Goal: Task Accomplishment & Management: Use online tool/utility

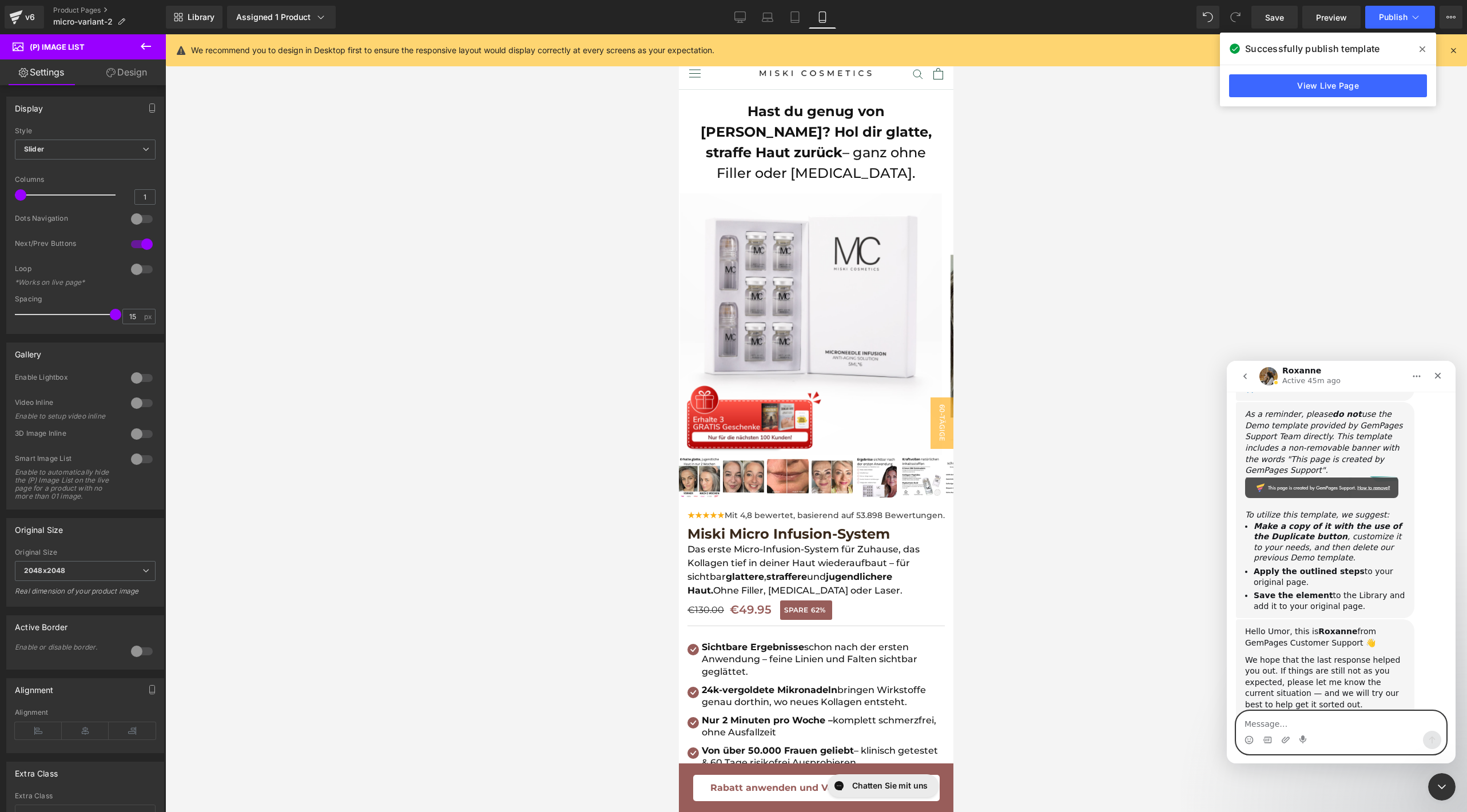
scroll to position [2116, 0]
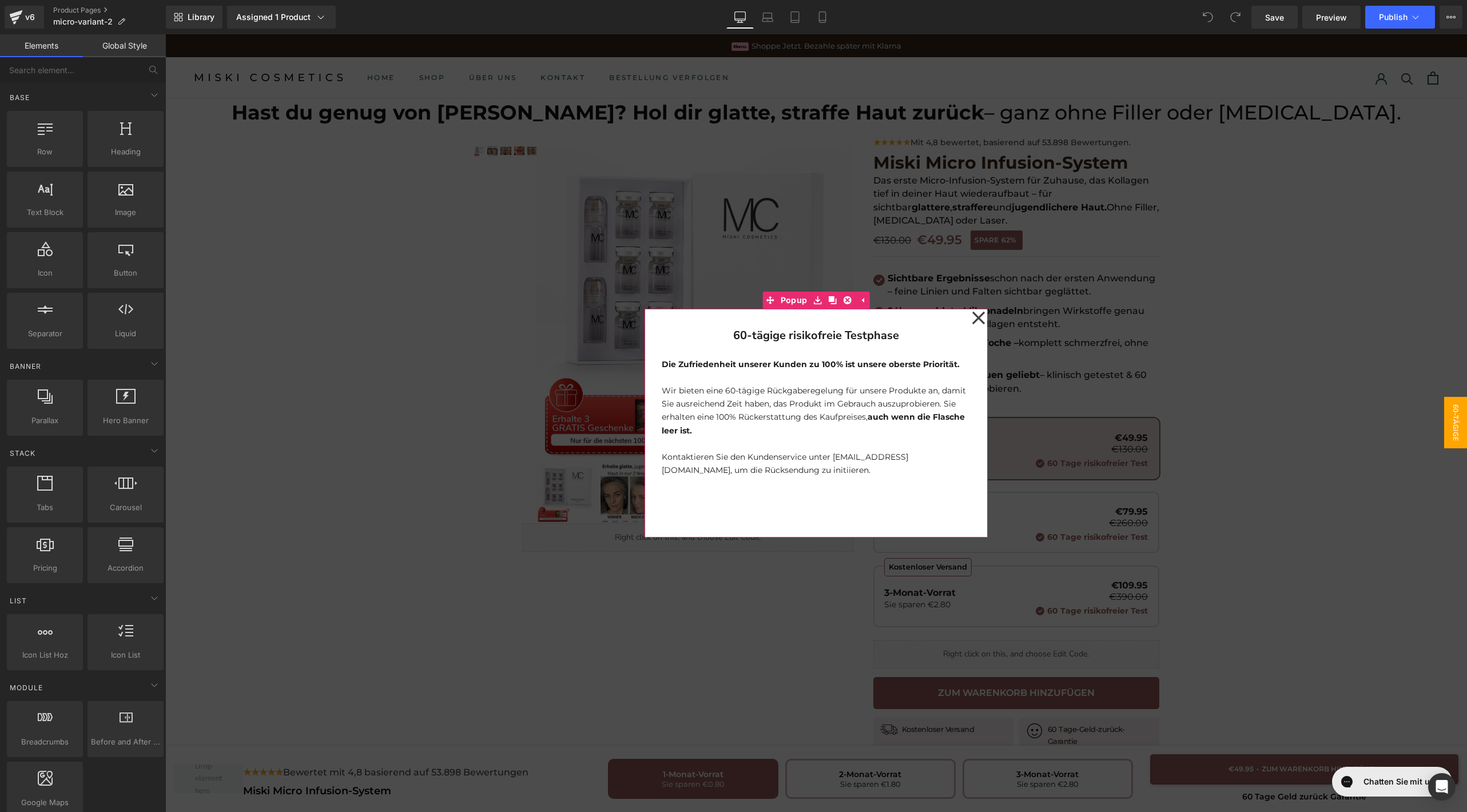
click at [972, 311] on icon at bounding box center [978, 318] width 14 height 57
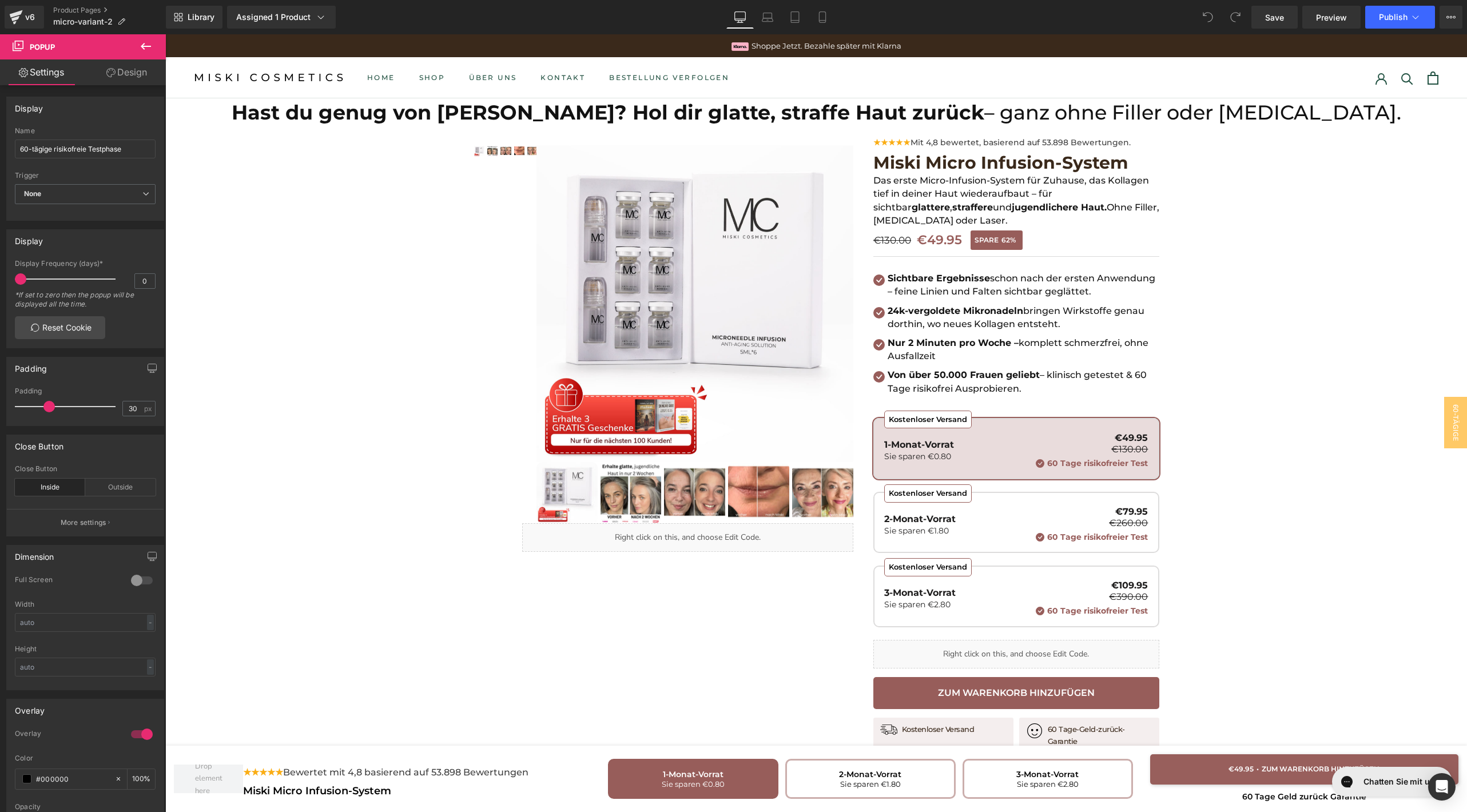
click at [149, 52] on icon at bounding box center [145, 46] width 14 height 14
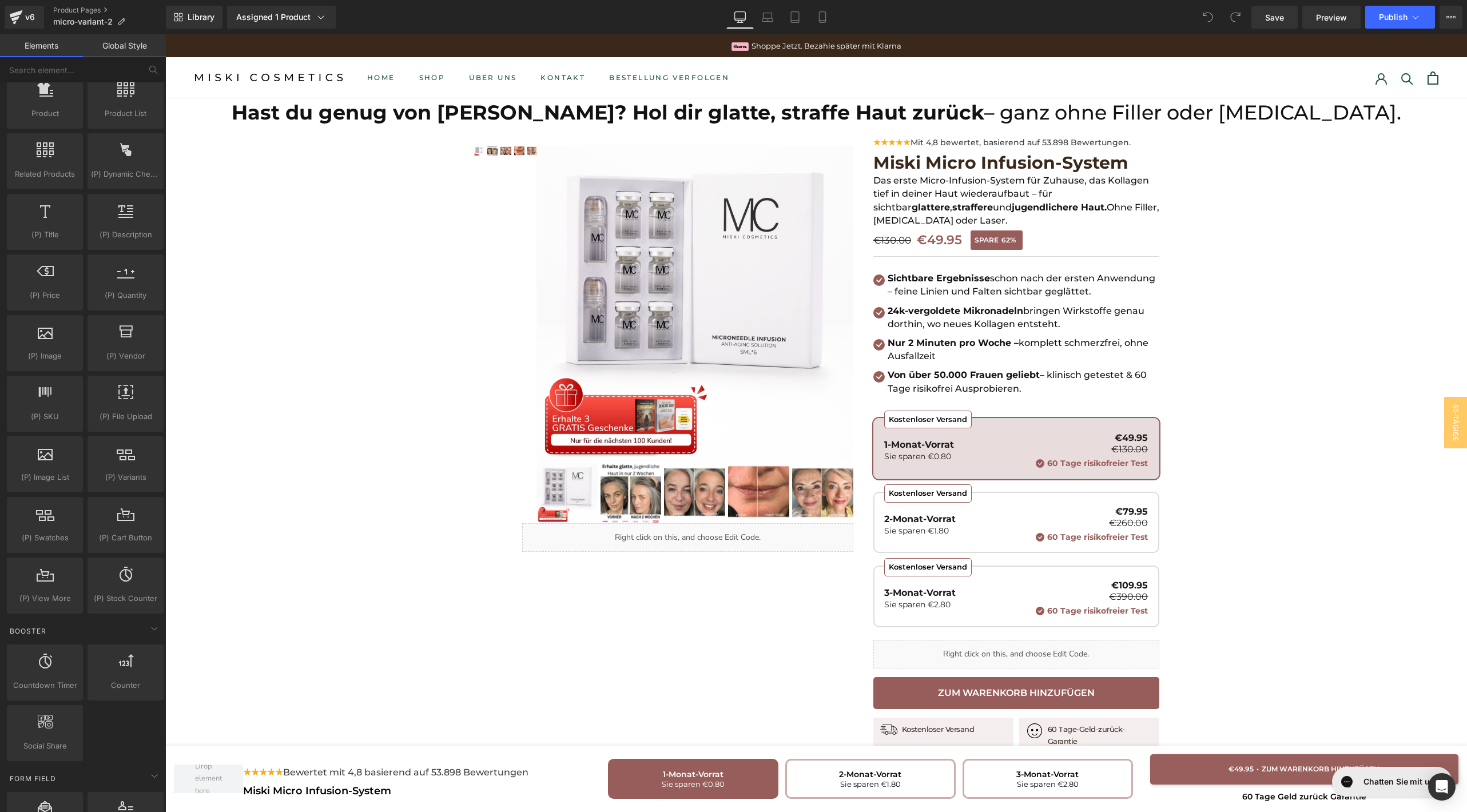
scroll to position [1838, 0]
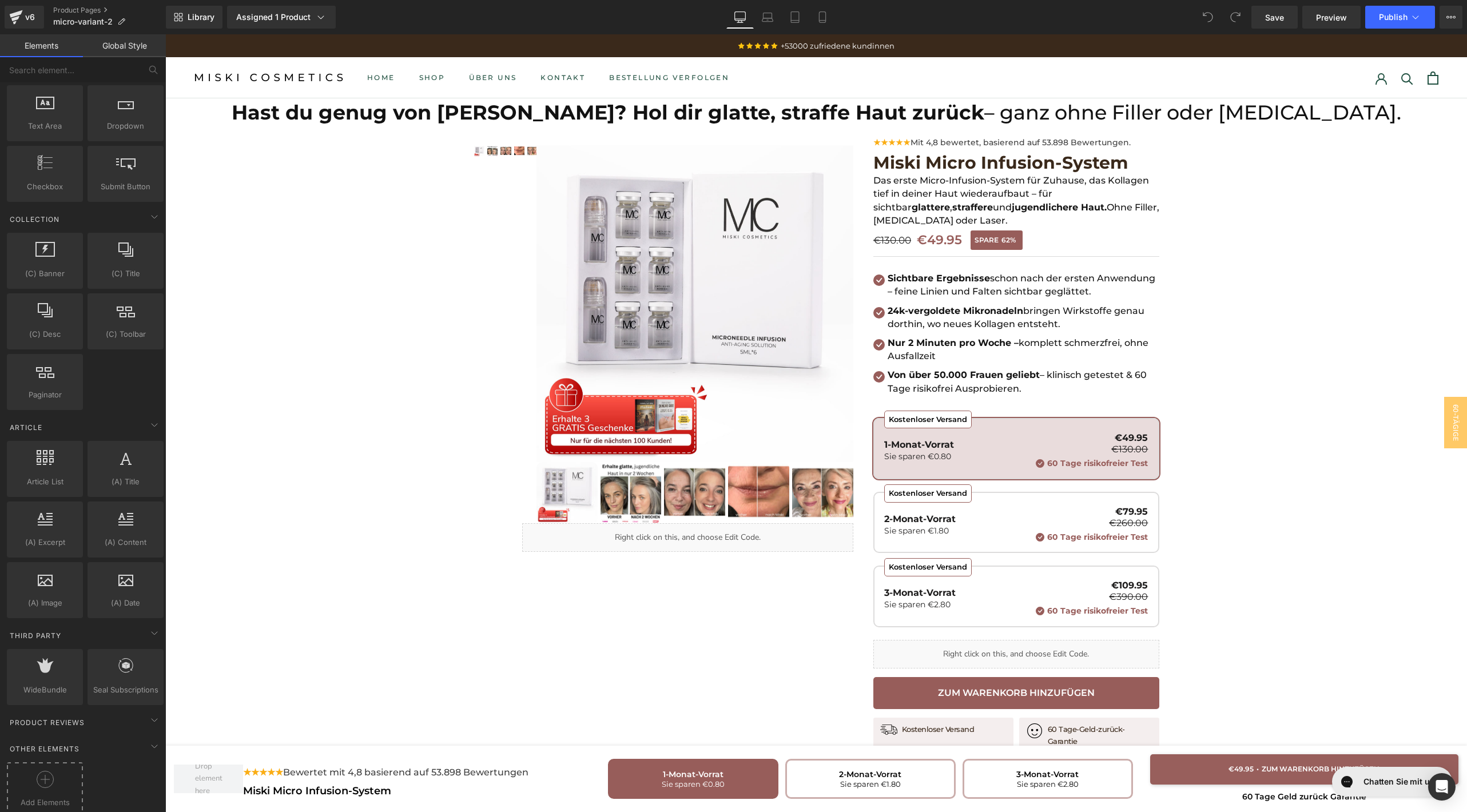
click at [45, 763] on div "Add Elements" at bounding box center [45, 790] width 76 height 55
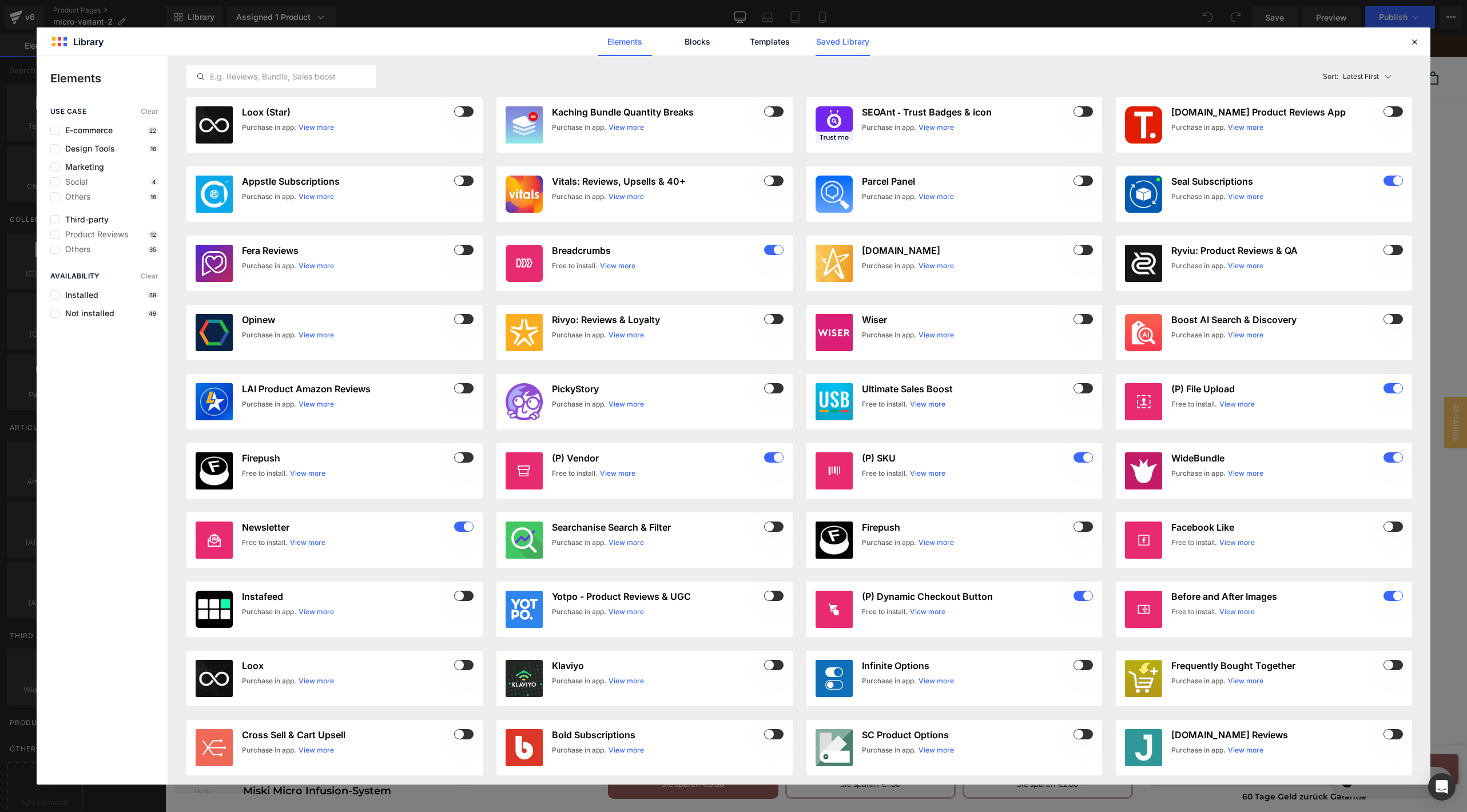
click at [849, 45] on link "Saved Library" at bounding box center [843, 41] width 54 height 29
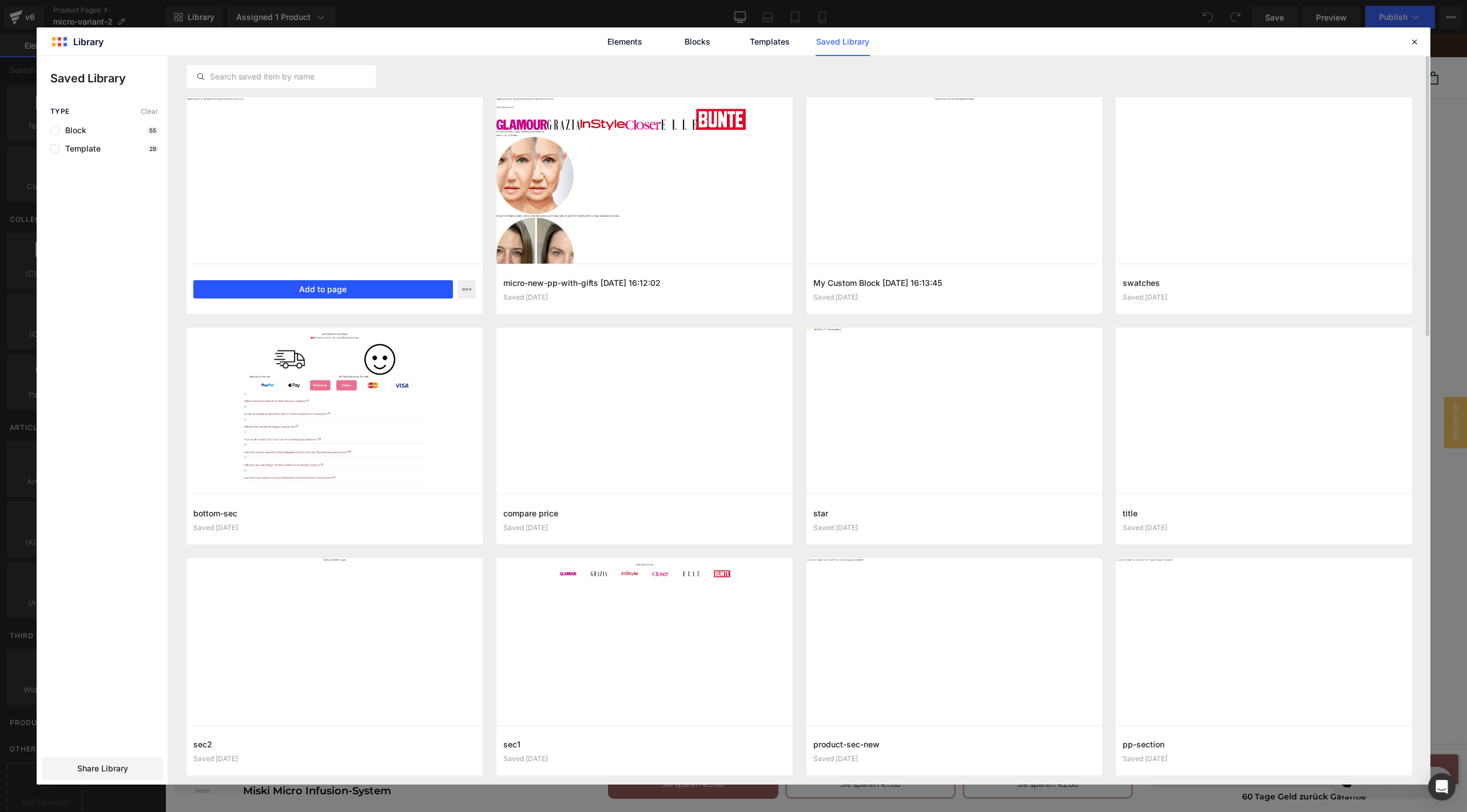
click at [357, 294] on button "Add to page" at bounding box center [322, 289] width 260 height 19
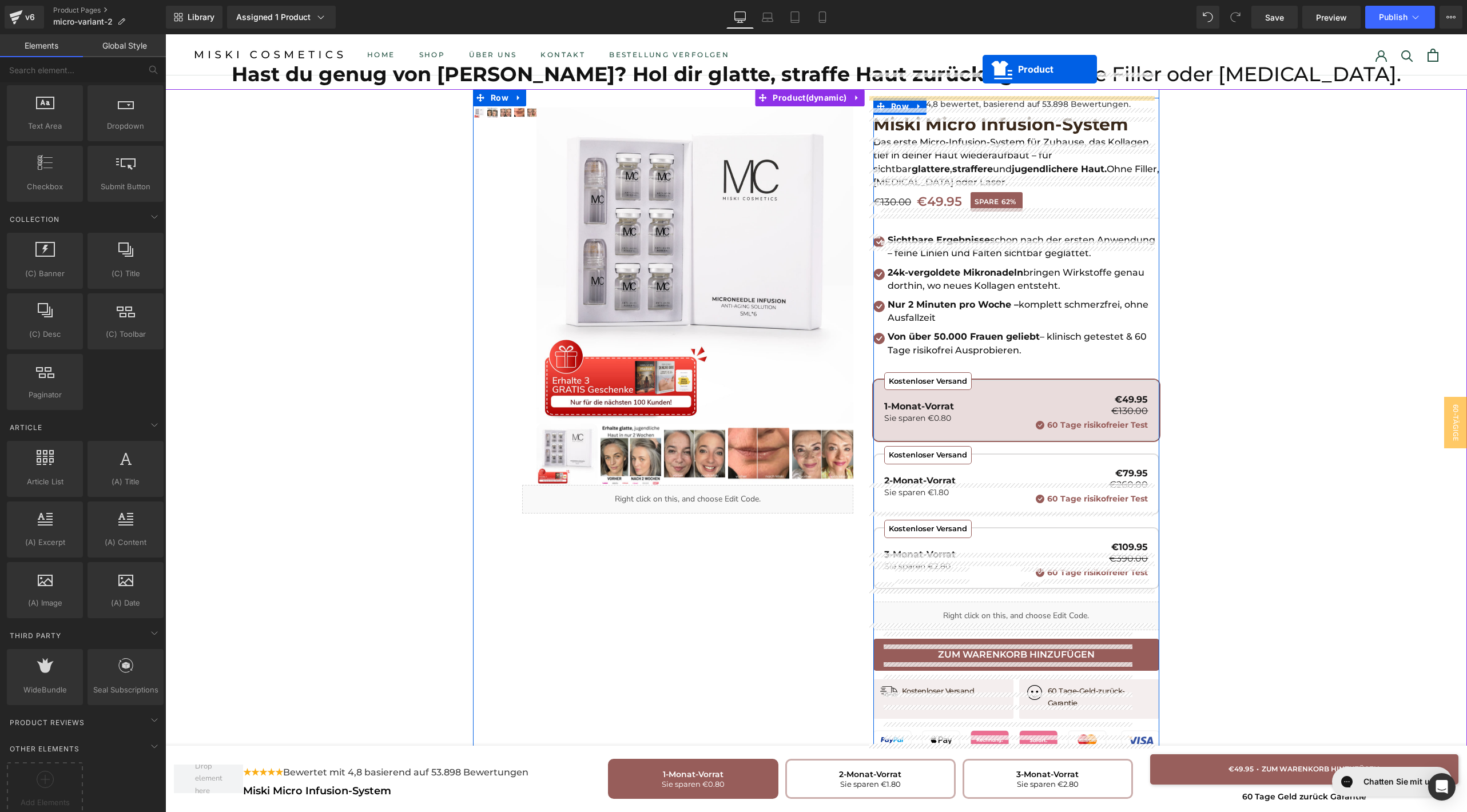
scroll to position [0, 0]
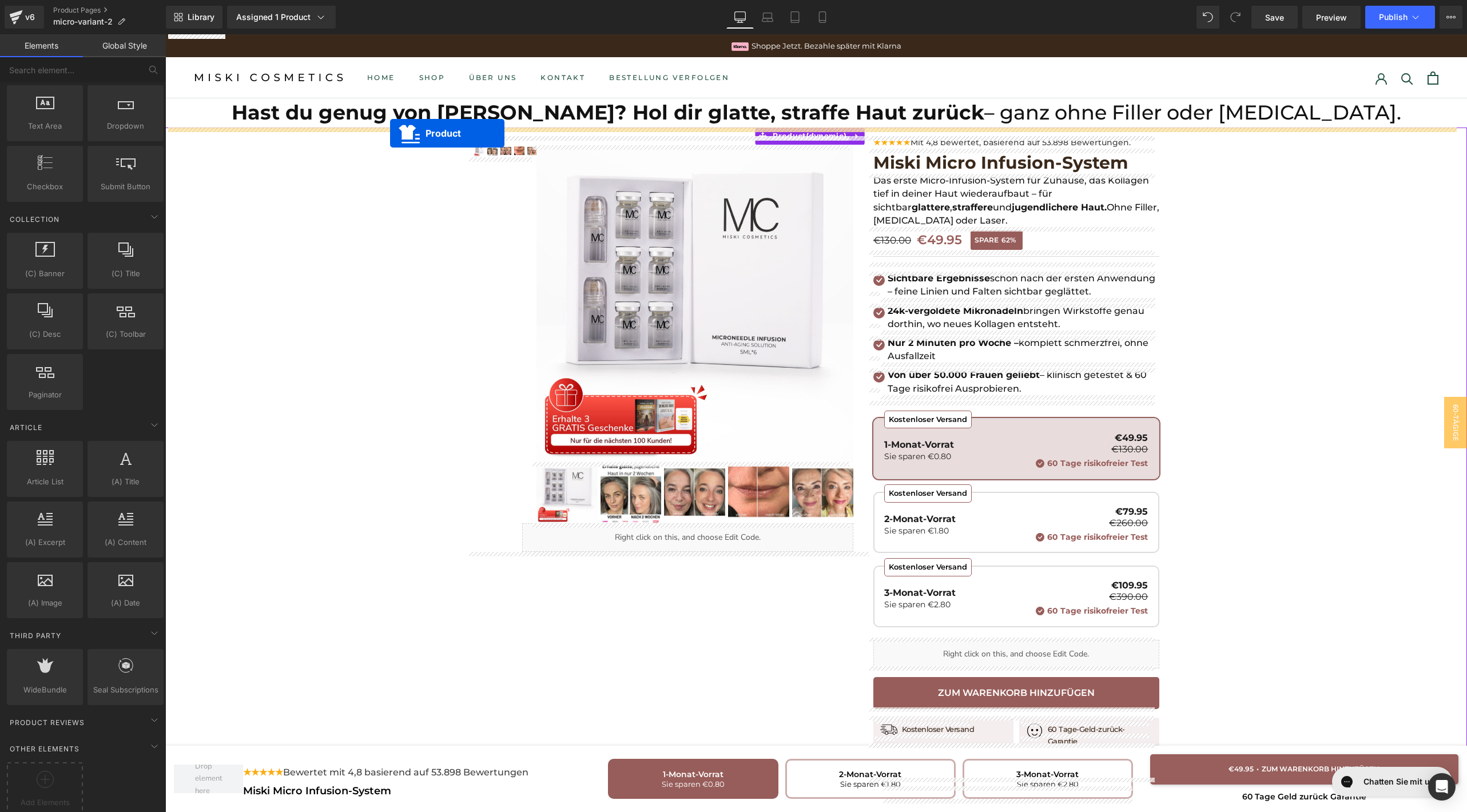
drag, startPoint x: 764, startPoint y: 267, endPoint x: 390, endPoint y: 133, distance: 397.3
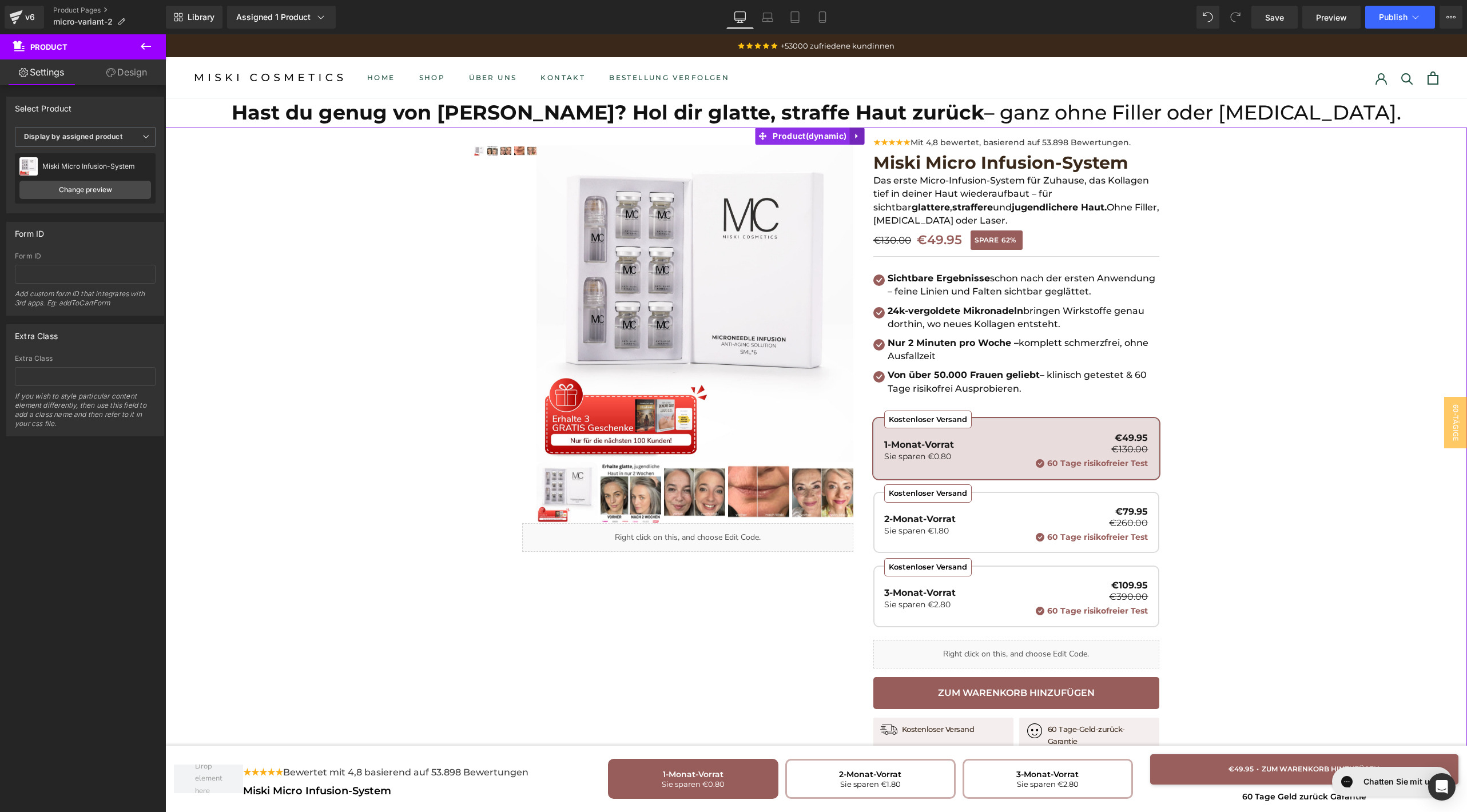
click at [858, 136] on icon at bounding box center [856, 136] width 8 height 9
click at [864, 137] on icon at bounding box center [864, 136] width 8 height 9
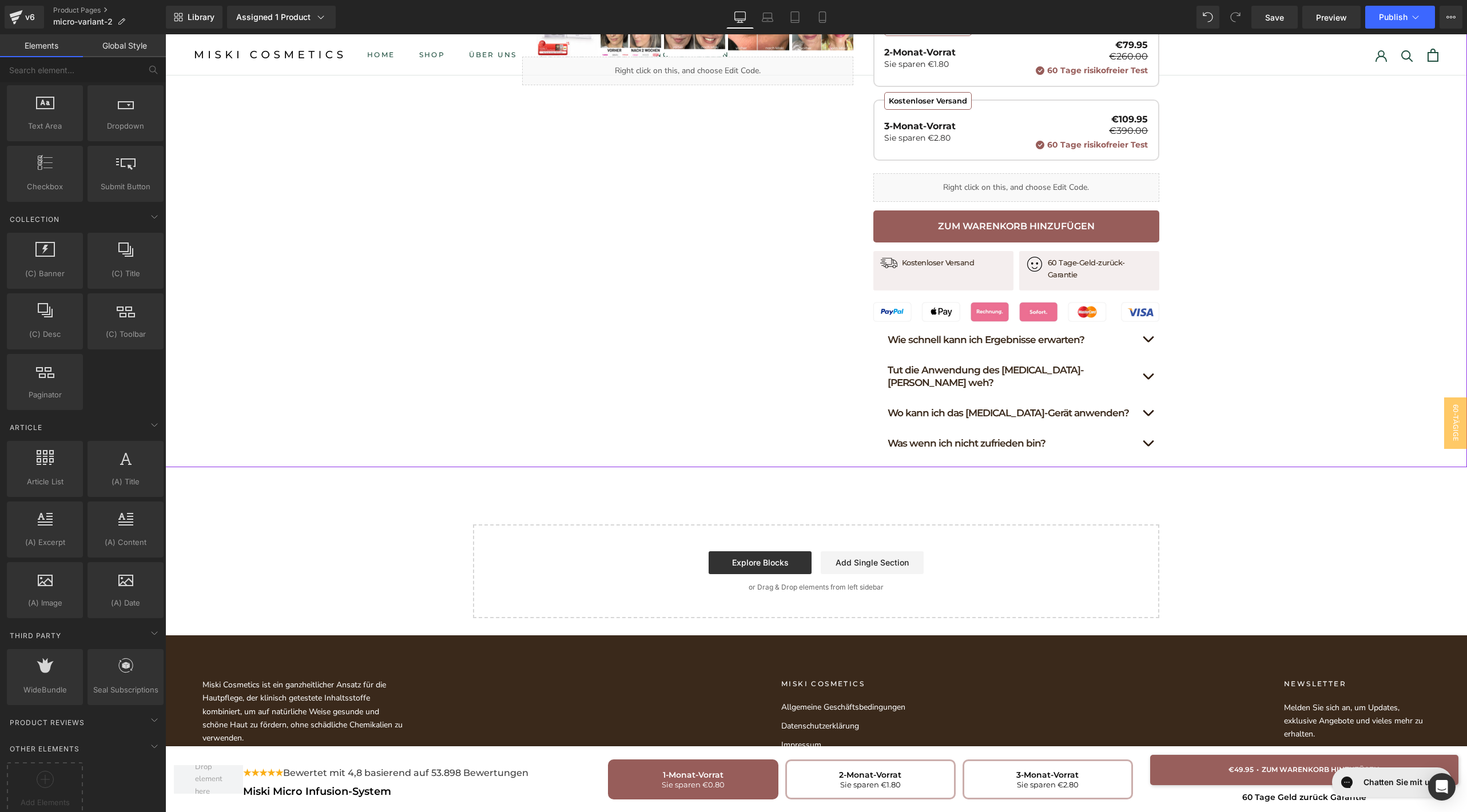
scroll to position [6240, 0]
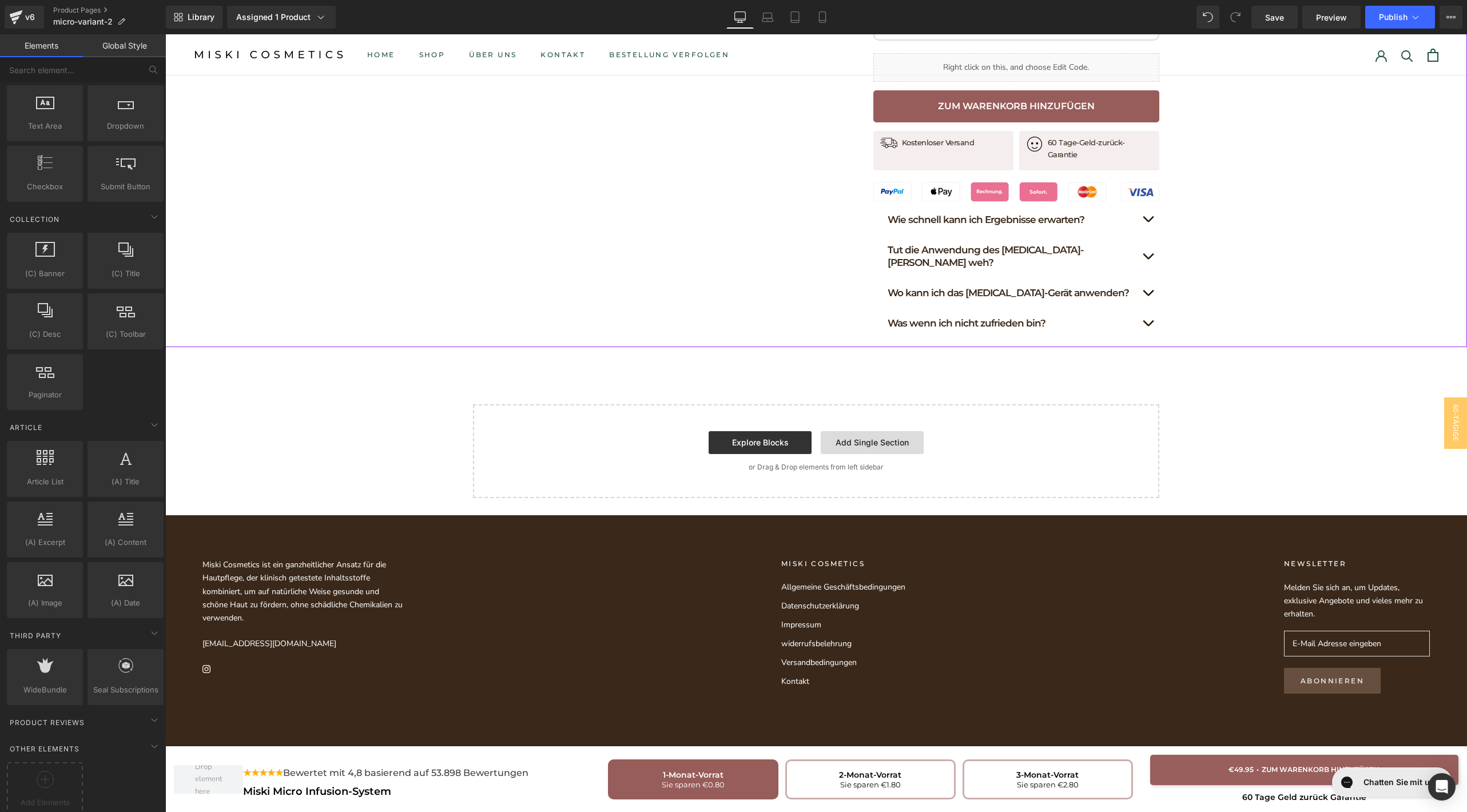
click at [854, 431] on link "Add Single Section" at bounding box center [872, 442] width 103 height 23
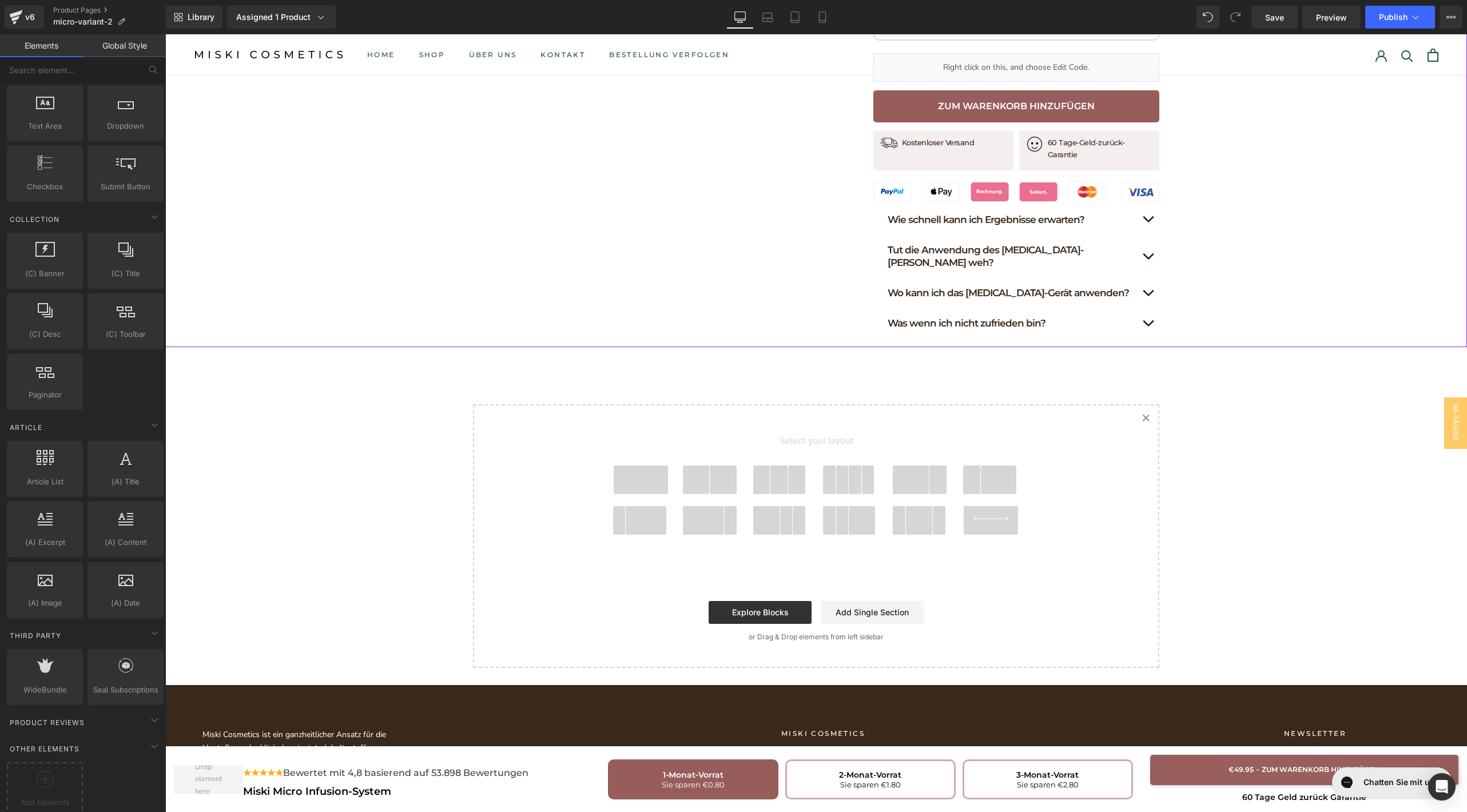
click at [1142, 414] on icon "Created with Sketch." at bounding box center [1146, 417] width 7 height 7
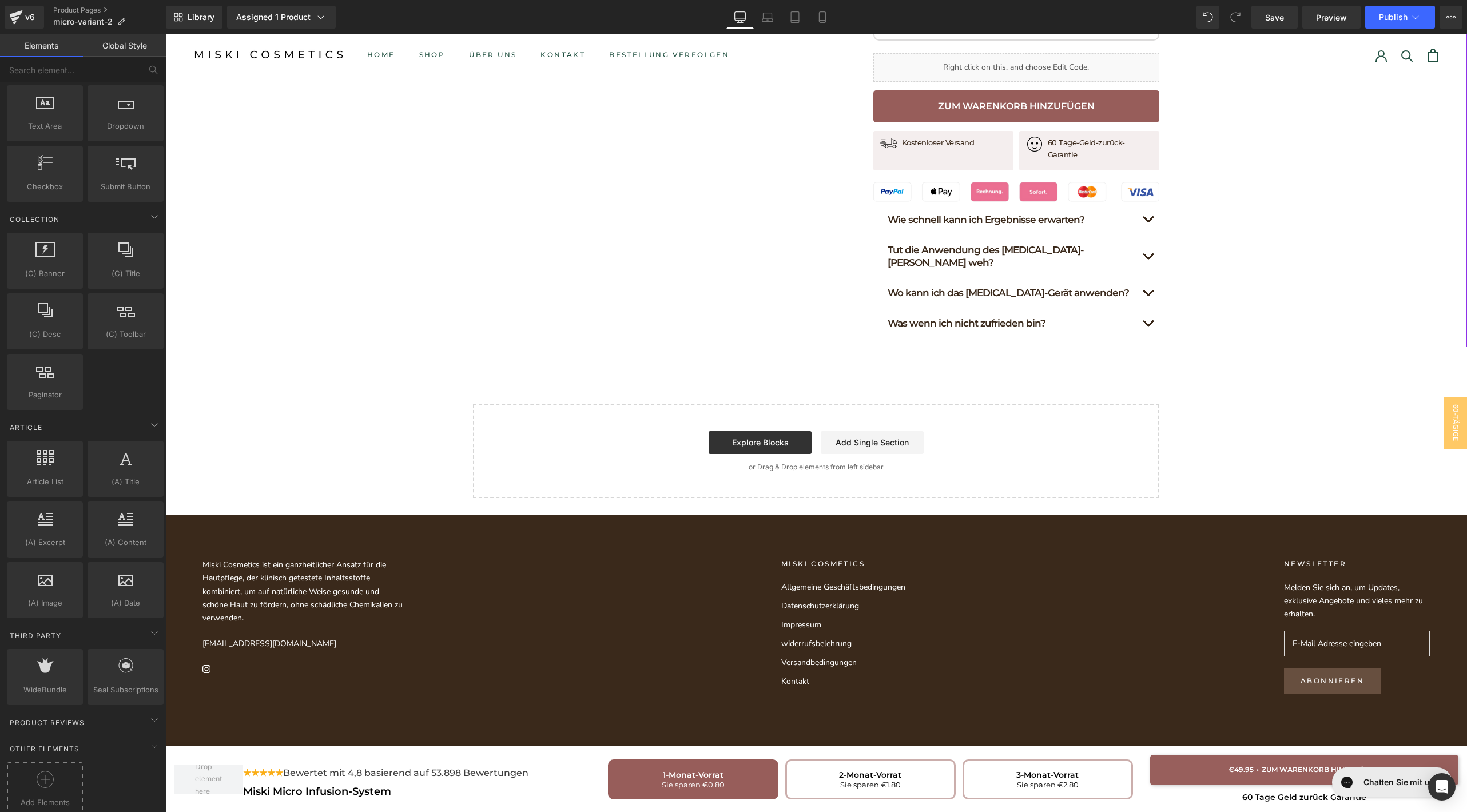
click at [51, 771] on icon at bounding box center [45, 780] width 17 height 17
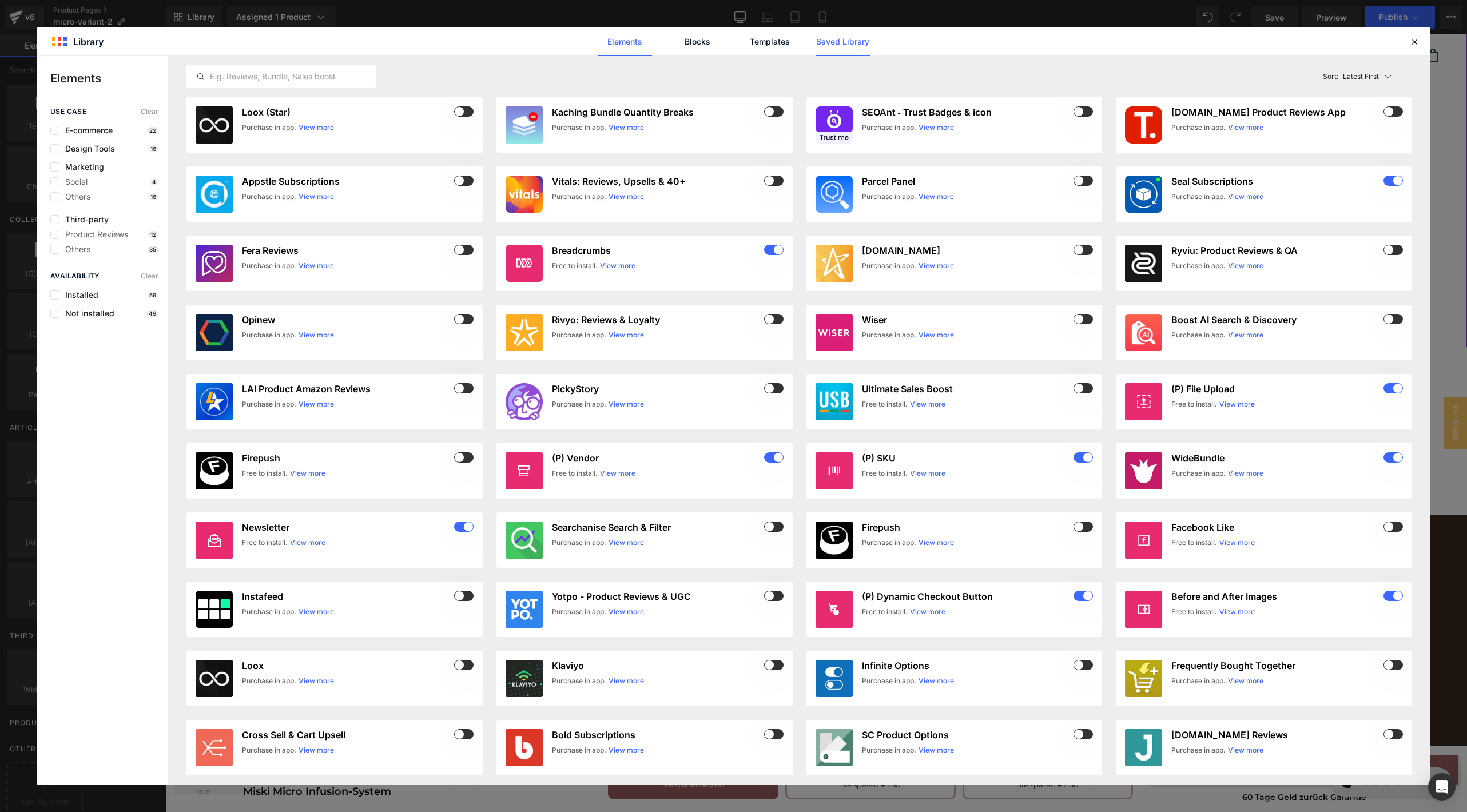
click at [828, 36] on link "Saved Library" at bounding box center [843, 41] width 54 height 29
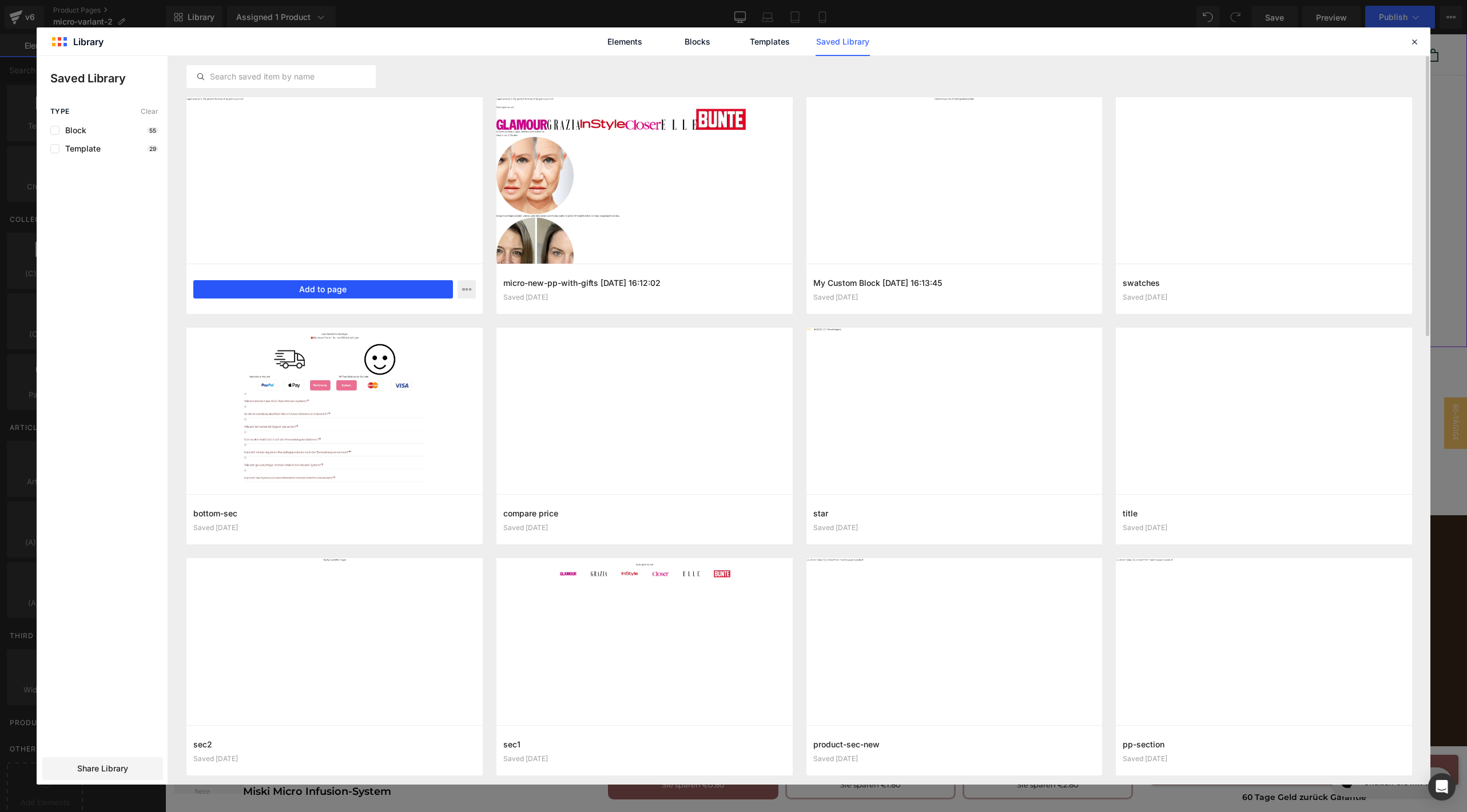
drag, startPoint x: 342, startPoint y: 287, endPoint x: 187, endPoint y: 253, distance: 158.7
click at [342, 287] on button "Add to page" at bounding box center [322, 289] width 260 height 19
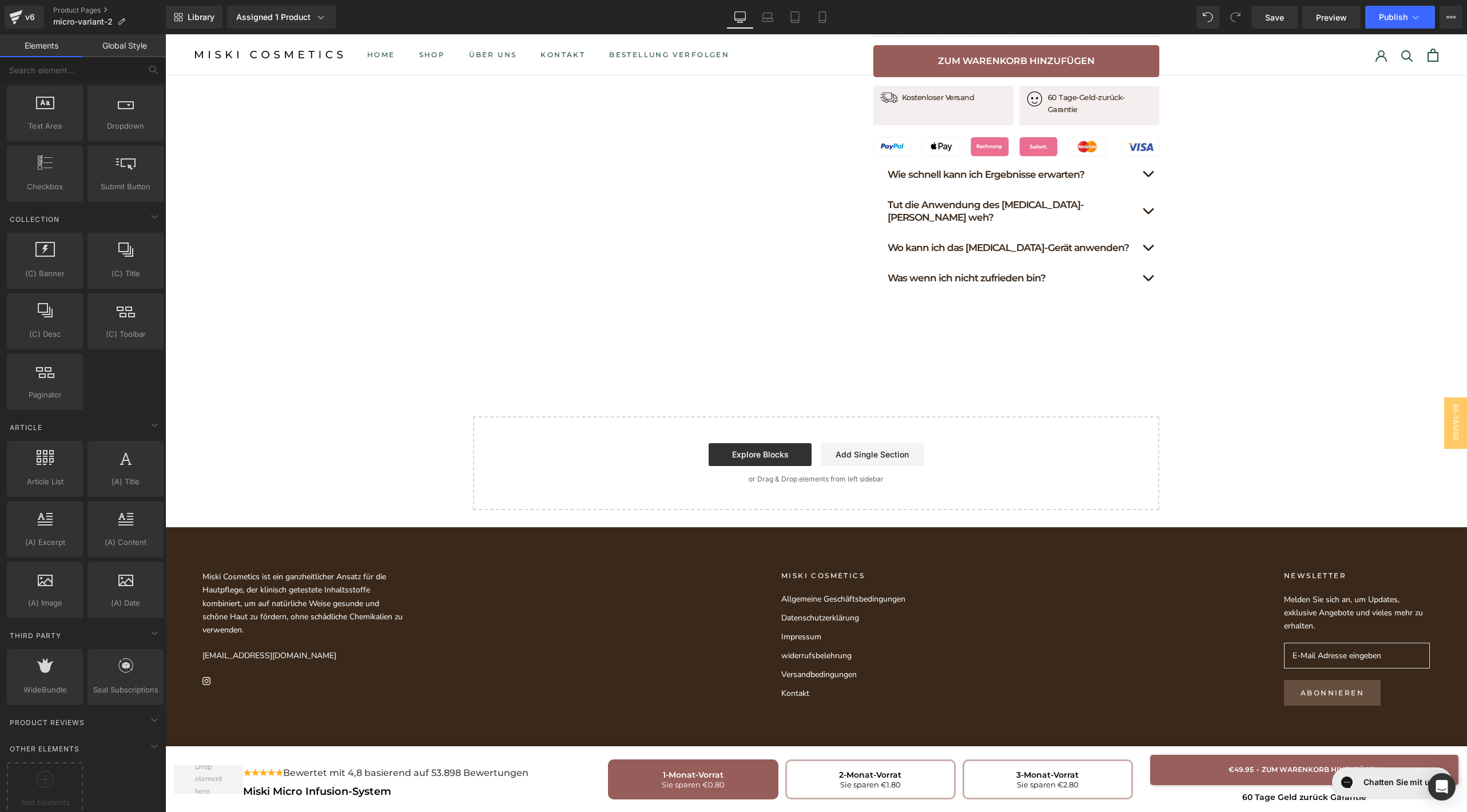
scroll to position [6297, 0]
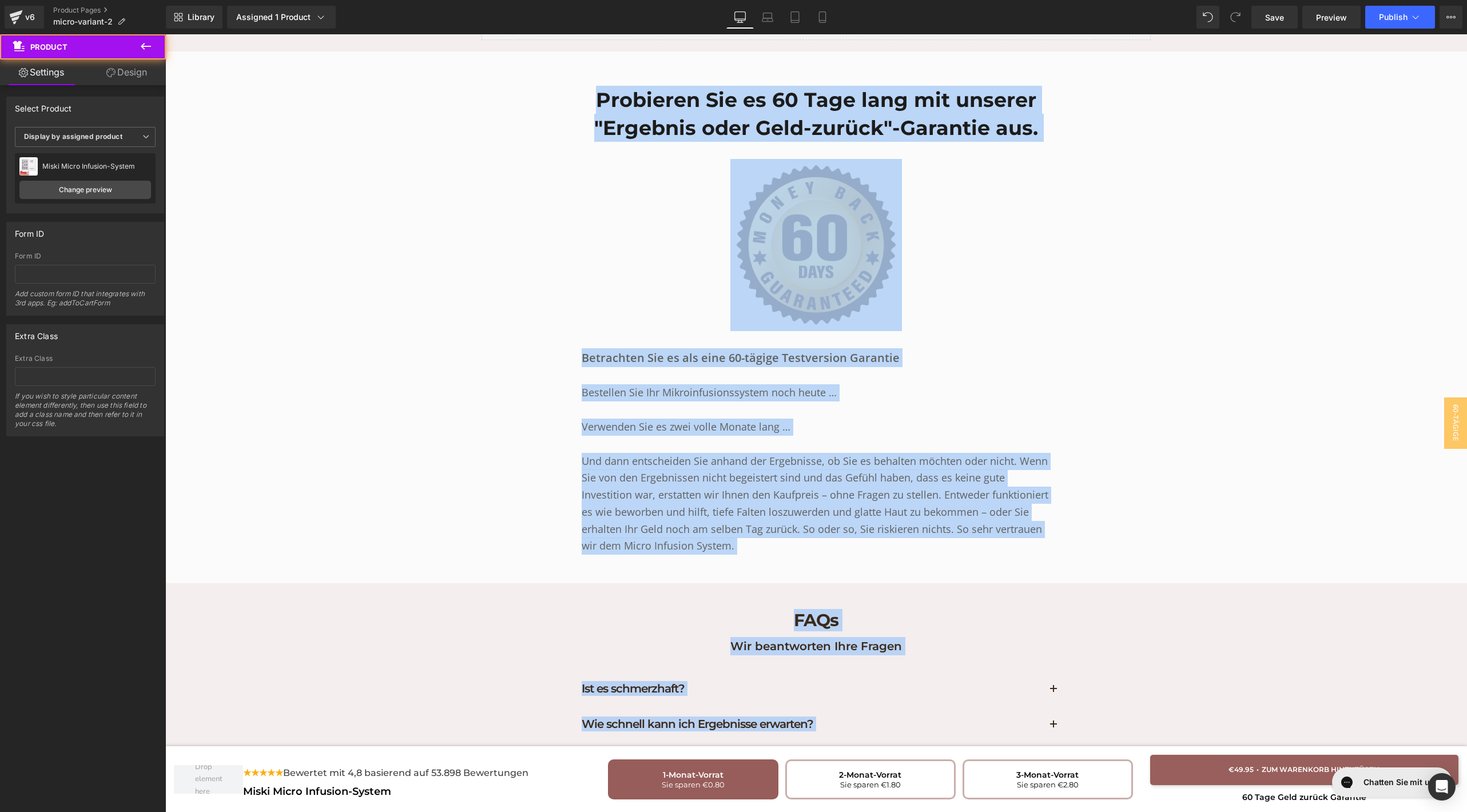
drag, startPoint x: 270, startPoint y: 290, endPoint x: 373, endPoint y: -9, distance: 316.2
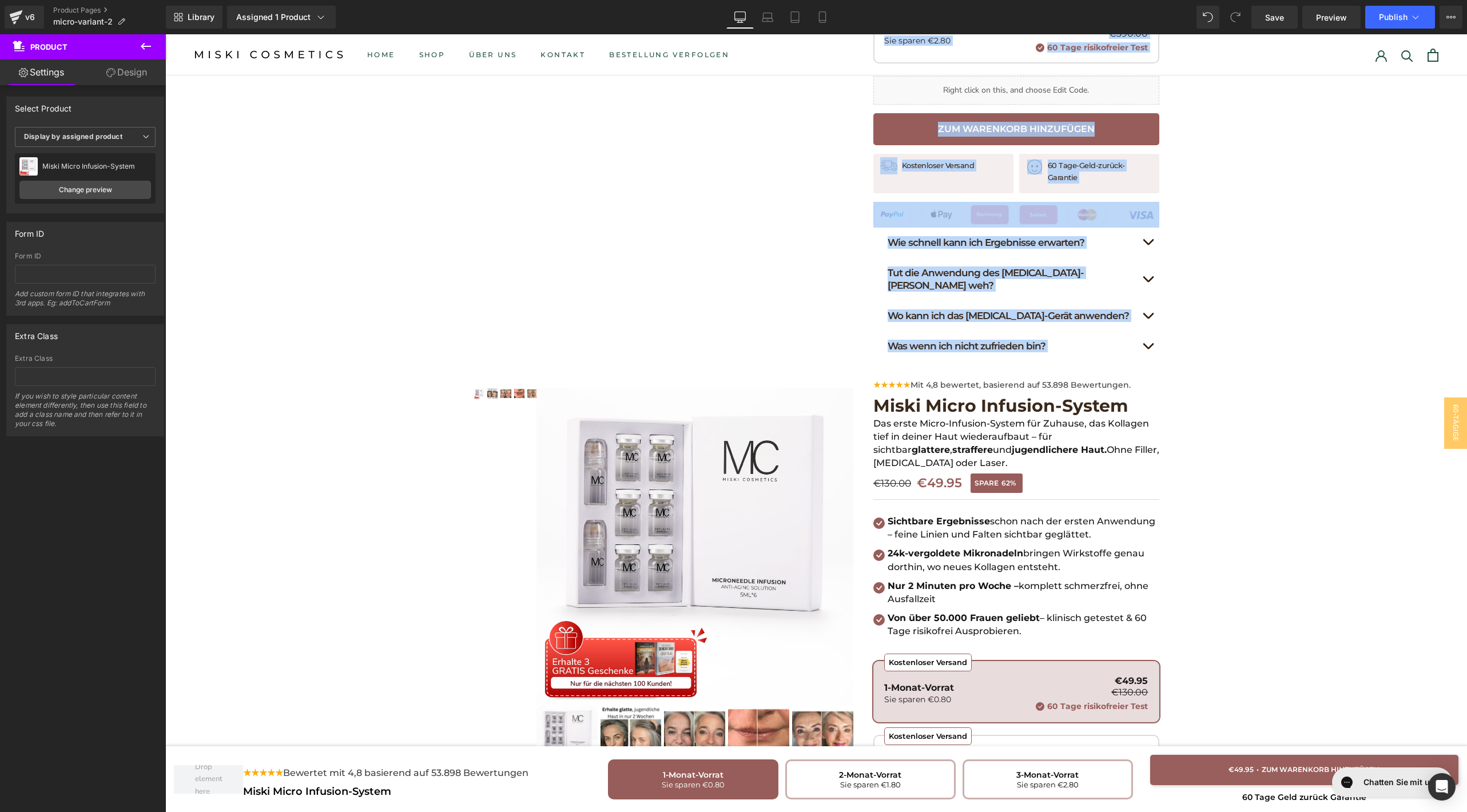
scroll to position [6202, 0]
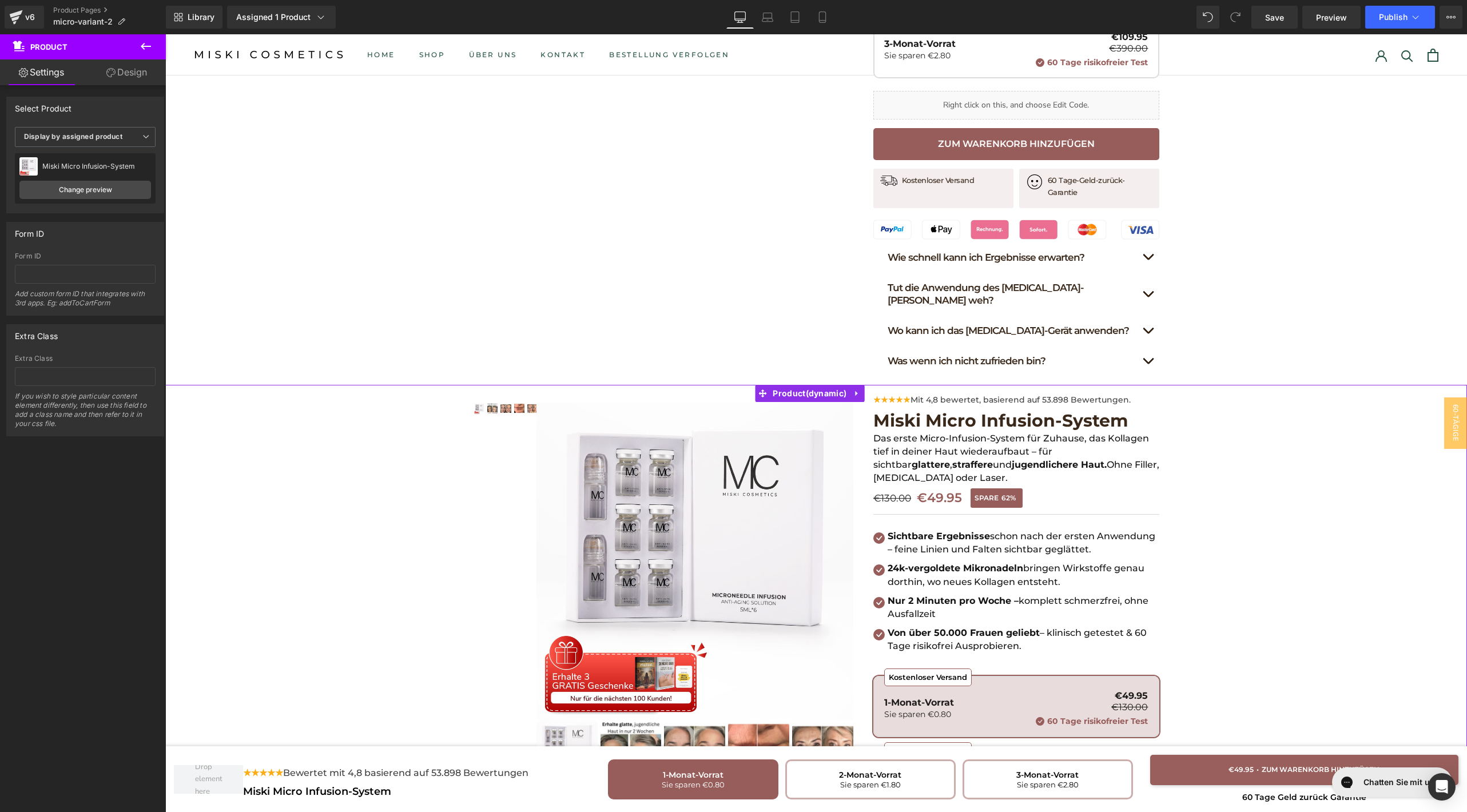
click at [365, 469] on div "Hast du genug von Falten? Hol dir glatte, straffe Haut zurück – ganz ohne Fille…" at bounding box center [816, 788] width 1302 height 807
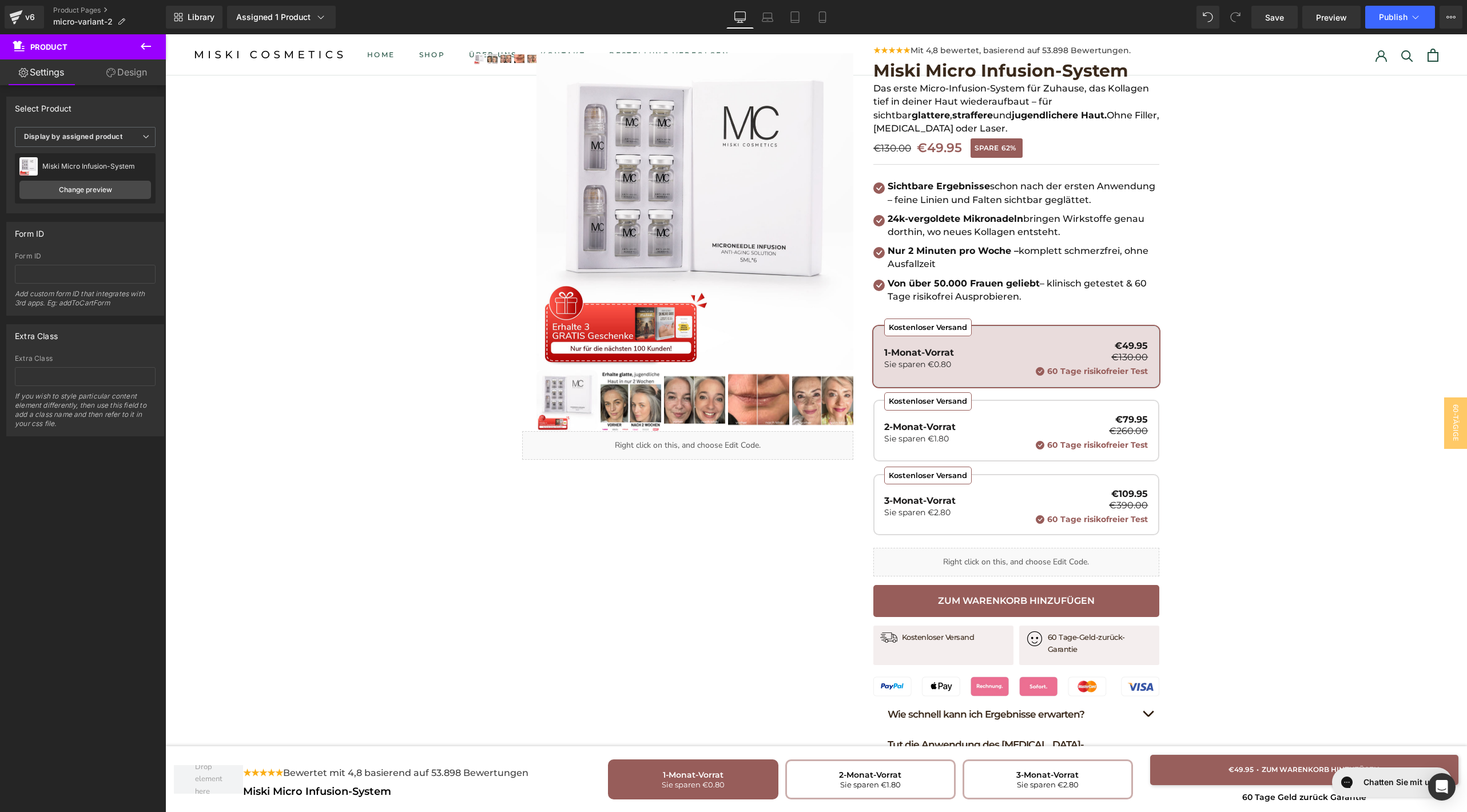
scroll to position [6254, 0]
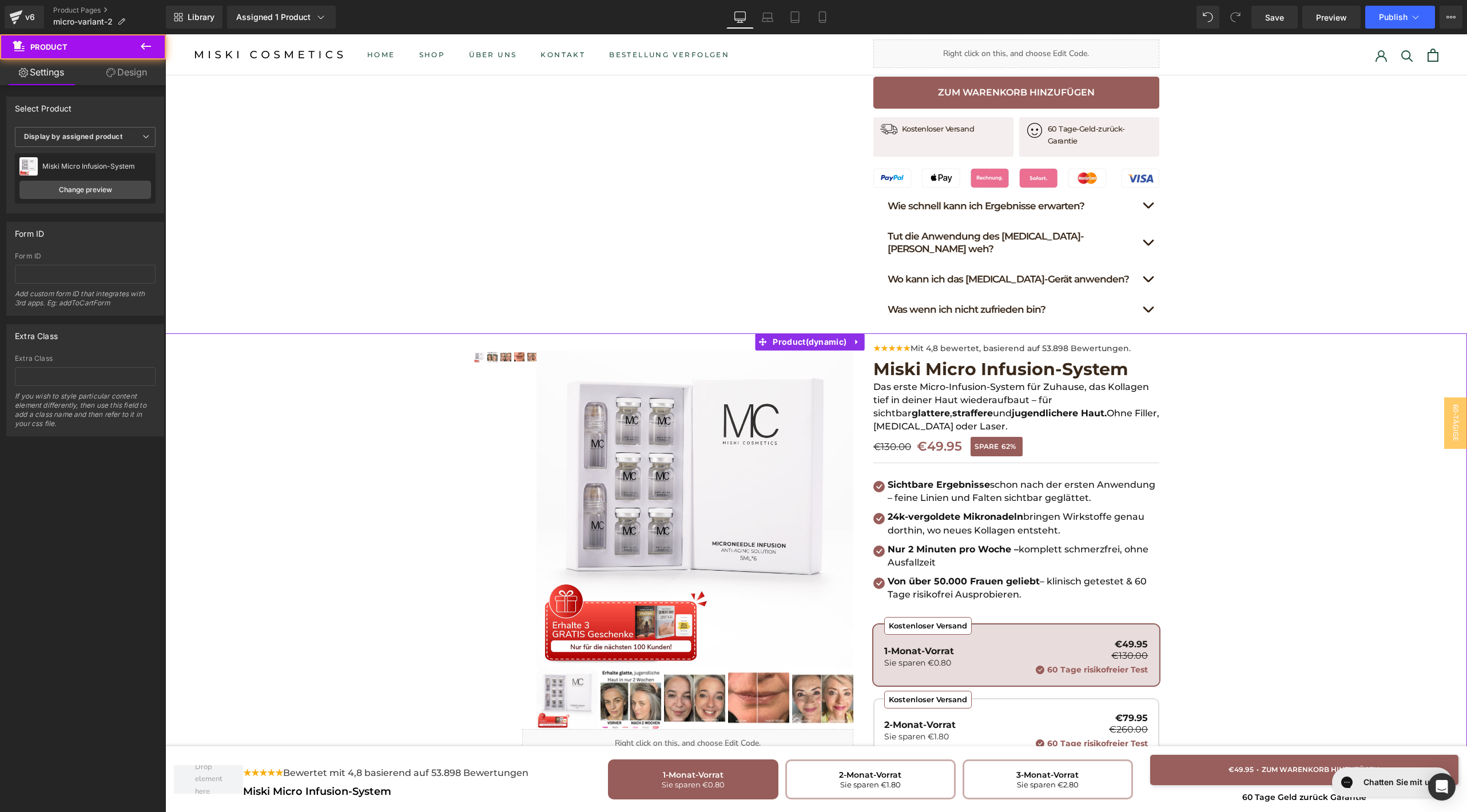
click at [365, 405] on div "Hast du genug von Falten? Hol dir glatte, straffe Haut zurück – ganz ohne Fille…" at bounding box center [816, 736] width 1302 height 807
click at [857, 338] on icon at bounding box center [856, 342] width 8 height 9
click at [869, 333] on link at bounding box center [864, 342] width 15 height 17
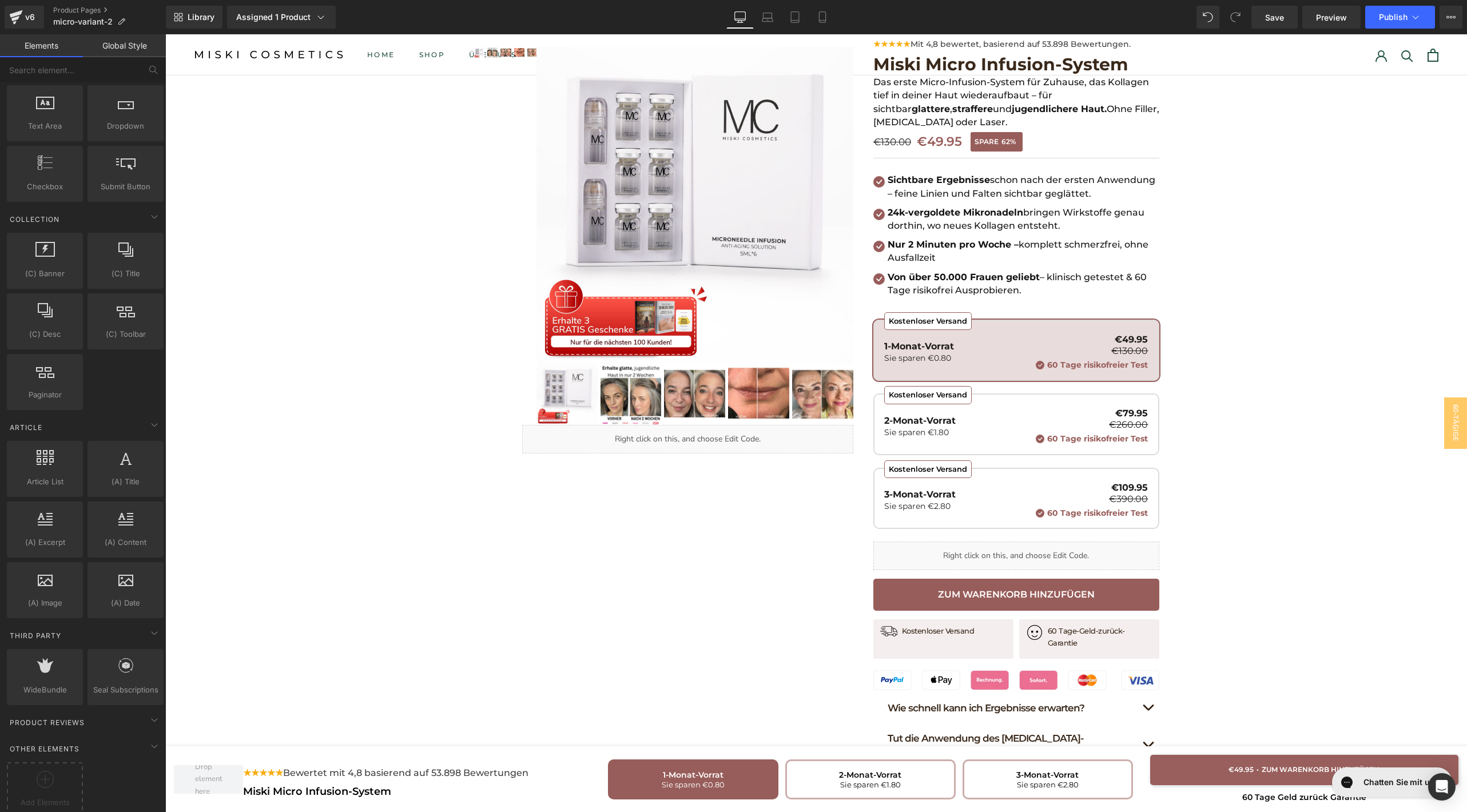
scroll to position [5598, 0]
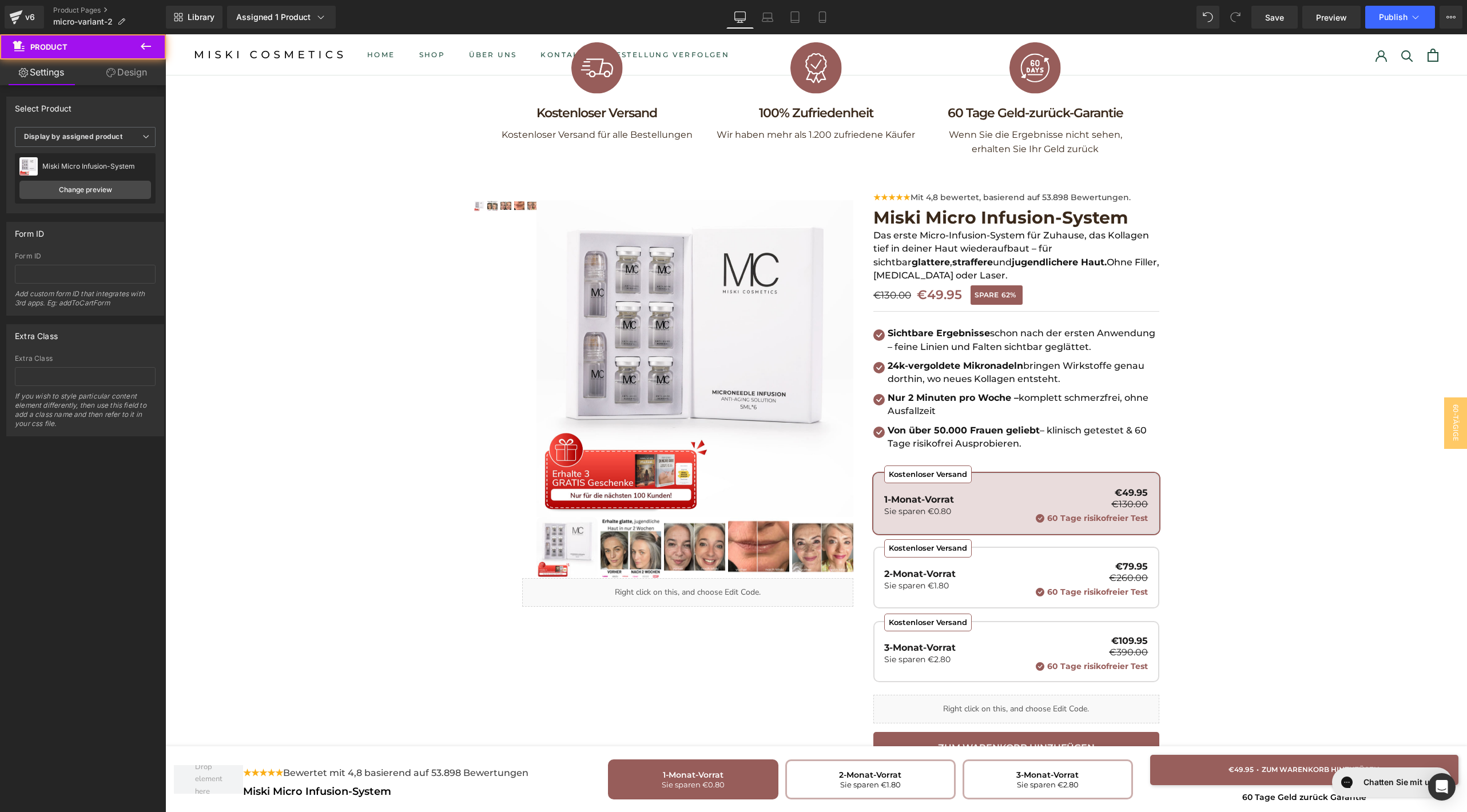
click at [316, 347] on div "Hast du genug von Falten? Hol dir glatte, straffe Haut zurück – ganz ohne Fille…" at bounding box center [816, 585] width 1302 height 807
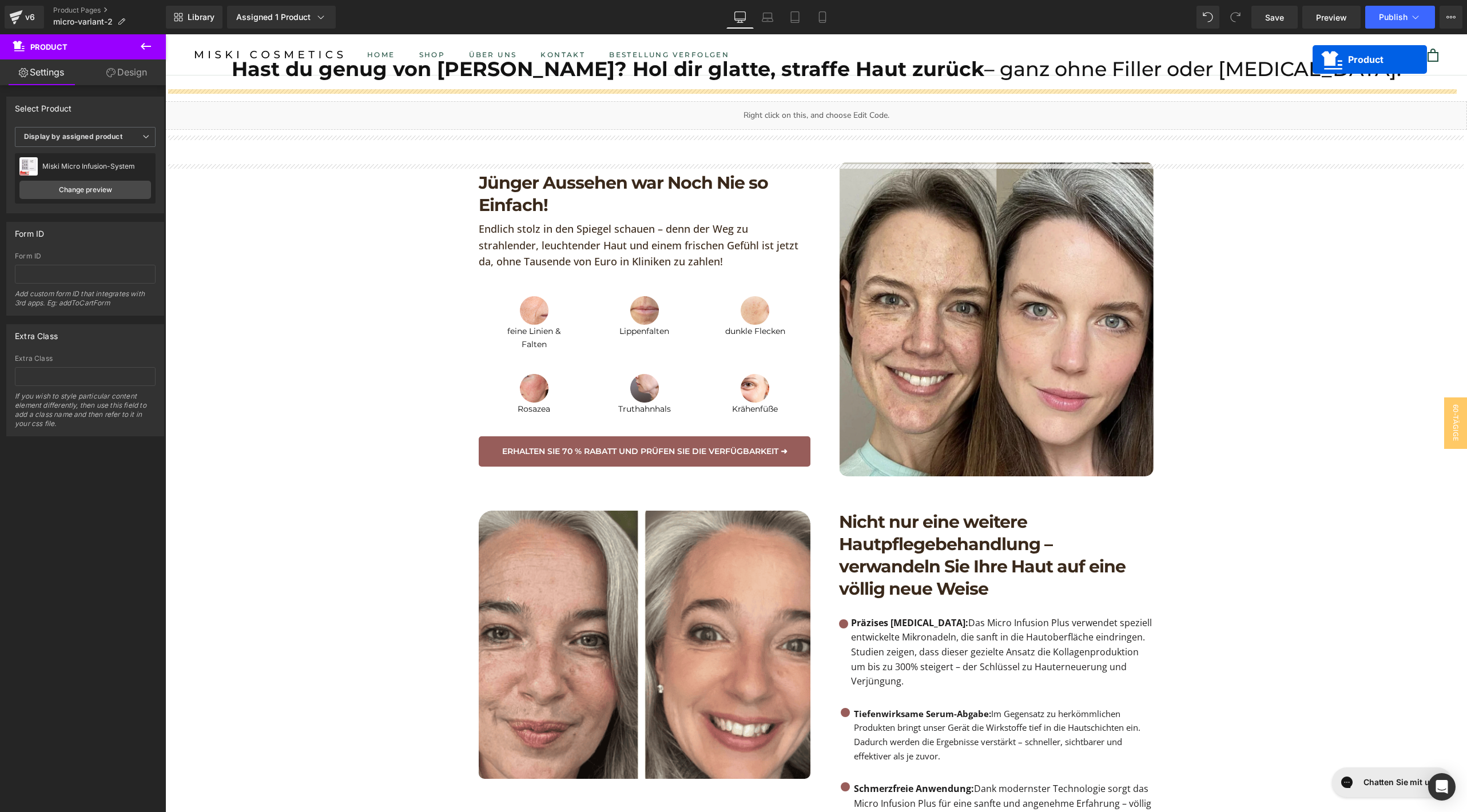
scroll to position [0, 0]
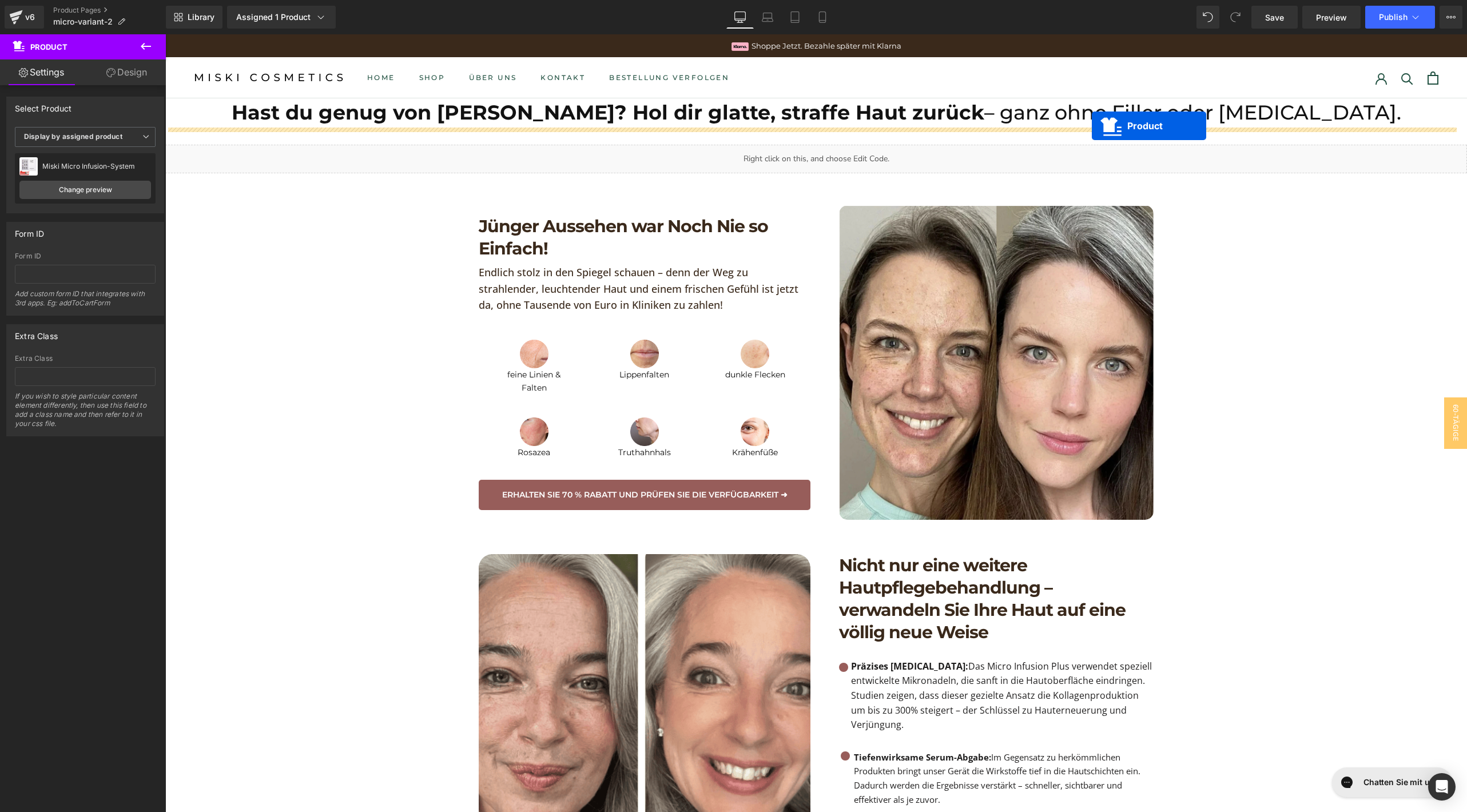
drag, startPoint x: 764, startPoint y: 342, endPoint x: 1092, endPoint y: 126, distance: 392.7
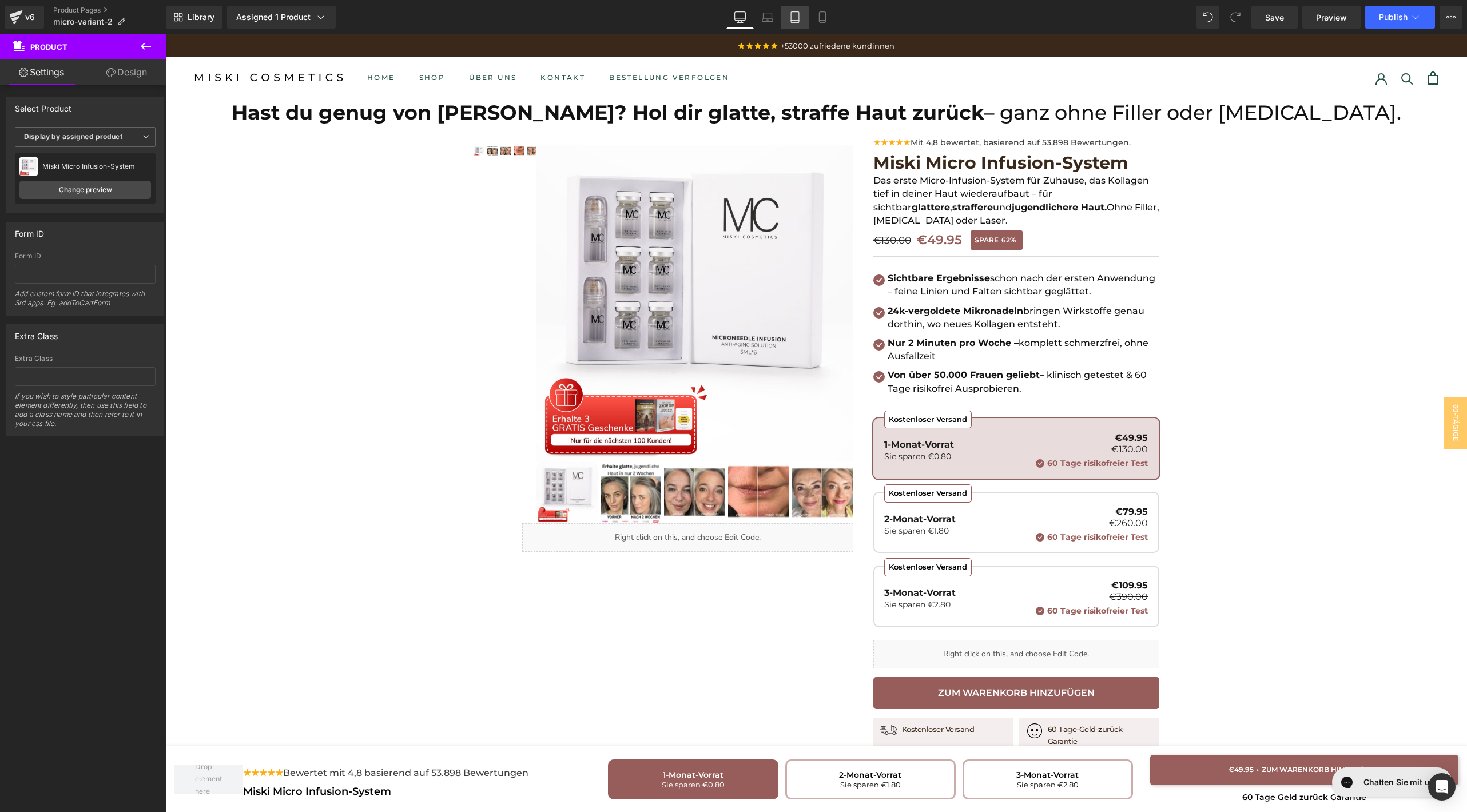
click at [803, 18] on link "Tablet" at bounding box center [795, 17] width 27 height 23
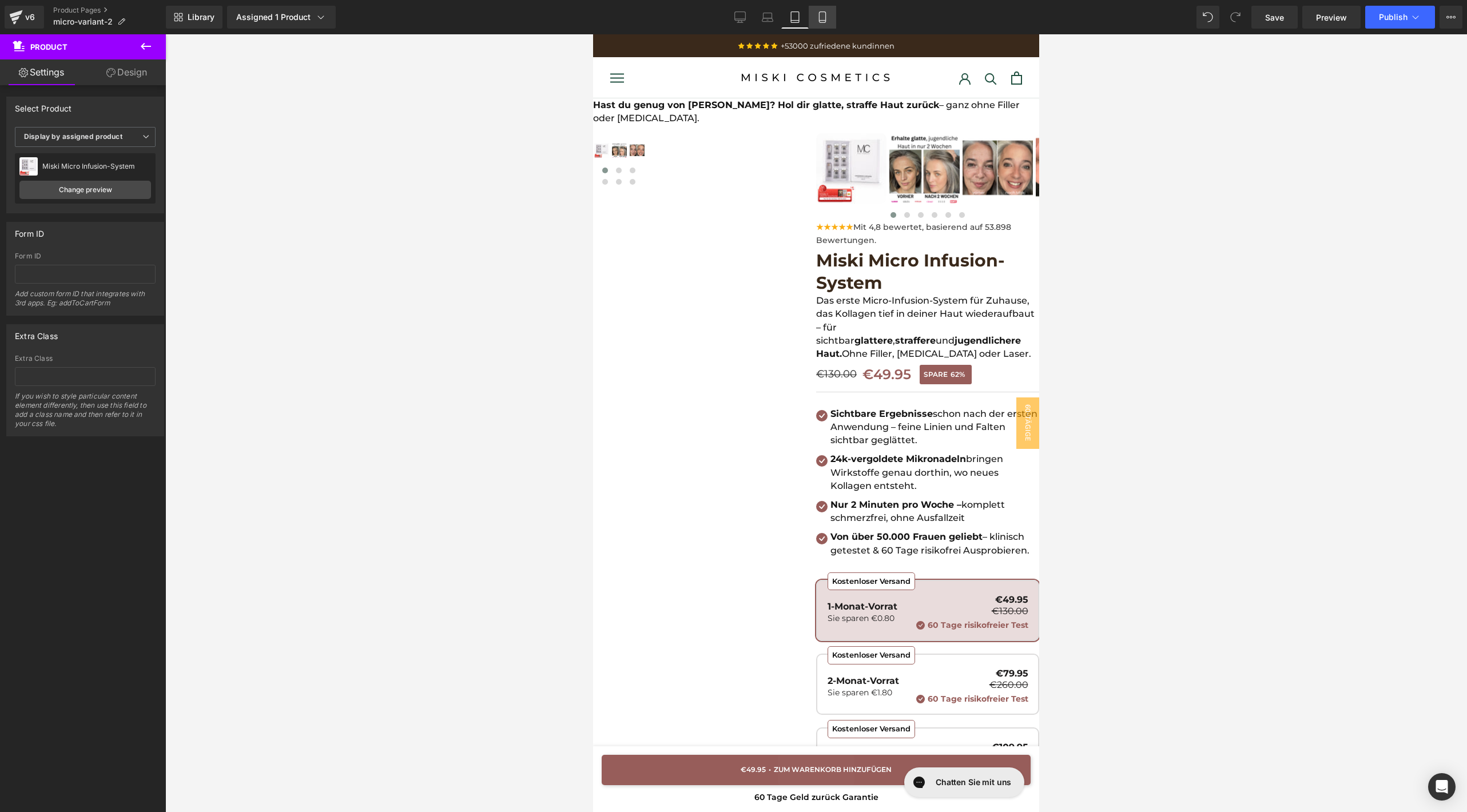
click at [826, 17] on icon at bounding box center [823, 17] width 11 height 11
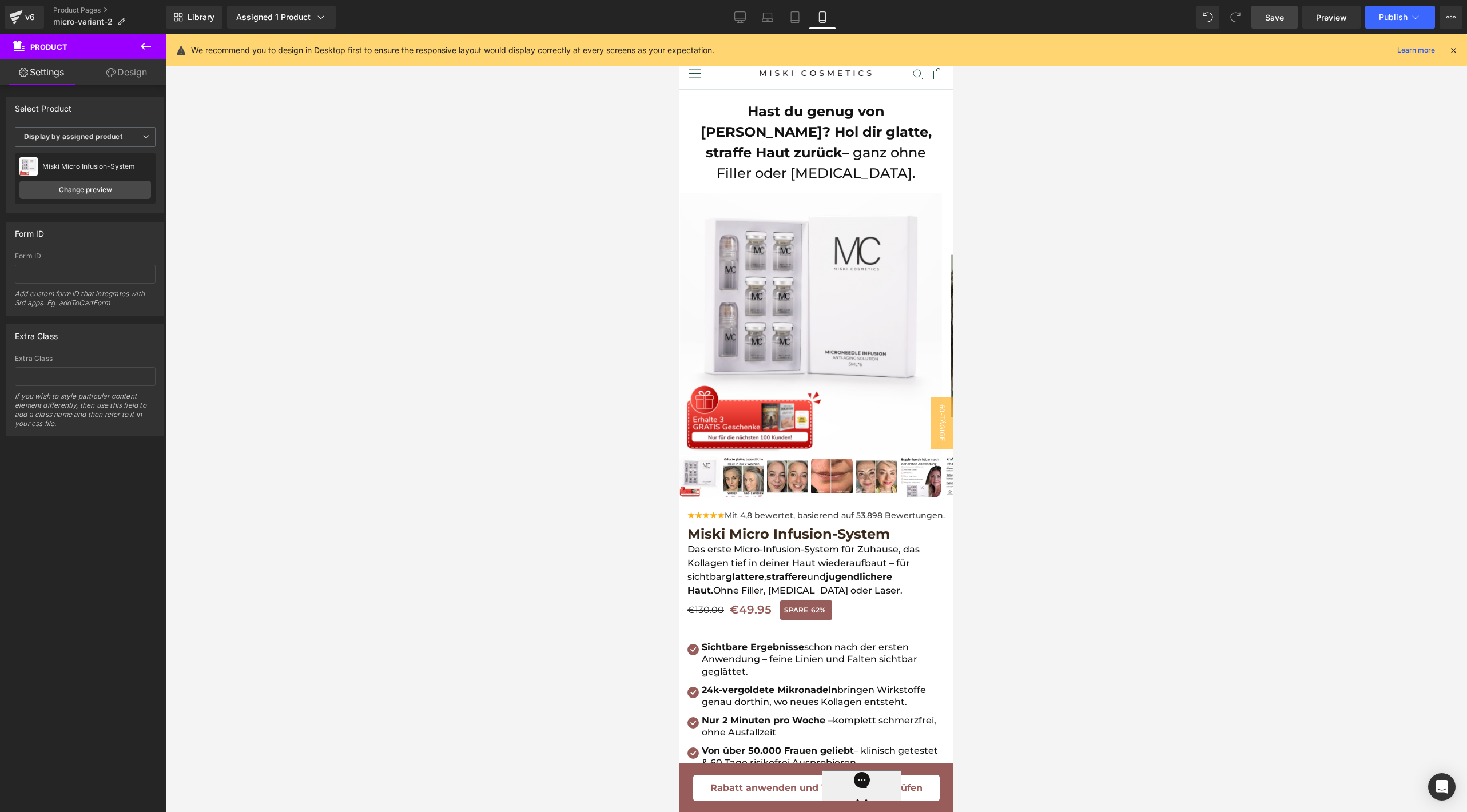
drag, startPoint x: 1264, startPoint y: 16, endPoint x: 104, endPoint y: 323, distance: 1199.9
click at [1264, 16] on link "Save" at bounding box center [1275, 17] width 46 height 23
click at [725, 27] on link "Desktop" at bounding box center [728, 17] width 27 height 23
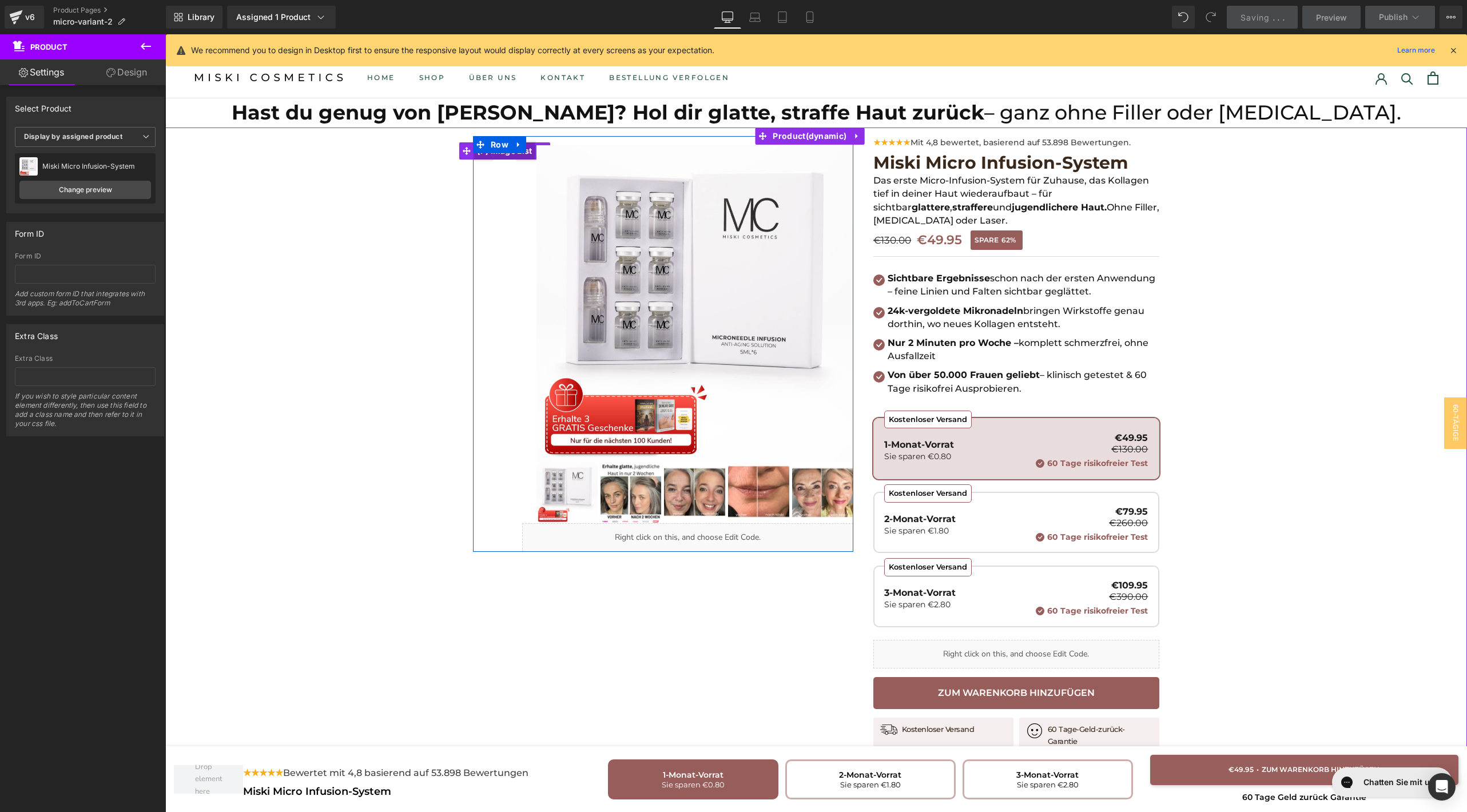
click at [504, 155] on span "(P) Image List" at bounding box center [504, 151] width 61 height 17
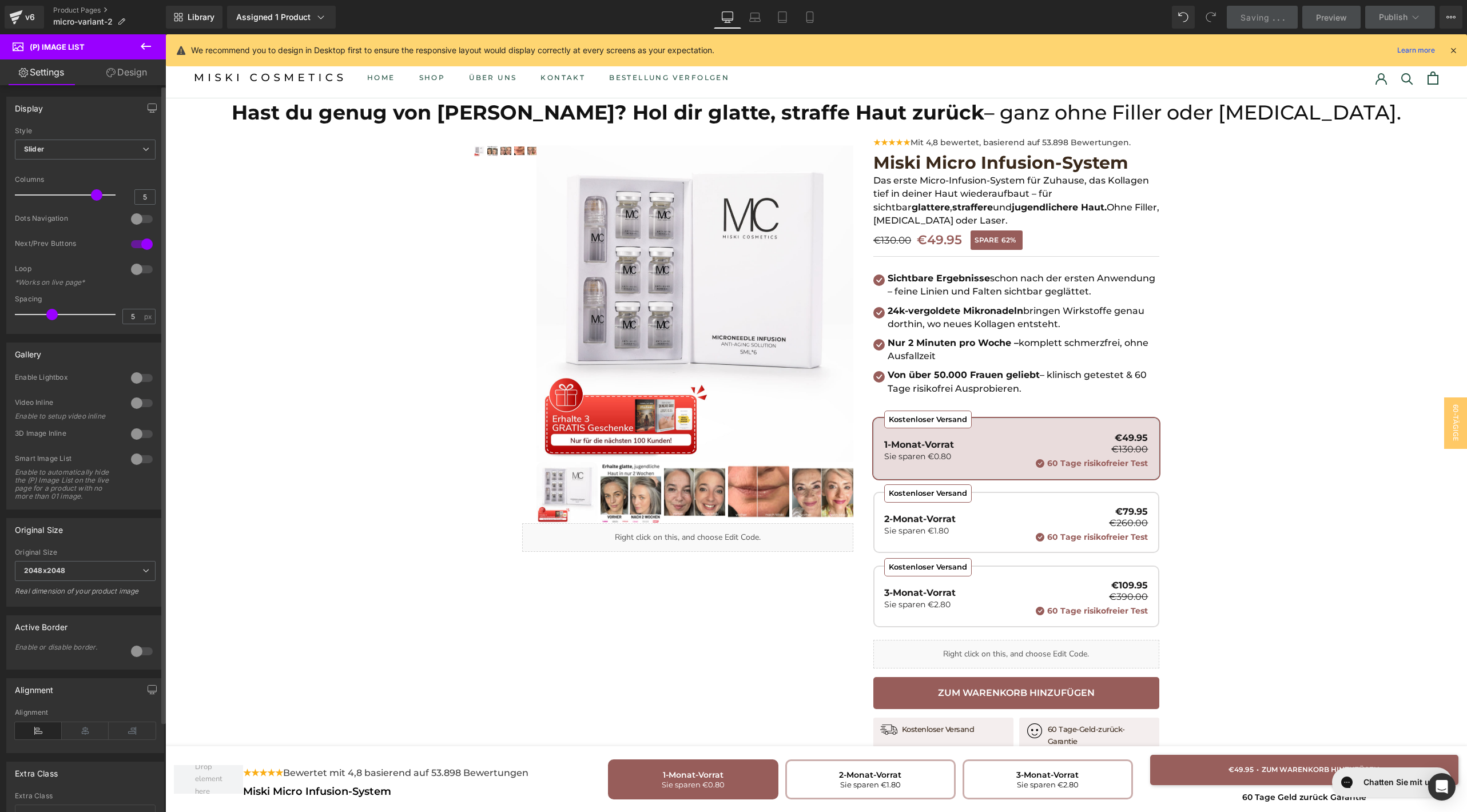
click at [139, 86] on div "Display Default Slider Style Slider Default Slider 5 Columns 5 4 Columns 4 3 Co…" at bounding box center [85, 479] width 171 height 788
click at [133, 76] on link "Design" at bounding box center [127, 72] width 83 height 26
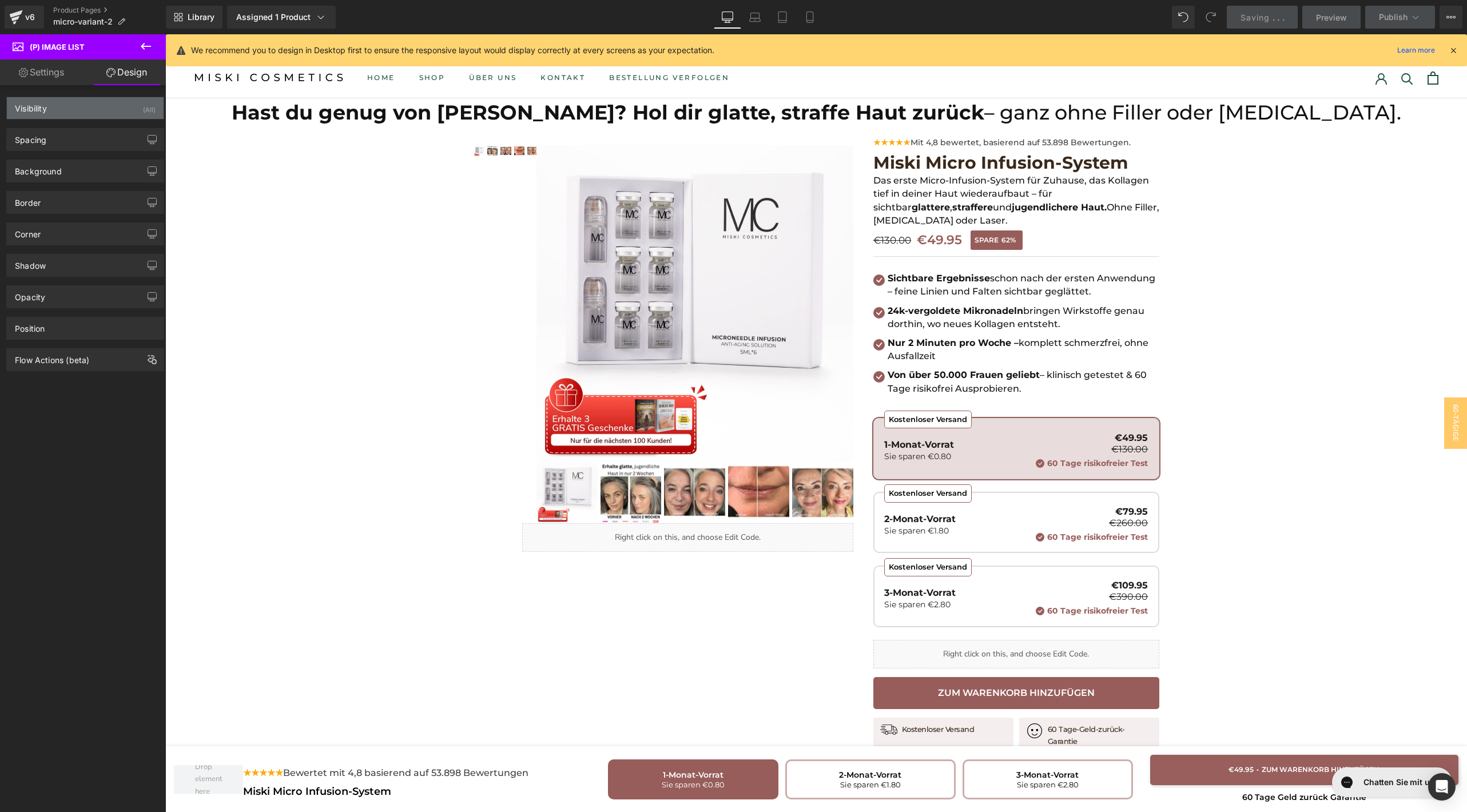
click at [96, 116] on div "Visibility (All)" at bounding box center [85, 108] width 157 height 21
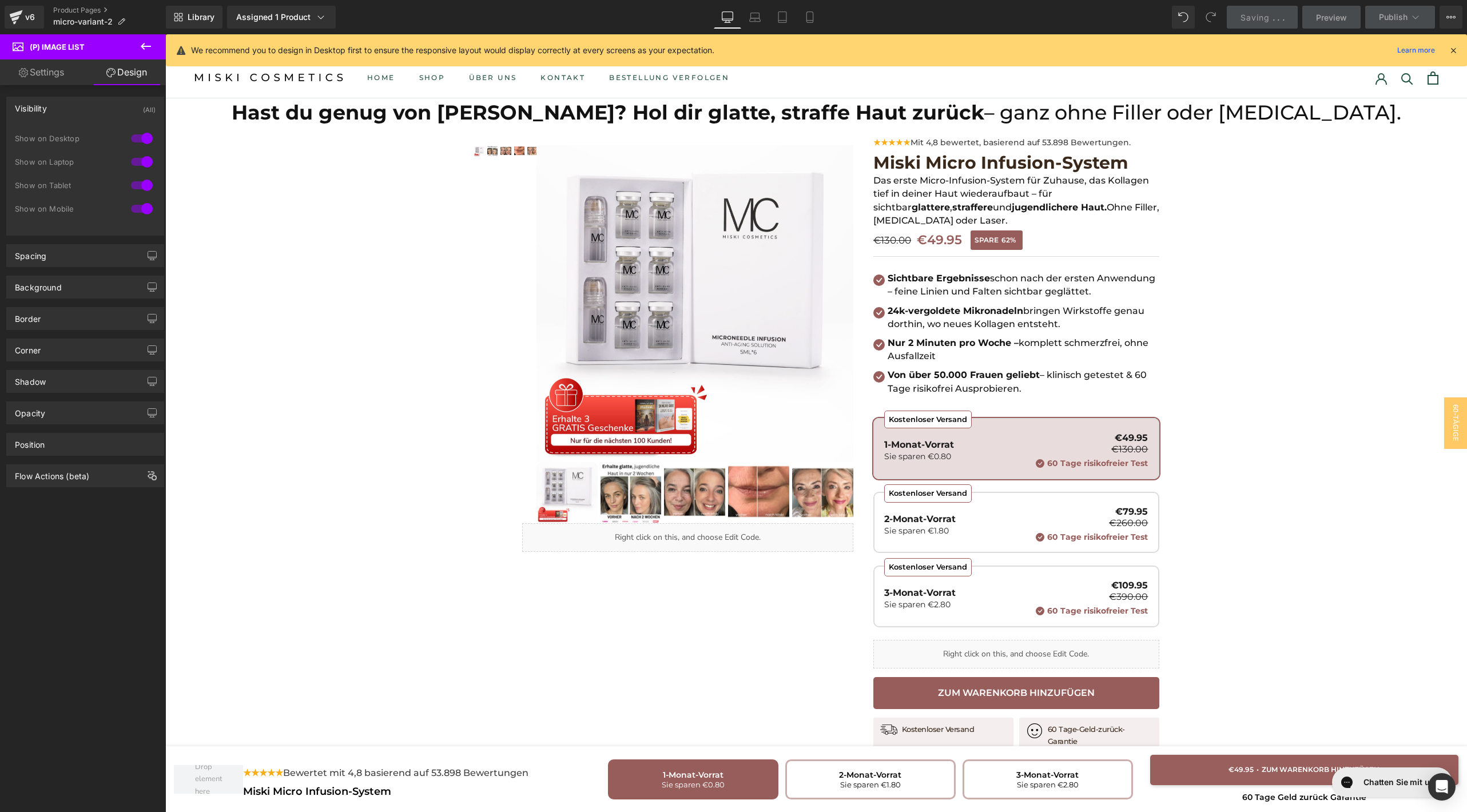
click at [142, 143] on div at bounding box center [142, 139] width 27 height 19
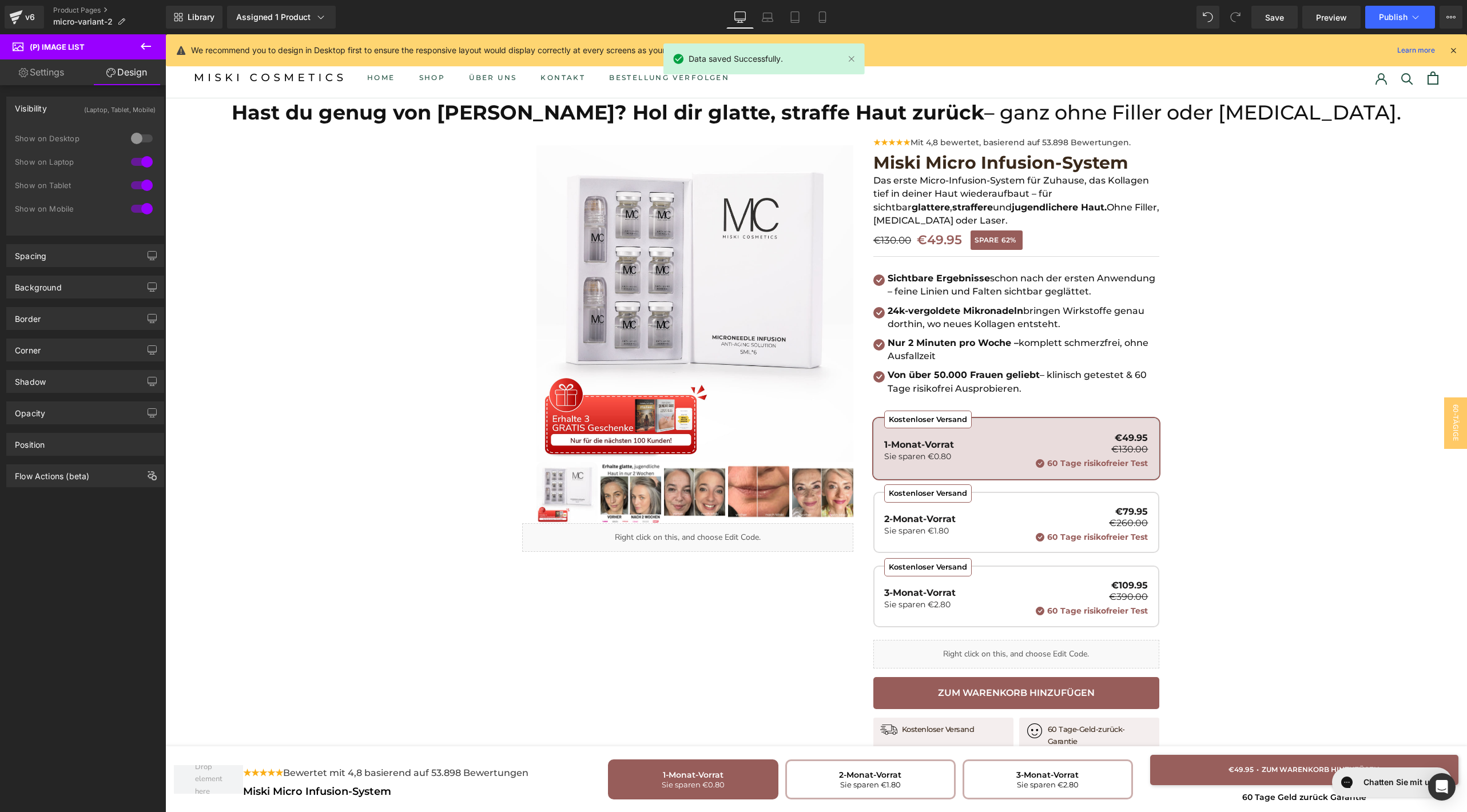
click at [142, 159] on div at bounding box center [142, 162] width 27 height 19
click at [139, 174] on div "Show on Laptop" at bounding box center [85, 167] width 141 height 24
click at [139, 182] on div at bounding box center [142, 185] width 27 height 19
drag, startPoint x: 1397, startPoint y: 14, endPoint x: 1298, endPoint y: 18, distance: 99.1
click at [1298, 18] on div "Save Preview Publish Scheduled View Live Page View with current Template Save T…" at bounding box center [1357, 17] width 220 height 23
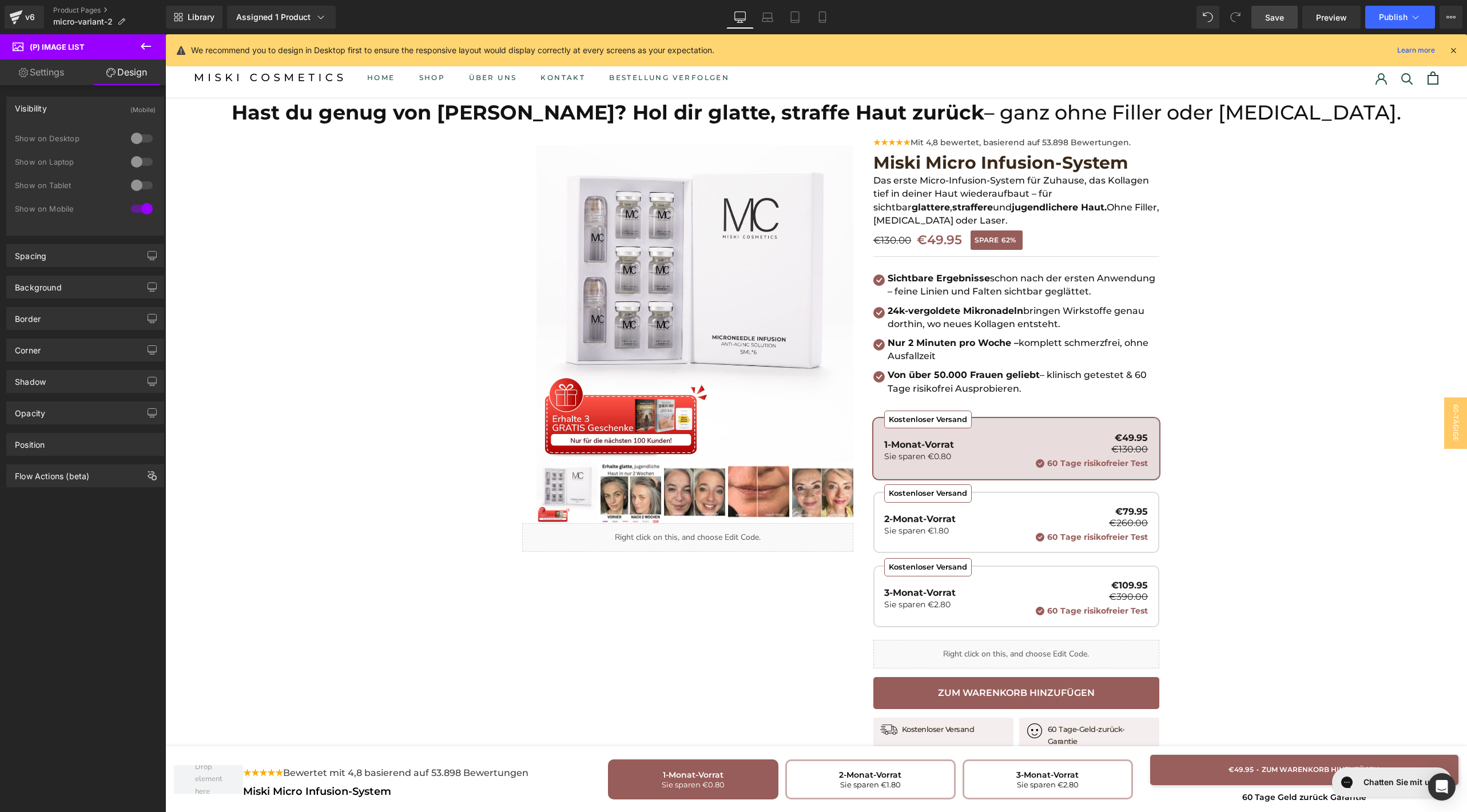
click at [1275, 18] on span "Save" at bounding box center [1275, 17] width 19 height 12
click at [1391, 7] on button "Publish" at bounding box center [1401, 17] width 70 height 23
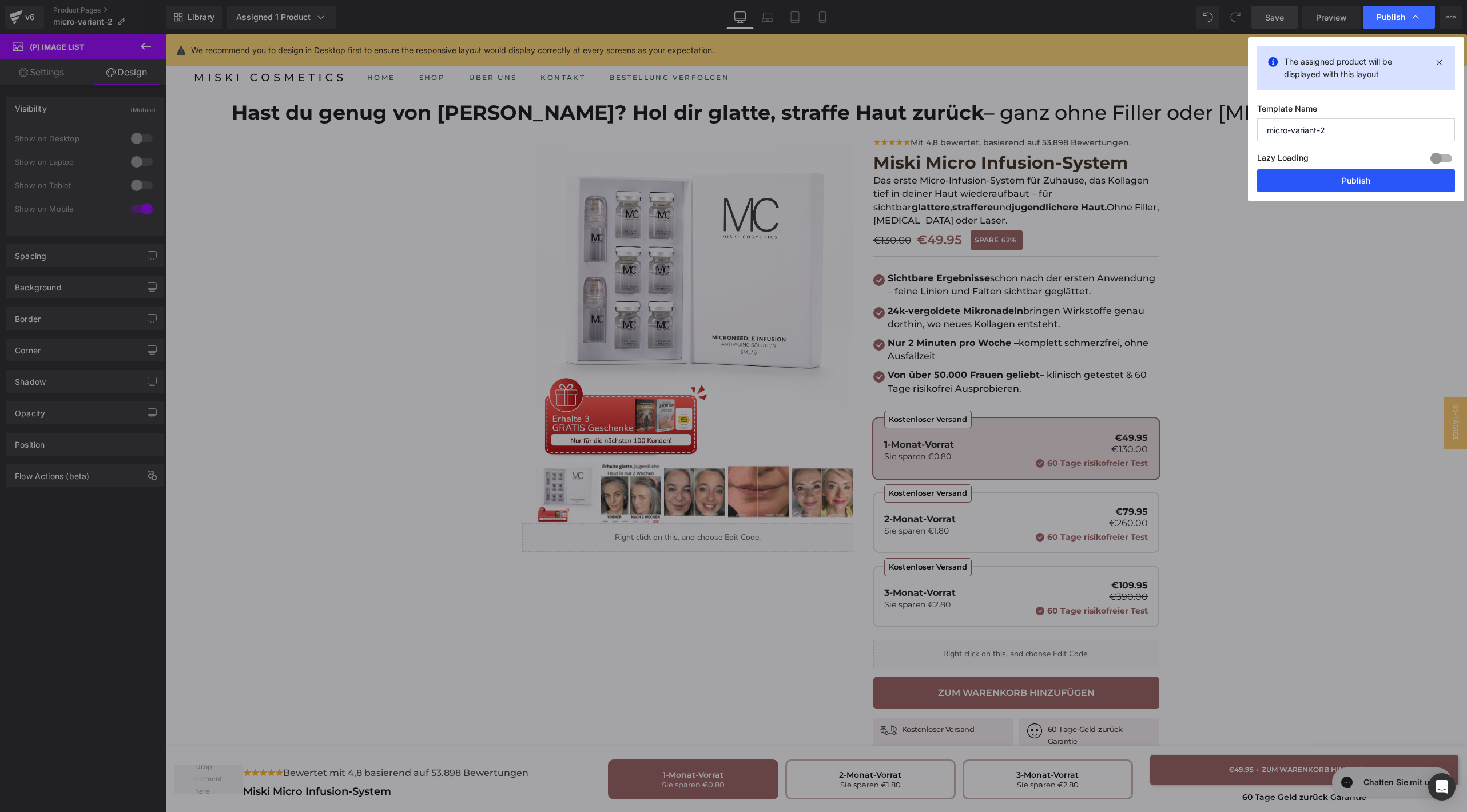
click at [1326, 186] on button "Publish" at bounding box center [1356, 181] width 198 height 23
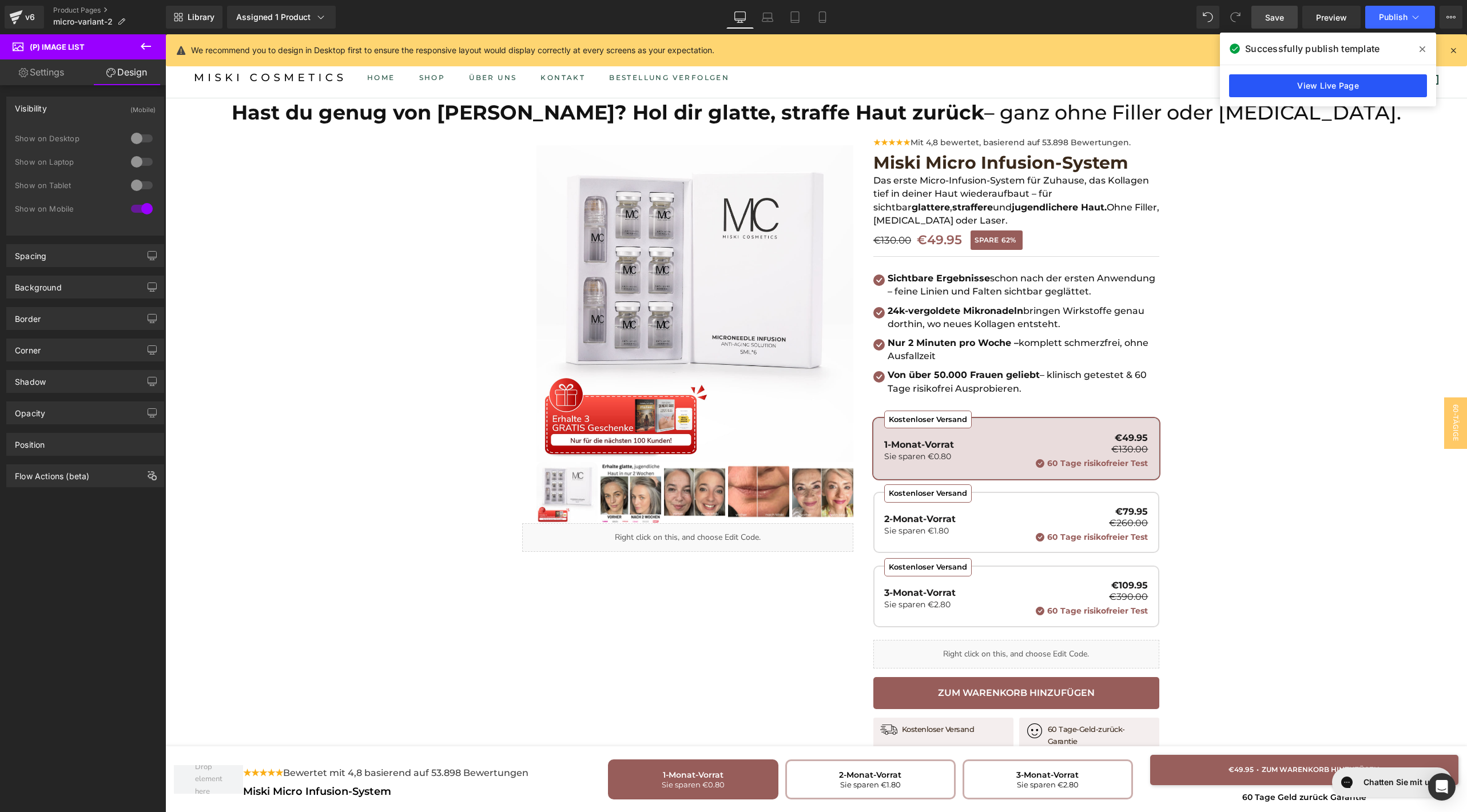
click at [1319, 85] on link "View Live Page" at bounding box center [1328, 86] width 198 height 23
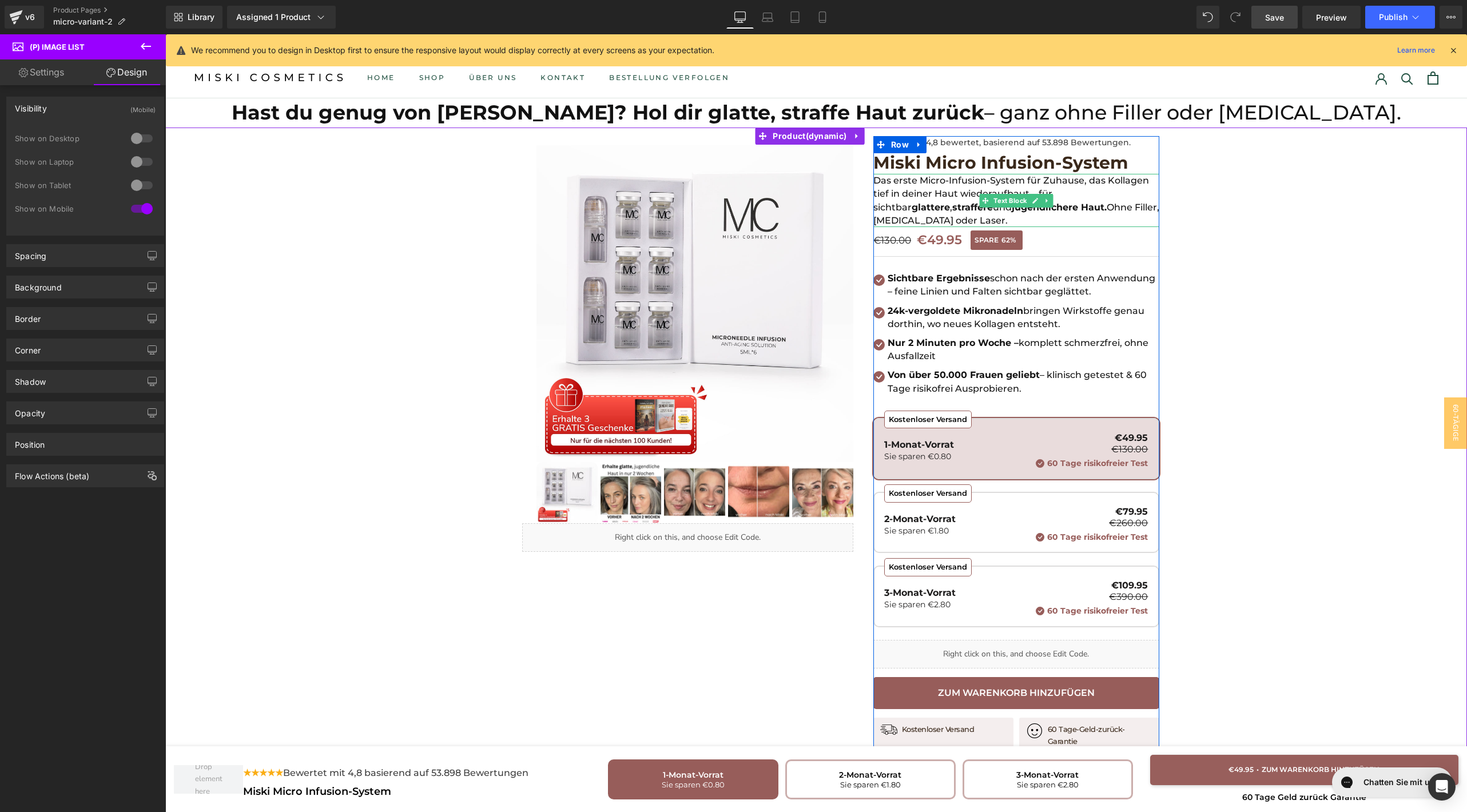
click at [1012, 202] on span "jugendlichere Haut." at bounding box center [1059, 207] width 95 height 11
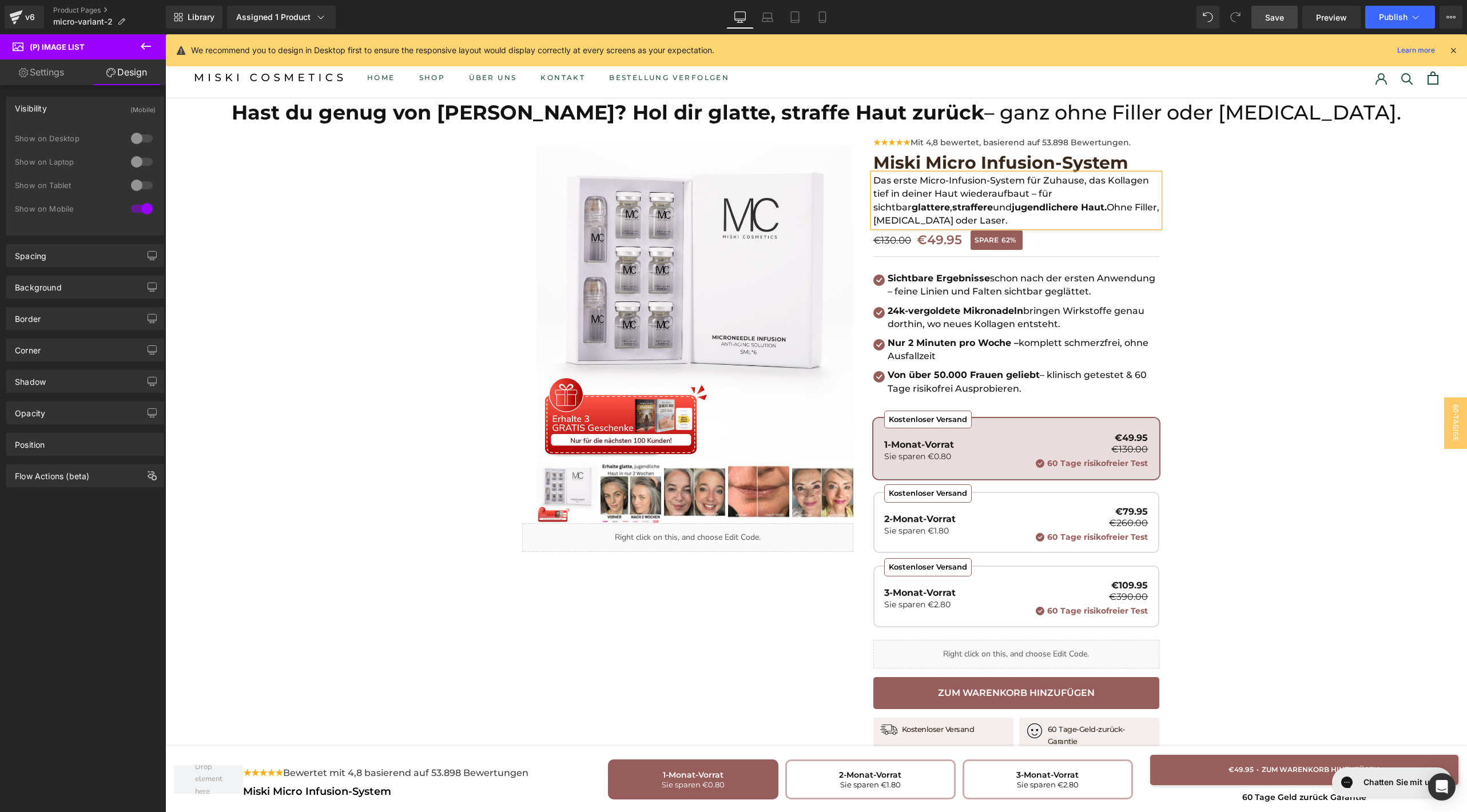
click at [1012, 202] on span "jugendlichere Haut." at bounding box center [1059, 207] width 95 height 11
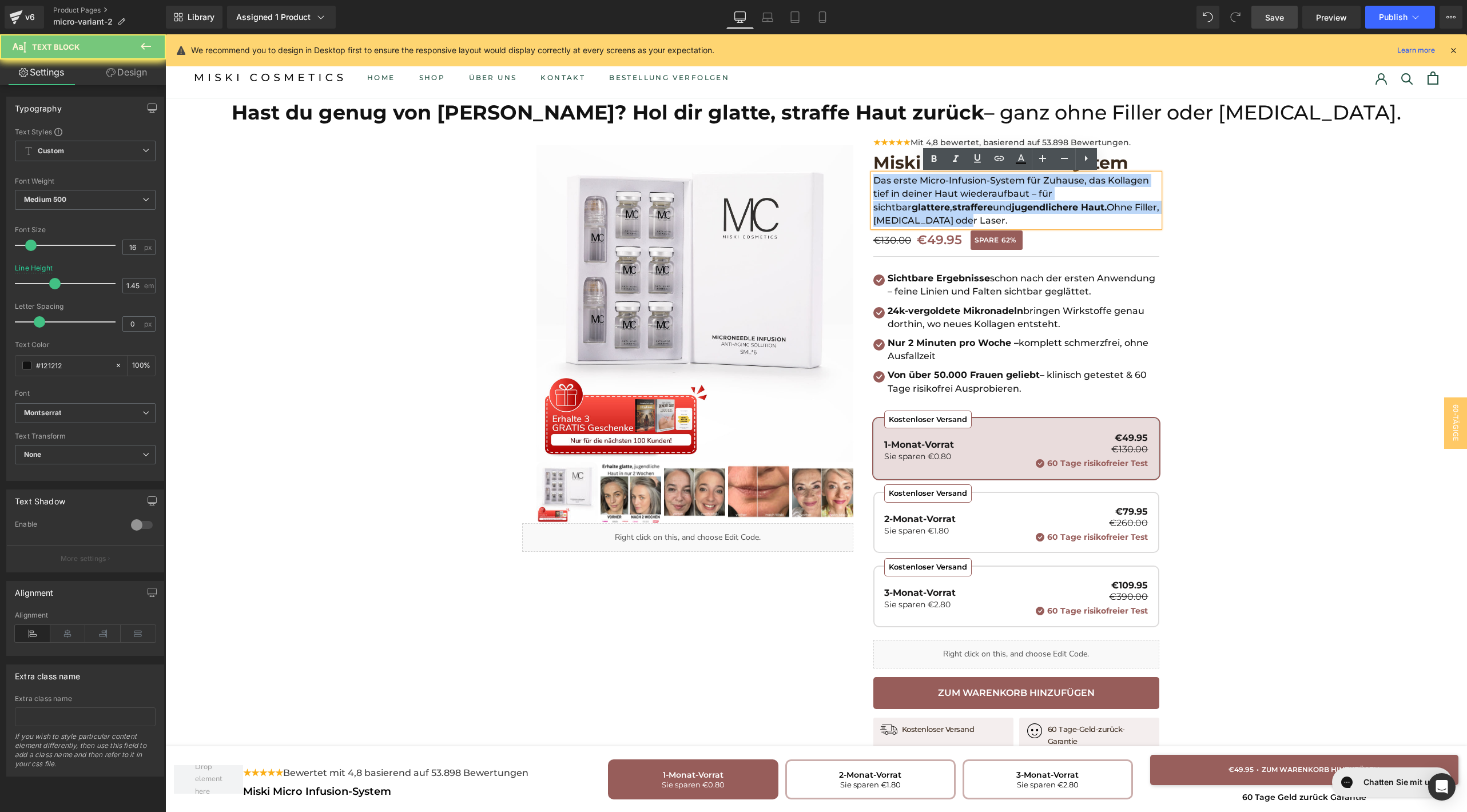
paste div
drag, startPoint x: 1025, startPoint y: 209, endPoint x: 857, endPoint y: 172, distance: 172.0
click at [857, 172] on div "Hast du genug von Falten? Hol dir glatte, straffe Haut zurück – ganz ohne Fille…" at bounding box center [816, 530] width 686 height 807
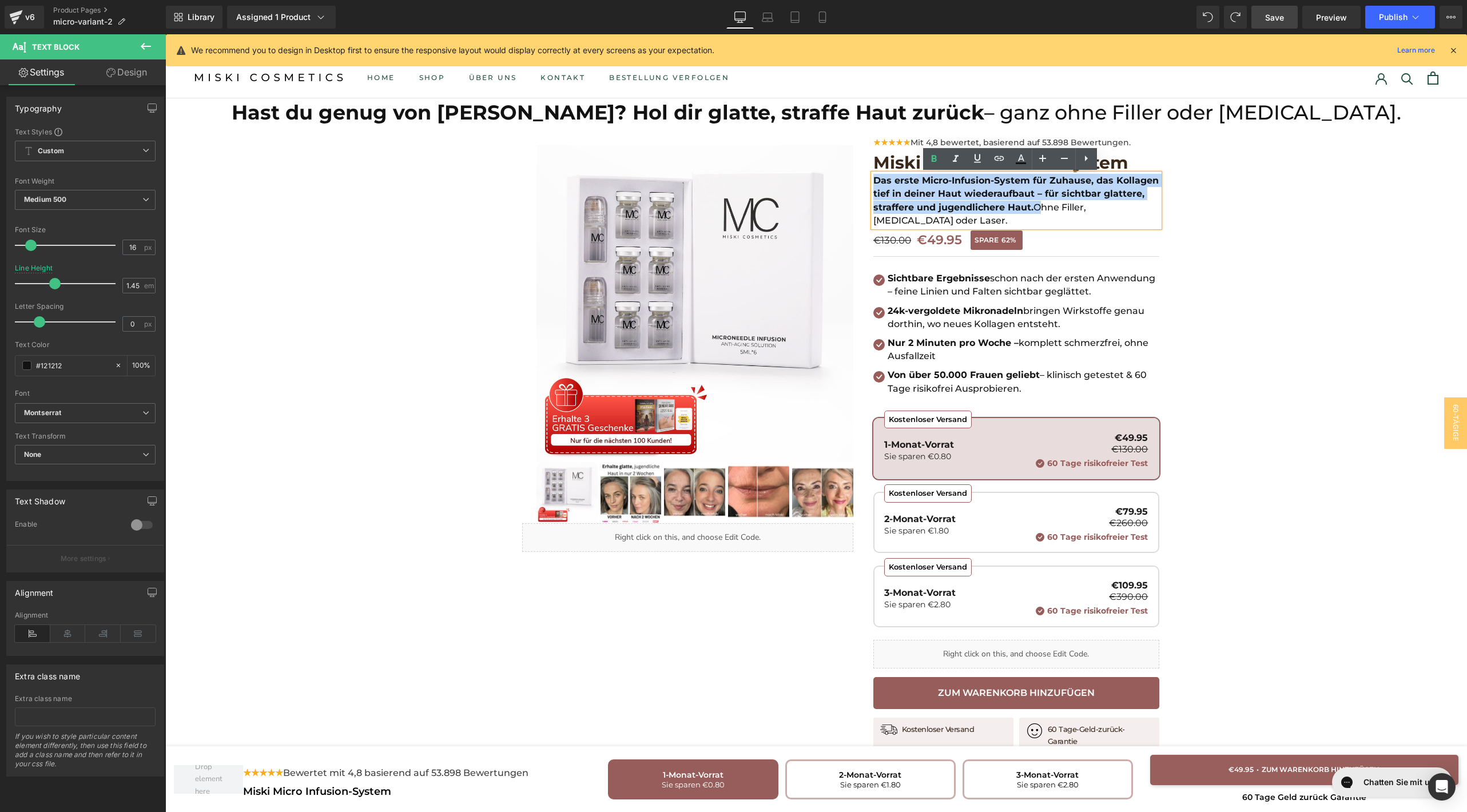
drag, startPoint x: 1029, startPoint y: 209, endPoint x: 869, endPoint y: 179, distance: 162.8
click at [874, 179] on p "Das erste Micro-Infusion-System für Zuhause, das Kollagen tief in deiner Haut w…" at bounding box center [1017, 200] width 286 height 53
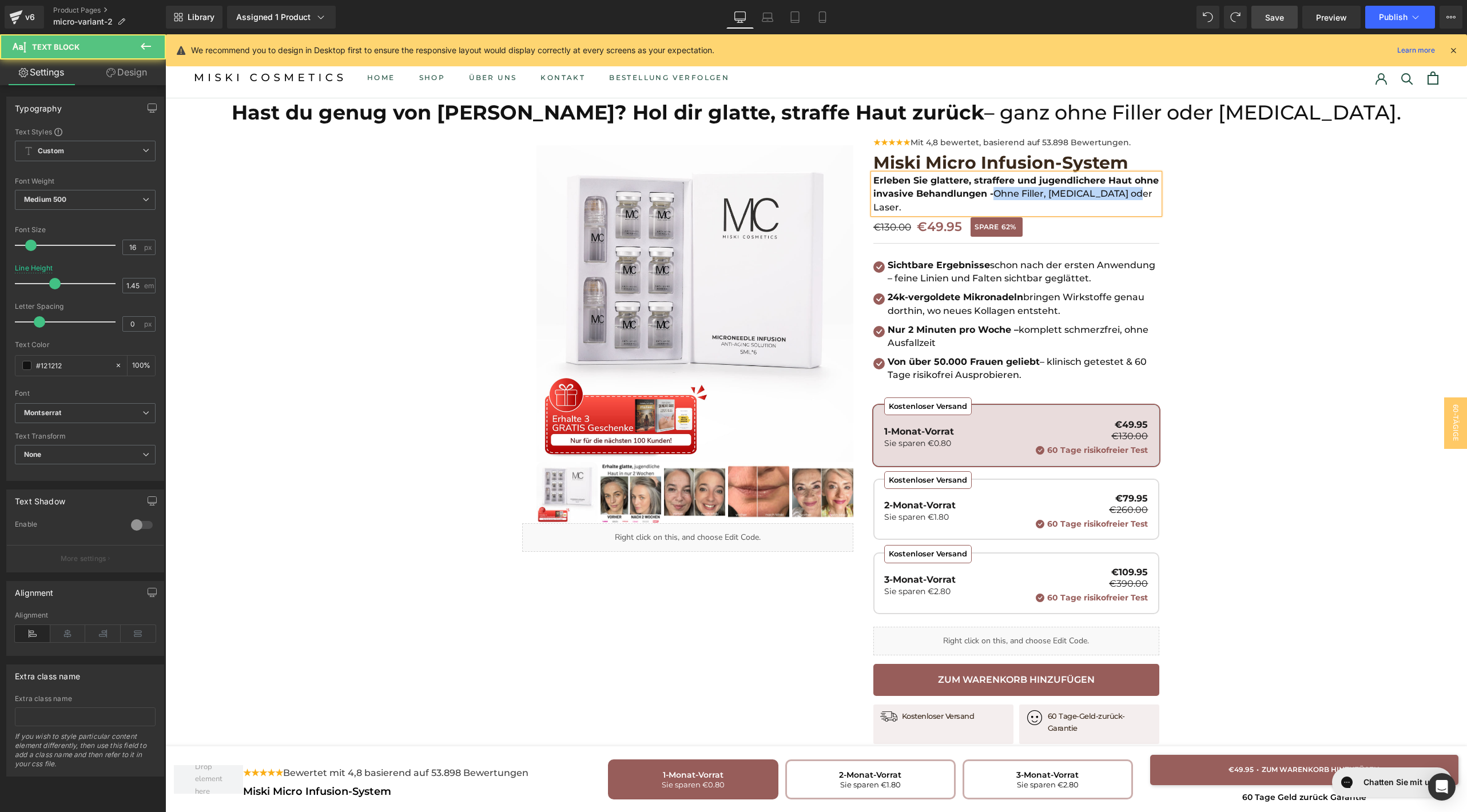
drag, startPoint x: 988, startPoint y: 194, endPoint x: 866, endPoint y: 176, distance: 123.3
click at [874, 176] on div "Erleben Sie glattere, straffere und jugendlichere Haut ohne invasive Behandlung…" at bounding box center [1017, 194] width 286 height 40
click at [886, 179] on b "Erleben Sie glattere, straffere und jugendlichere Haut ohne invasive Behandlung…" at bounding box center [1016, 187] width 285 height 24
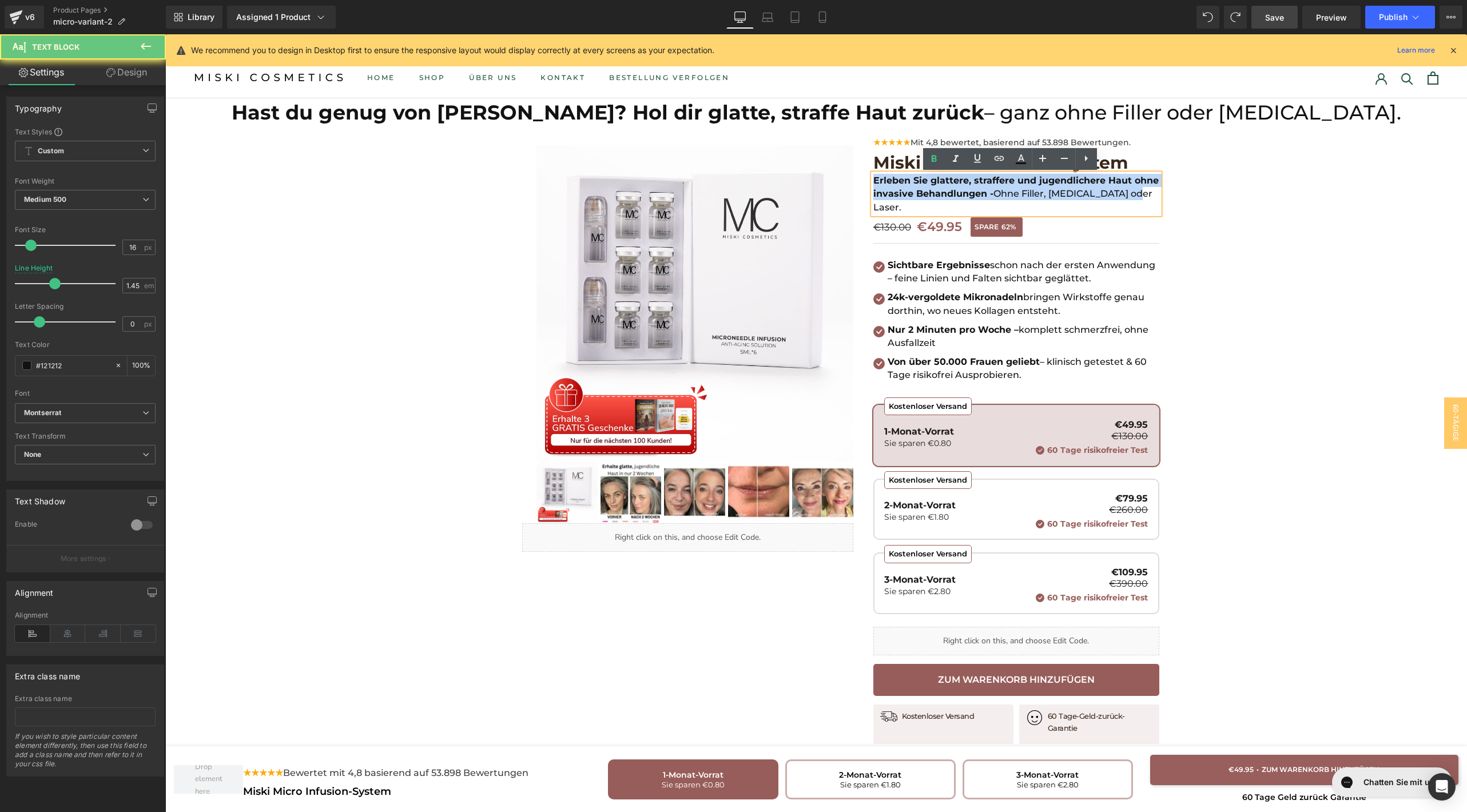
click at [886, 179] on b "Erleben Sie glattere, straffere und jugendlichere Haut ohne invasive Behandlung…" at bounding box center [1016, 187] width 285 height 24
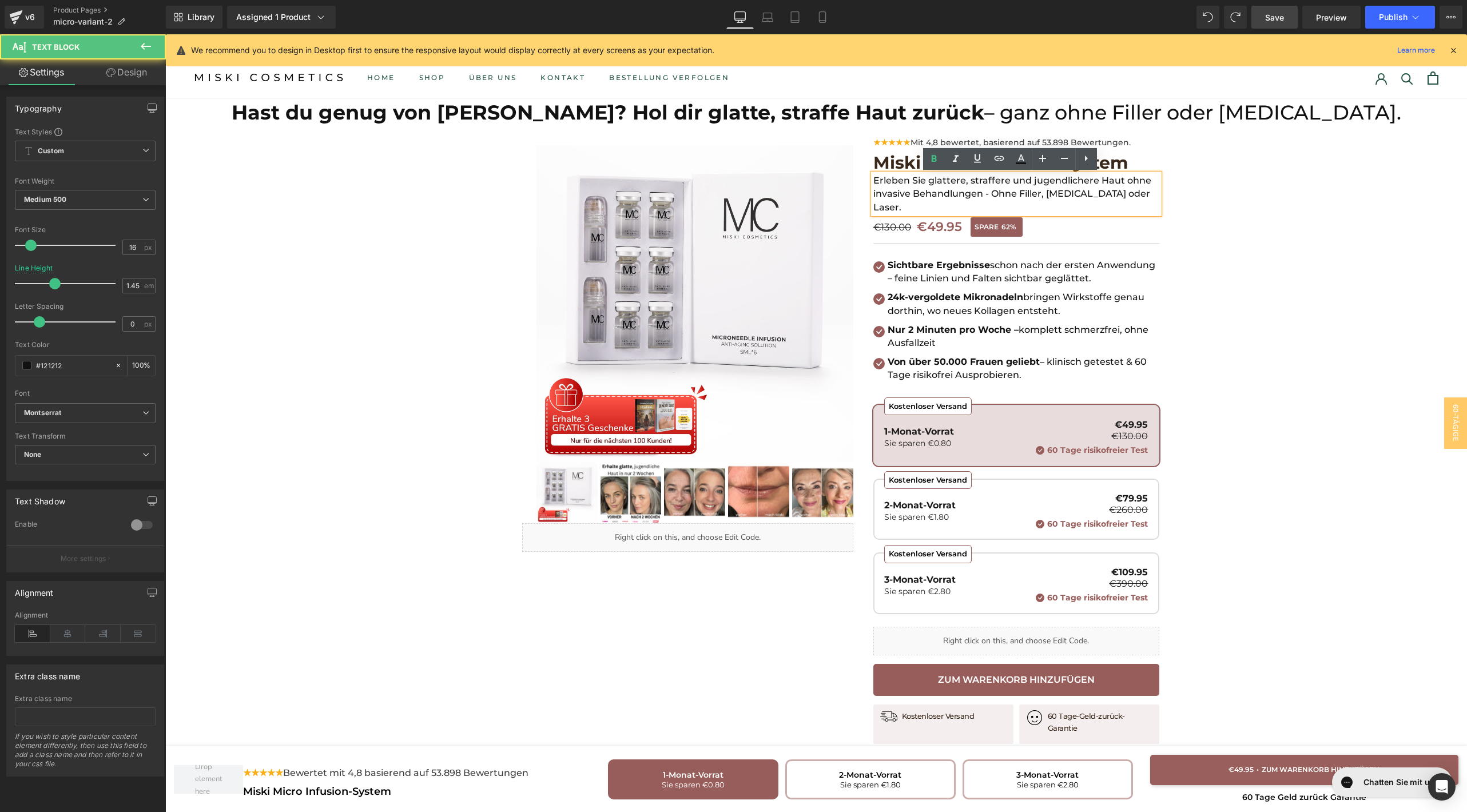
click at [946, 185] on p "Erleben Sie glattere, straffere und jugendlichere Haut ohne invasive Behandlung…" at bounding box center [1017, 194] width 286 height 40
click at [982, 184] on p "Erleben Sie glattere , straffere und jugendlichere Haut ohne invasive Behandlun…" at bounding box center [1017, 194] width 286 height 40
drag, startPoint x: 1029, startPoint y: 179, endPoint x: 1119, endPoint y: 180, distance: 90.0
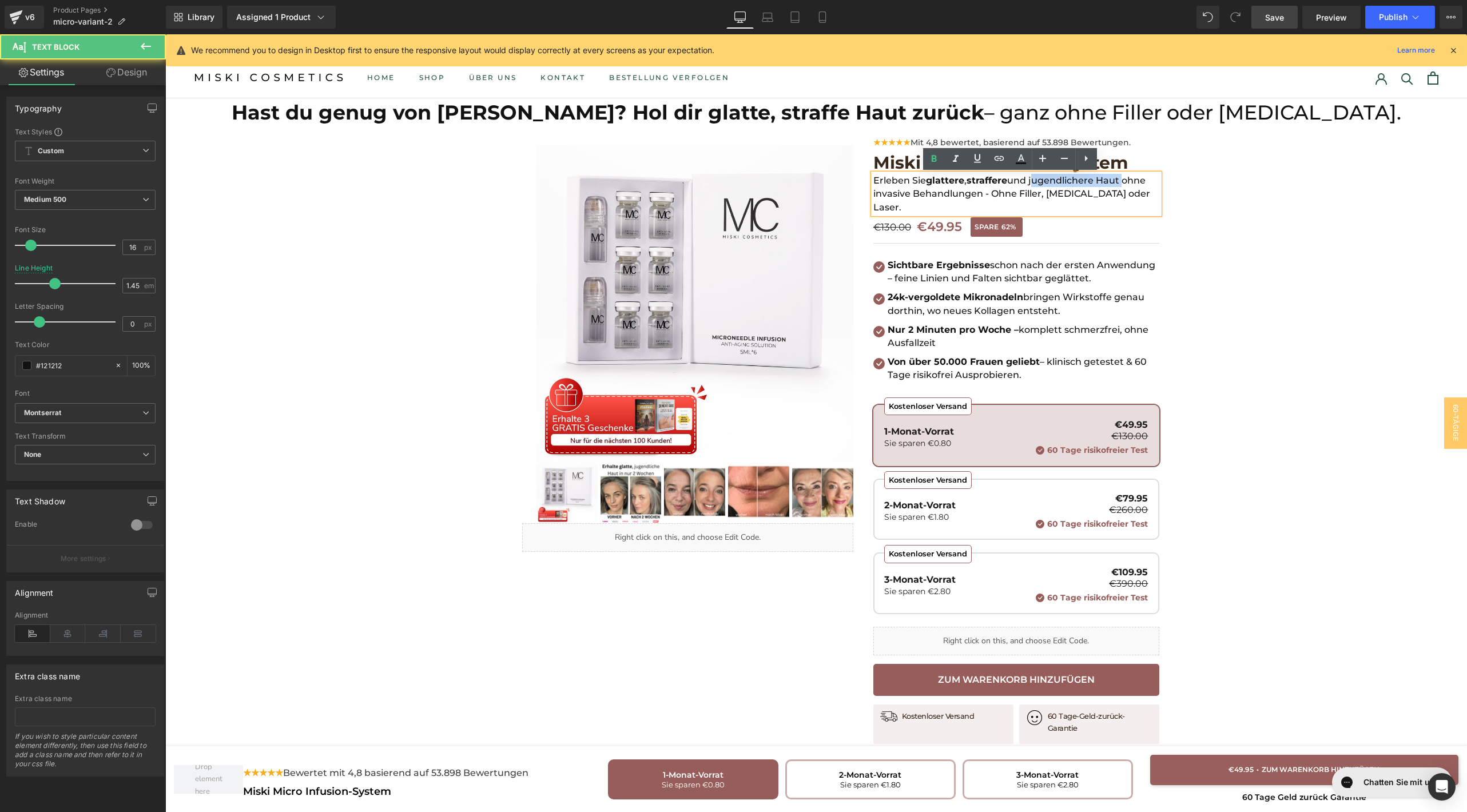
click at [1119, 180] on p "Erleben Sie glattere , straffere und jugendlichere Haut ohne invasive Behandlun…" at bounding box center [1017, 194] width 286 height 40
drag, startPoint x: 1119, startPoint y: 180, endPoint x: 1032, endPoint y: 181, distance: 87.0
click at [1032, 181] on p "Erleben Sie glattere , straffere und jugendlichere Haut ohne invasive Behandlun…" at bounding box center [1017, 194] width 286 height 40
drag, startPoint x: 977, startPoint y: 193, endPoint x: 1121, endPoint y: 179, distance: 144.7
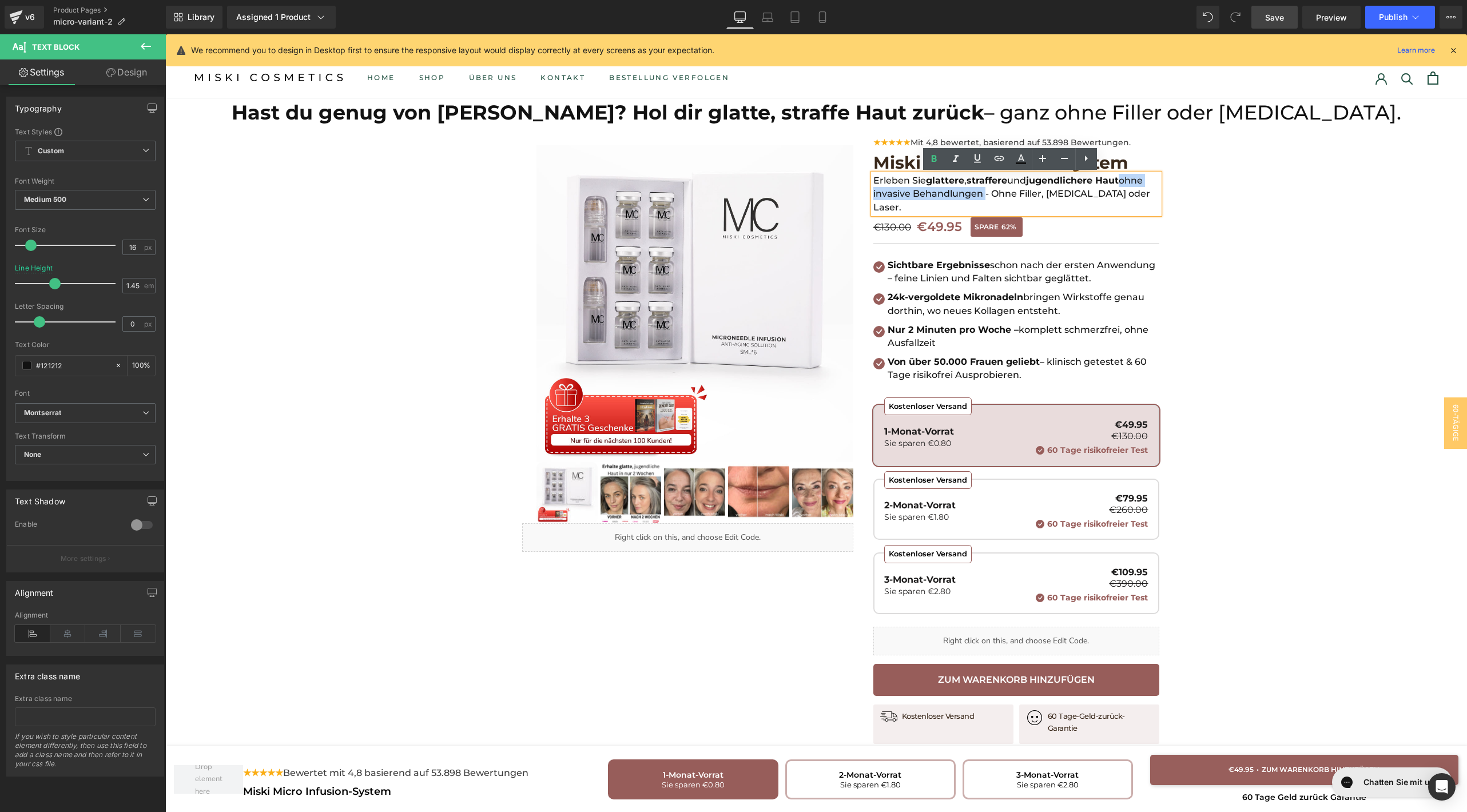
click at [1121, 179] on p "Erleben Sie glattere , straffere und jugendlichere Haut ohne invasive Behandlun…" at bounding box center [1017, 194] width 286 height 40
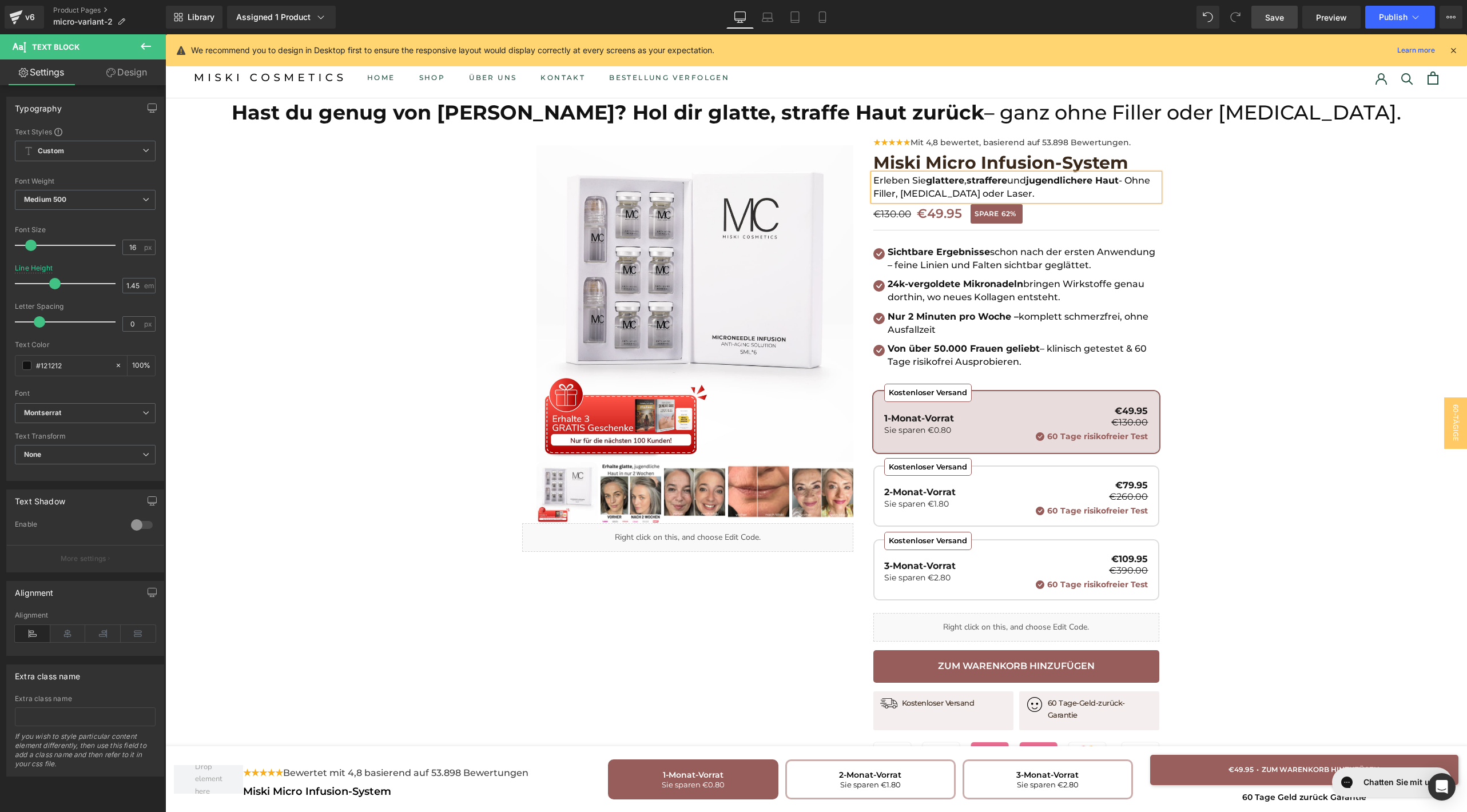
click at [1304, 232] on div "Hast du genug von Falten? Hol dir glatte, straffe Haut zurück – ganz ohne Fille…" at bounding box center [816, 517] width 1302 height 780
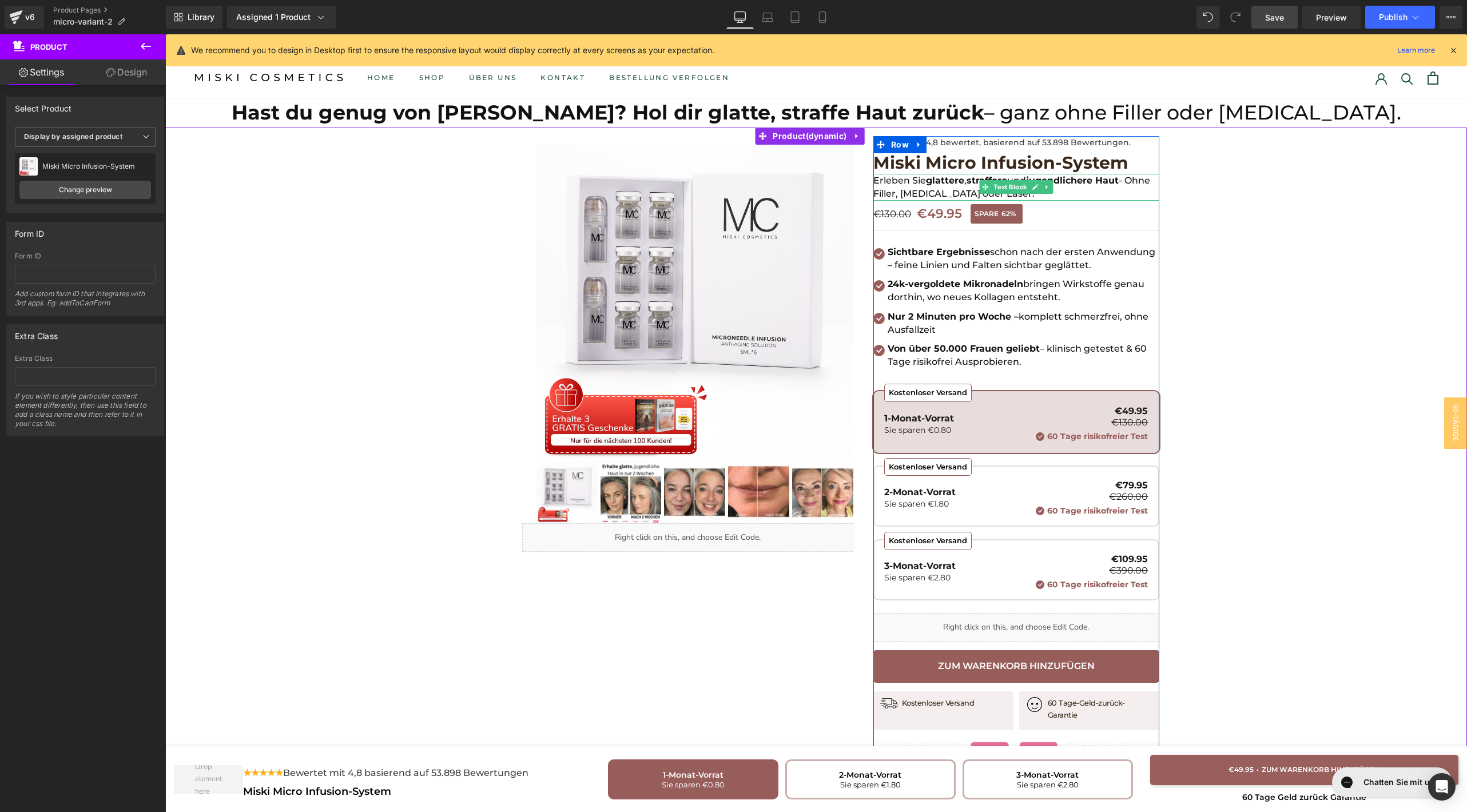
click at [874, 193] on p "Erleben Sie glattere , straffere und jugendlichere Haut - Ohne Filler, Botox od…" at bounding box center [1017, 187] width 286 height 26
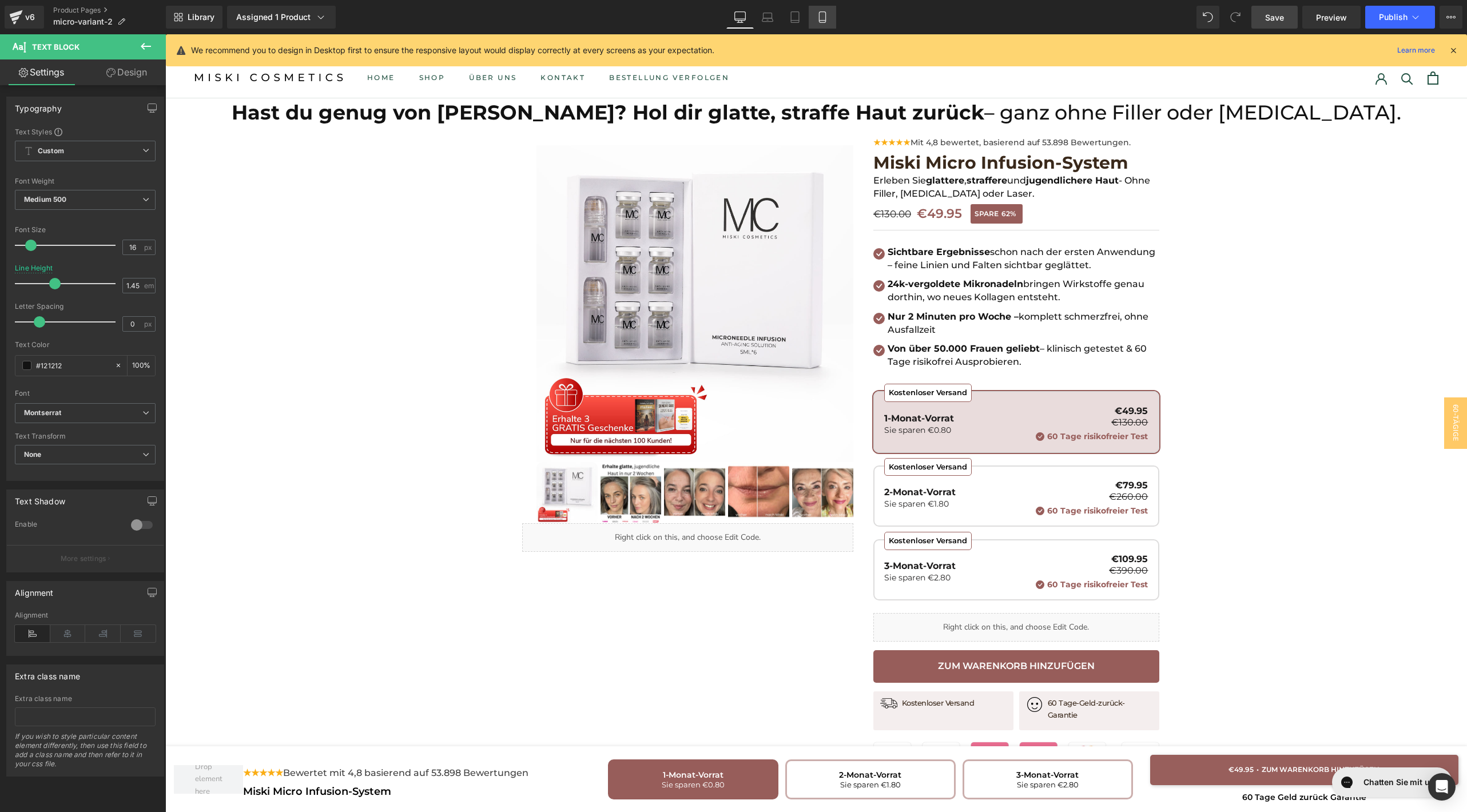
click at [827, 6] on link "Mobile" at bounding box center [822, 17] width 27 height 23
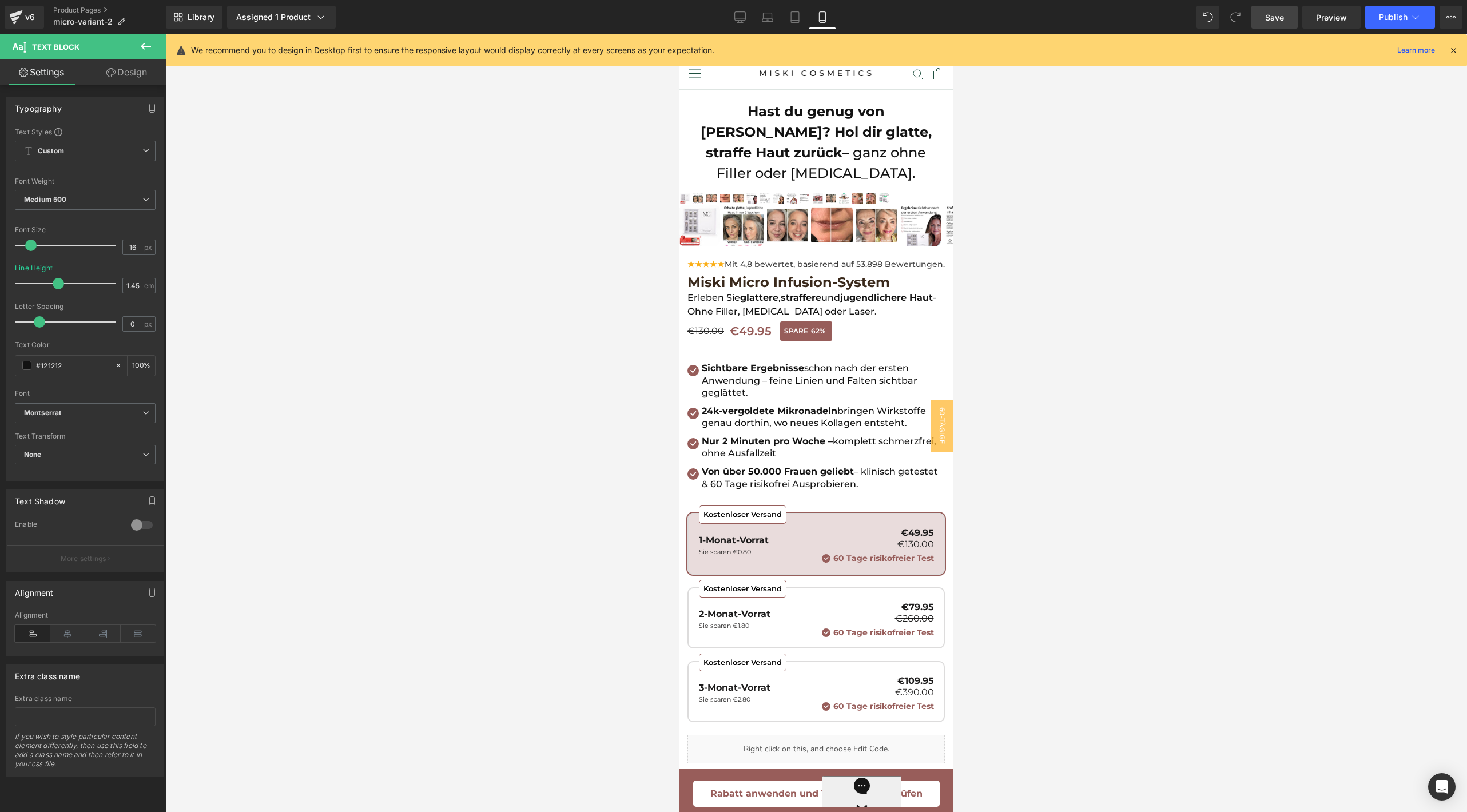
scroll to position [109, 0]
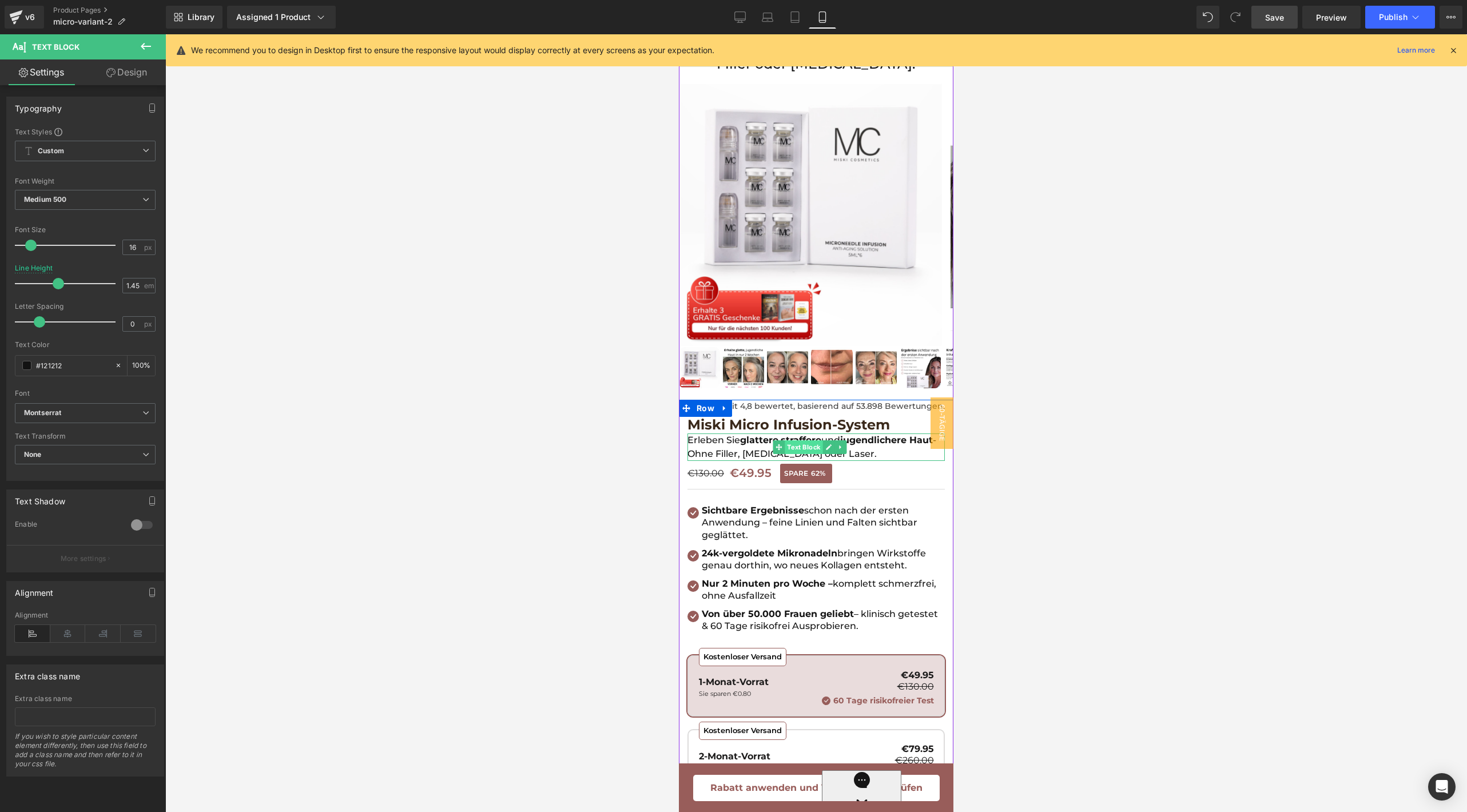
click at [804, 440] on span "Text Block" at bounding box center [804, 447] width 38 height 14
click at [749, 437] on strong "glattere" at bounding box center [759, 440] width 39 height 11
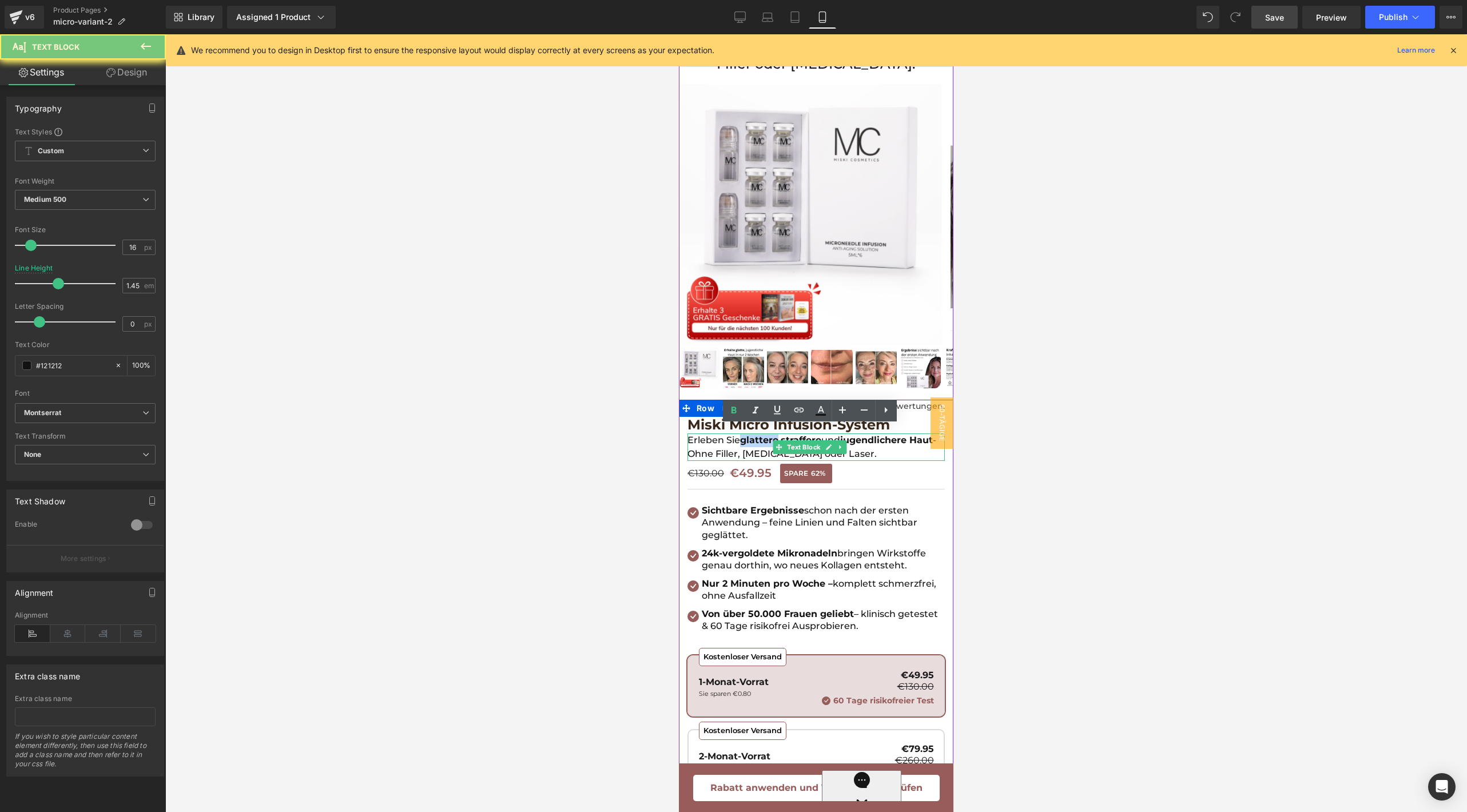
click at [749, 437] on strong "glattere" at bounding box center [759, 440] width 39 height 11
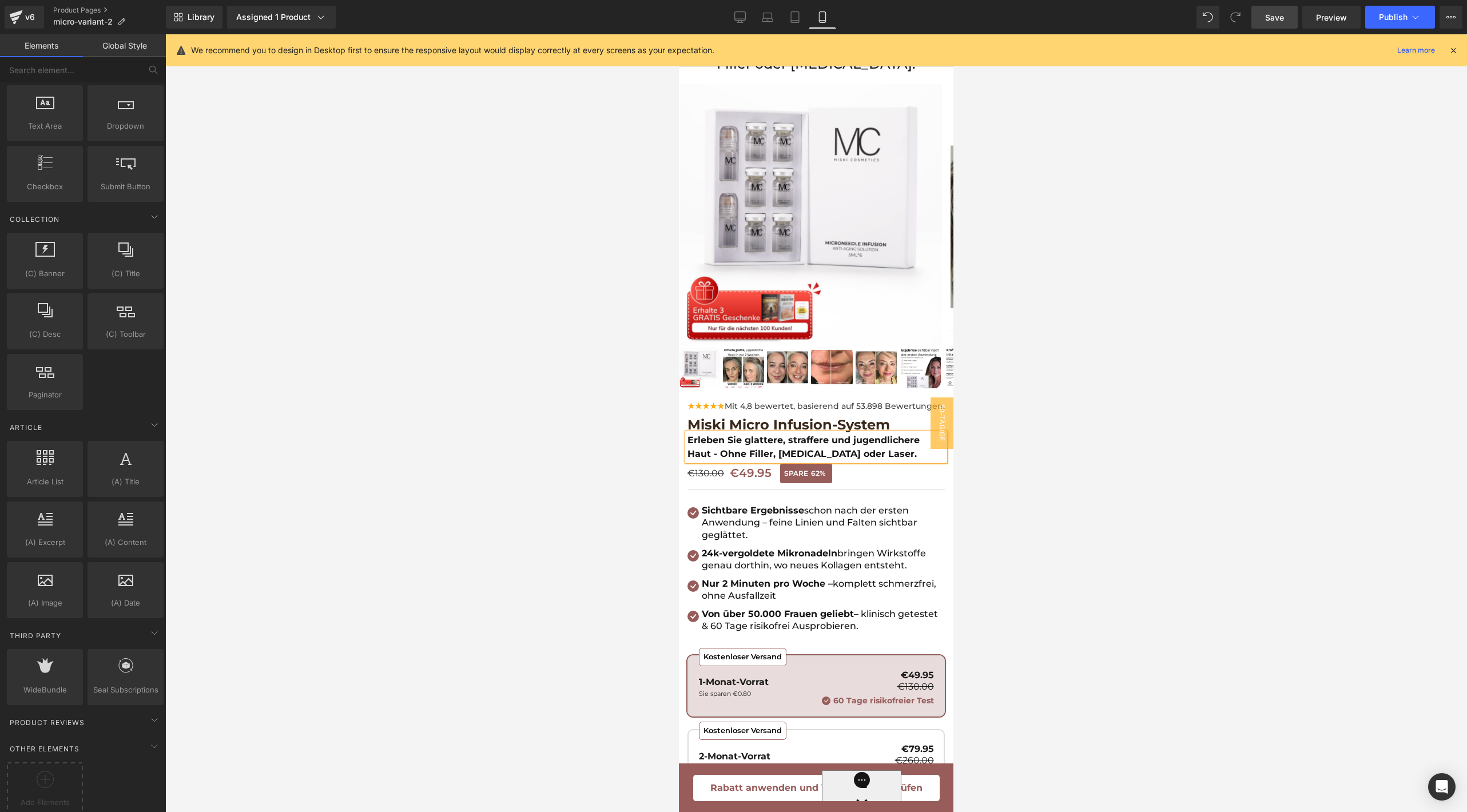
click at [1042, 477] on div at bounding box center [816, 423] width 1302 height 778
click at [837, 441] on link at bounding box center [840, 447] width 12 height 14
click at [879, 441] on p "Erleben Sie glattere, straffere und jugendlichere Haut - Ohne Filler, Botox ode…" at bounding box center [816, 447] width 257 height 27
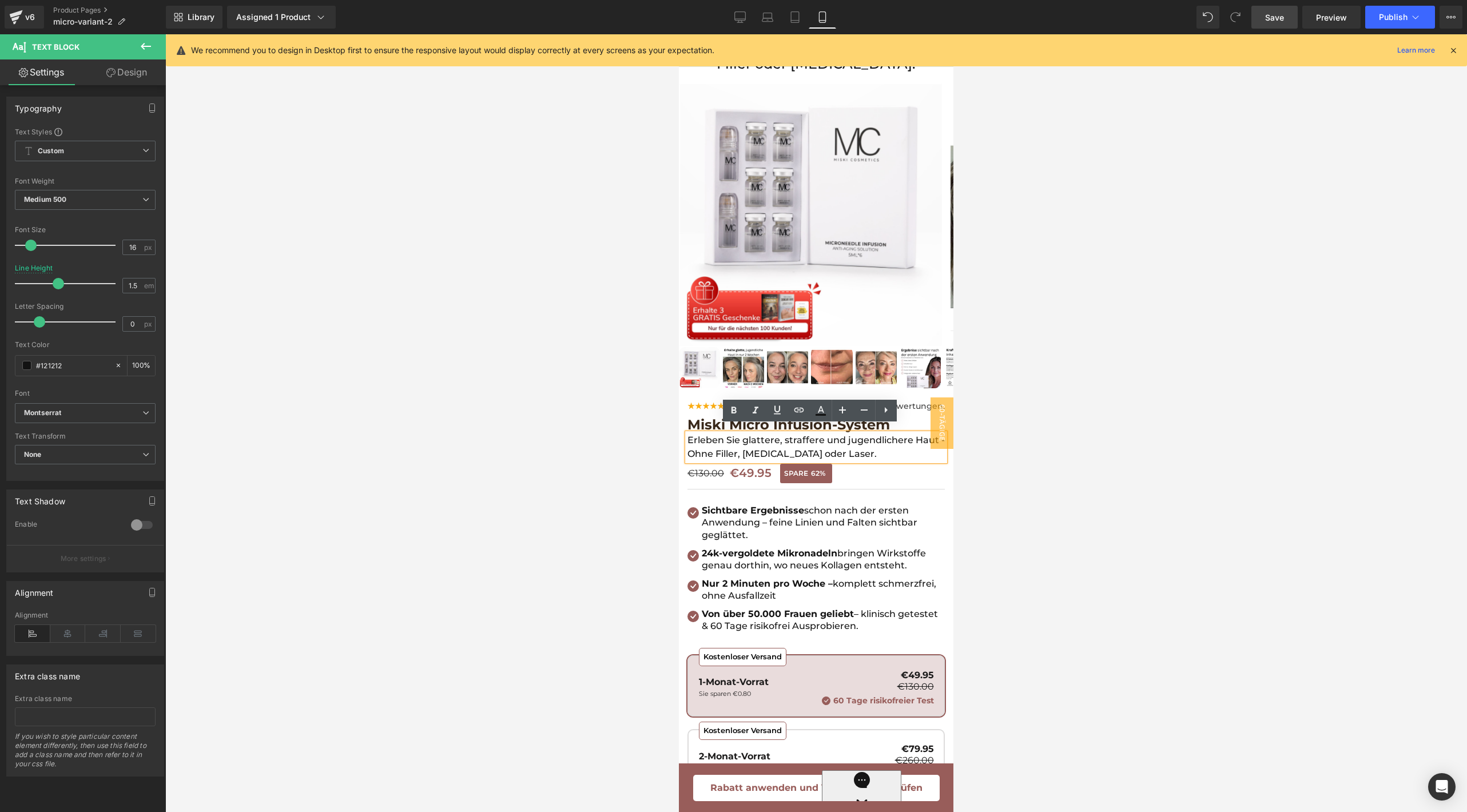
click at [1031, 502] on div at bounding box center [816, 423] width 1302 height 778
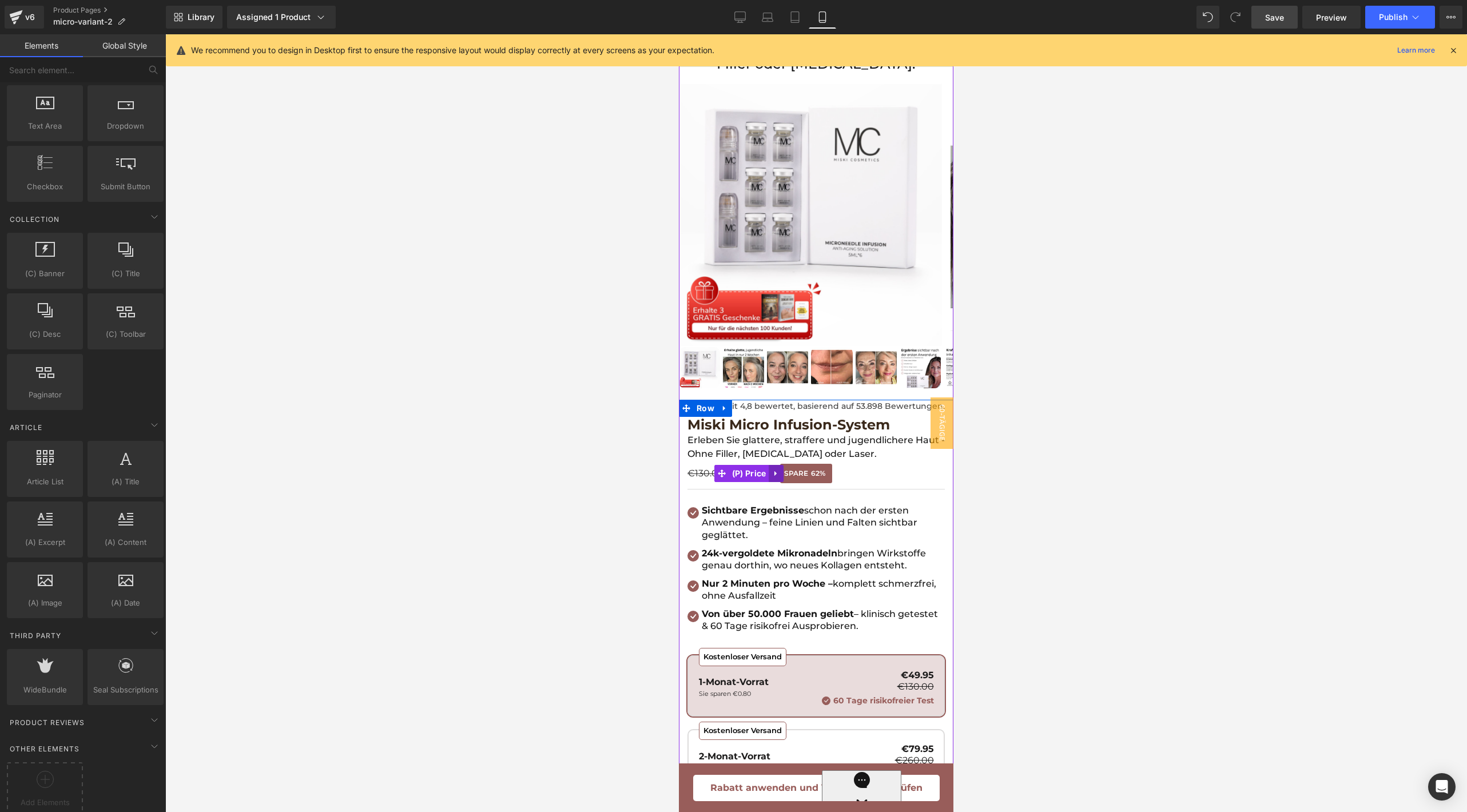
click at [771, 468] on link at bounding box center [776, 474] width 15 height 17
click at [781, 470] on icon at bounding box center [784, 473] width 8 height 8
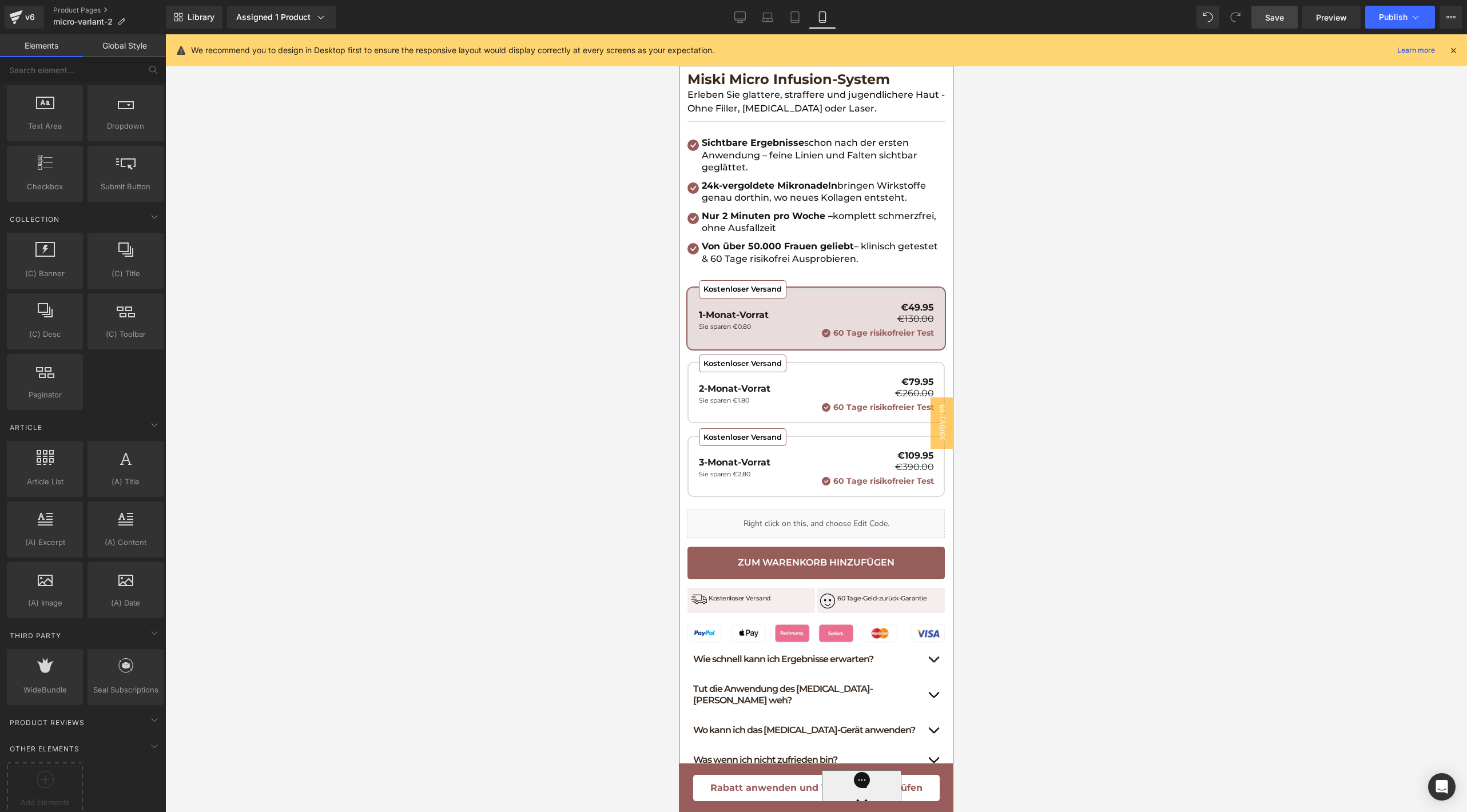
scroll to position [479, 0]
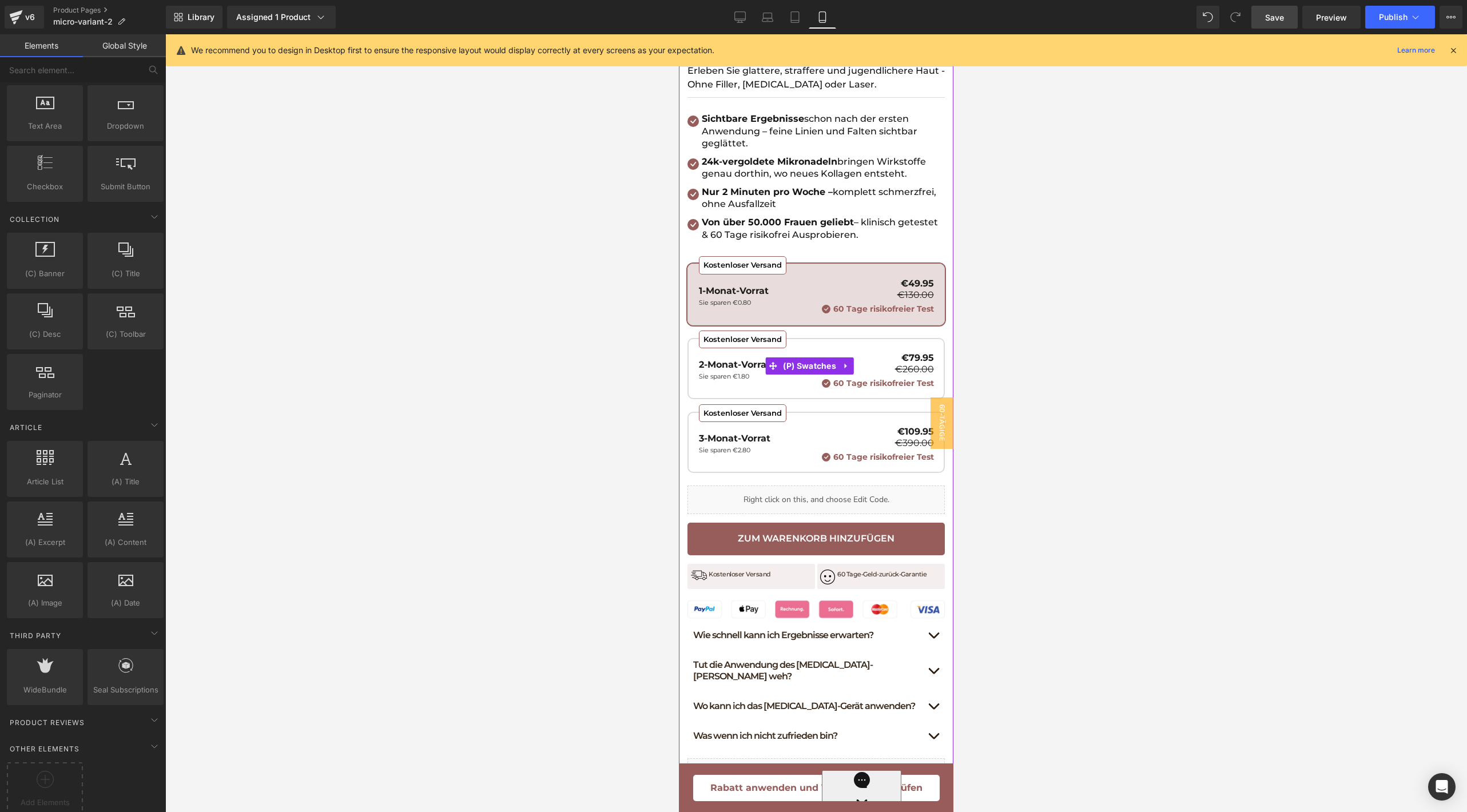
click at [857, 379] on p "60 Tage risikofreier Test" at bounding box center [878, 384] width 112 height 10
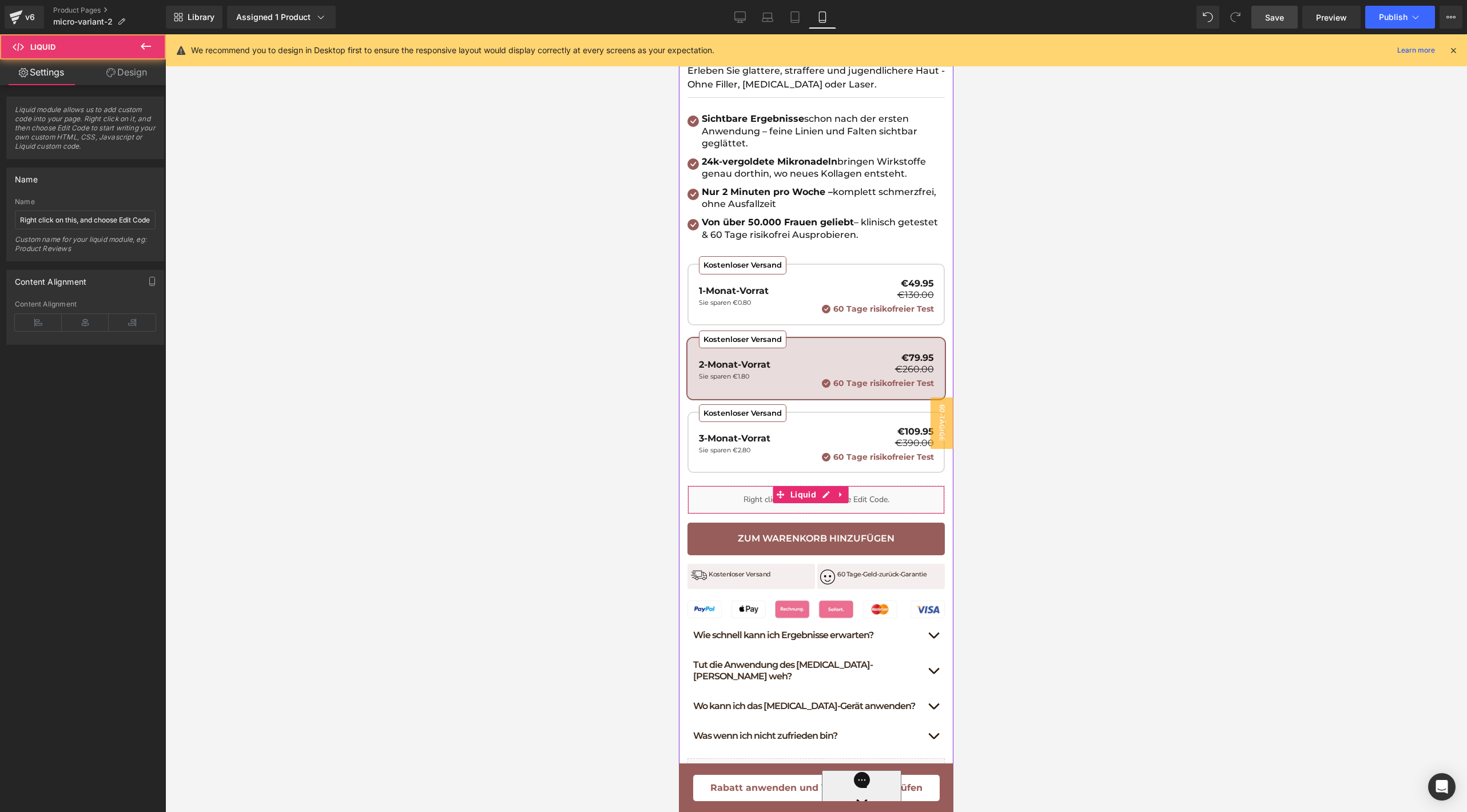
click at [749, 493] on div "Liquid" at bounding box center [816, 500] width 257 height 29
click at [729, 360] on p "2-Monat-Vorrat" at bounding box center [735, 365] width 71 height 9
click at [799, 296] on div "Kostenloser Versand 1-Monat-Vorrat Sie sparen €0.80 €49.95 €130.00 60 Tage risi…" at bounding box center [816, 296] width 235 height 35
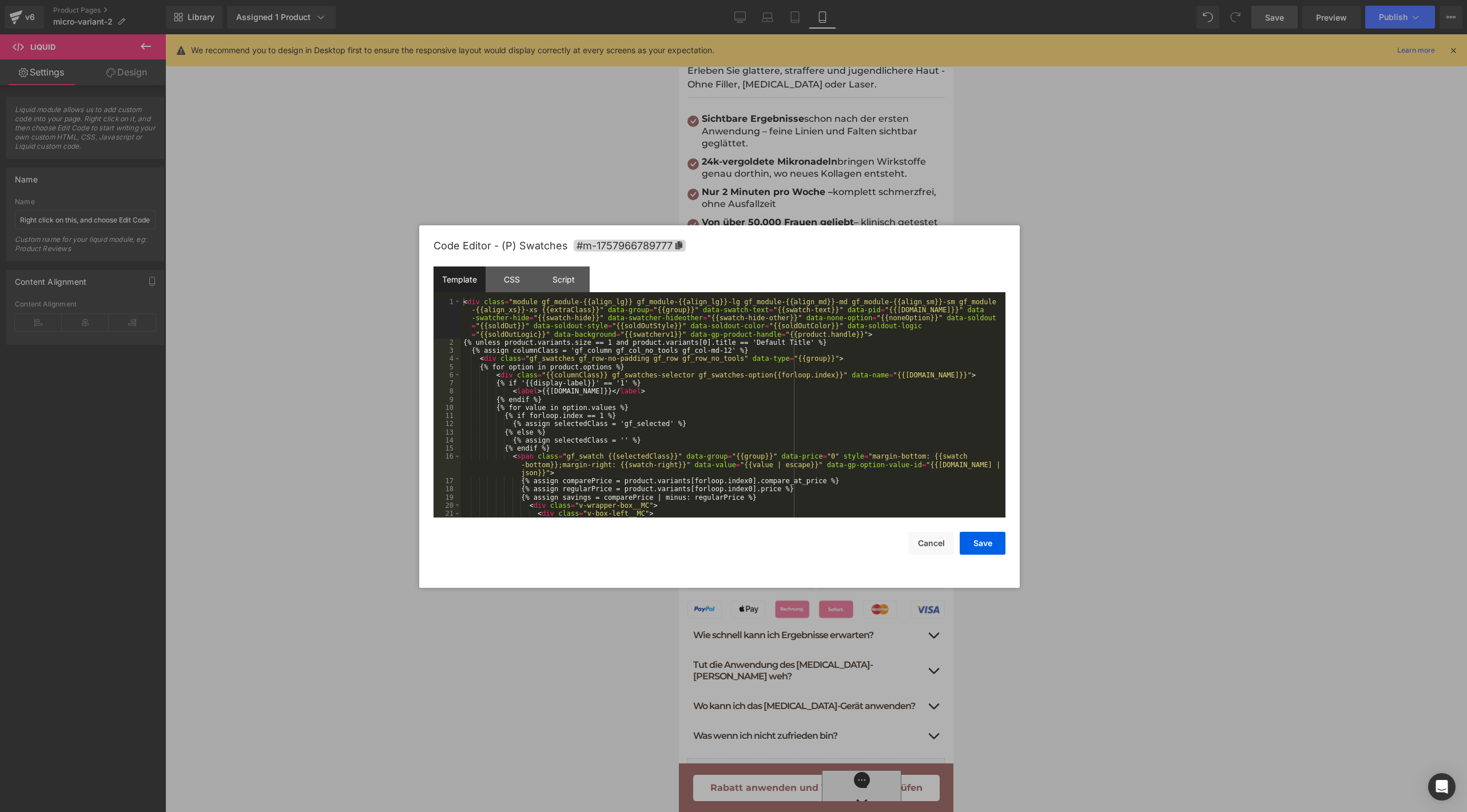
click at [766, 0] on div "Text Block You are previewing how the will restyle your page. You can not edit …" at bounding box center [734, 0] width 1467 height 0
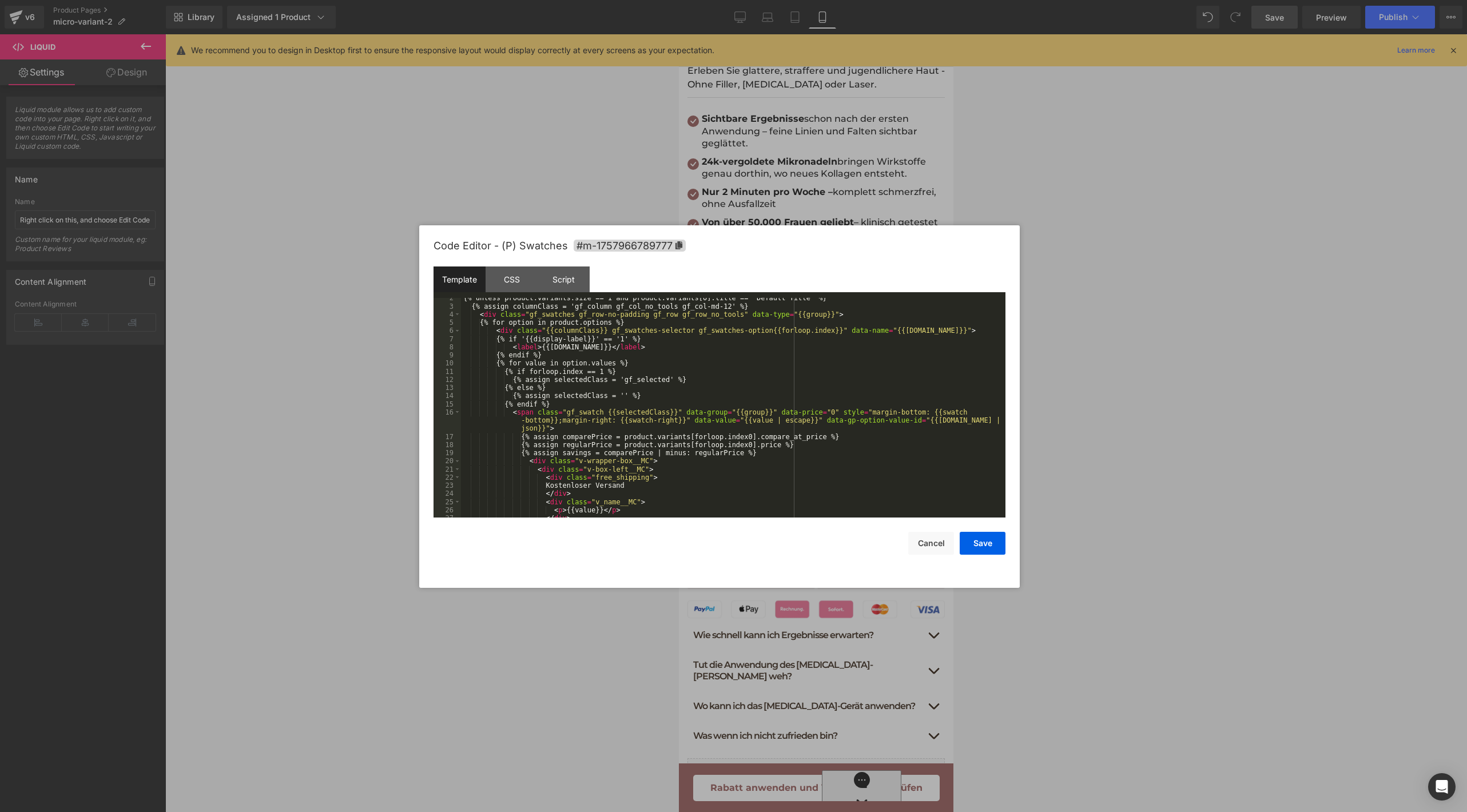
scroll to position [51, 0]
click at [914, 543] on button "Cancel" at bounding box center [932, 543] width 46 height 23
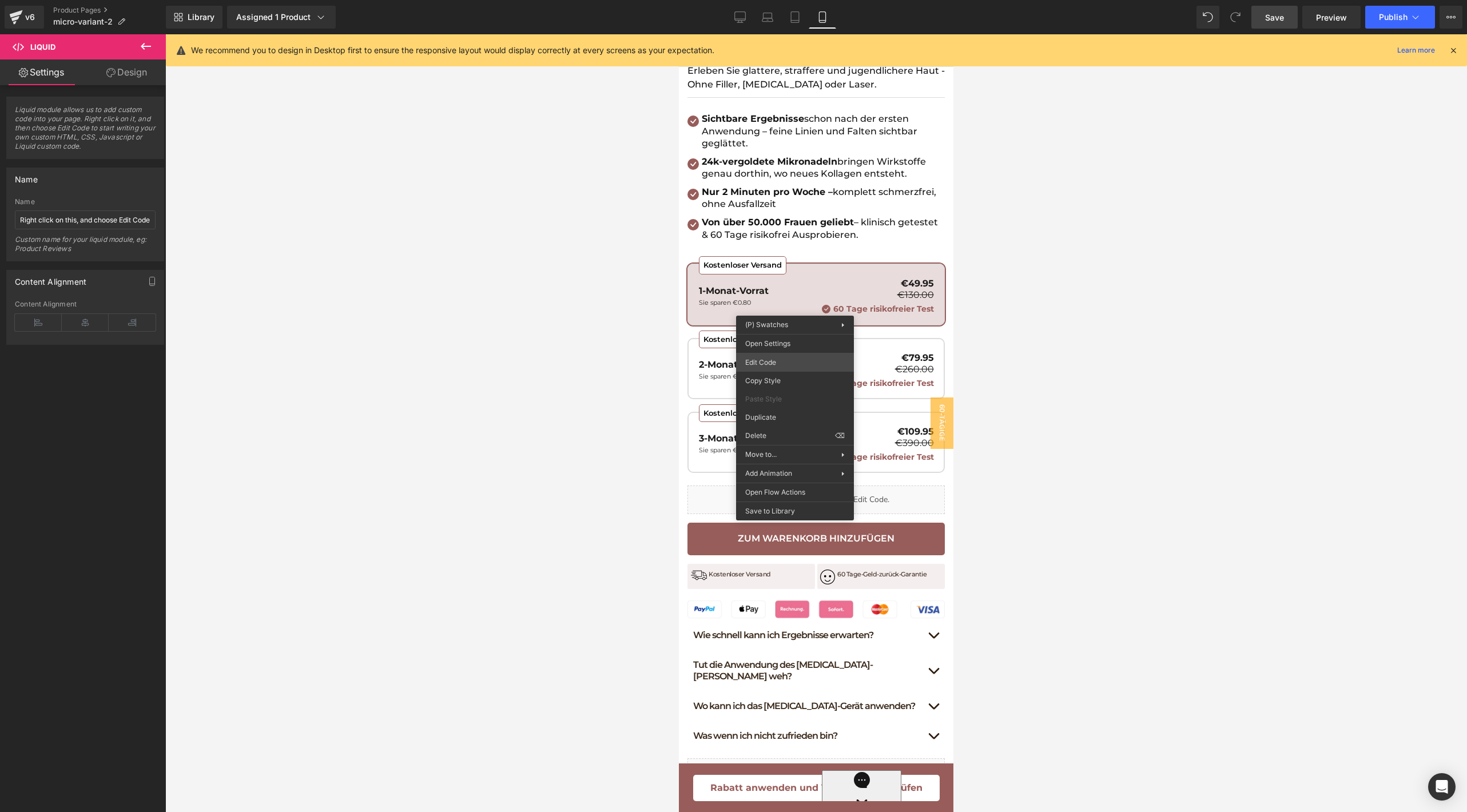
click at [784, 0] on div "Text Block You are previewing how the will restyle your page. You can not edit …" at bounding box center [734, 0] width 1467 height 0
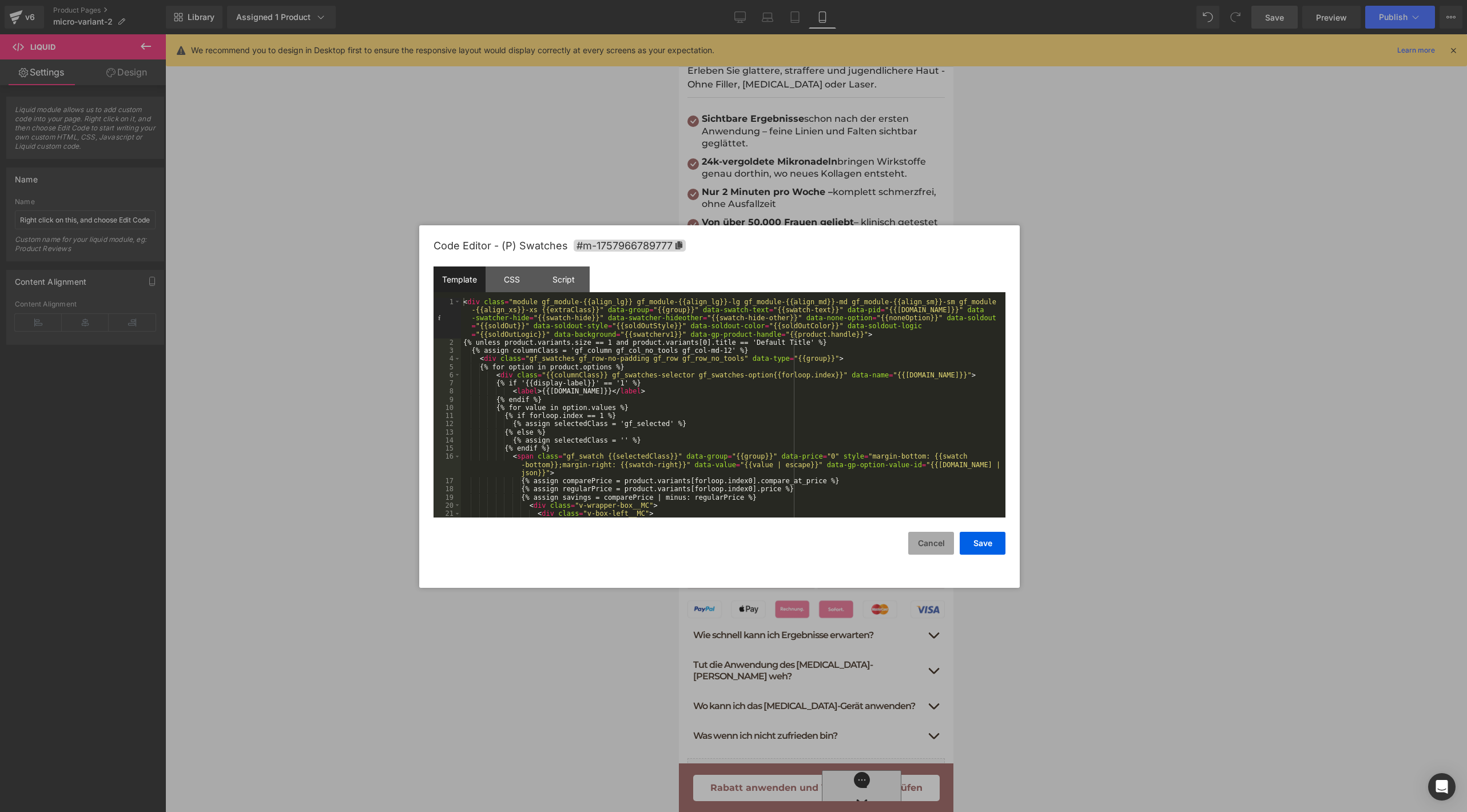
click at [937, 543] on button "Cancel" at bounding box center [932, 543] width 46 height 23
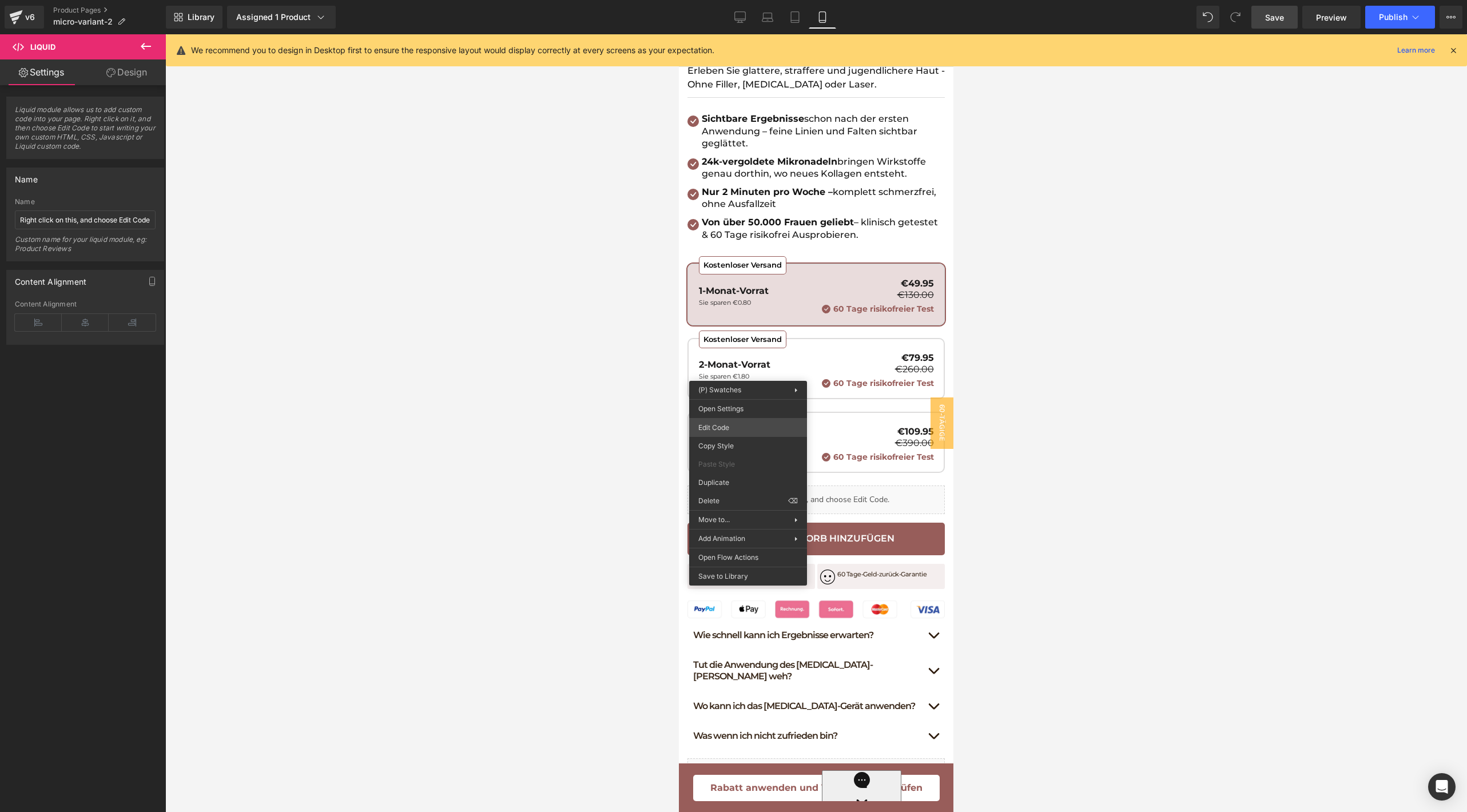
click at [734, 0] on div "Text Block You are previewing how the will restyle your page. You can not edit …" at bounding box center [734, 0] width 1467 height 0
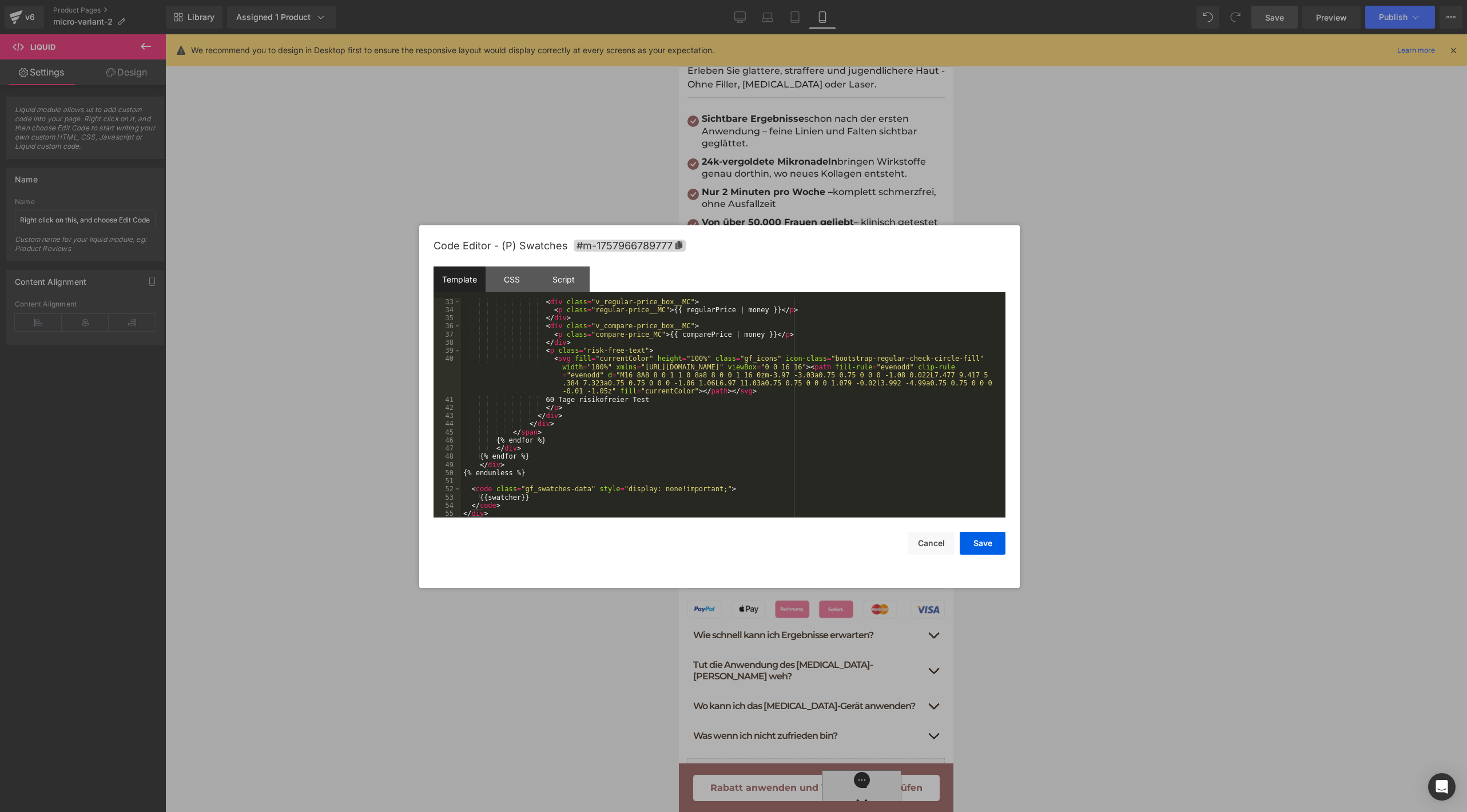
scroll to position [310, 0]
click at [507, 284] on div "CSS" at bounding box center [511, 279] width 52 height 26
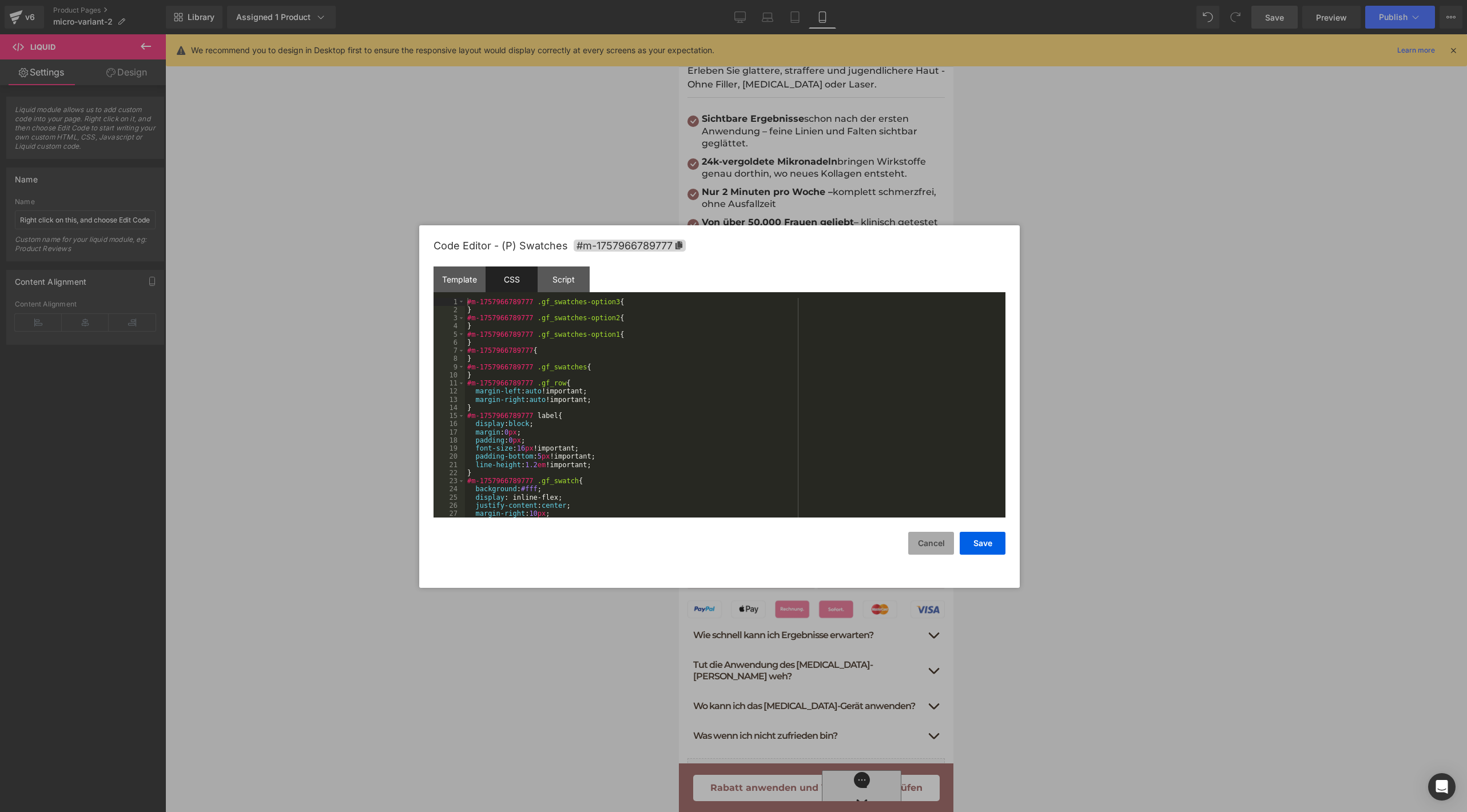
click at [916, 543] on button "Cancel" at bounding box center [932, 543] width 46 height 23
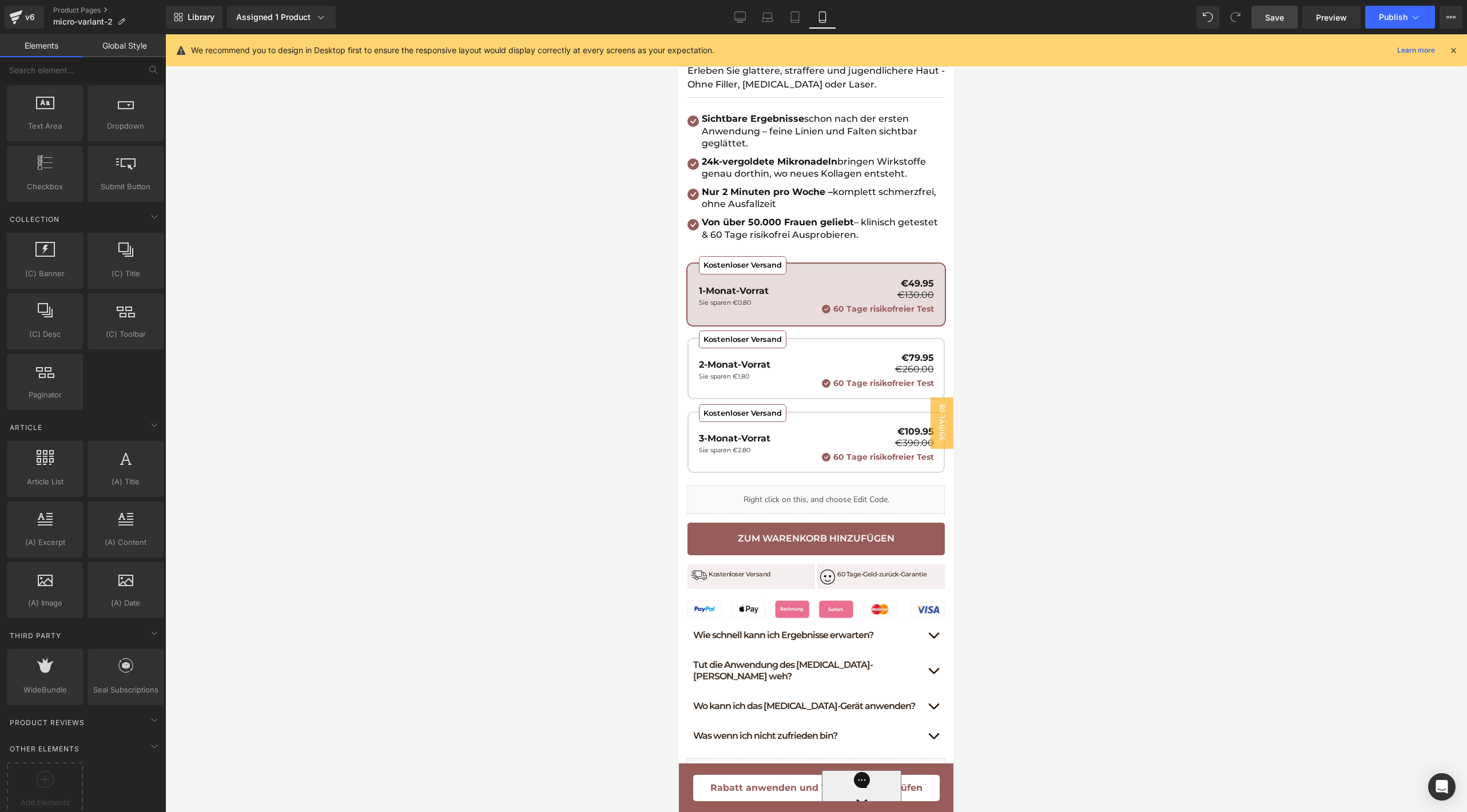
click at [1098, 293] on div at bounding box center [816, 423] width 1302 height 778
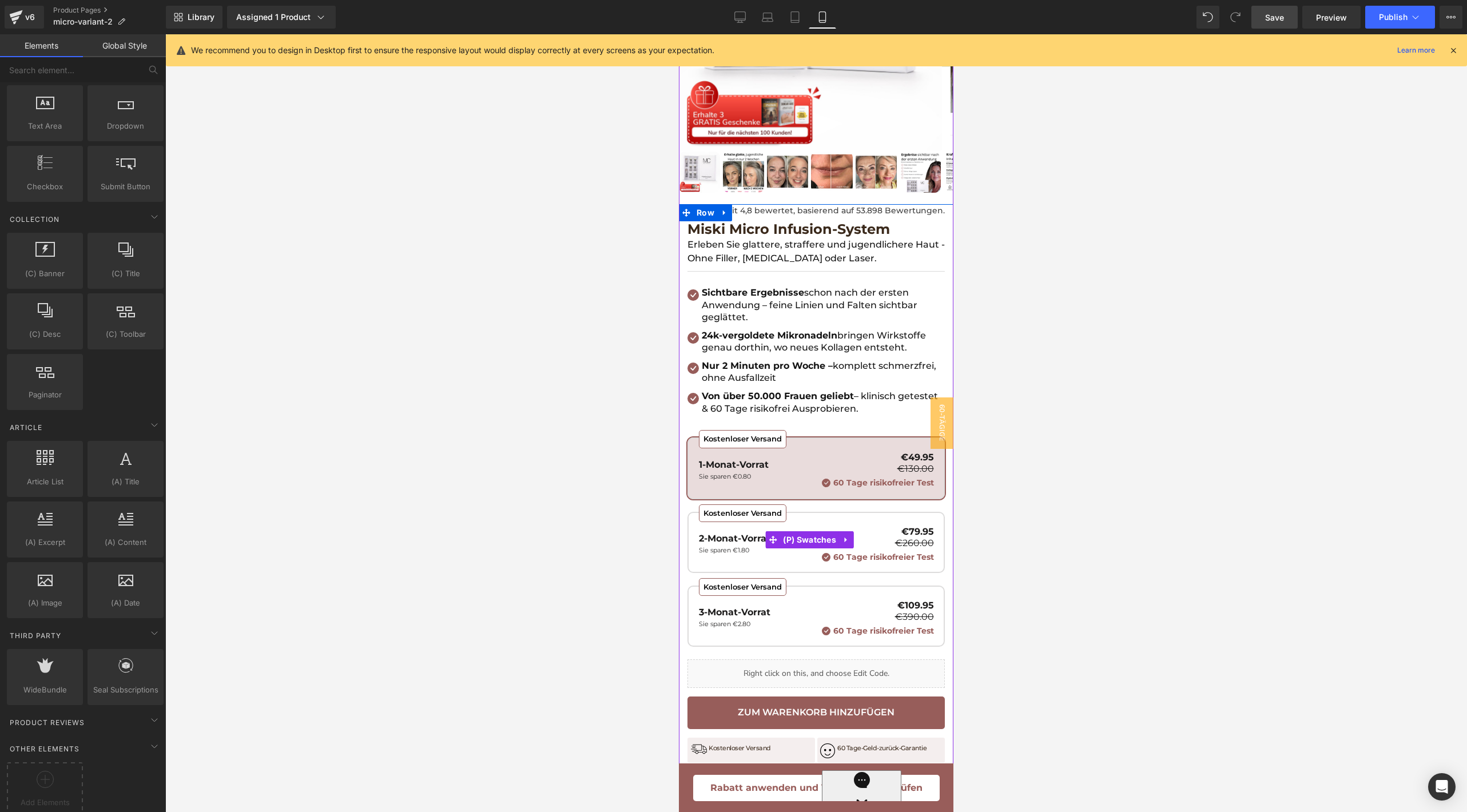
scroll to position [216, 0]
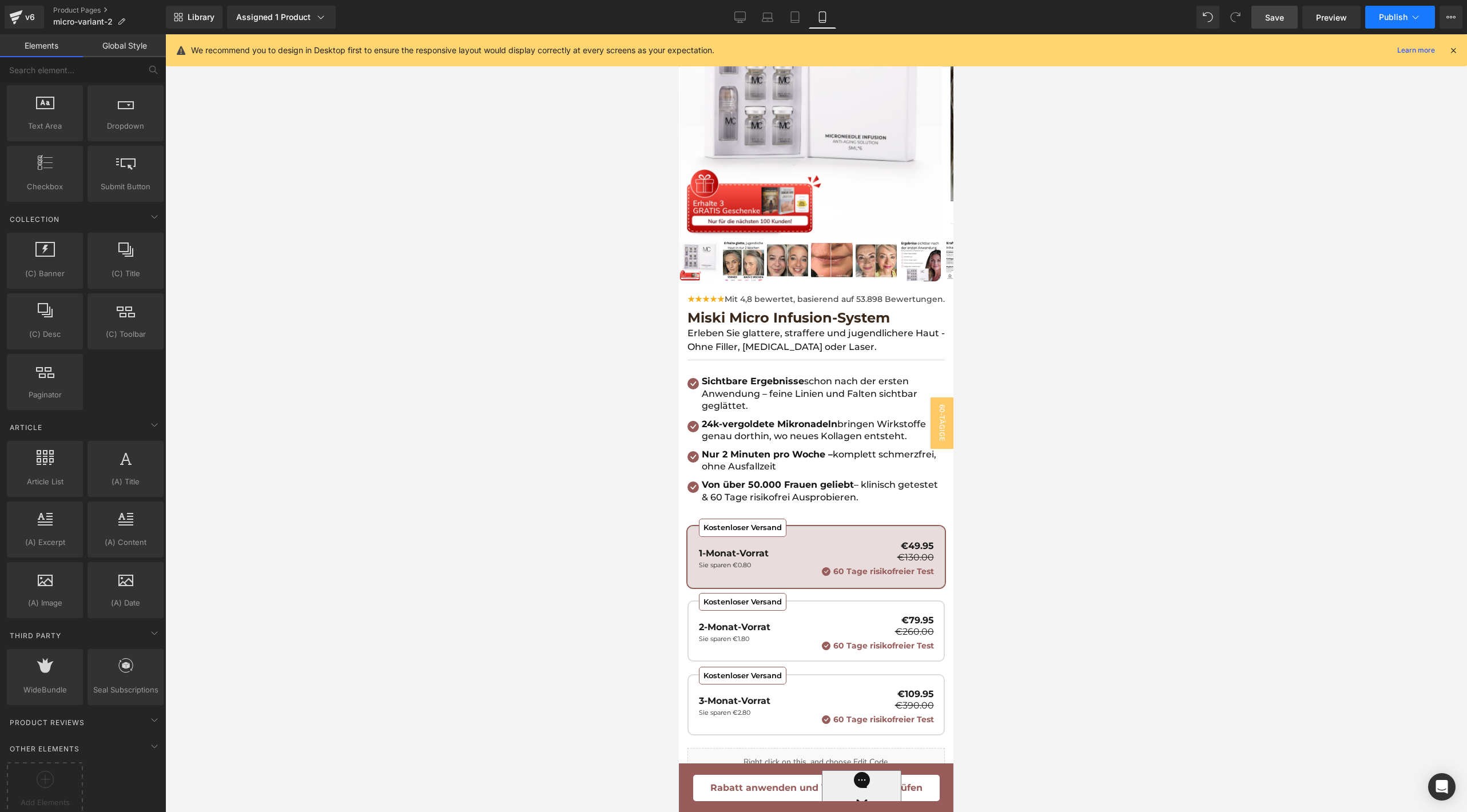
click at [1372, 11] on button "Publish" at bounding box center [1401, 17] width 70 height 23
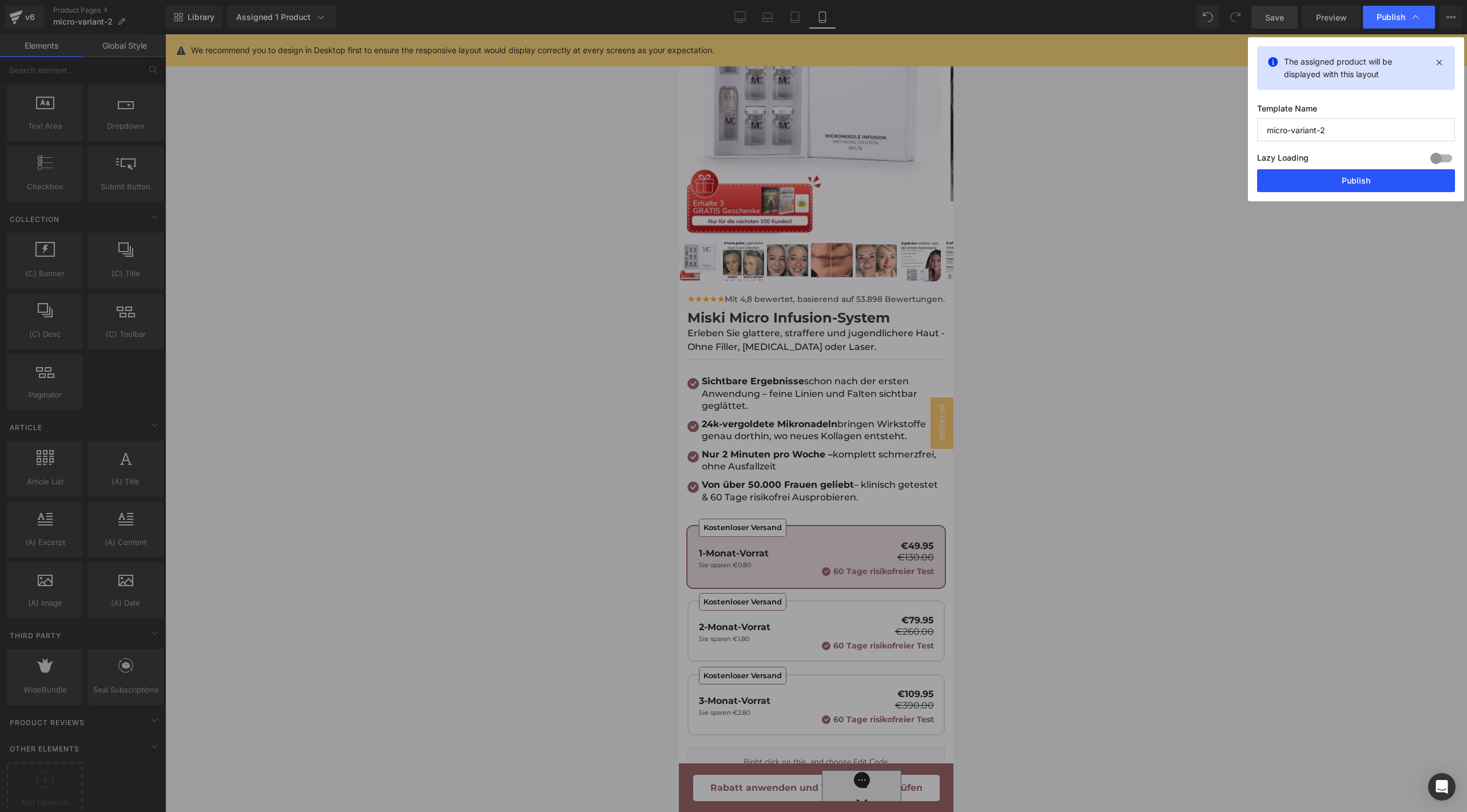
drag, startPoint x: 1329, startPoint y: 178, endPoint x: 219, endPoint y: 350, distance: 1123.2
click at [1329, 178] on button "Publish" at bounding box center [1356, 181] width 198 height 23
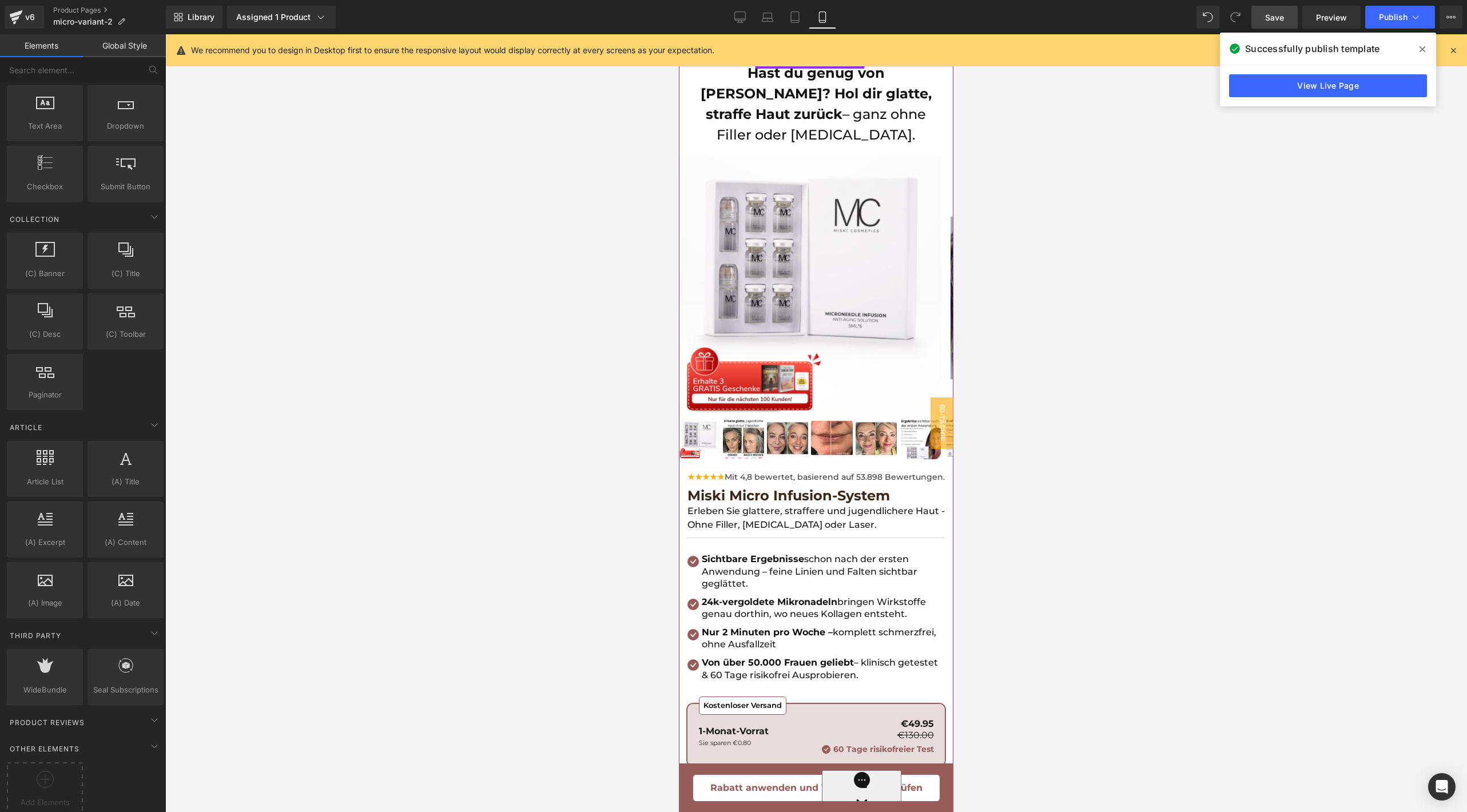
scroll to position [0, 0]
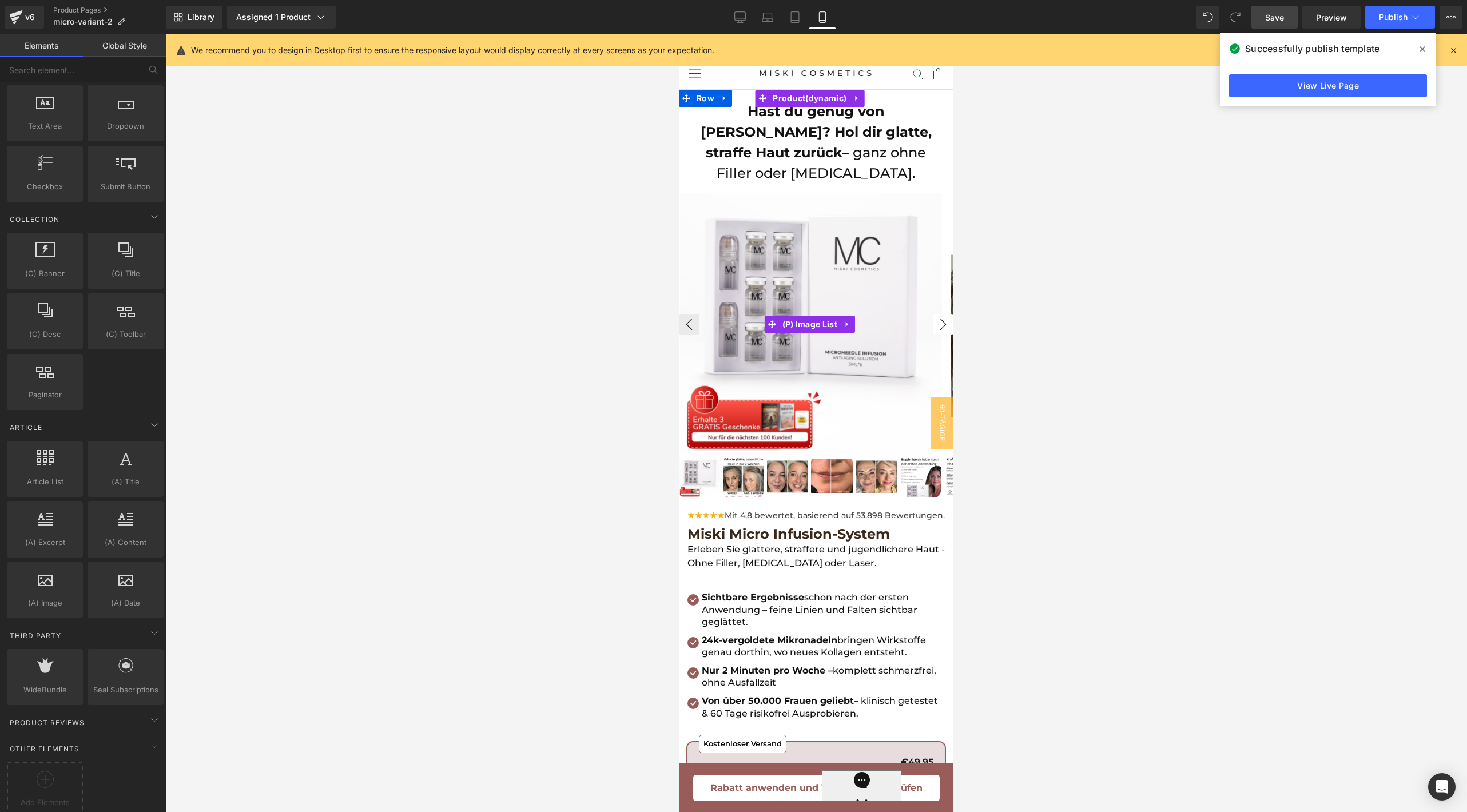
click at [933, 314] on button "›" at bounding box center [943, 324] width 21 height 21
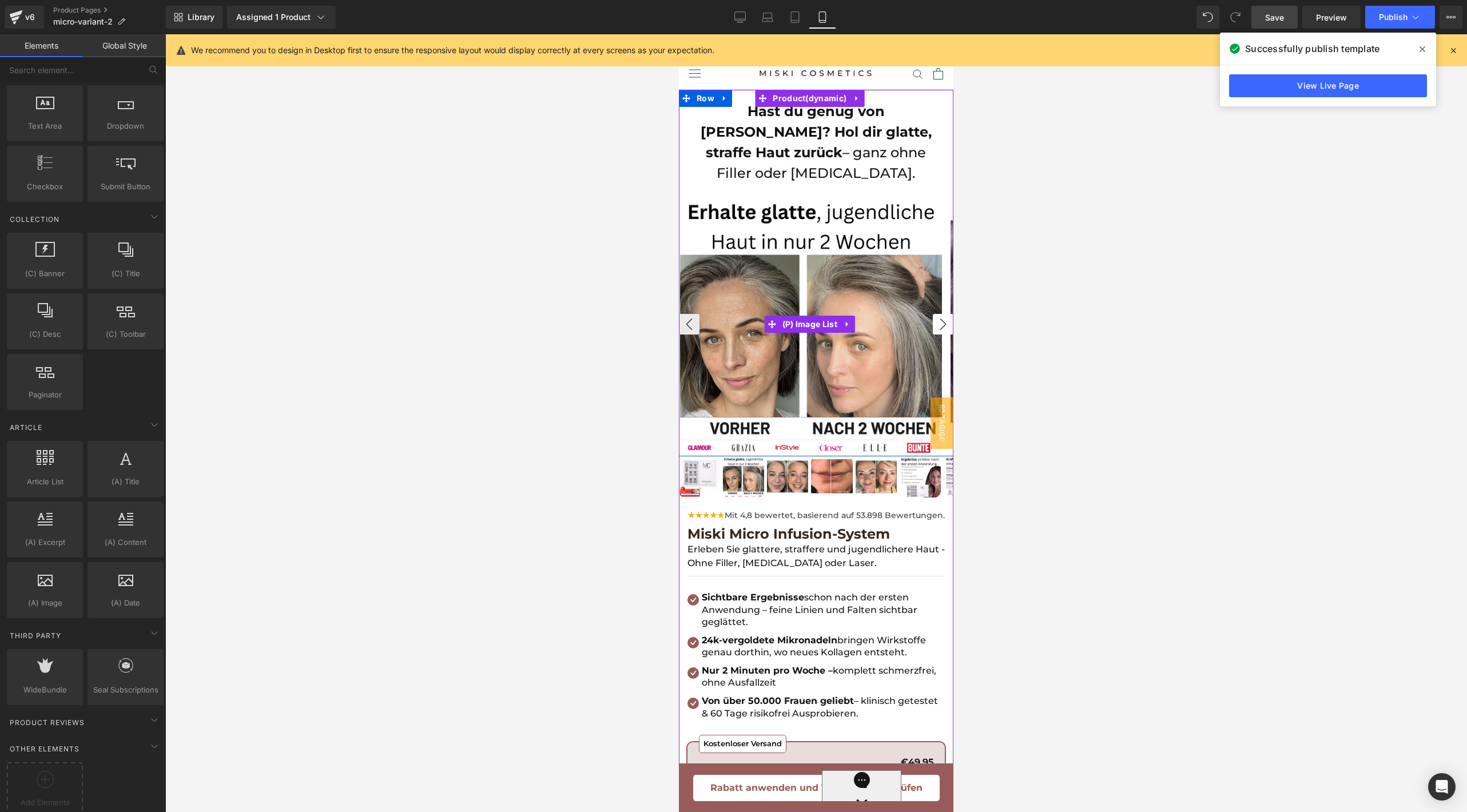
click at [933, 314] on button "›" at bounding box center [943, 324] width 21 height 21
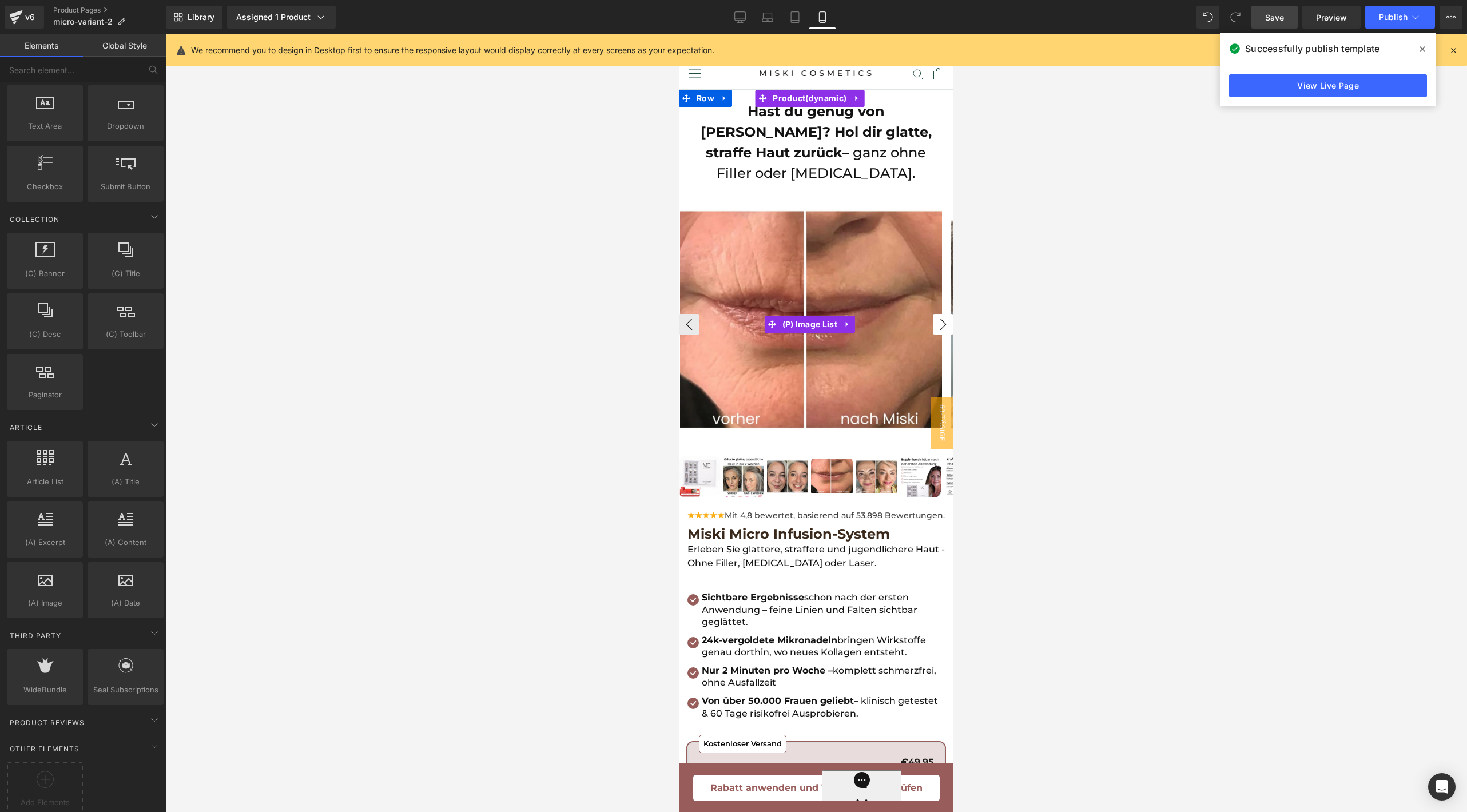
click at [933, 314] on button "›" at bounding box center [943, 324] width 21 height 21
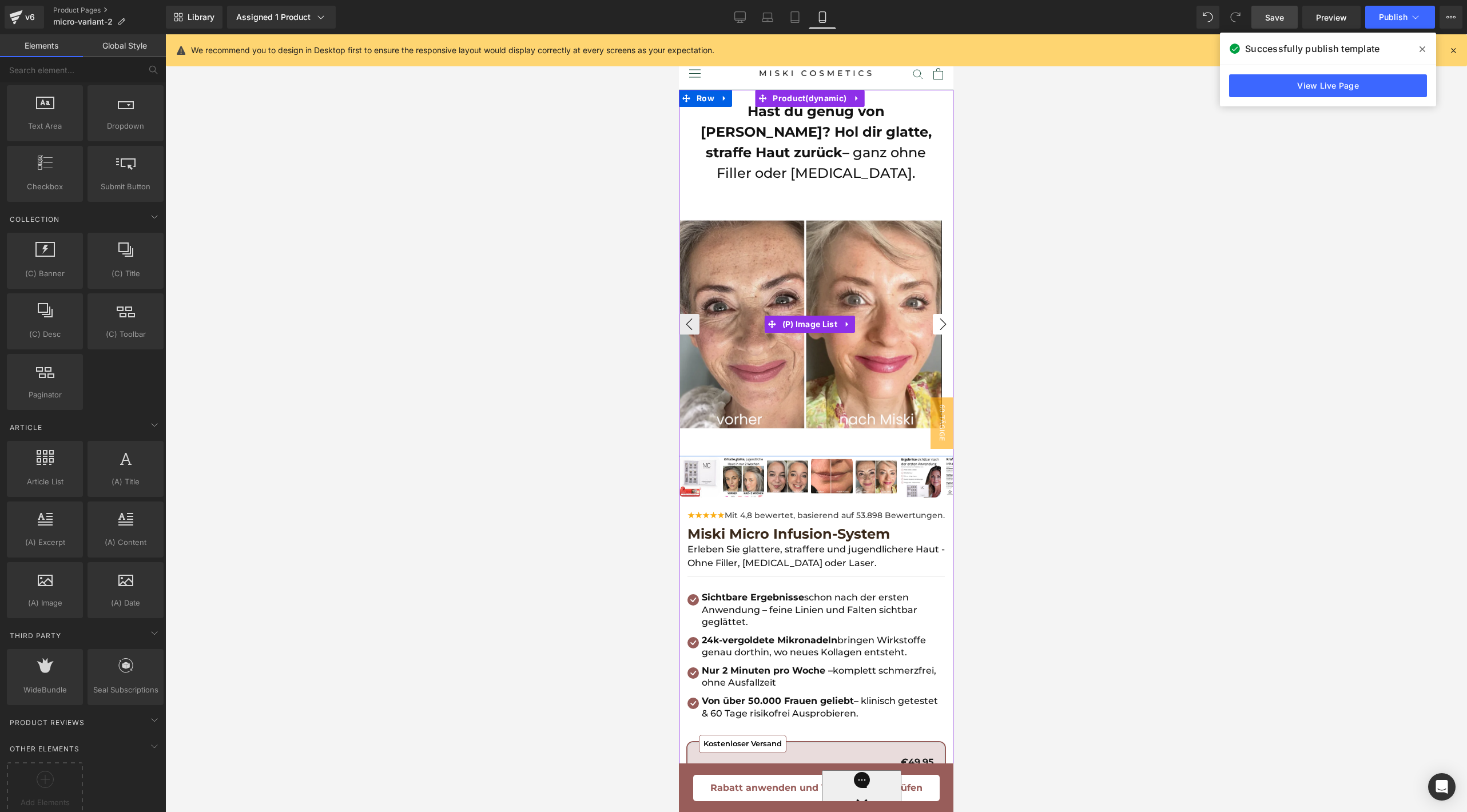
click at [933, 314] on button "›" at bounding box center [943, 324] width 21 height 21
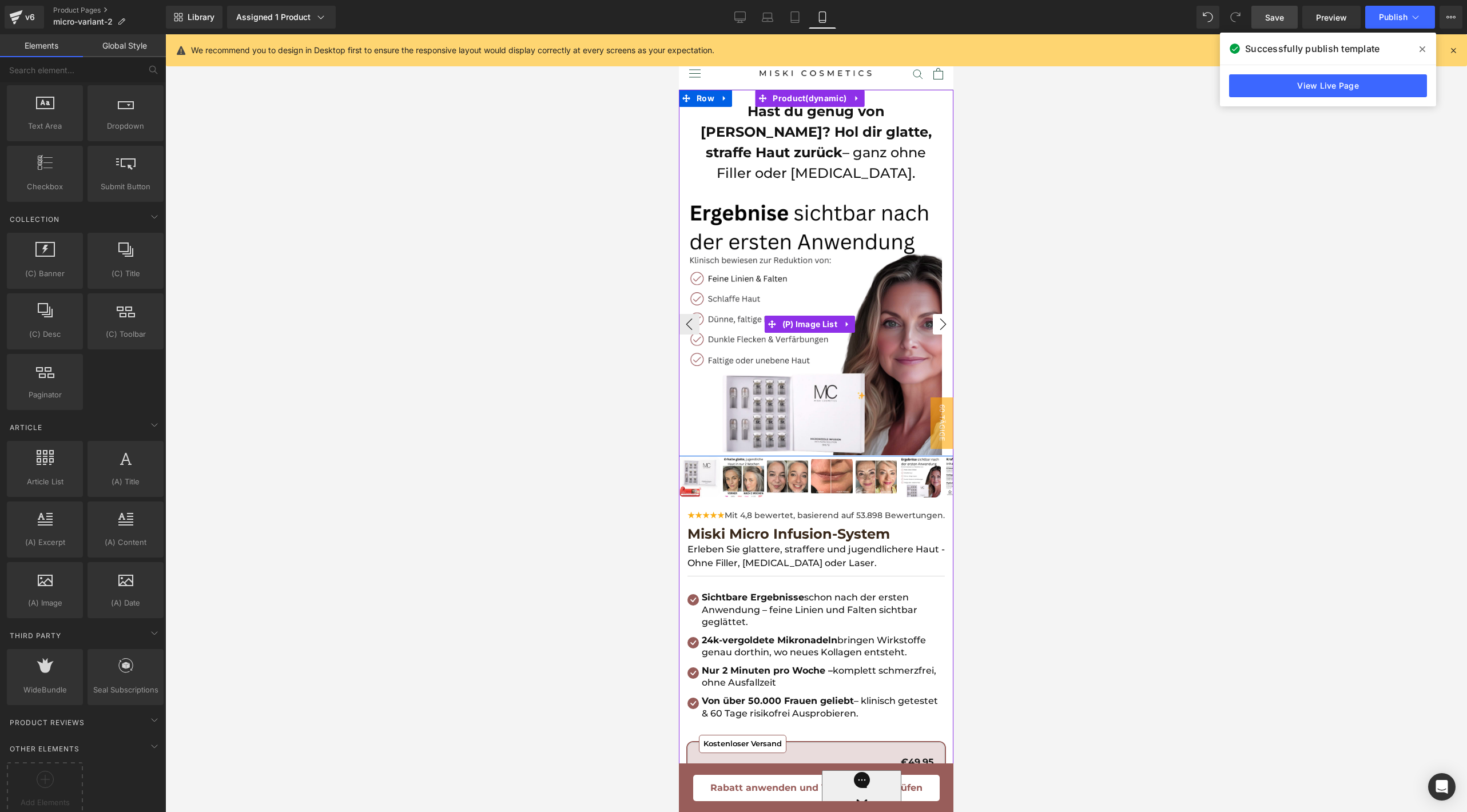
click at [933, 314] on button "›" at bounding box center [943, 324] width 21 height 21
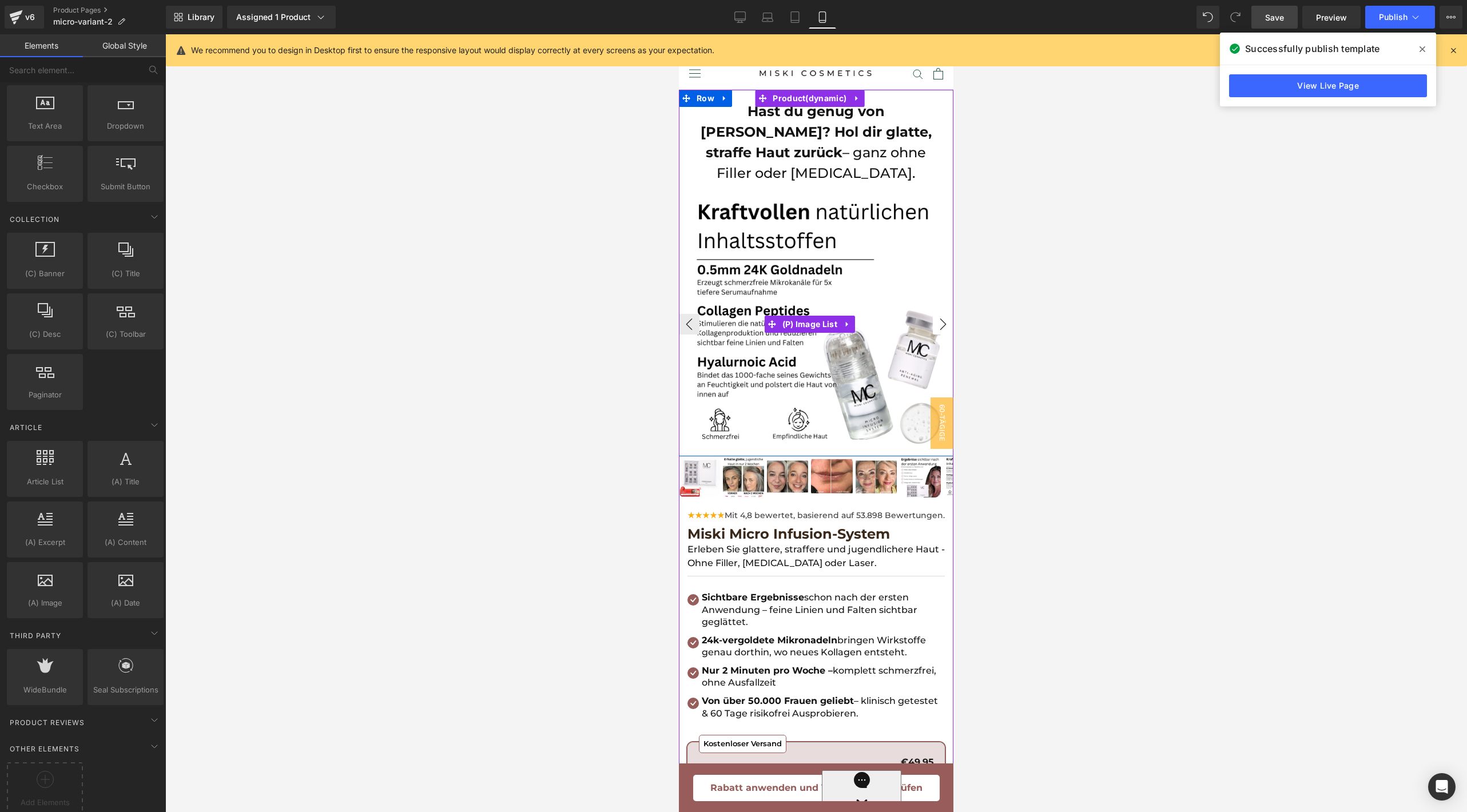
click at [933, 314] on button "›" at bounding box center [943, 324] width 21 height 21
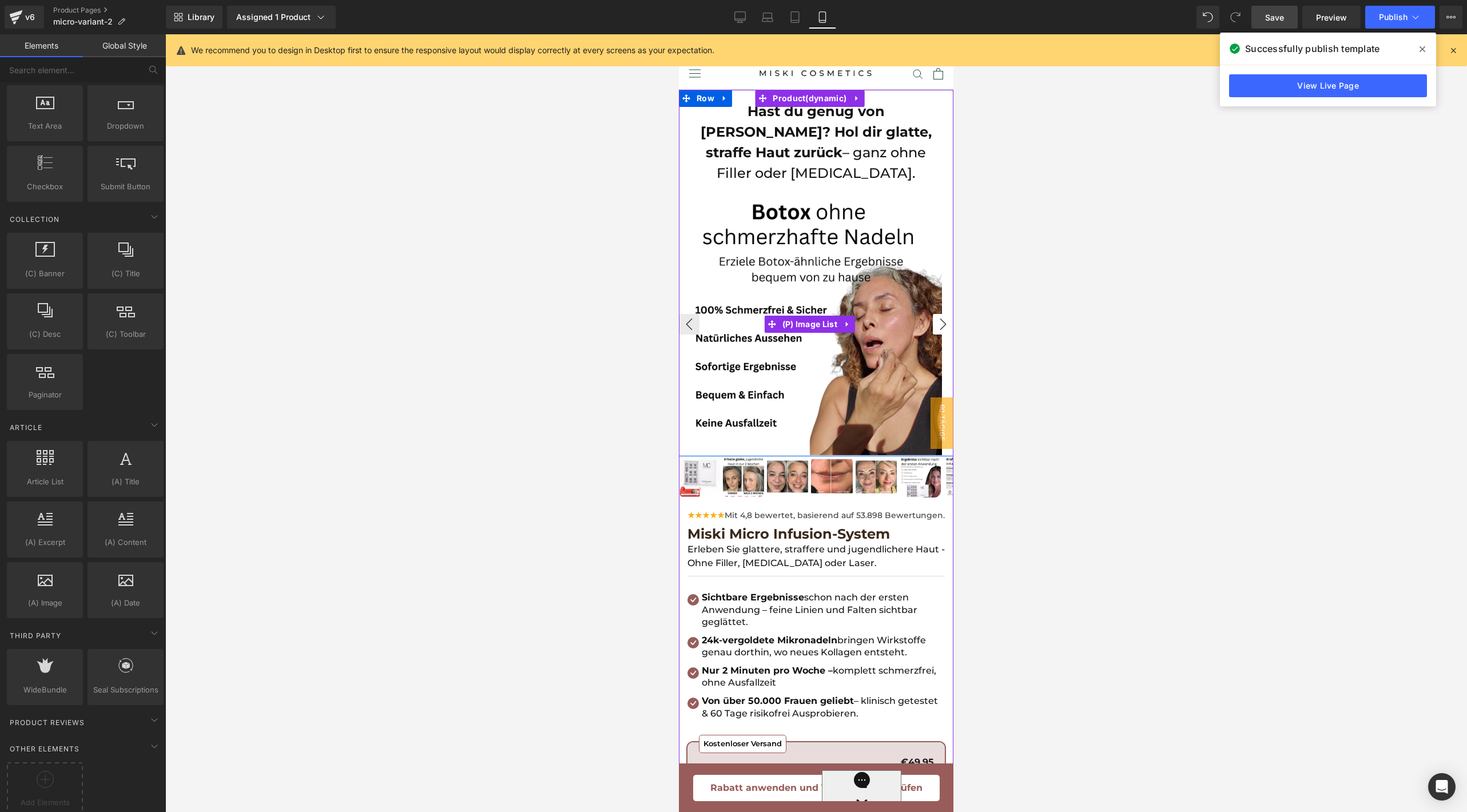
click at [933, 314] on button "›" at bounding box center [943, 324] width 21 height 21
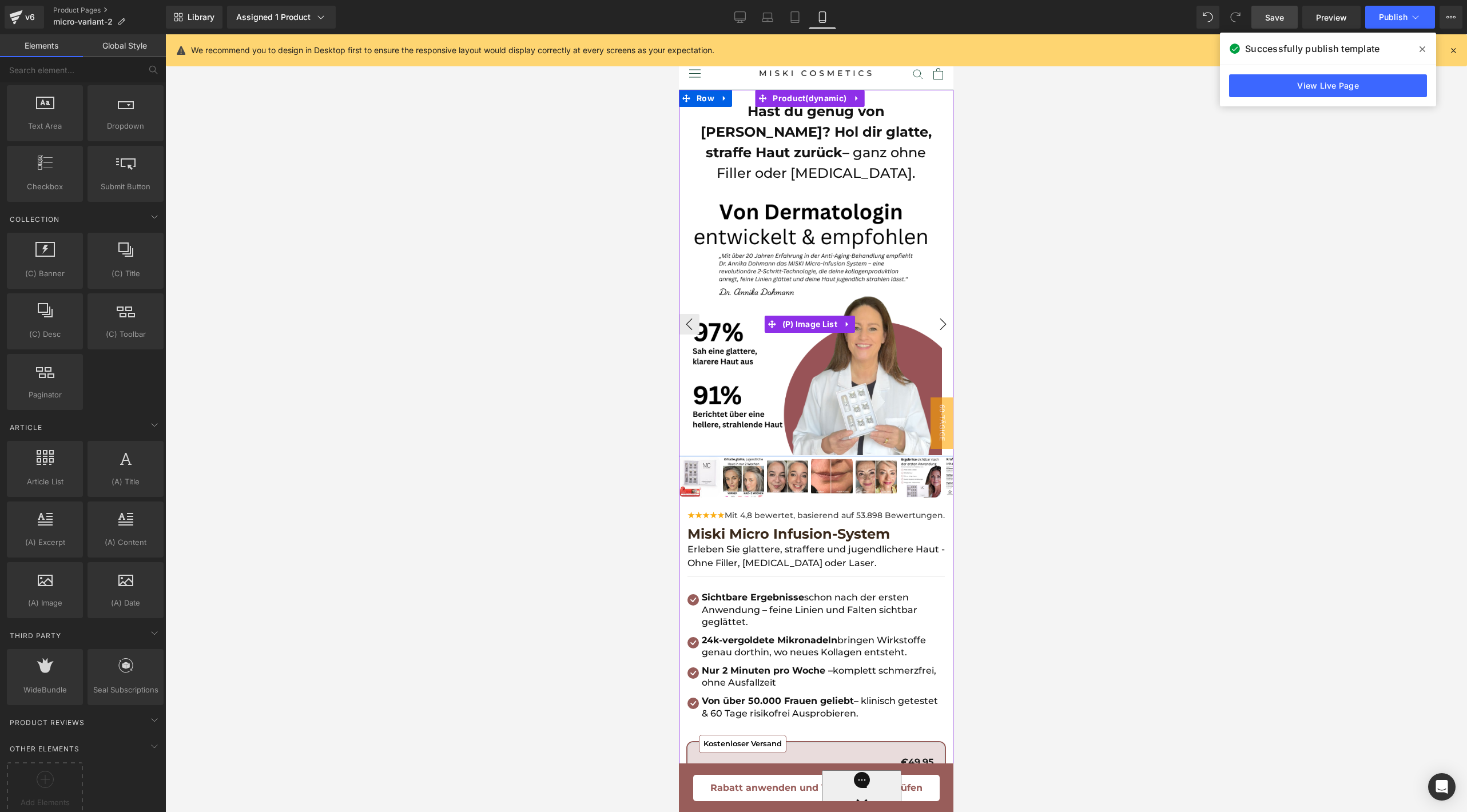
click at [933, 314] on button "›" at bounding box center [943, 324] width 21 height 21
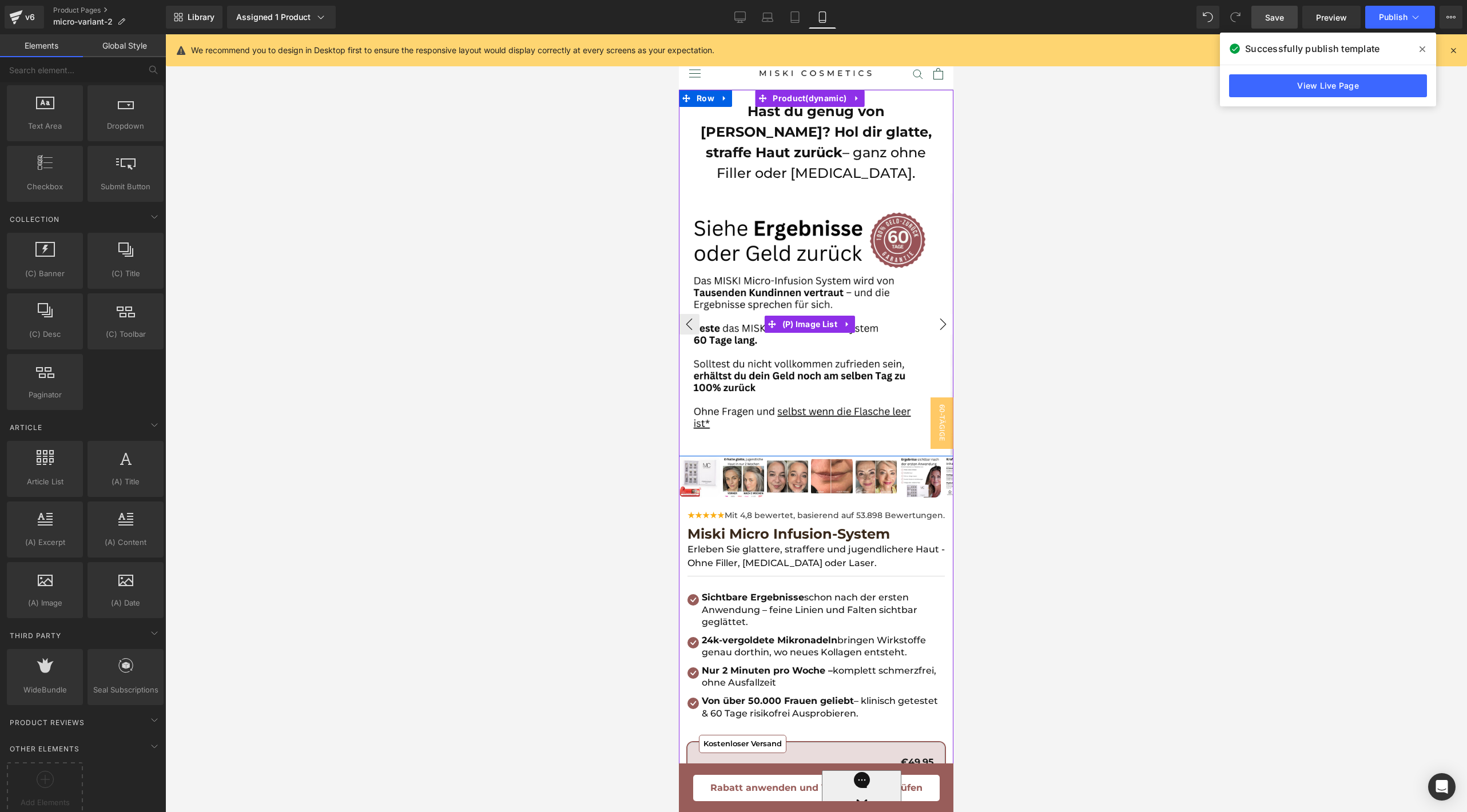
click at [933, 314] on button "›" at bounding box center [943, 324] width 21 height 21
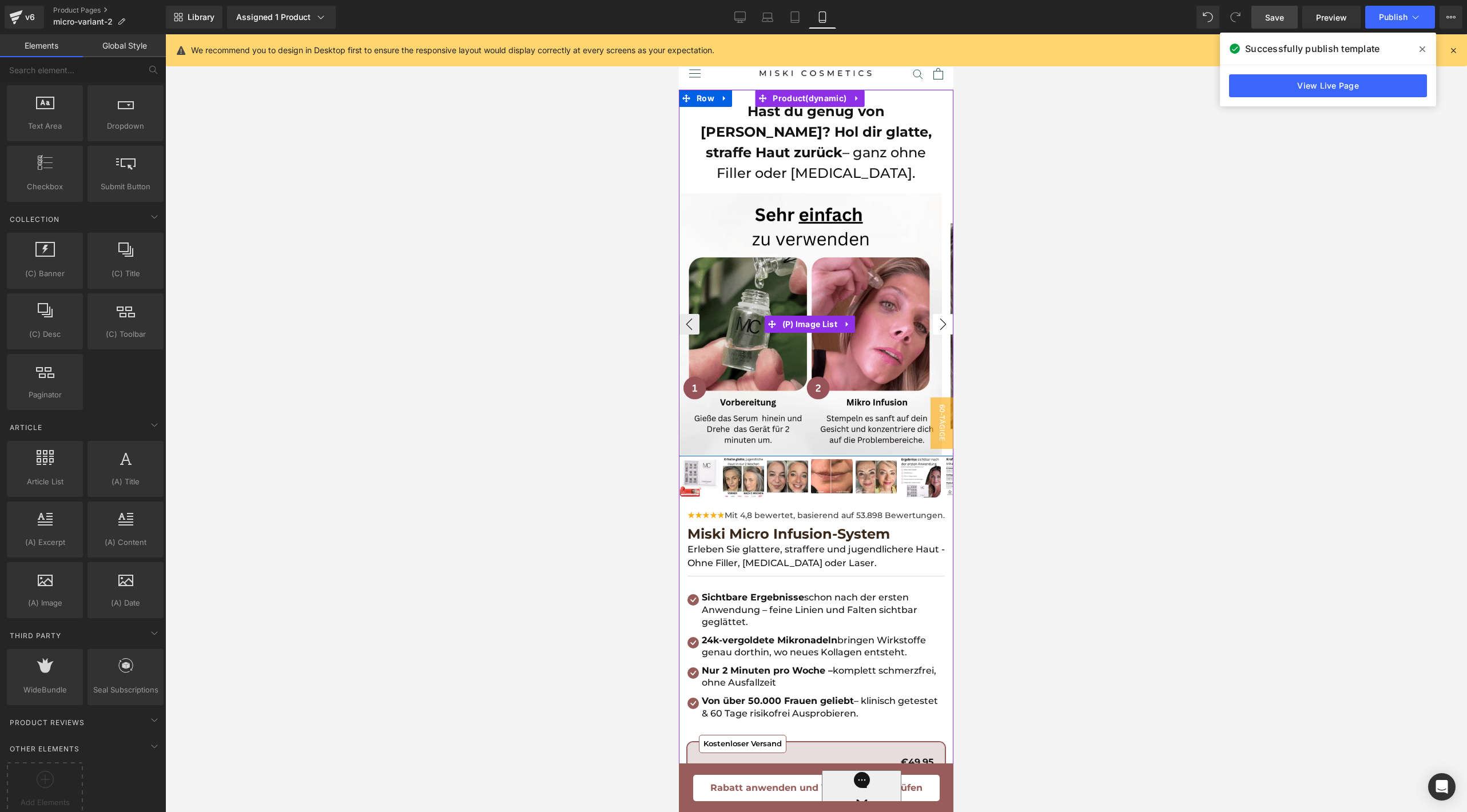
click at [933, 314] on button "›" at bounding box center [943, 324] width 21 height 21
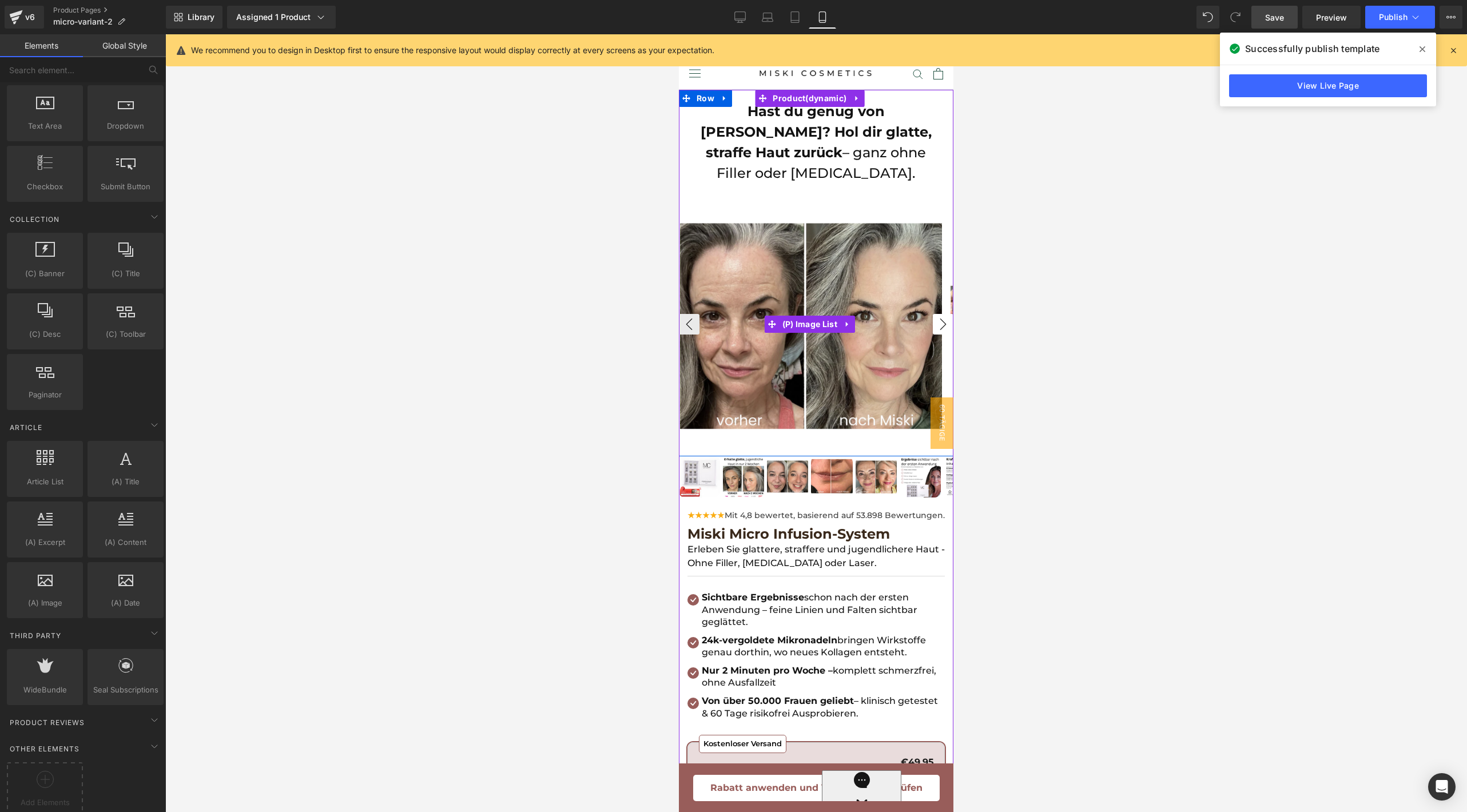
click at [933, 314] on button "›" at bounding box center [943, 324] width 21 height 21
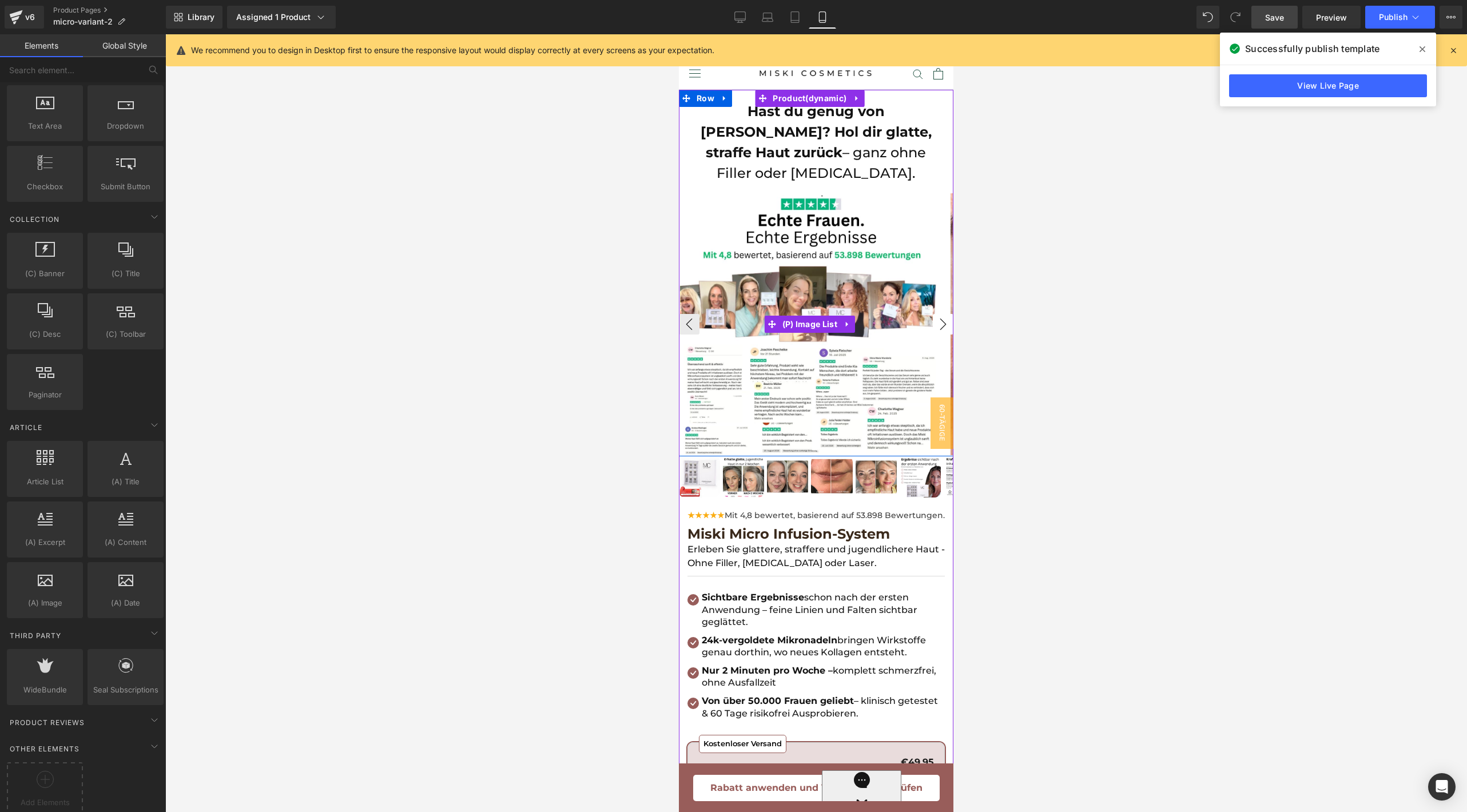
click at [933, 314] on button "›" at bounding box center [943, 324] width 21 height 21
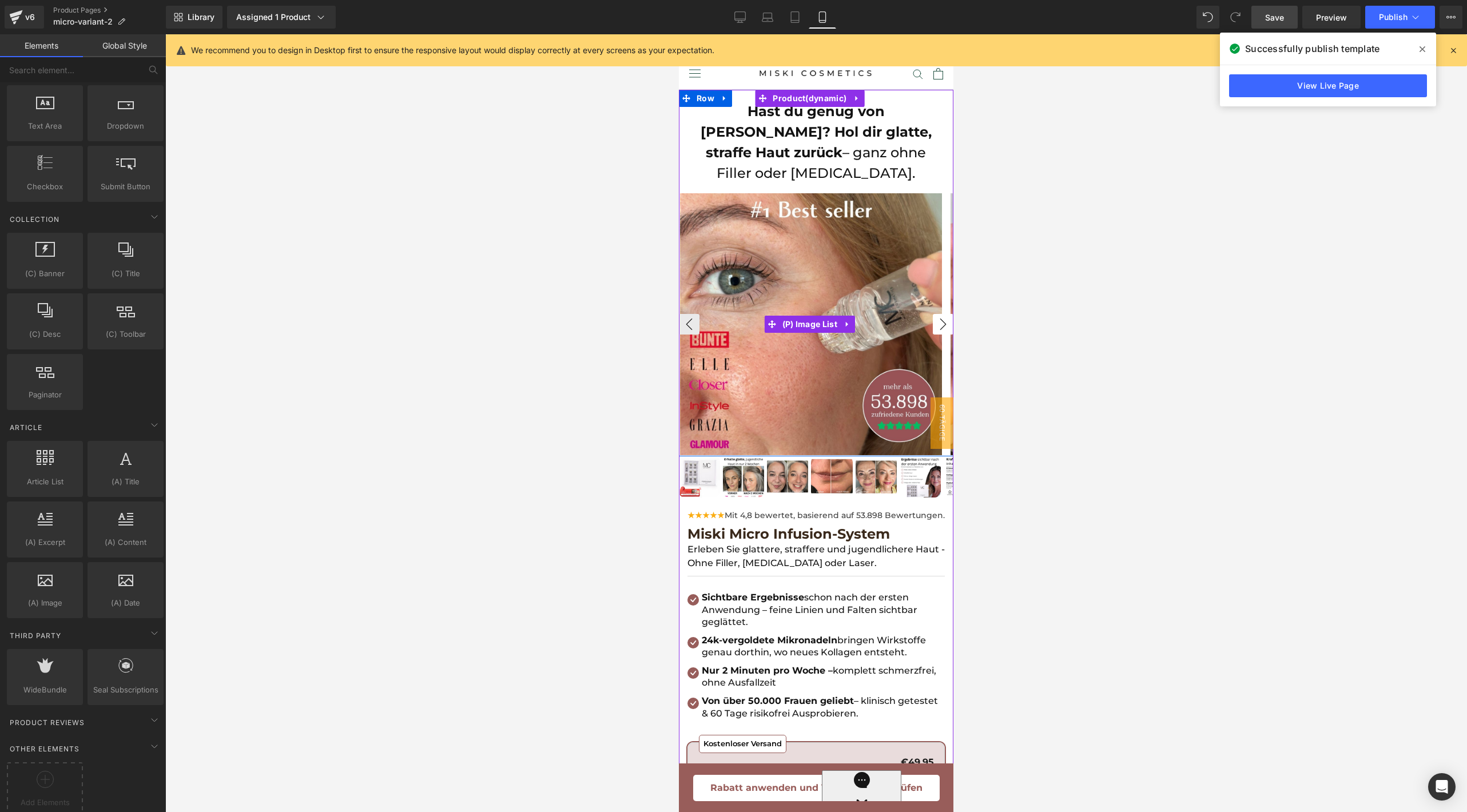
click at [933, 314] on button "›" at bounding box center [943, 324] width 21 height 21
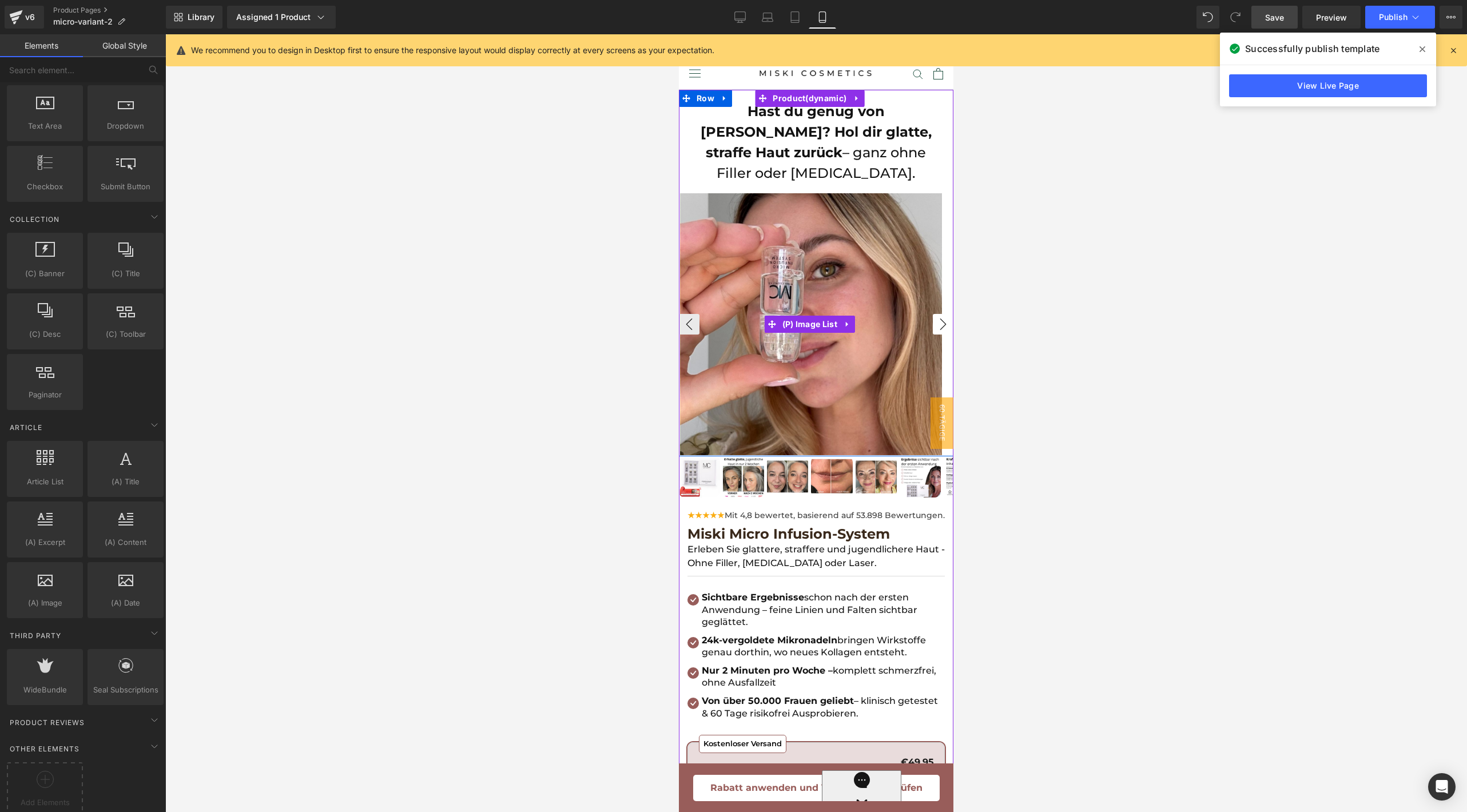
click at [933, 314] on button "›" at bounding box center [943, 324] width 21 height 21
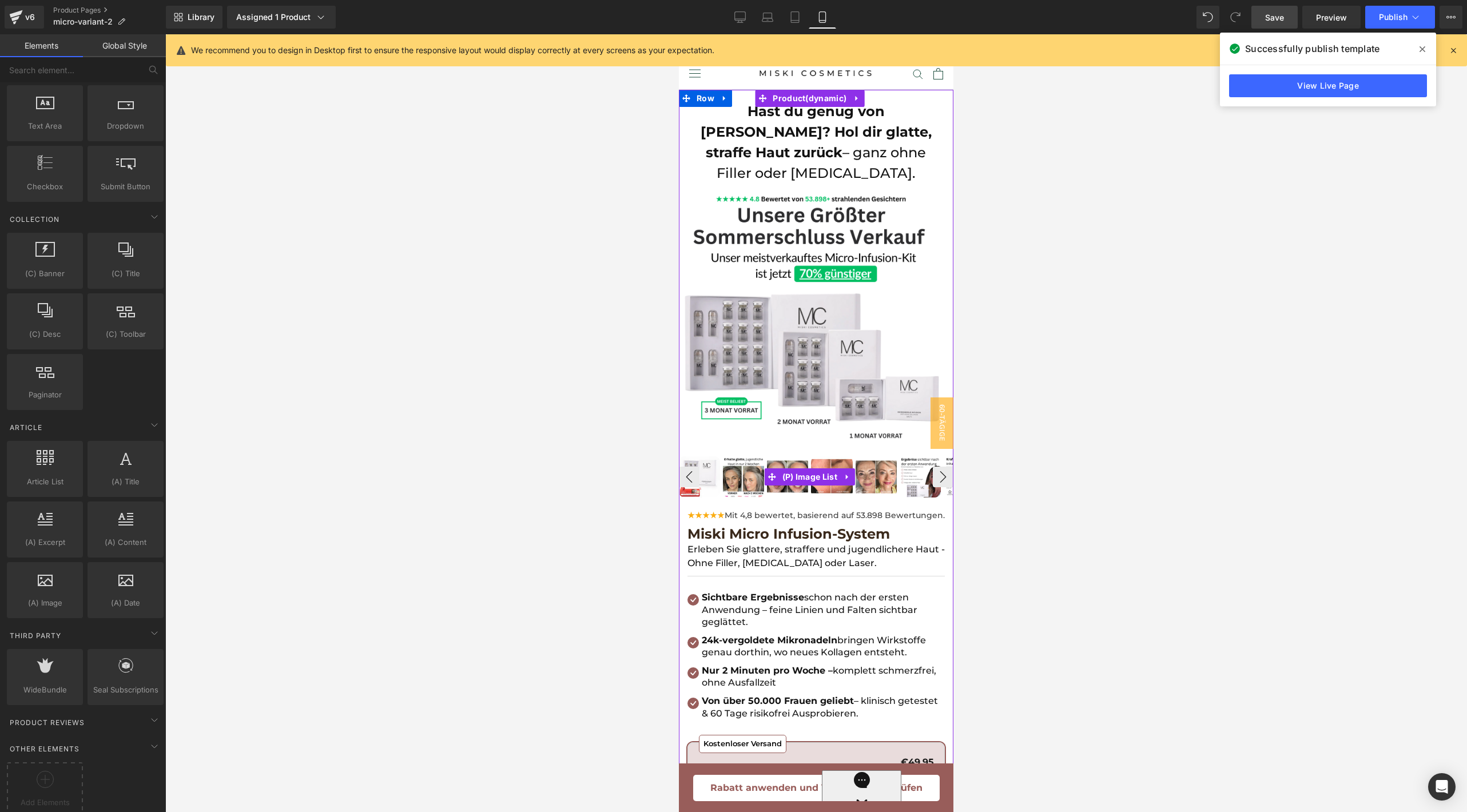
click at [701, 458] on img at bounding box center [700, 477] width 41 height 41
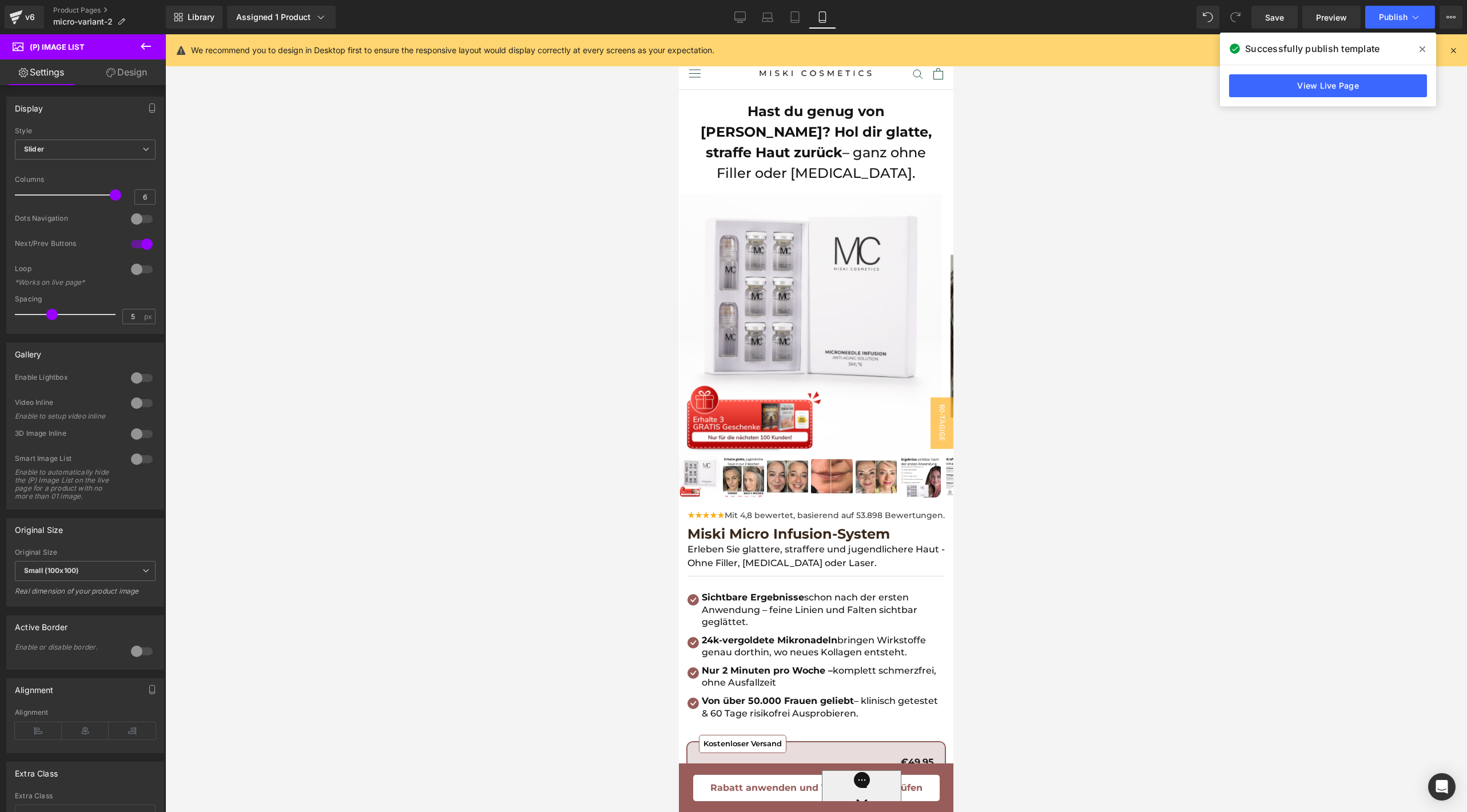
click at [26, 5] on div "v6 Product Pages micro-variant-2" at bounding box center [83, 17] width 166 height 34
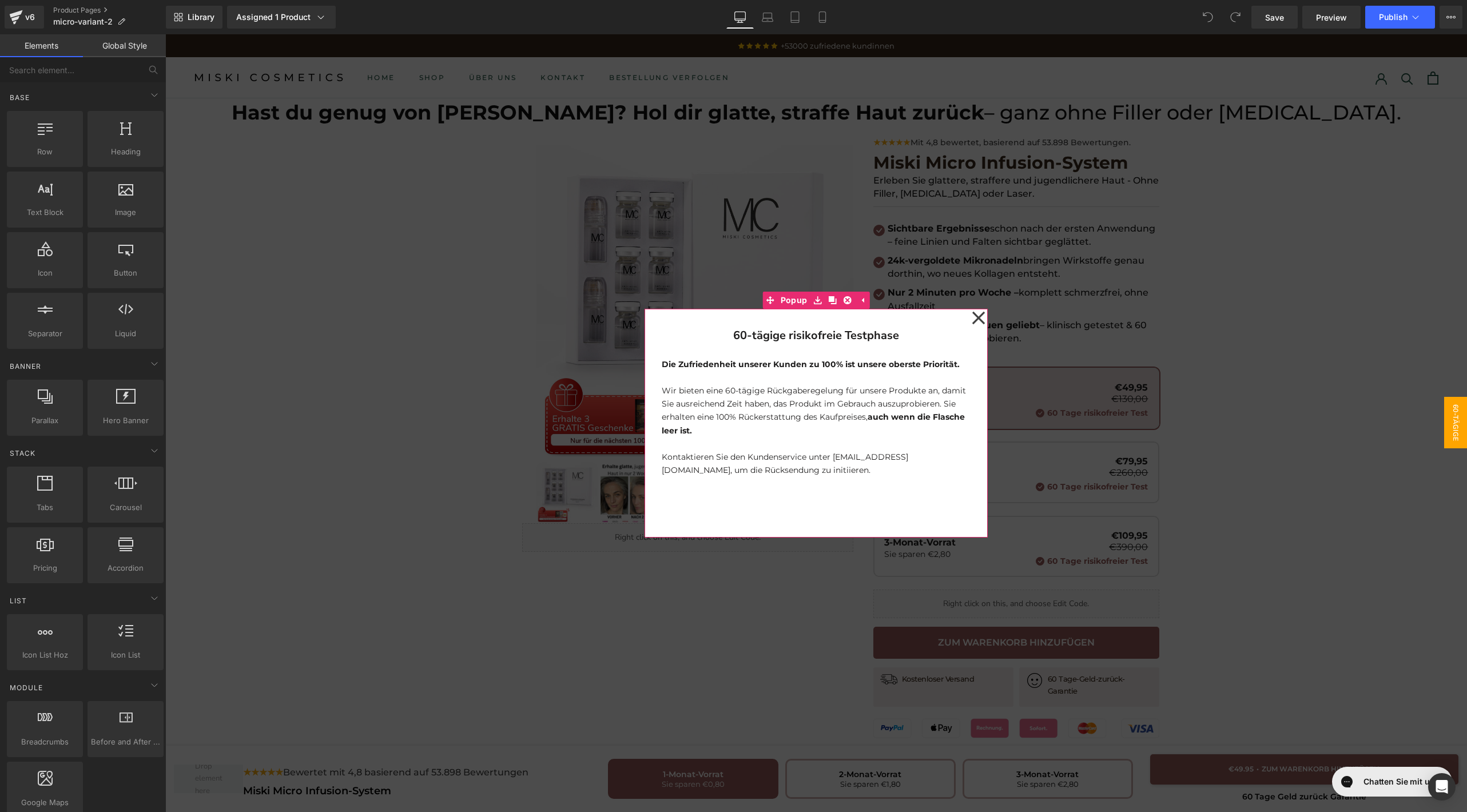
click at [964, 322] on div "60-tägige risikofreie Testphase Heading Die Zufriedenheit unserer Kunden zu 100…" at bounding box center [816, 423] width 343 height 229
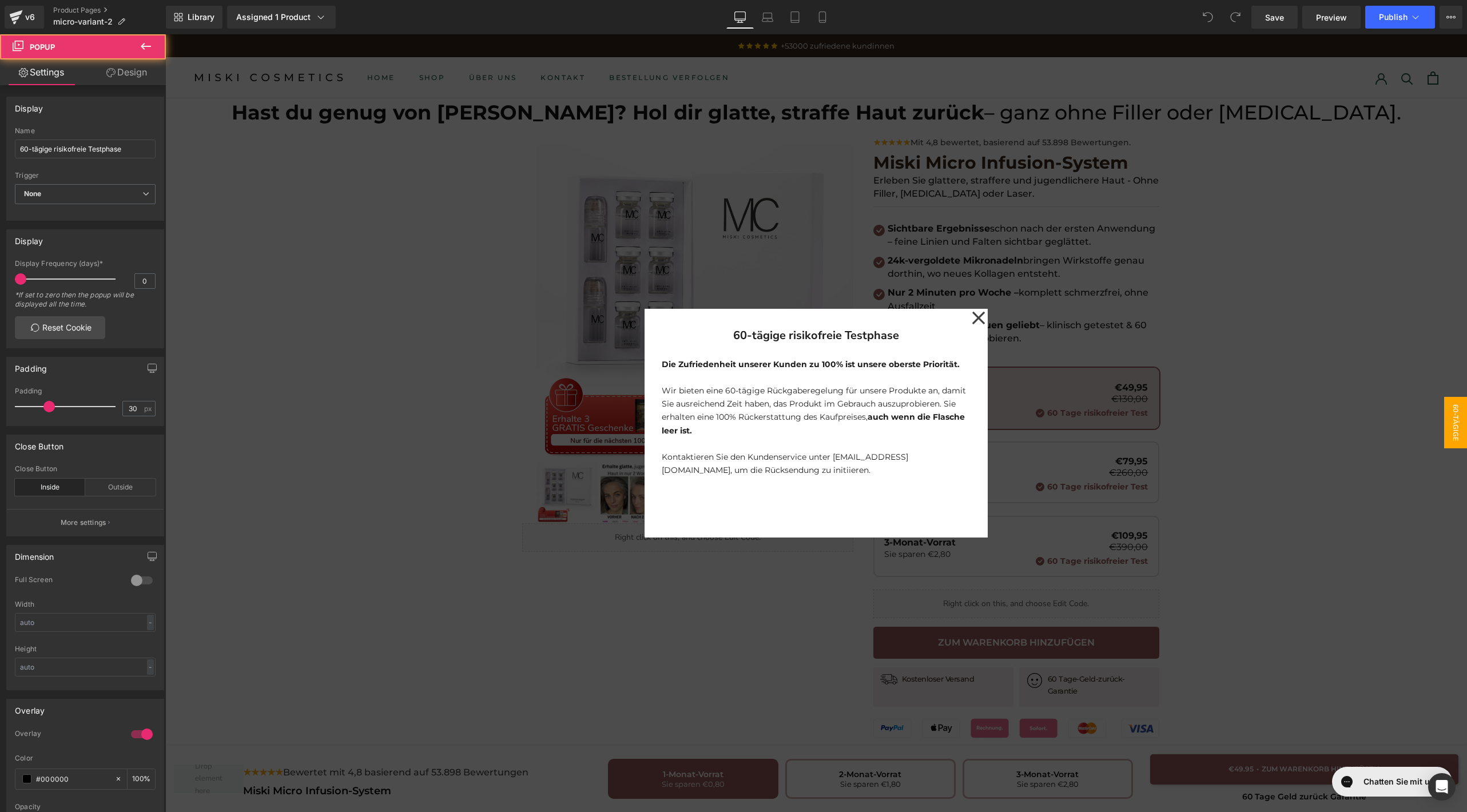
click at [972, 322] on icon at bounding box center [978, 318] width 14 height 57
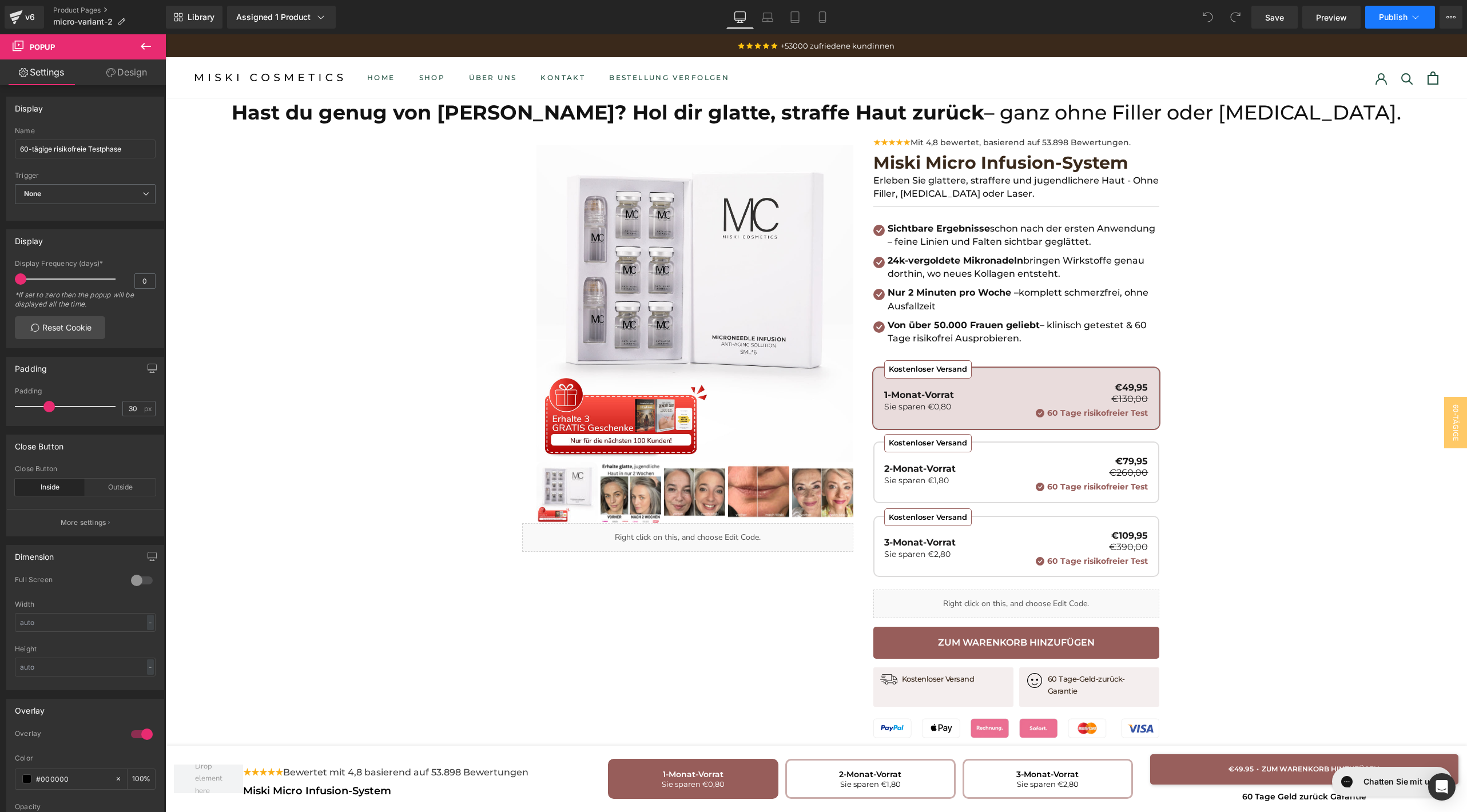
click at [1400, 10] on button "Publish" at bounding box center [1401, 17] width 70 height 23
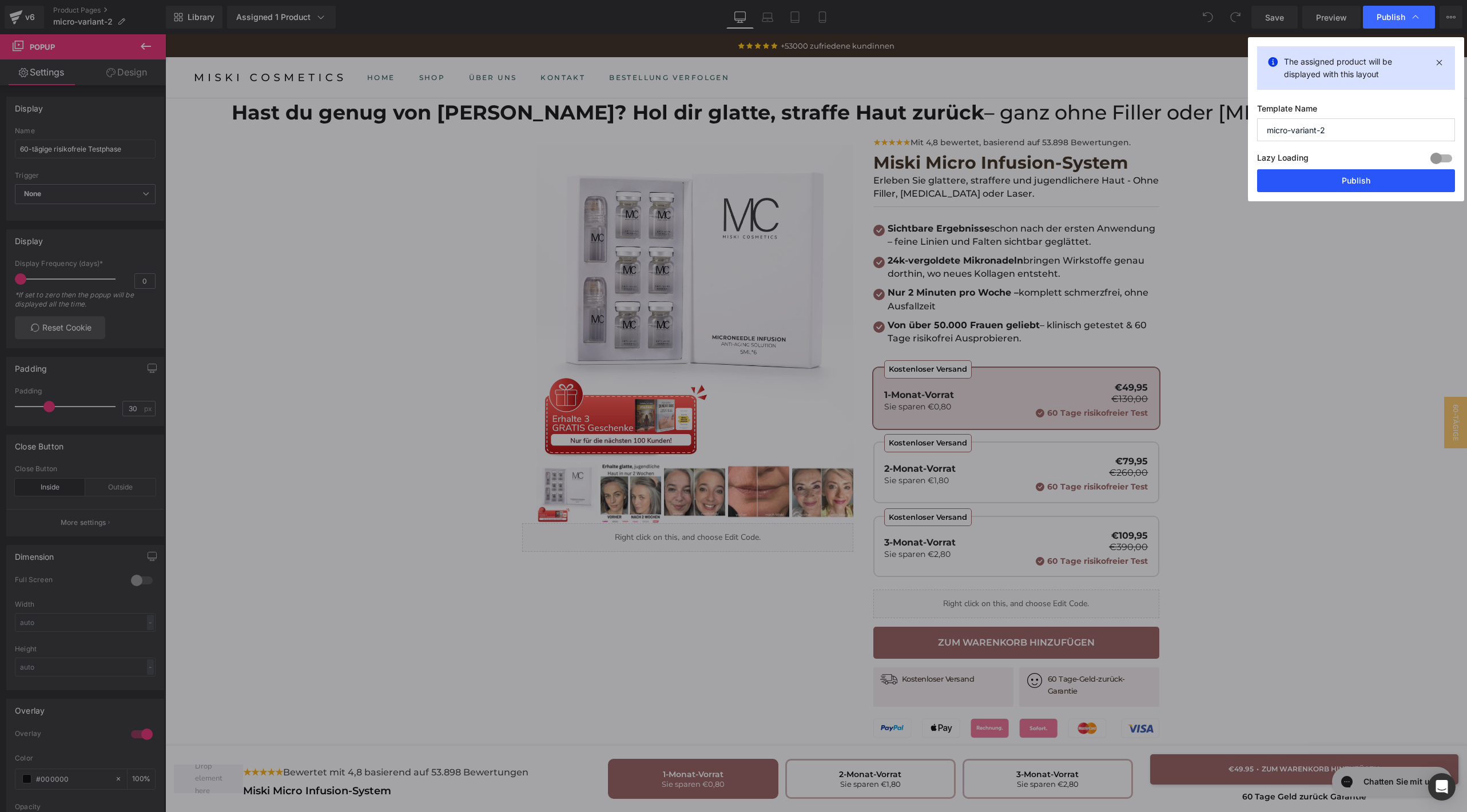
click at [1300, 170] on button "Publish" at bounding box center [1356, 181] width 198 height 23
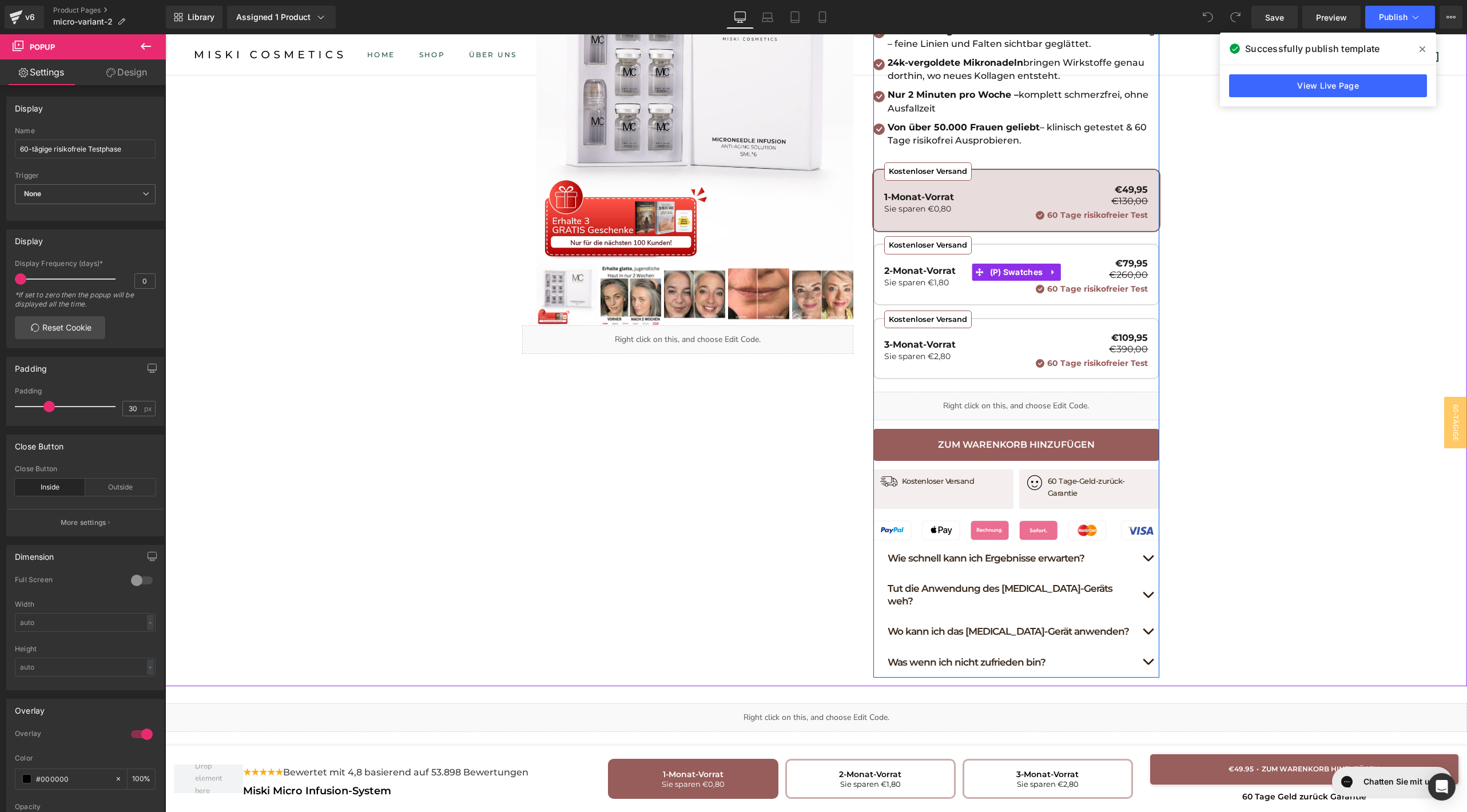
scroll to position [562, 0]
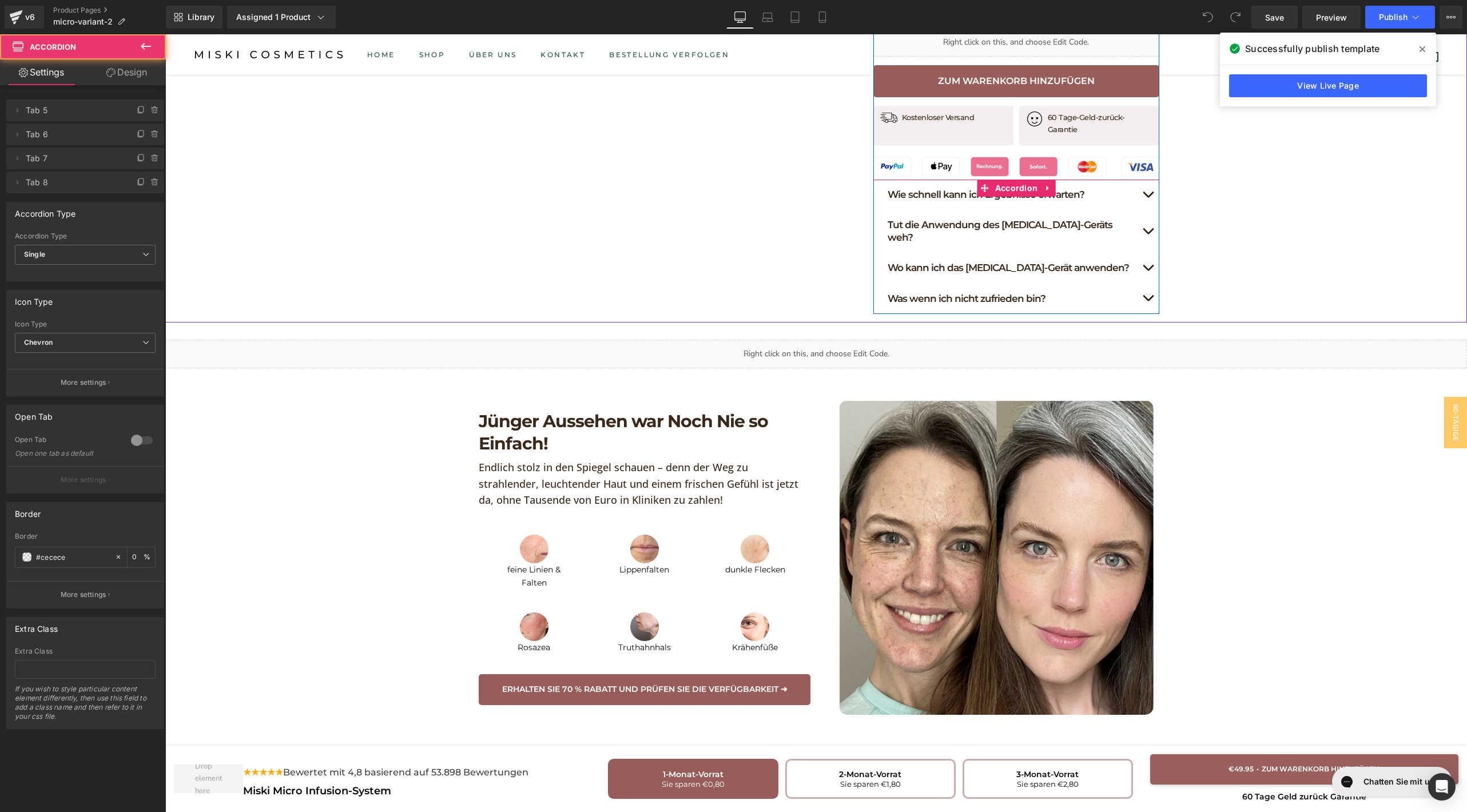
click at [1142, 284] on button "button" at bounding box center [1148, 299] width 23 height 30
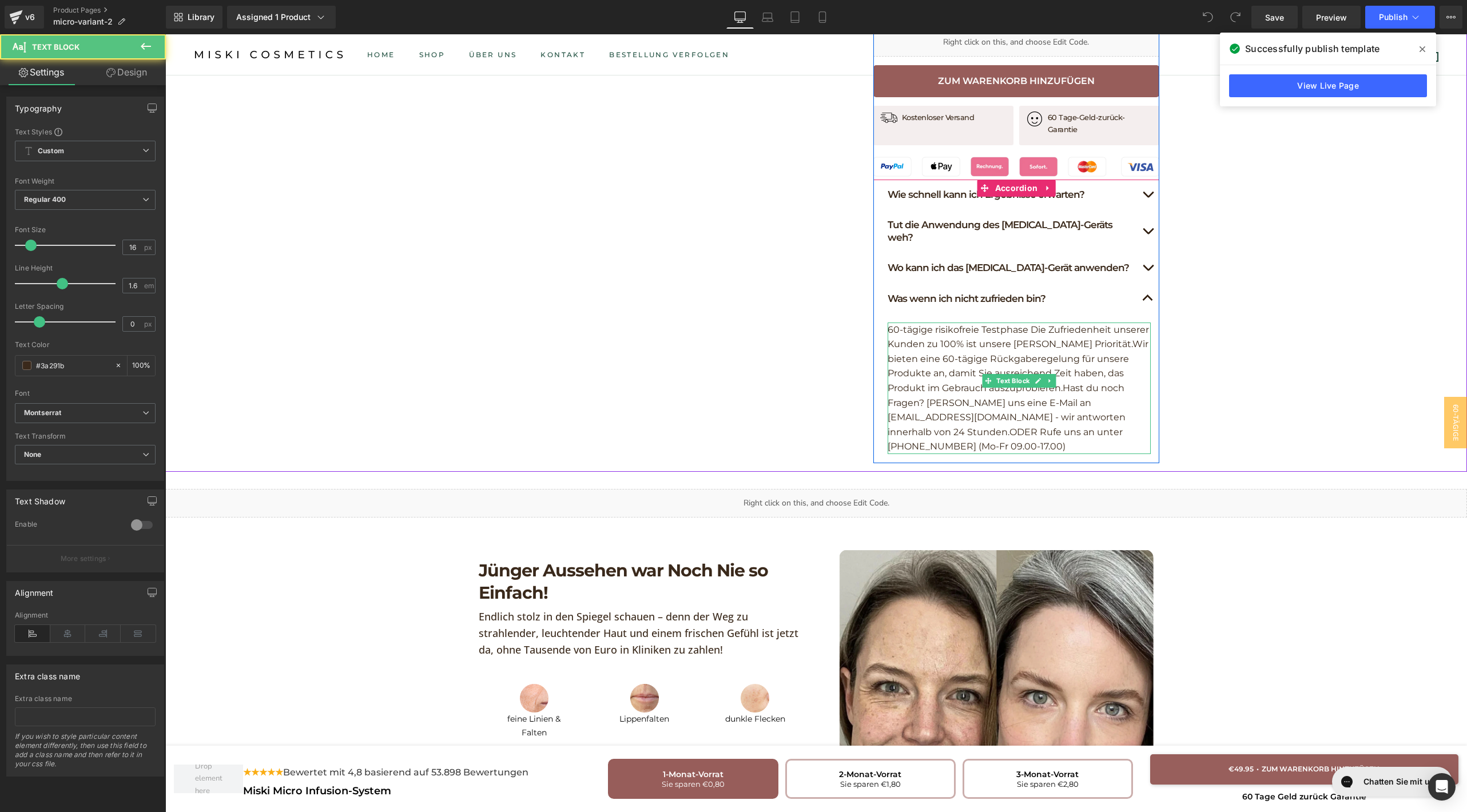
click at [1049, 385] on p "60-tägige risikofreie Testphase Die Zufriedenheit unserer Kunden zu 100% ist un…" at bounding box center [1019, 388] width 263 height 132
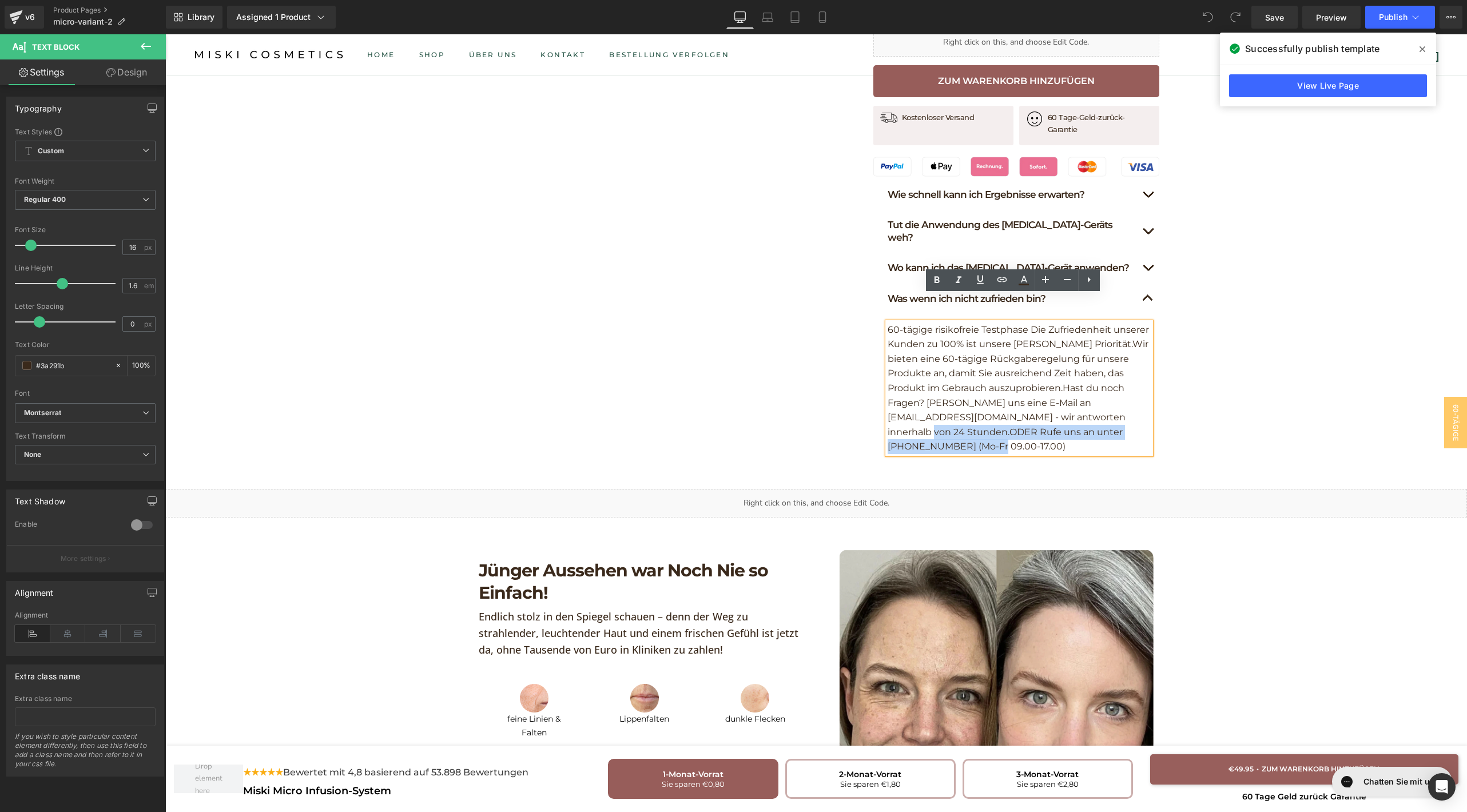
drag, startPoint x: 1087, startPoint y: 405, endPoint x: 1053, endPoint y: 391, distance: 36.8
click at [1053, 391] on p "60-tägige risikofreie Testphase Die Zufriedenheit unserer Kunden zu 100% ist un…" at bounding box center [1019, 388] width 263 height 132
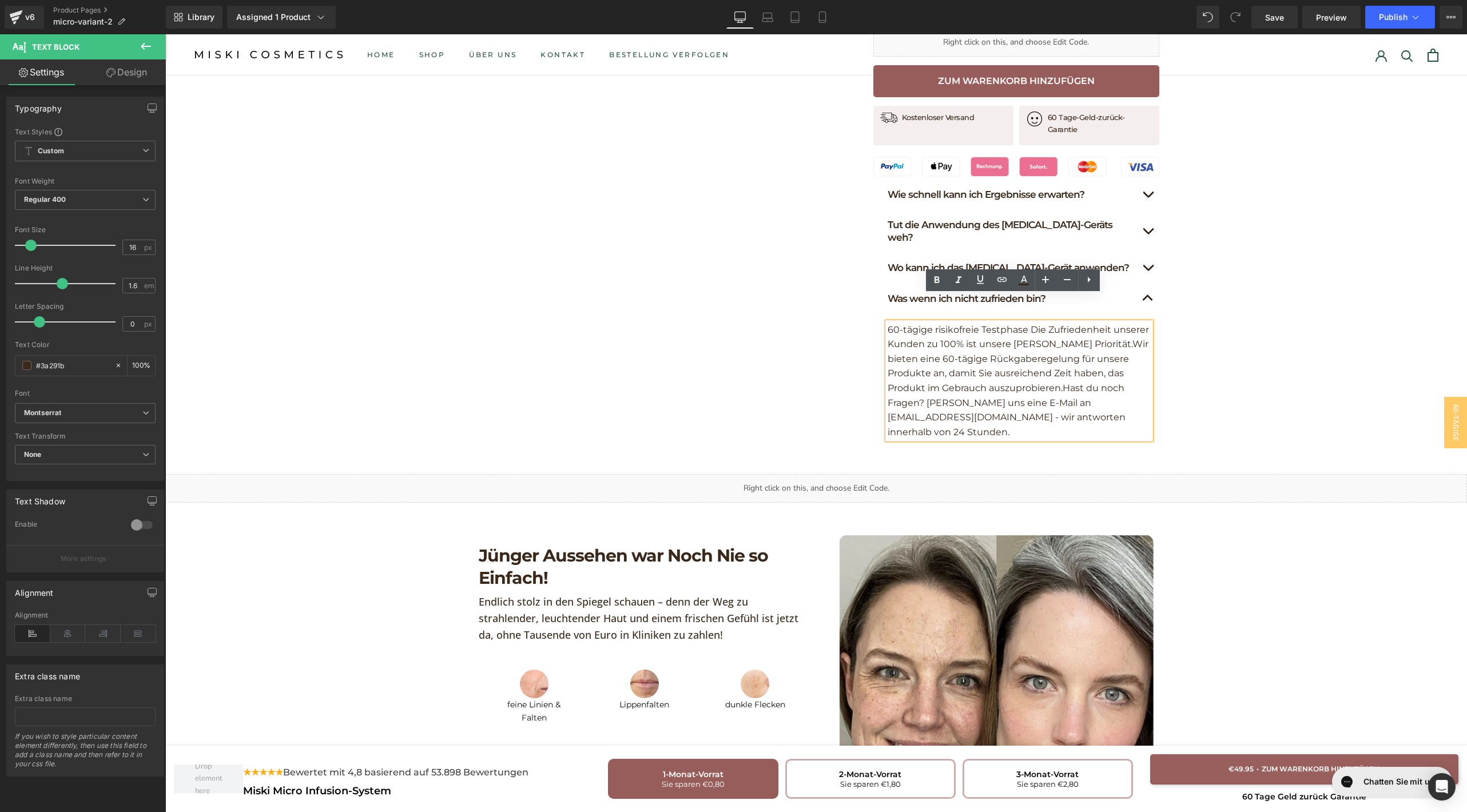
click at [1137, 225] on button "button" at bounding box center [1148, 231] width 23 height 42
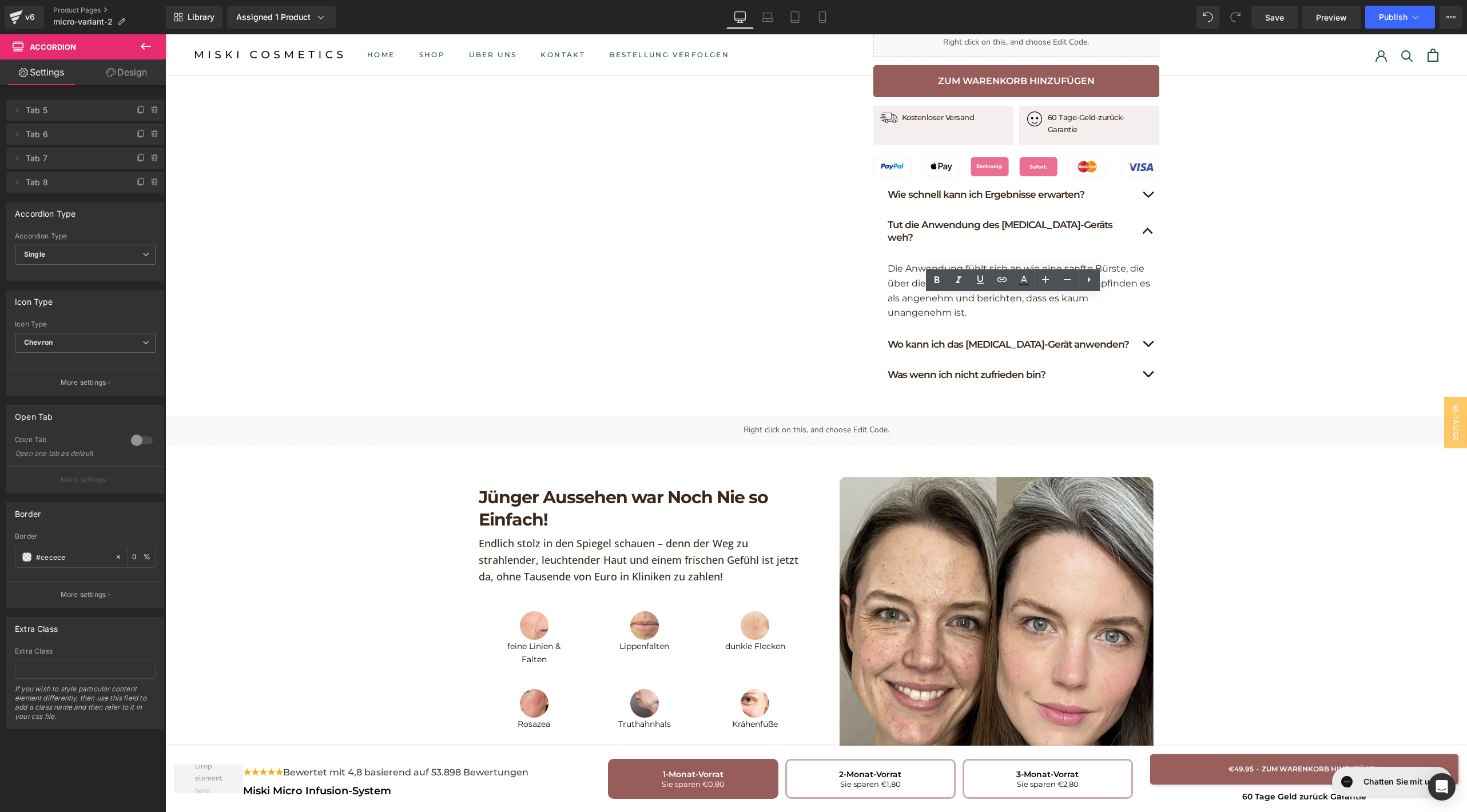
click at [1137, 211] on button "button" at bounding box center [1148, 231] width 23 height 42
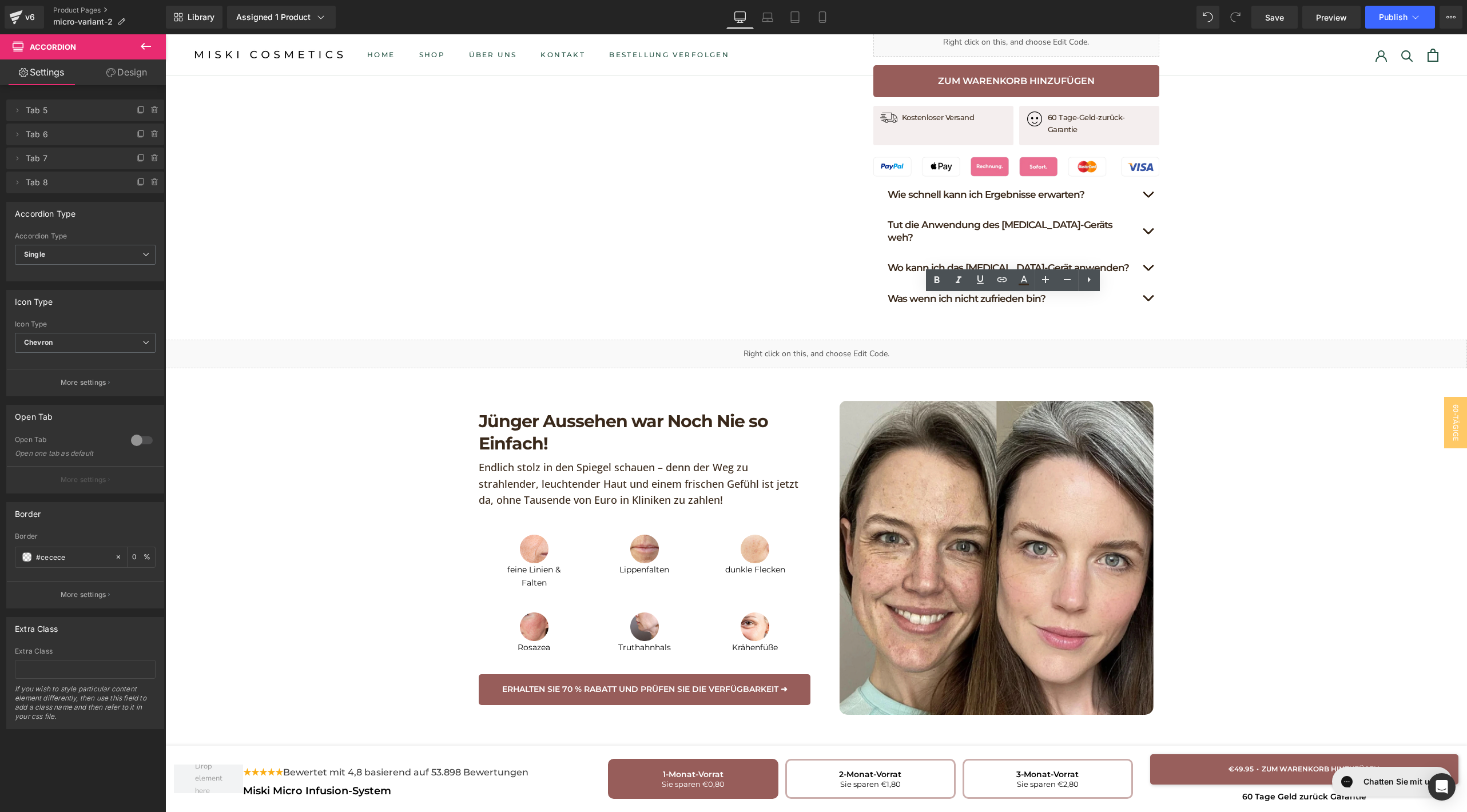
click at [1140, 253] on button "button" at bounding box center [1148, 268] width 23 height 30
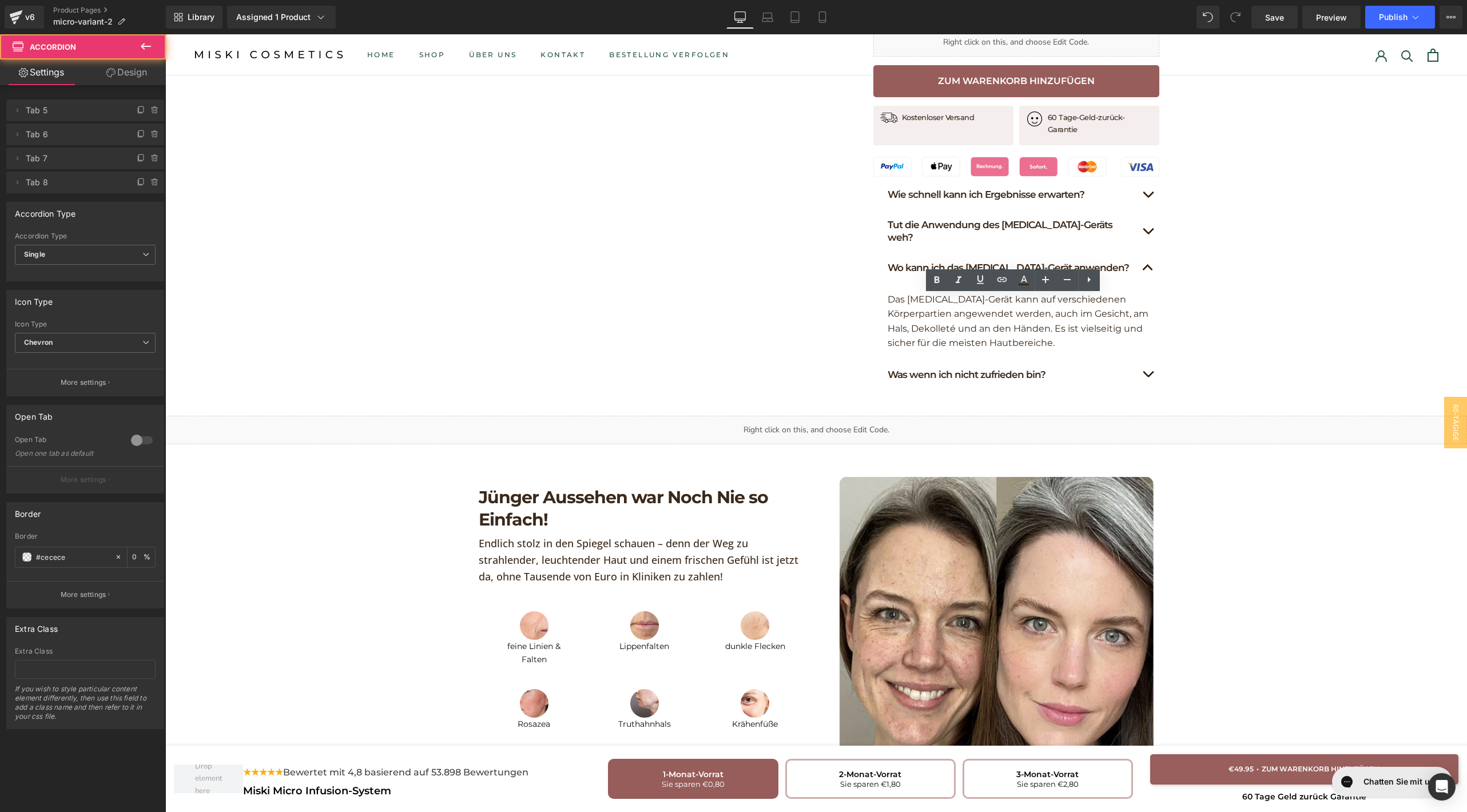
click at [1148, 234] on span "button" at bounding box center [1148, 234] width 0 height 0
click at [1142, 179] on button "button" at bounding box center [1148, 194] width 23 height 30
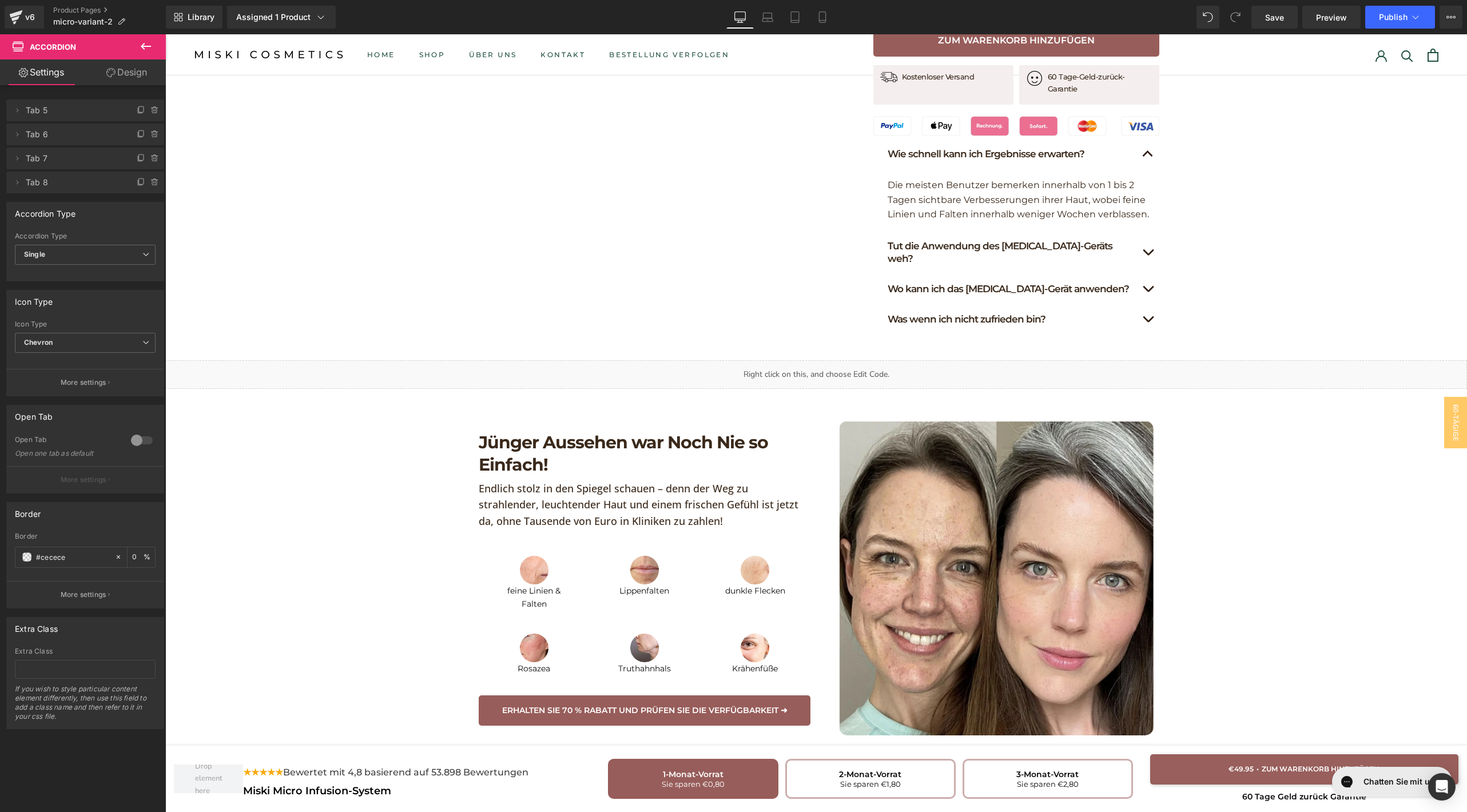
scroll to position [608, 0]
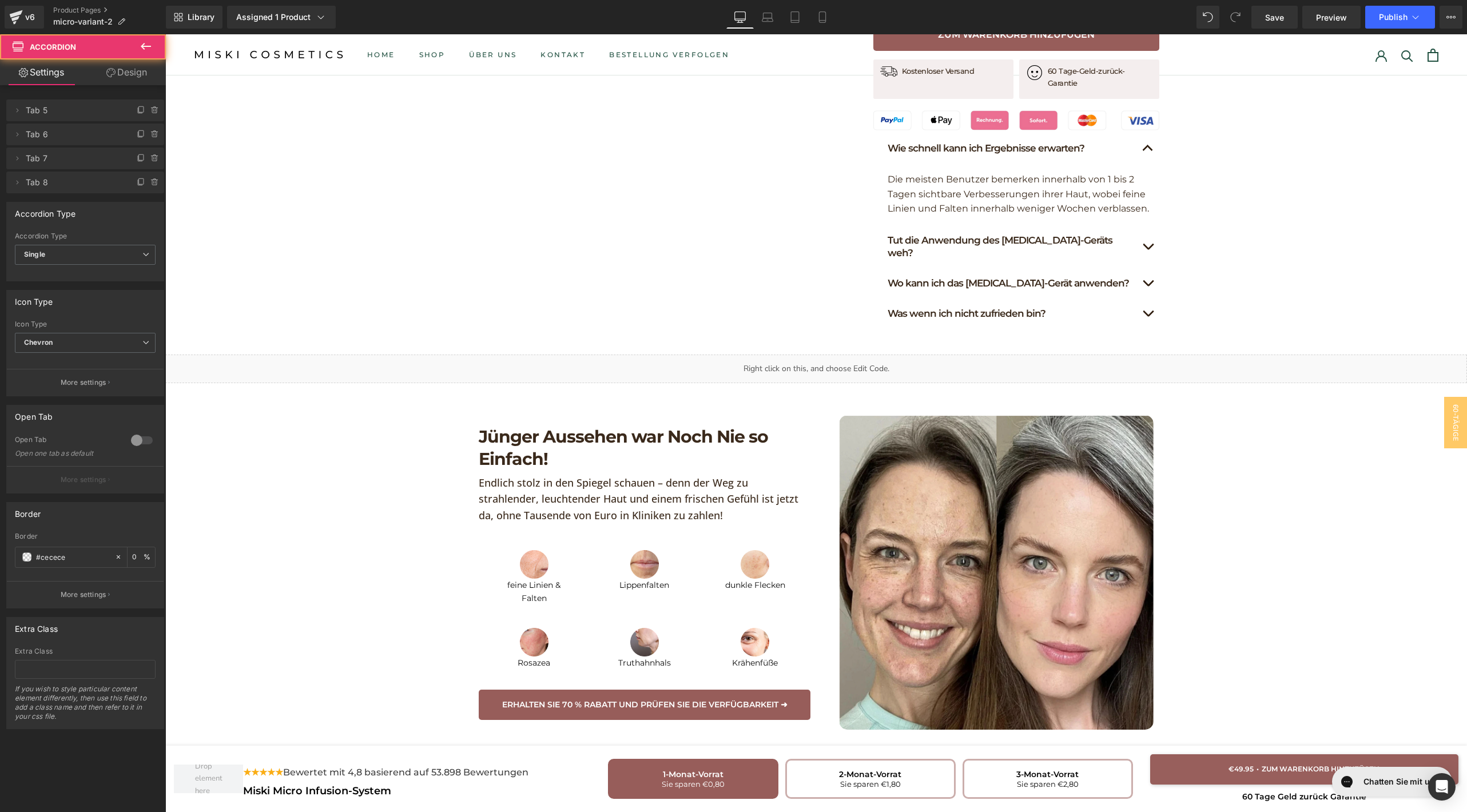
click at [1148, 151] on span "button" at bounding box center [1148, 151] width 0 height 0
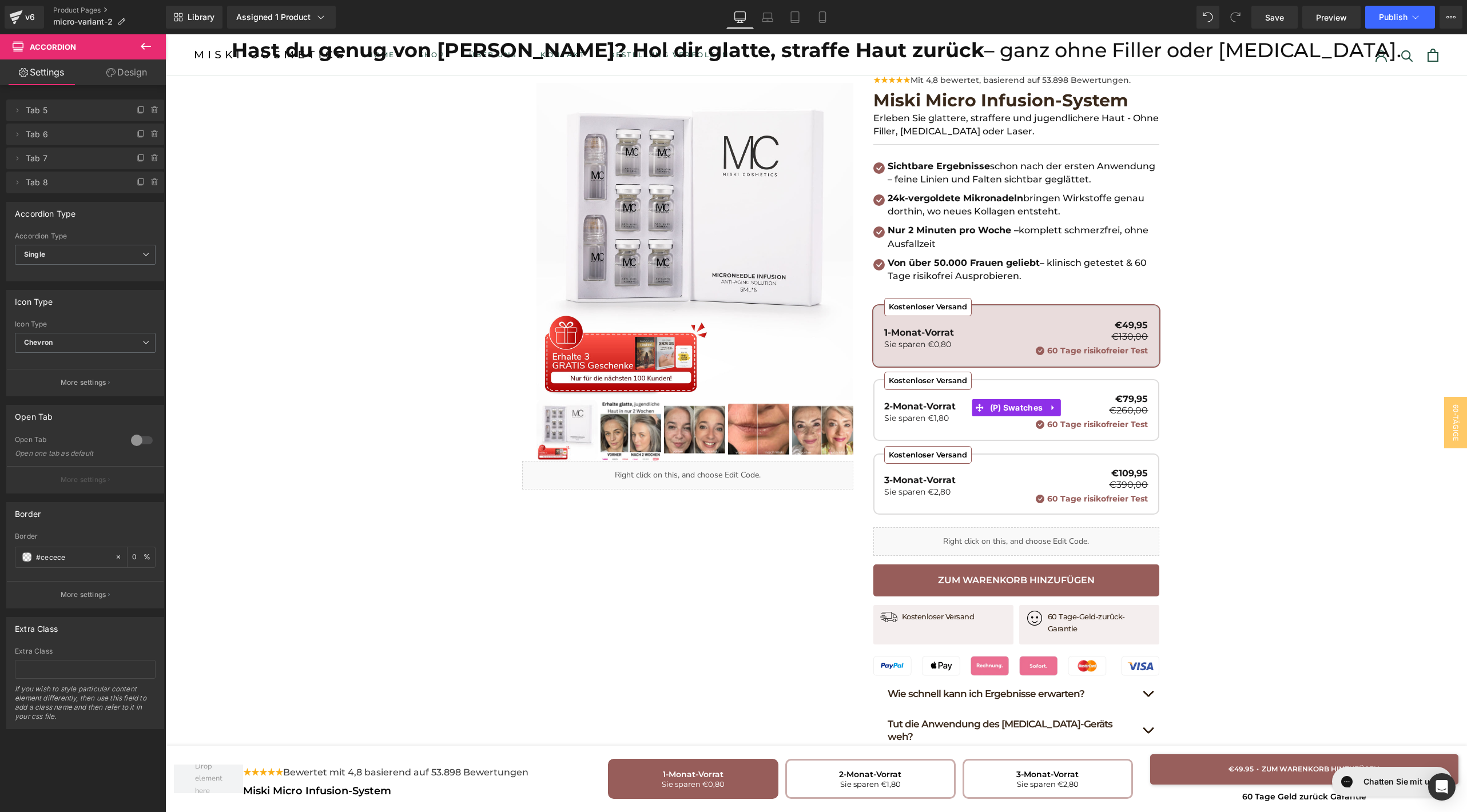
scroll to position [0, 0]
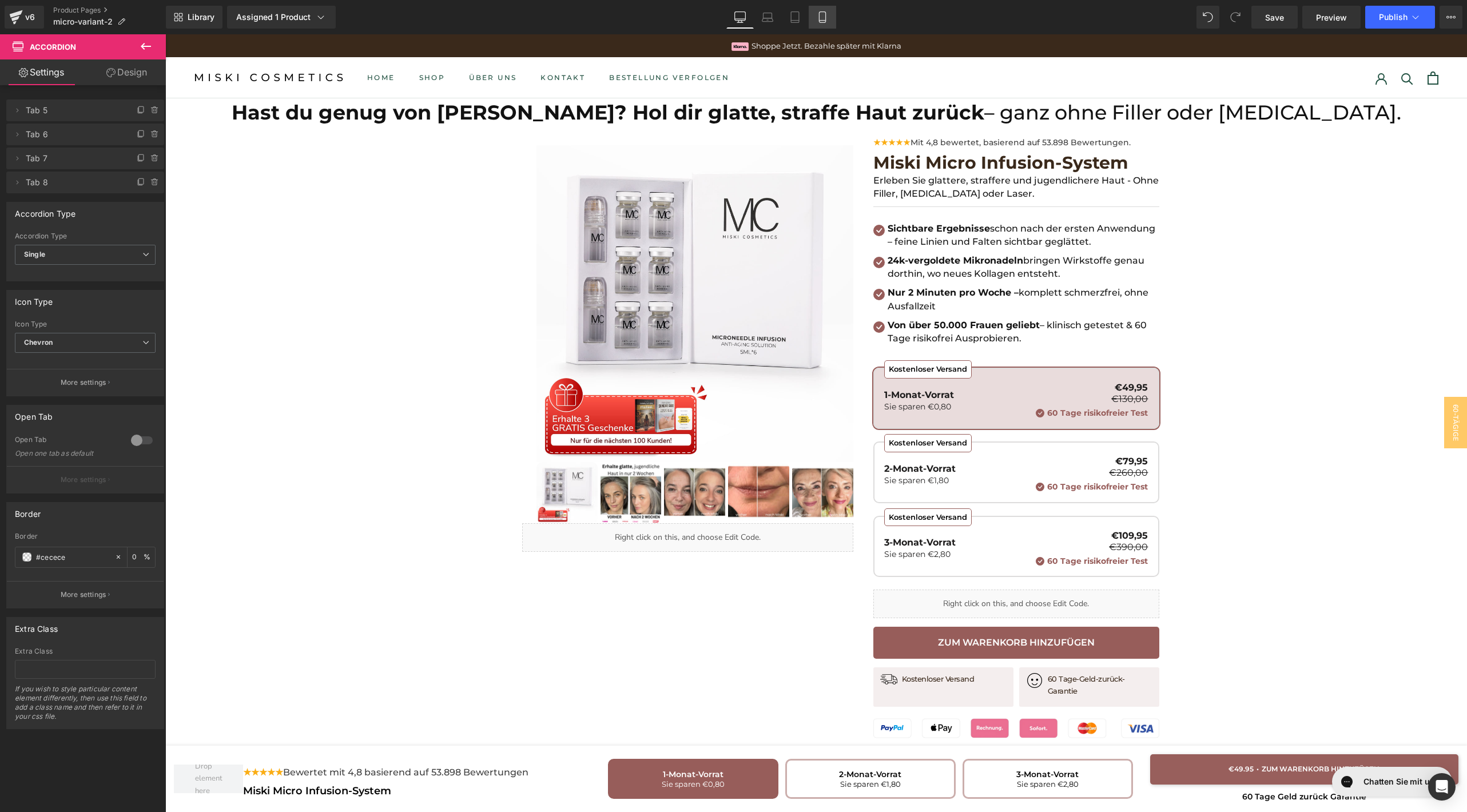
click at [814, 19] on link "Mobile" at bounding box center [822, 17] width 27 height 23
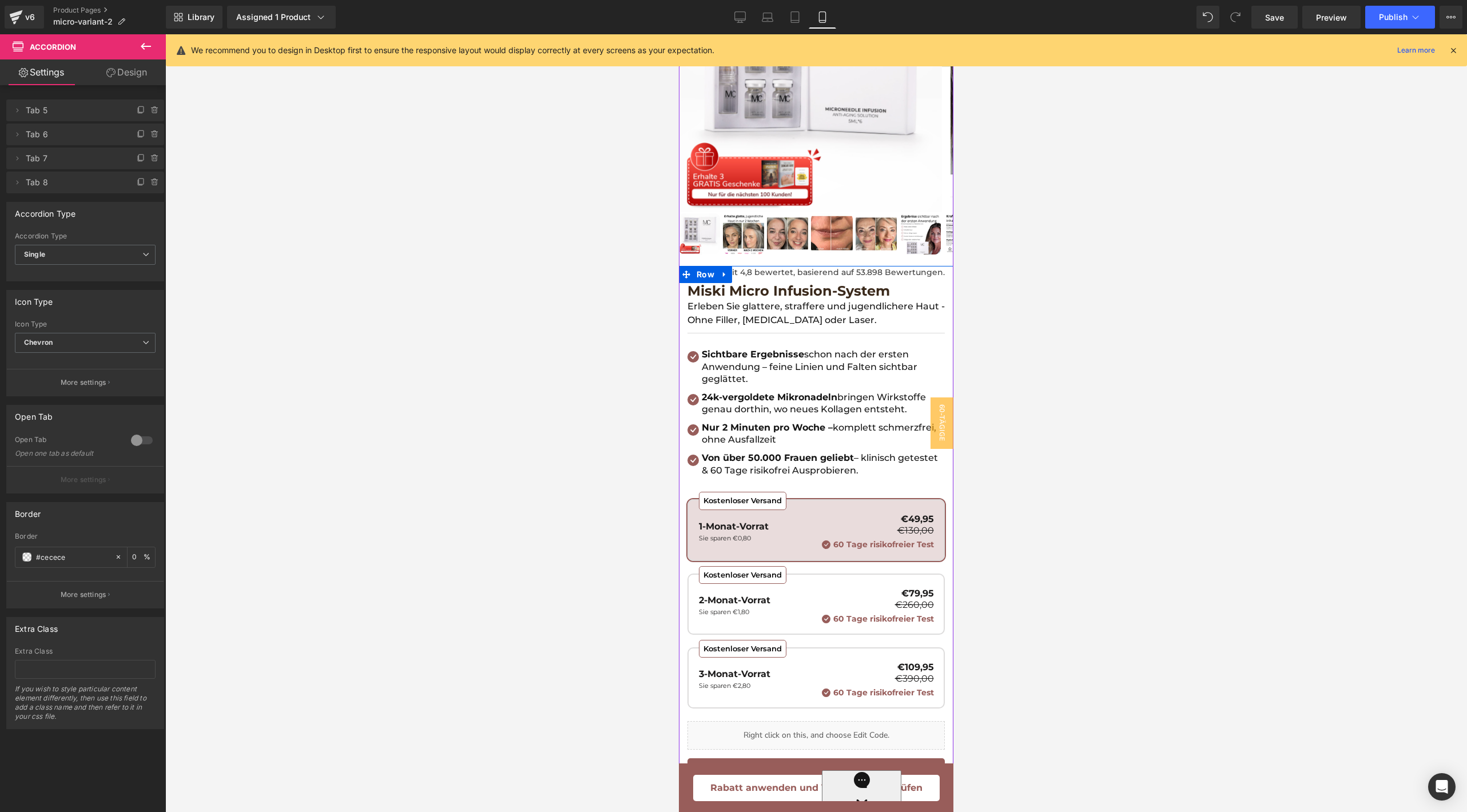
scroll to position [240, 0]
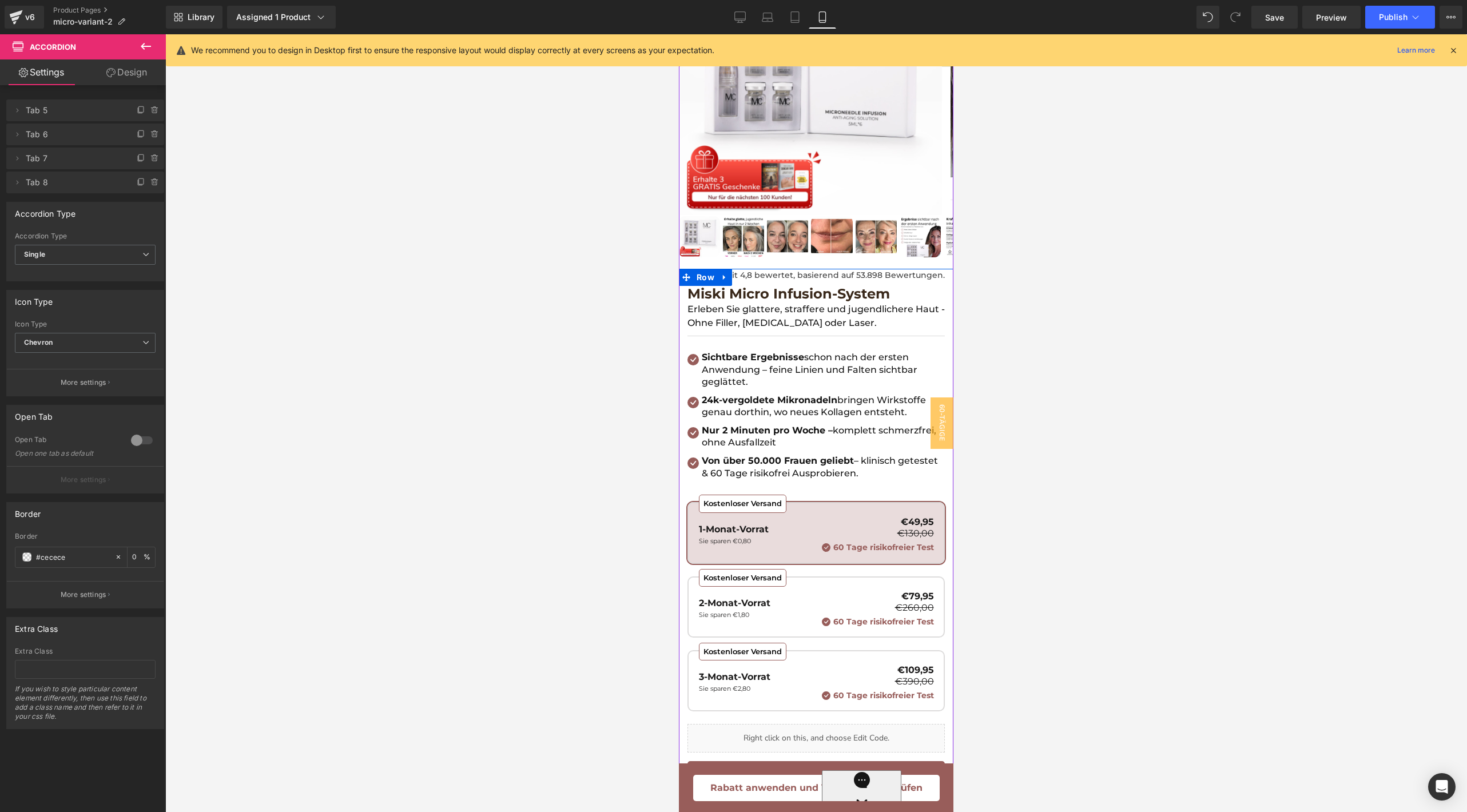
click at [799, 287] on div "Miski Micro Infusion-System (P) Title" at bounding box center [816, 293] width 257 height 18
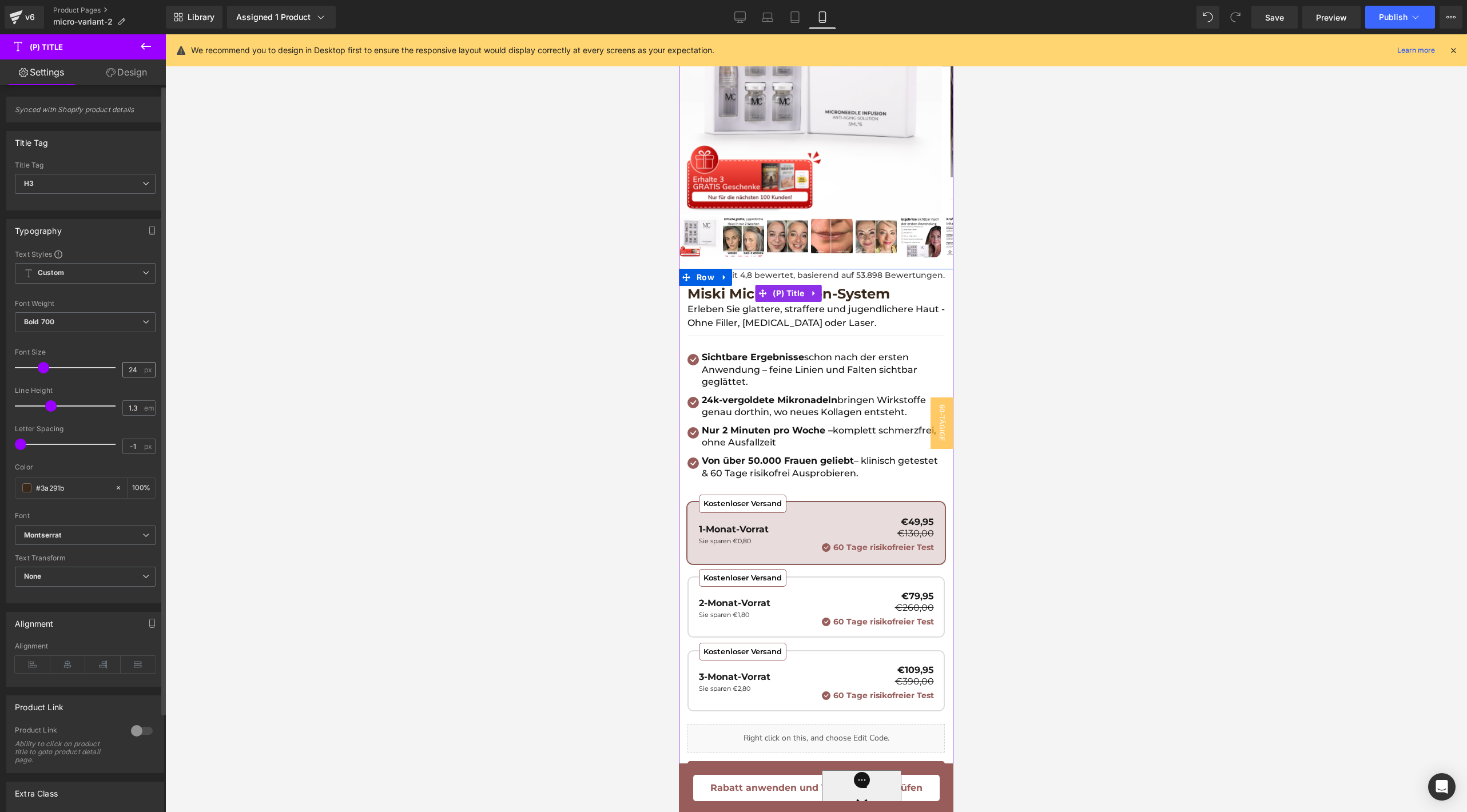
click at [144, 366] on span "px" at bounding box center [149, 370] width 10 height 7
click at [136, 367] on input "24" at bounding box center [133, 370] width 20 height 14
type input "26"
click at [199, 413] on div at bounding box center [816, 423] width 1302 height 778
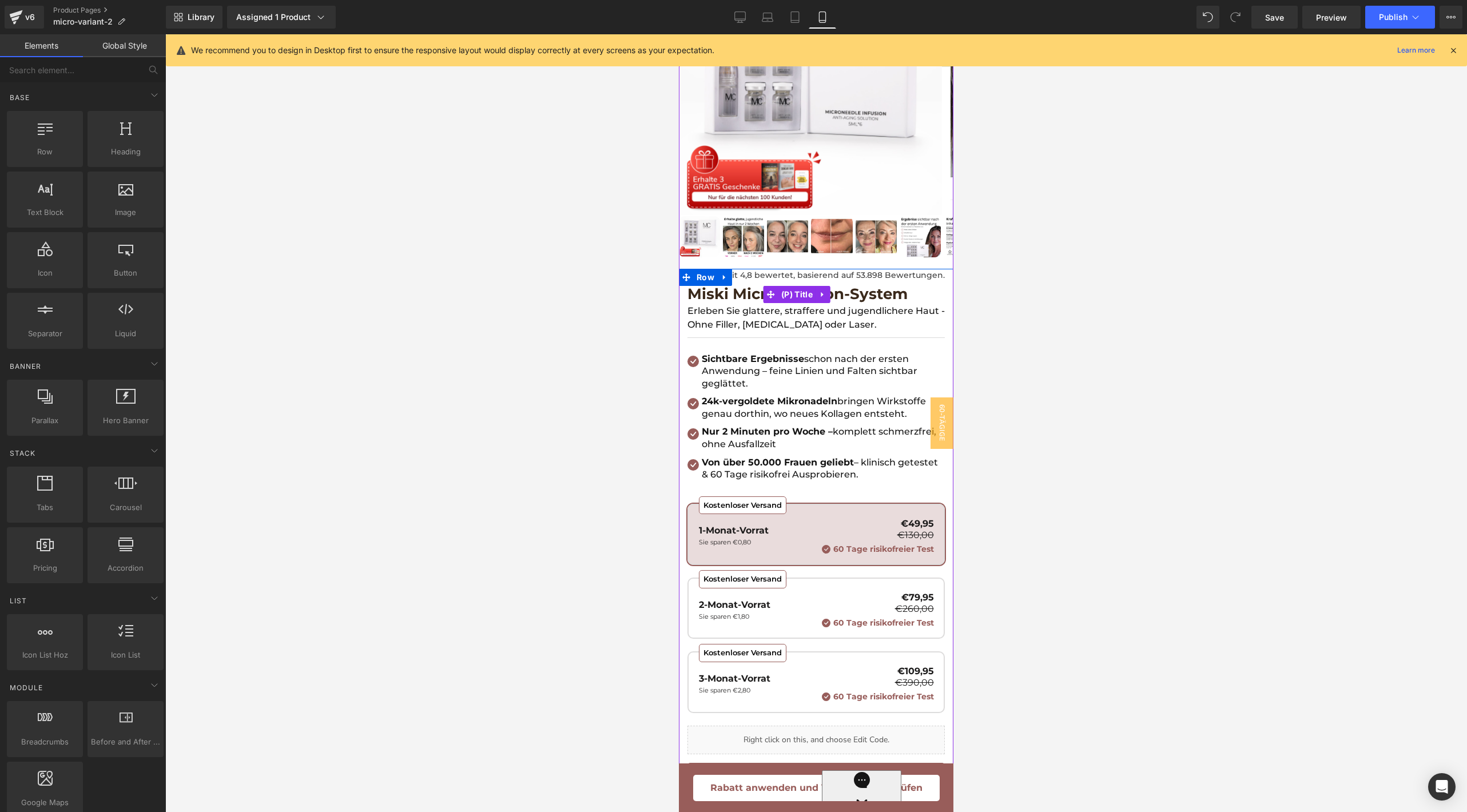
click at [749, 284] on span "Miski Micro Infusion-System" at bounding box center [798, 294] width 220 height 19
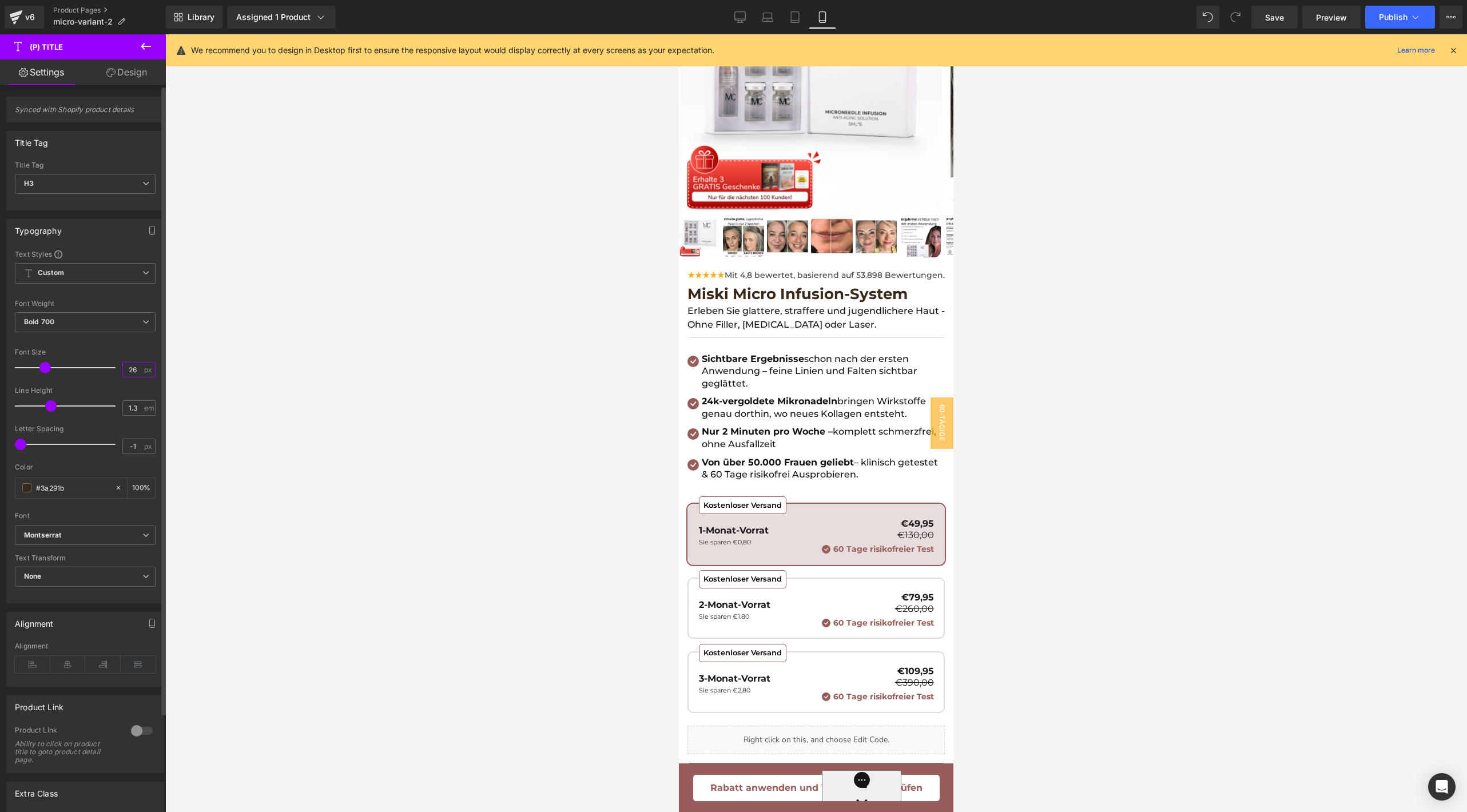
click at [136, 371] on input "26" at bounding box center [133, 370] width 20 height 14
type input "2"
type input "30"
click at [1390, 23] on button "Publish" at bounding box center [1401, 17] width 70 height 23
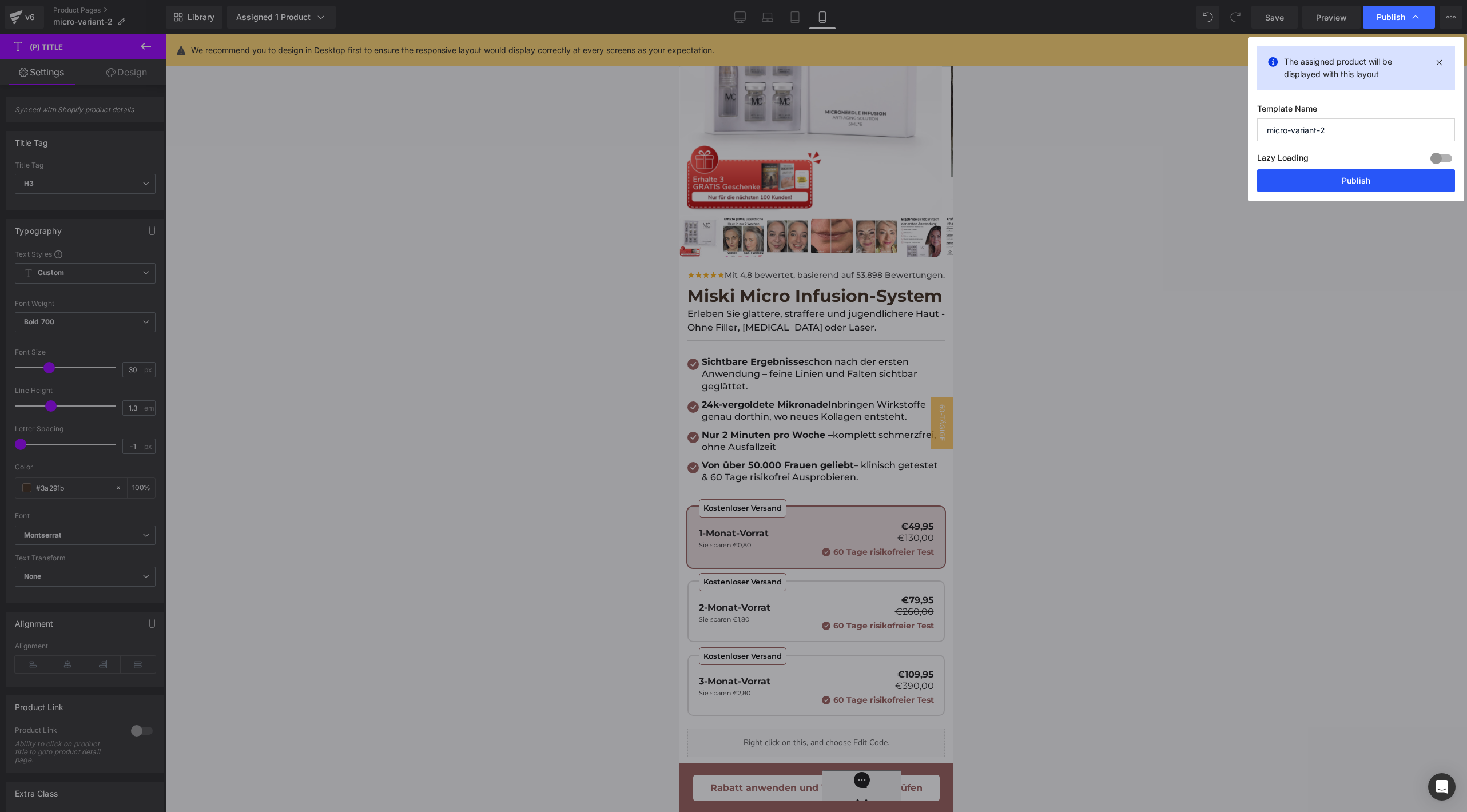
click at [1291, 174] on button "Publish" at bounding box center [1356, 181] width 198 height 23
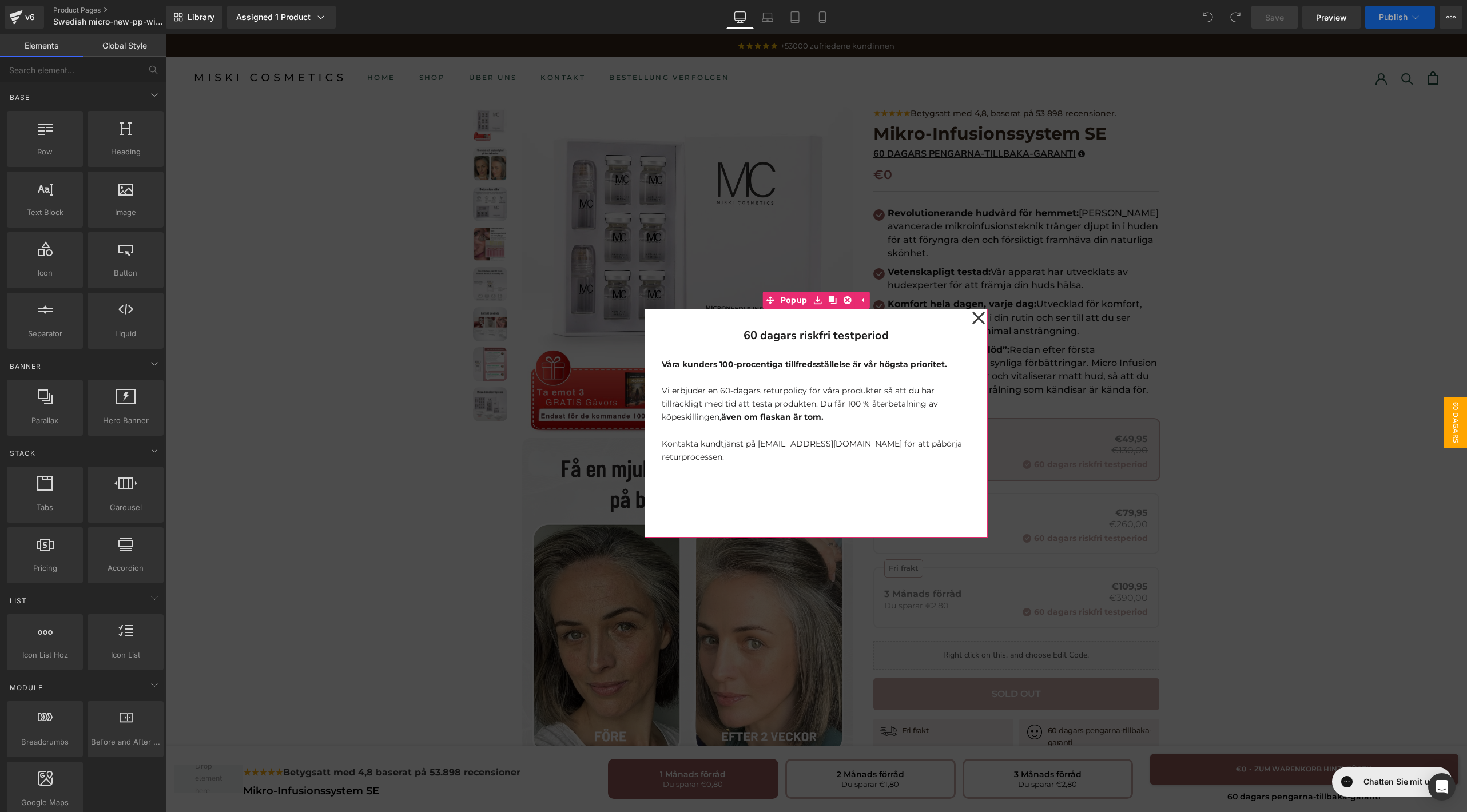
click at [972, 322] on icon at bounding box center [979, 318] width 13 height 13
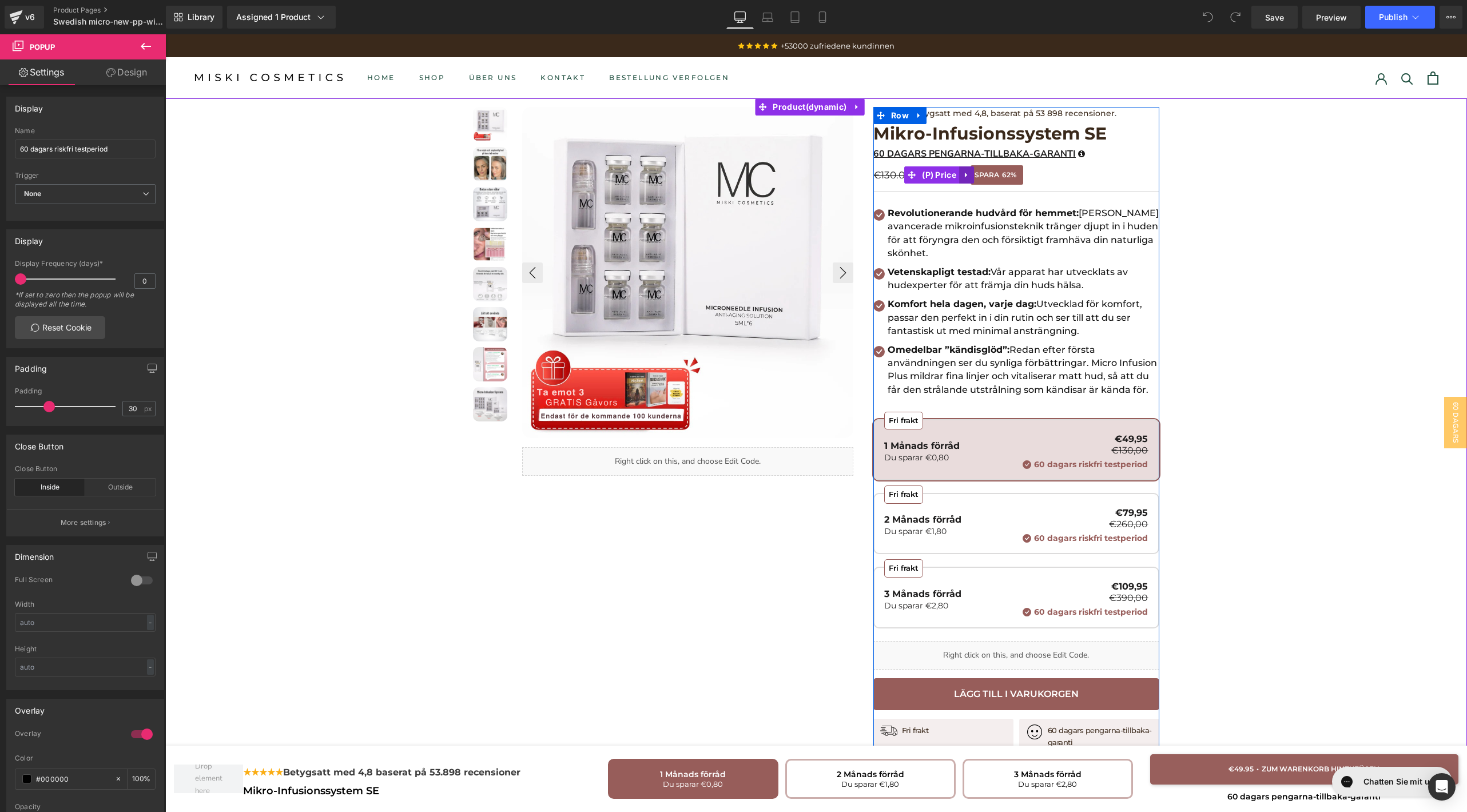
click at [966, 169] on link at bounding box center [967, 175] width 15 height 17
click at [1029, 180] on div "€130.00 €49.95 SPARA 62%" at bounding box center [1017, 174] width 286 height 21
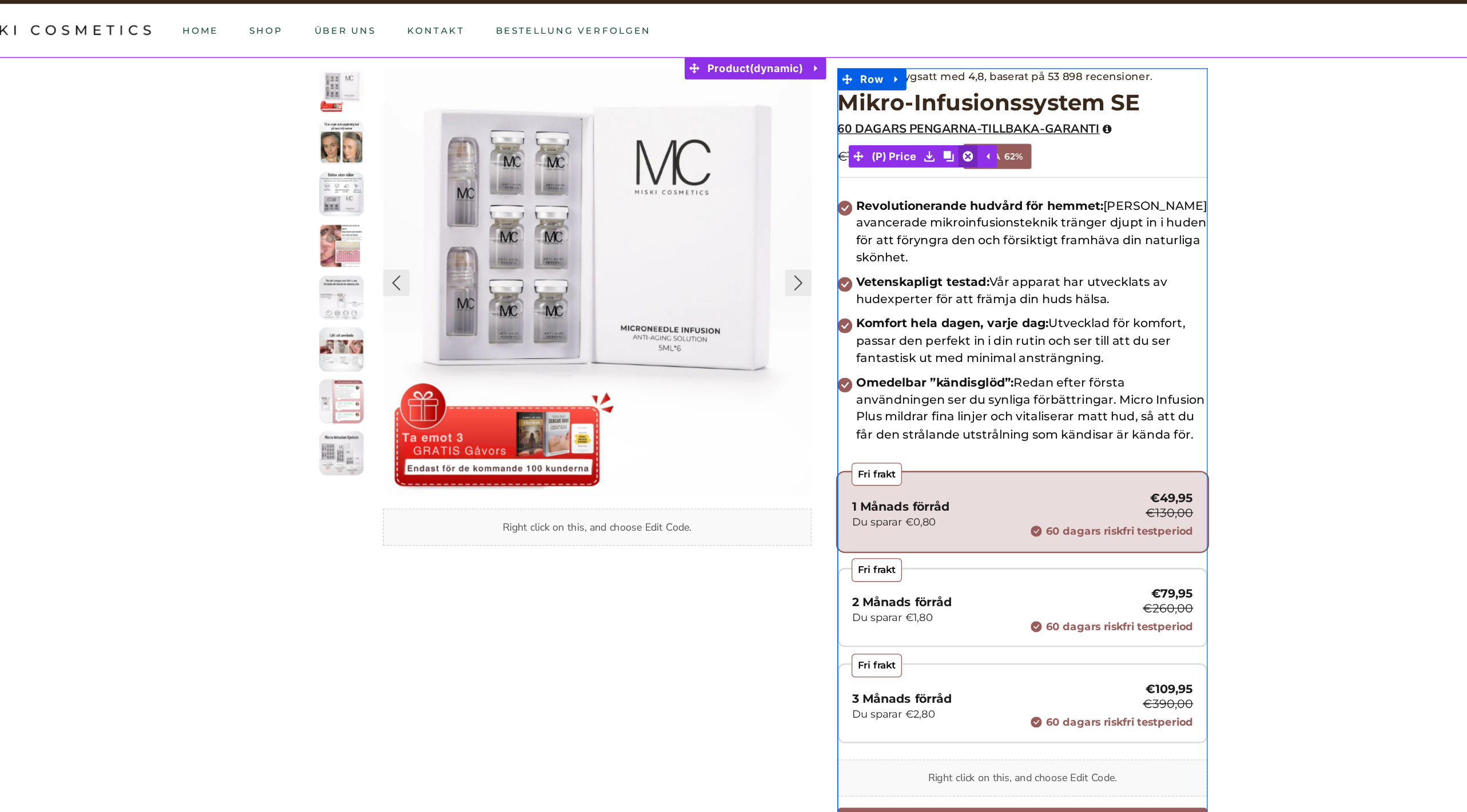
click at [728, 119] on link at bounding box center [730, 116] width 15 height 17
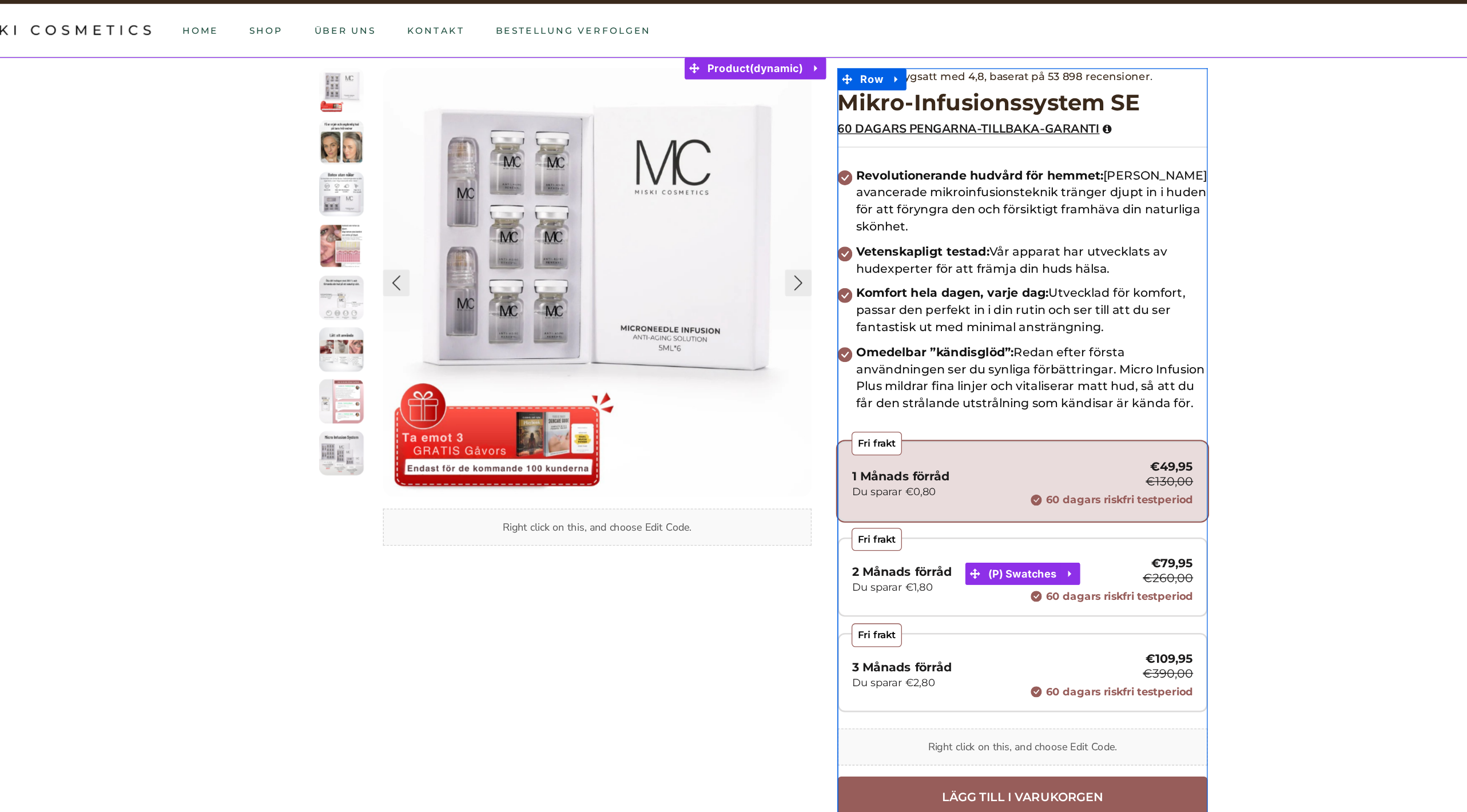
click at [762, 357] on div "Fri frakt 1 Månads förråd Du sparar €0,80 €49,95 €130,00 60 dagars riskfri test…" at bounding box center [771, 368] width 264 height 35
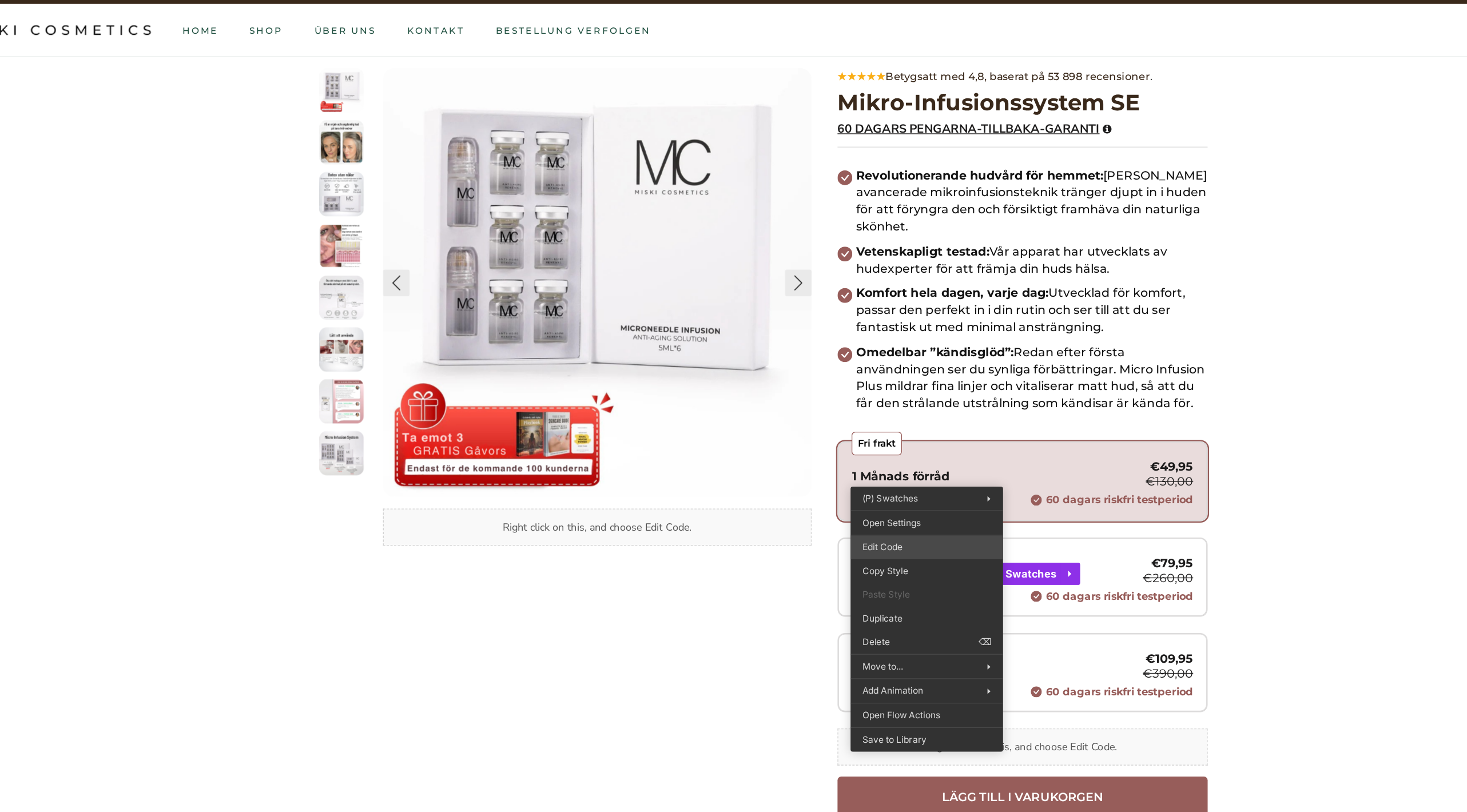
click at [929, 0] on div "You are previewing how the will restyle your page. You can not edit Elements in…" at bounding box center [734, 0] width 1467 height 0
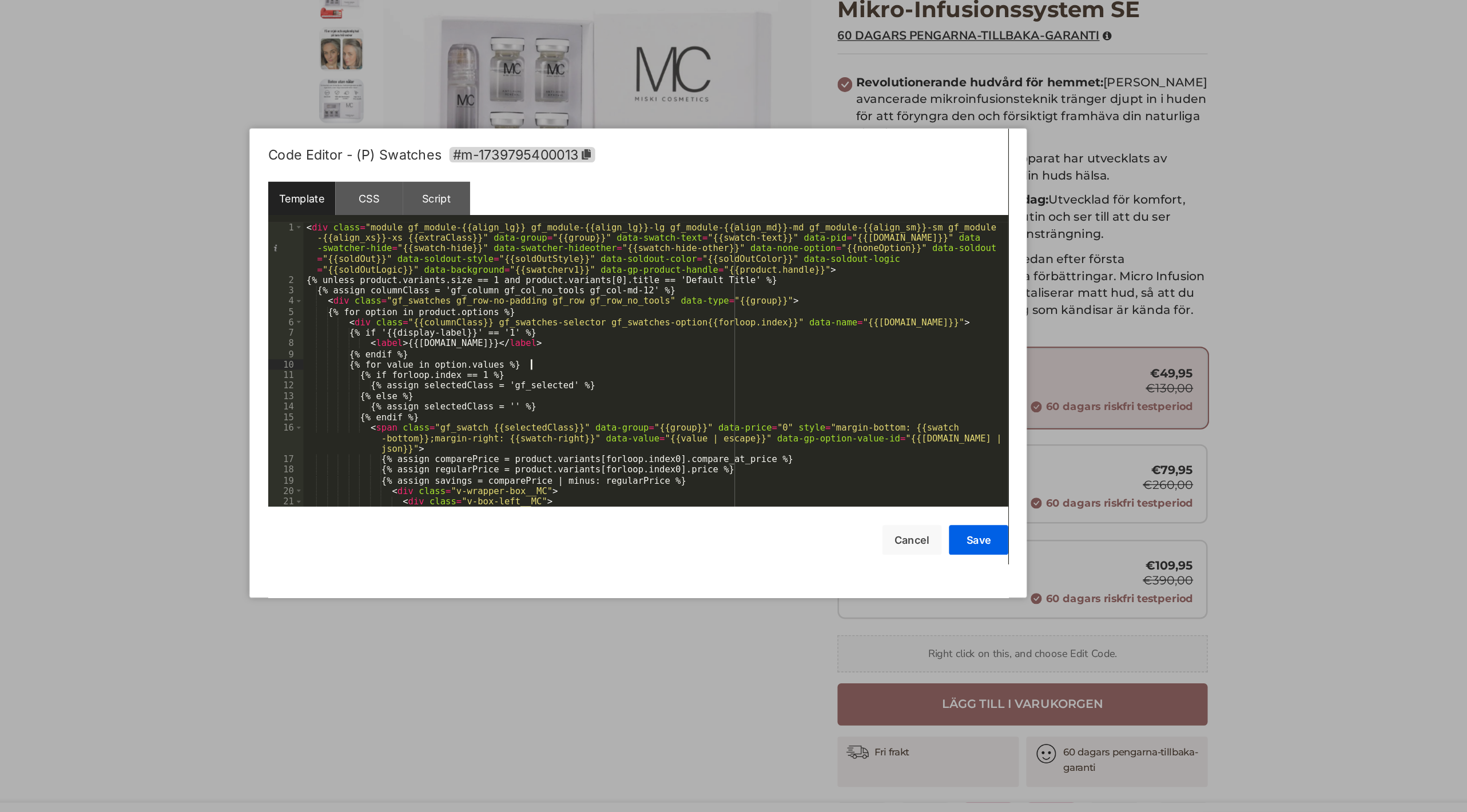
click at [762, 405] on div "< div class = "module gf_module-{{align_lg}} gf_module-{{align_lg}}-lg gf_modul…" at bounding box center [731, 432] width 540 height 269
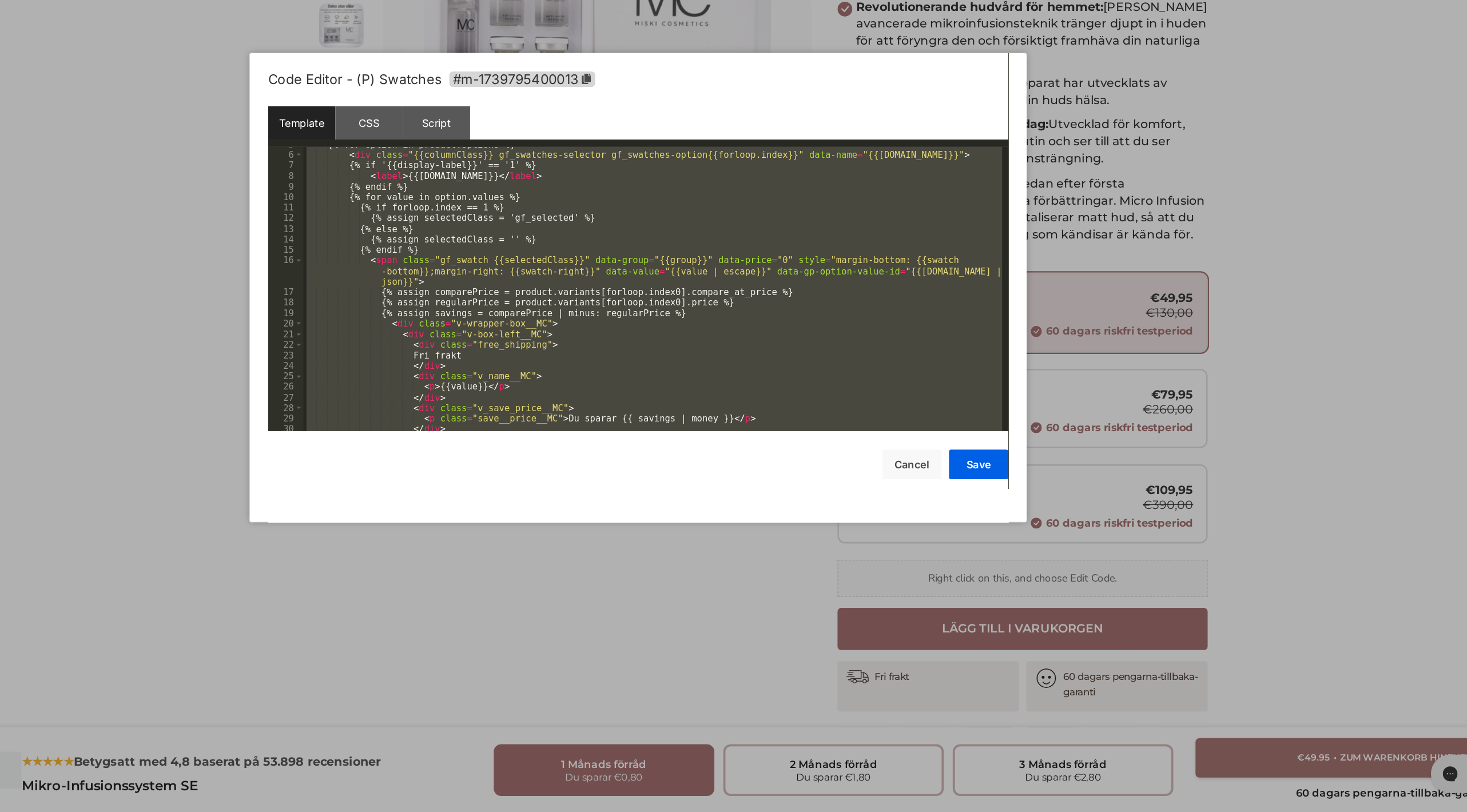
scroll to position [310, 0]
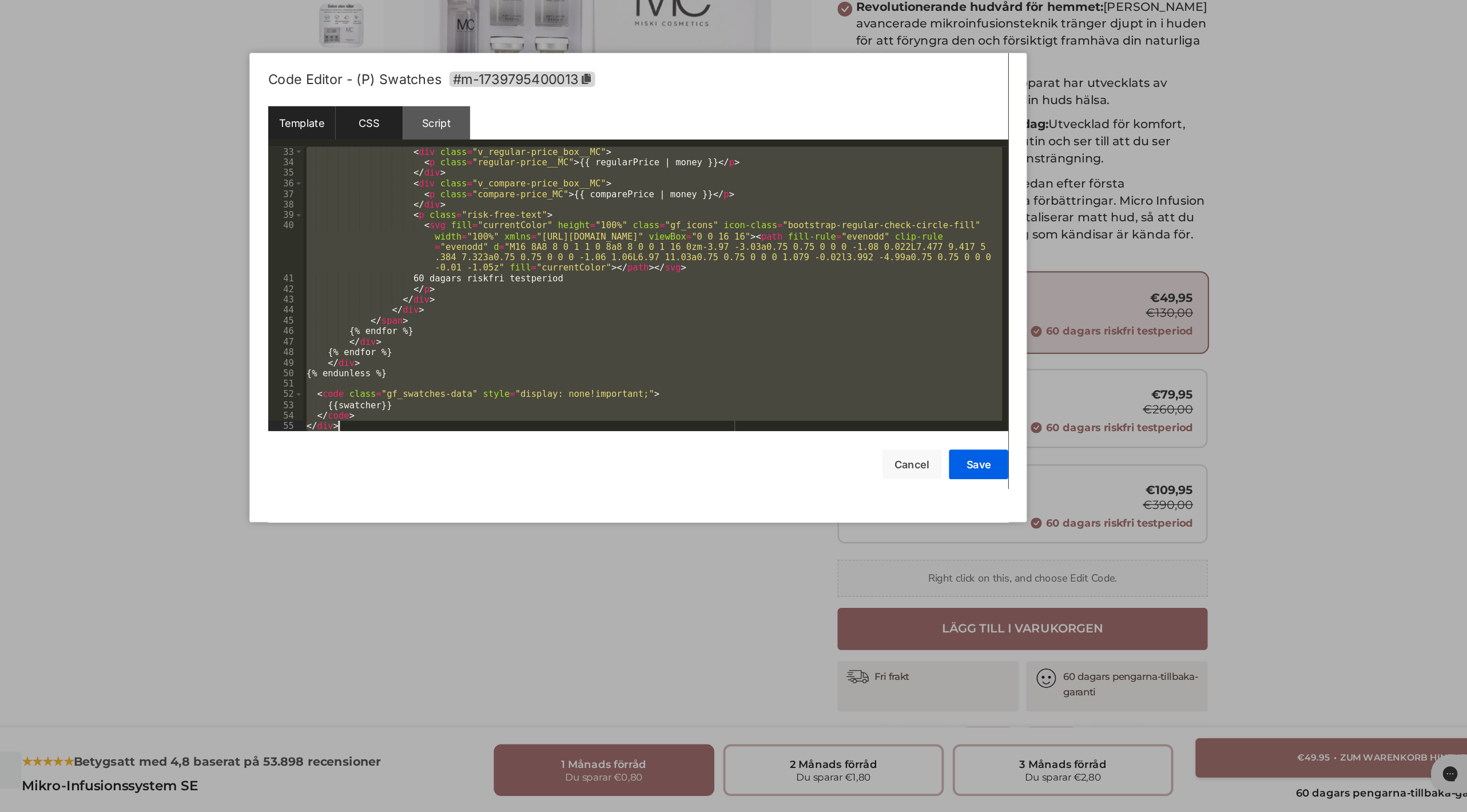
click at [523, 287] on div "CSS" at bounding box center [511, 279] width 52 height 26
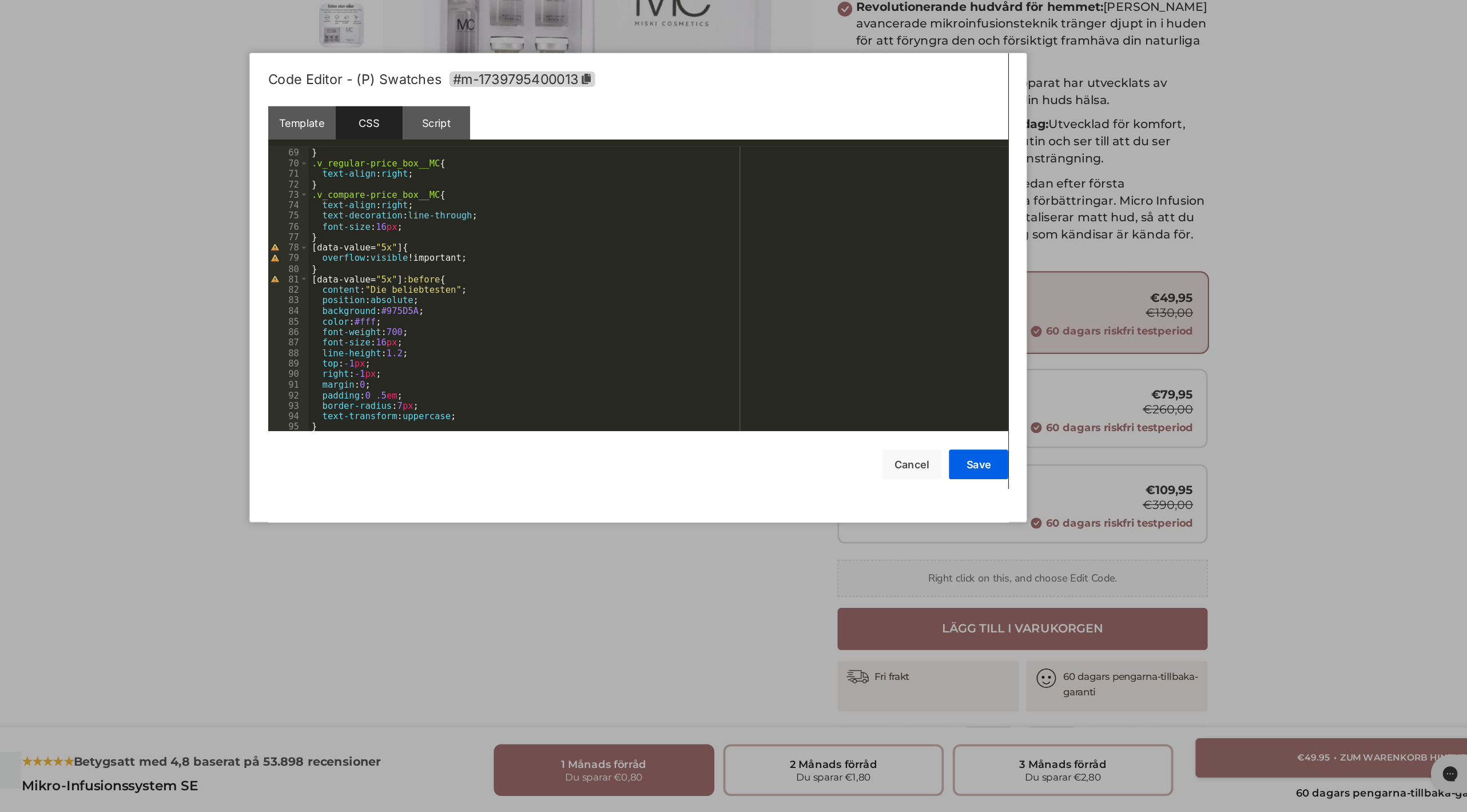
scroll to position [0, 0]
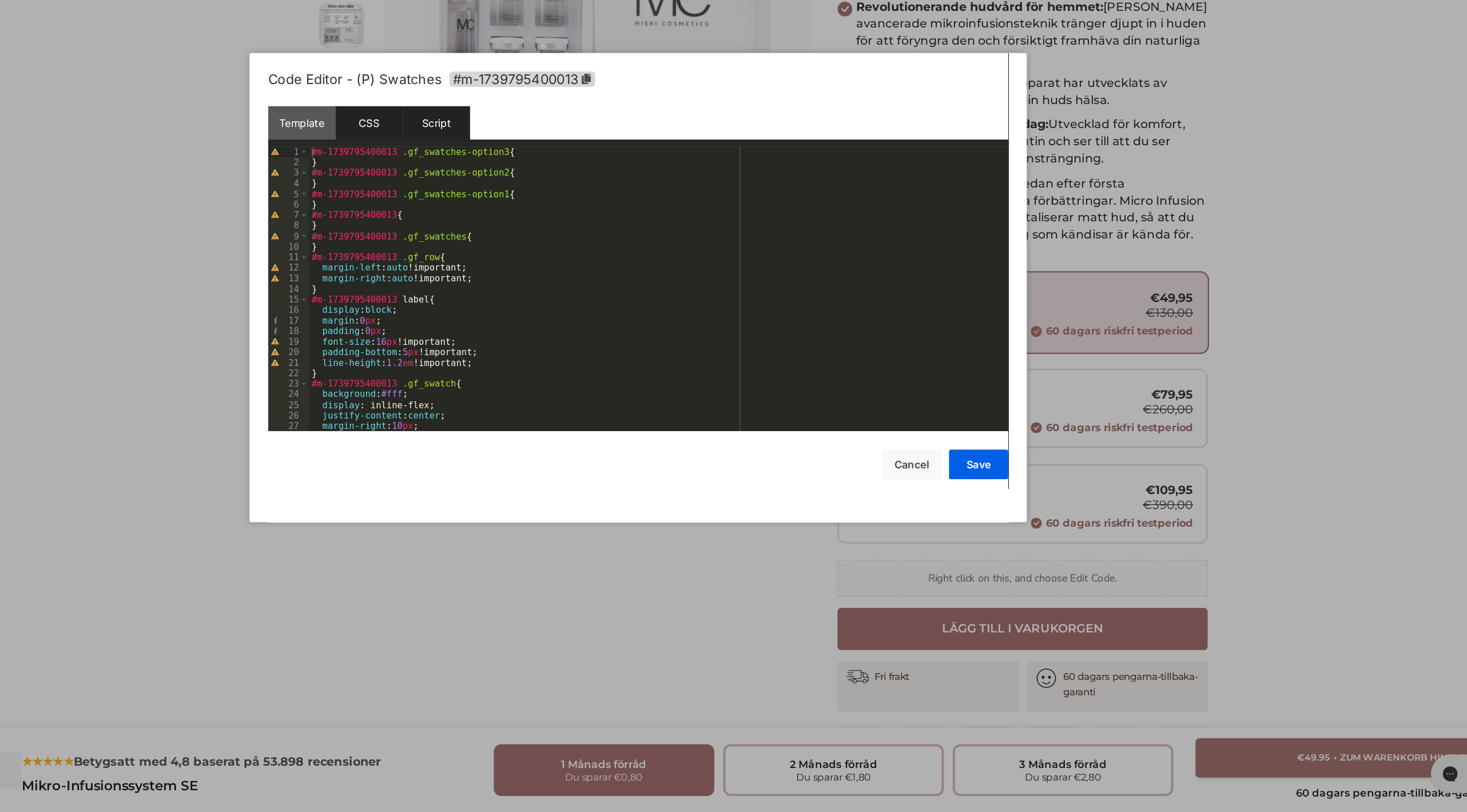
click at [583, 282] on div "Script" at bounding box center [563, 279] width 52 height 26
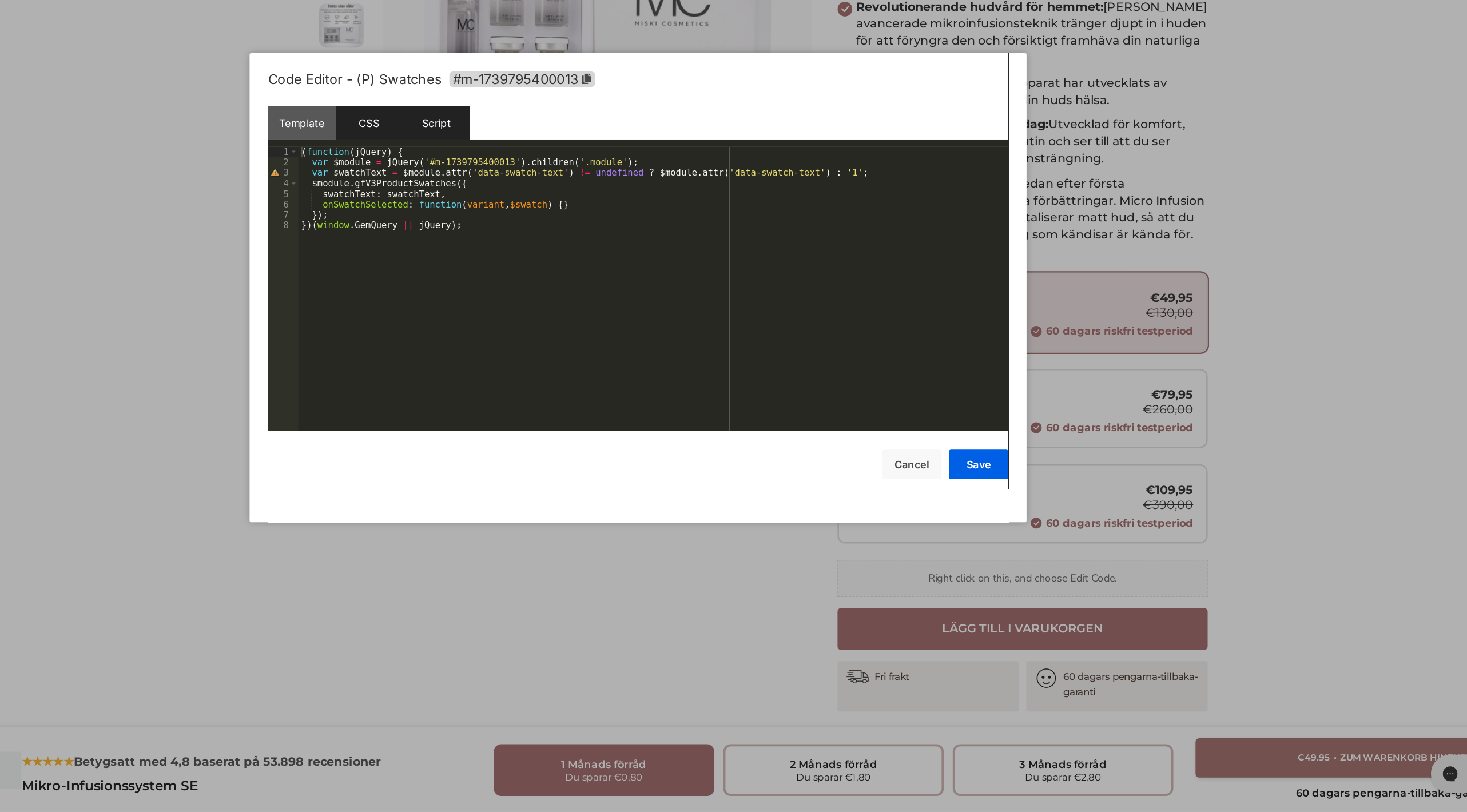
click at [525, 284] on div "CSS" at bounding box center [511, 279] width 52 height 26
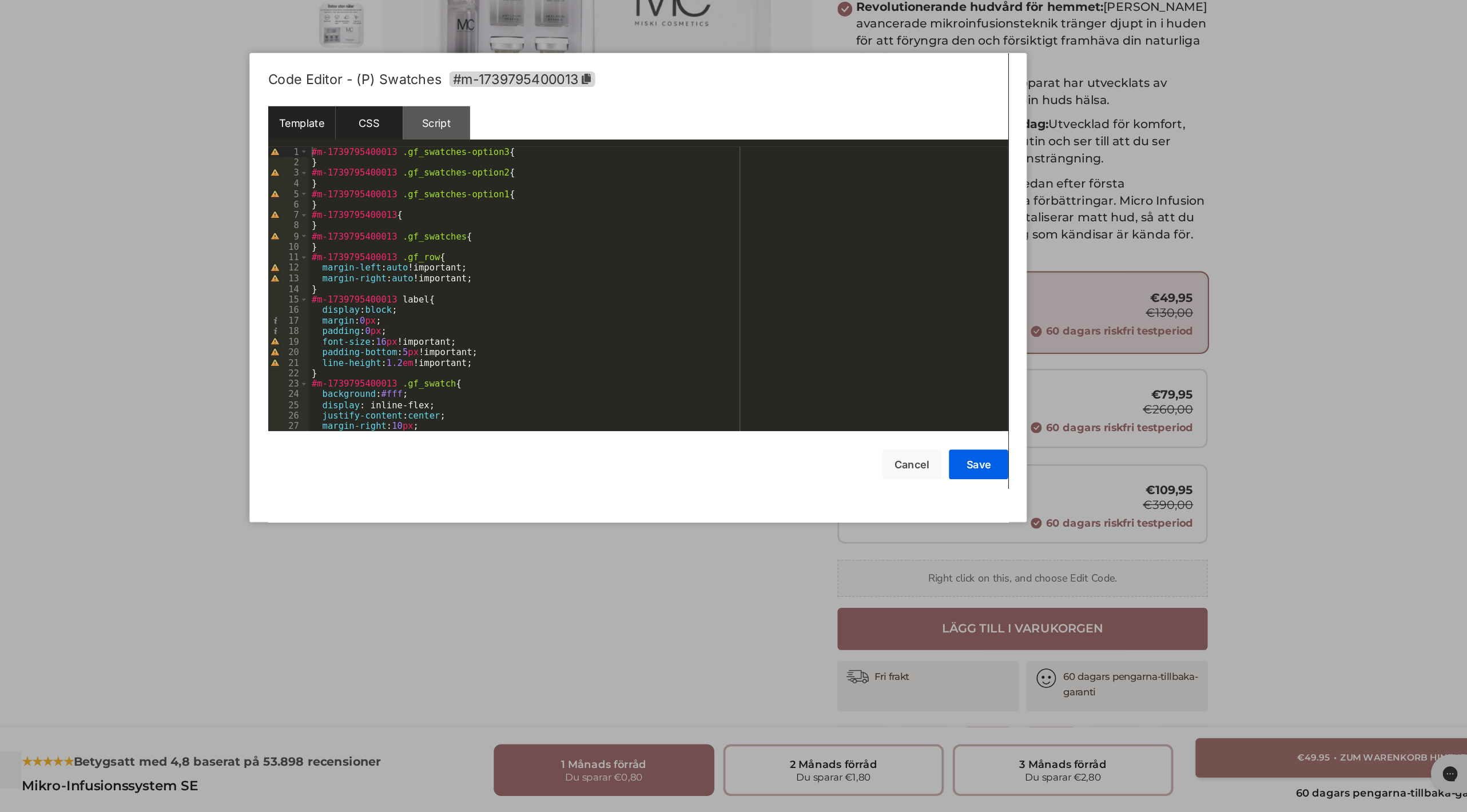
click at [470, 282] on div "Template" at bounding box center [459, 279] width 52 height 26
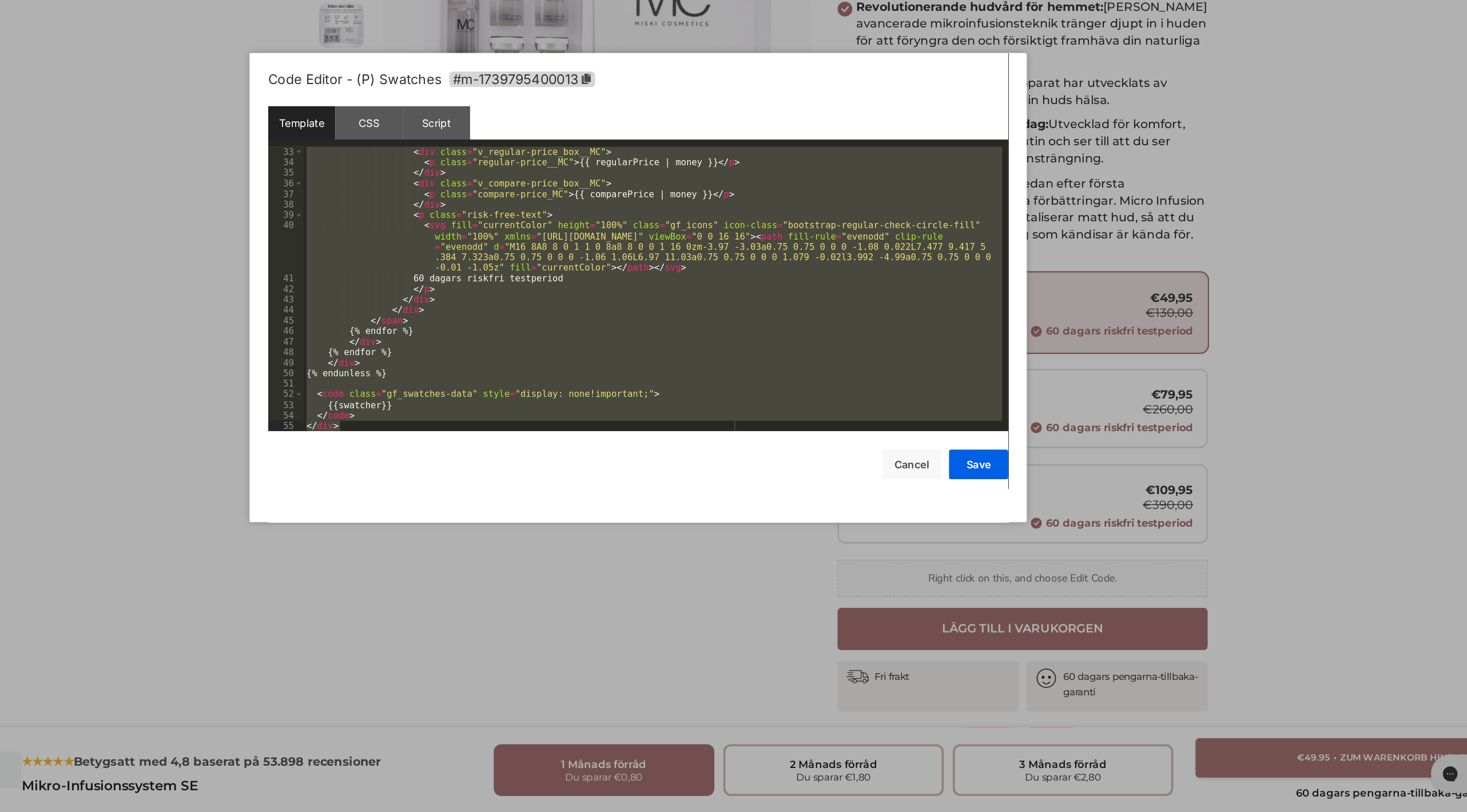
click at [712, 404] on div "< div class = "v_regular-price_box__MC" > < p class = "regular-price__MC" > {{ …" at bounding box center [731, 416] width 540 height 236
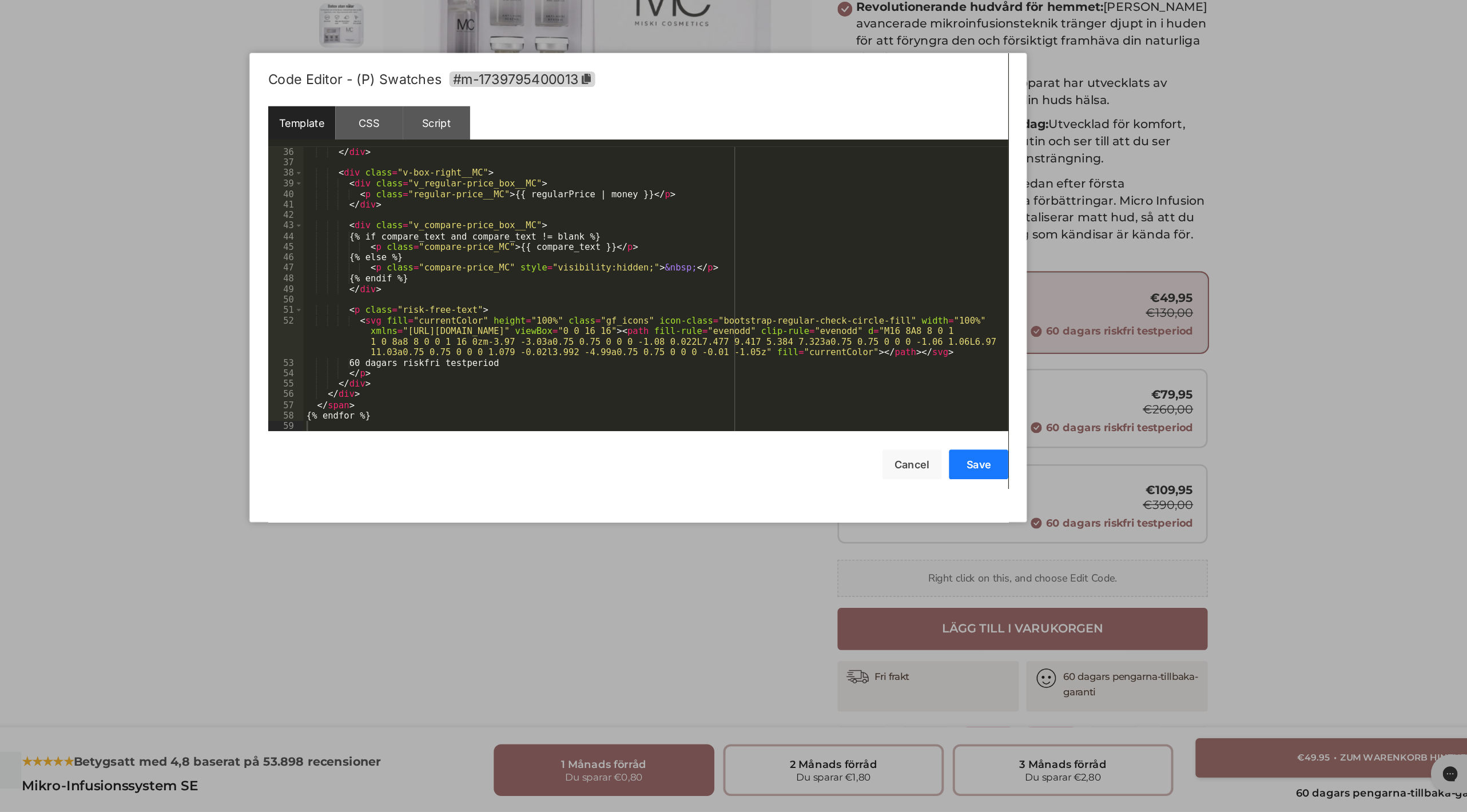
click at [983, 548] on button "Save" at bounding box center [983, 543] width 46 height 23
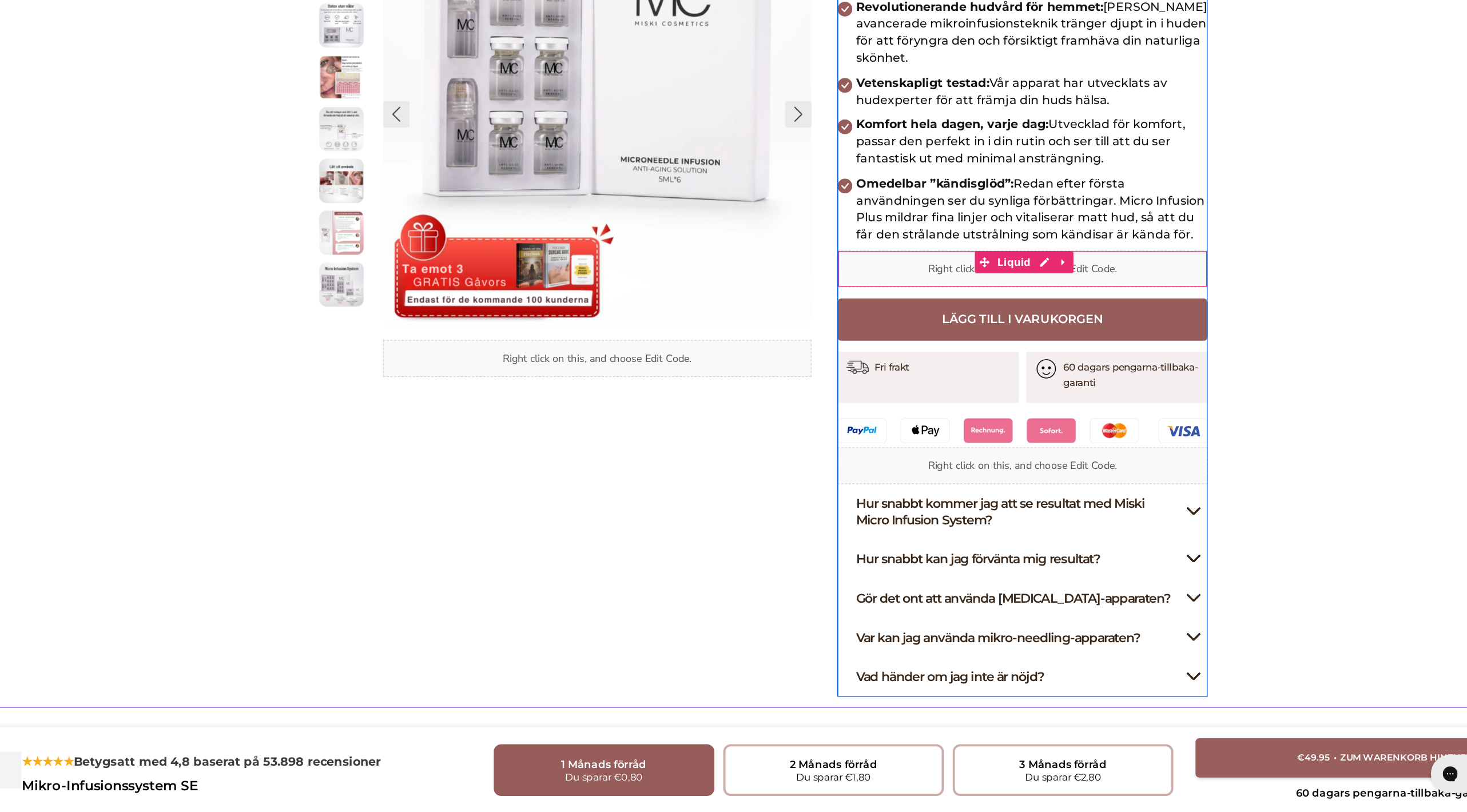
click at [703, 166] on div "Liquid" at bounding box center [772, 164] width 286 height 29
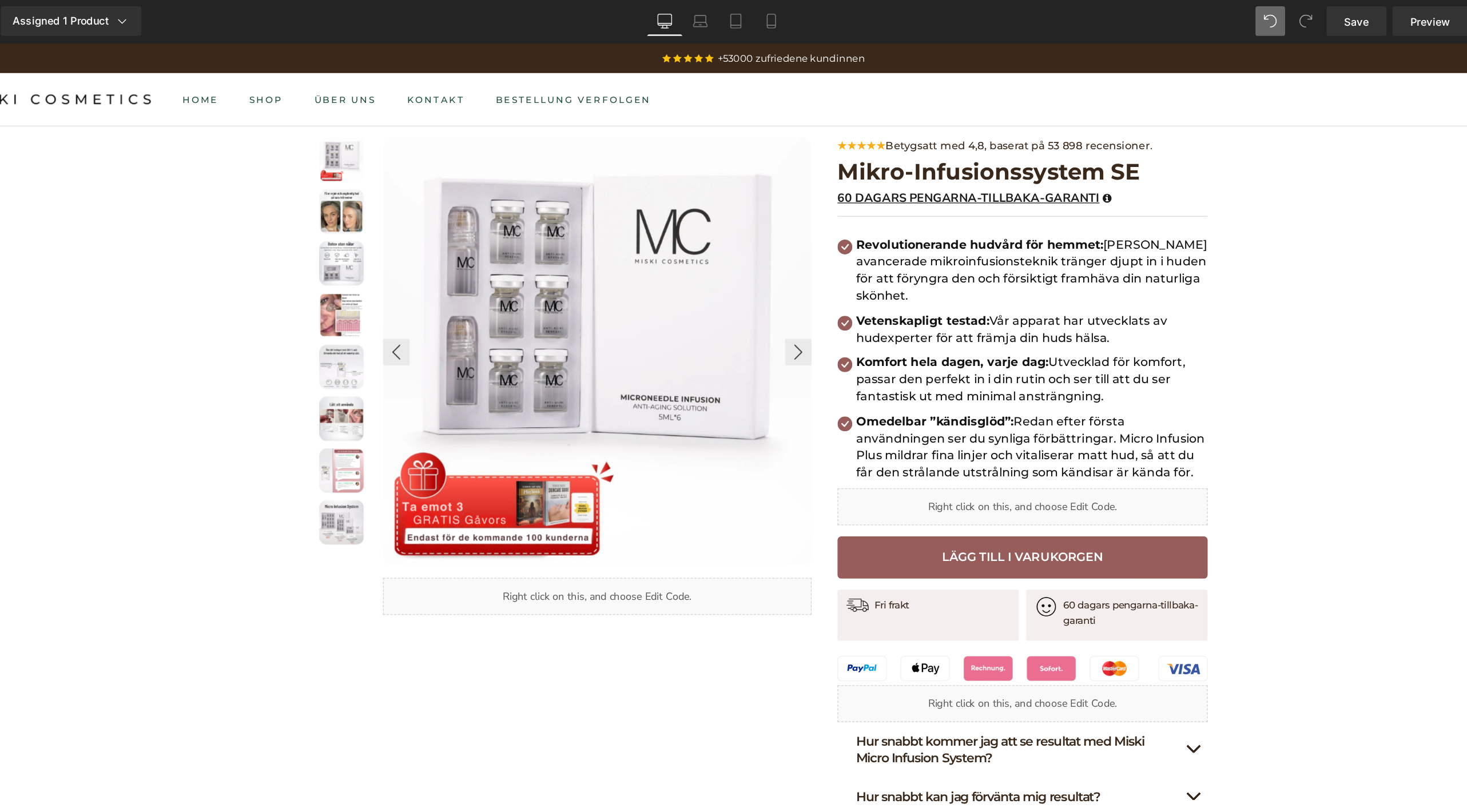
click at [1229, 13] on span at bounding box center [1235, 17] width 23 height 23
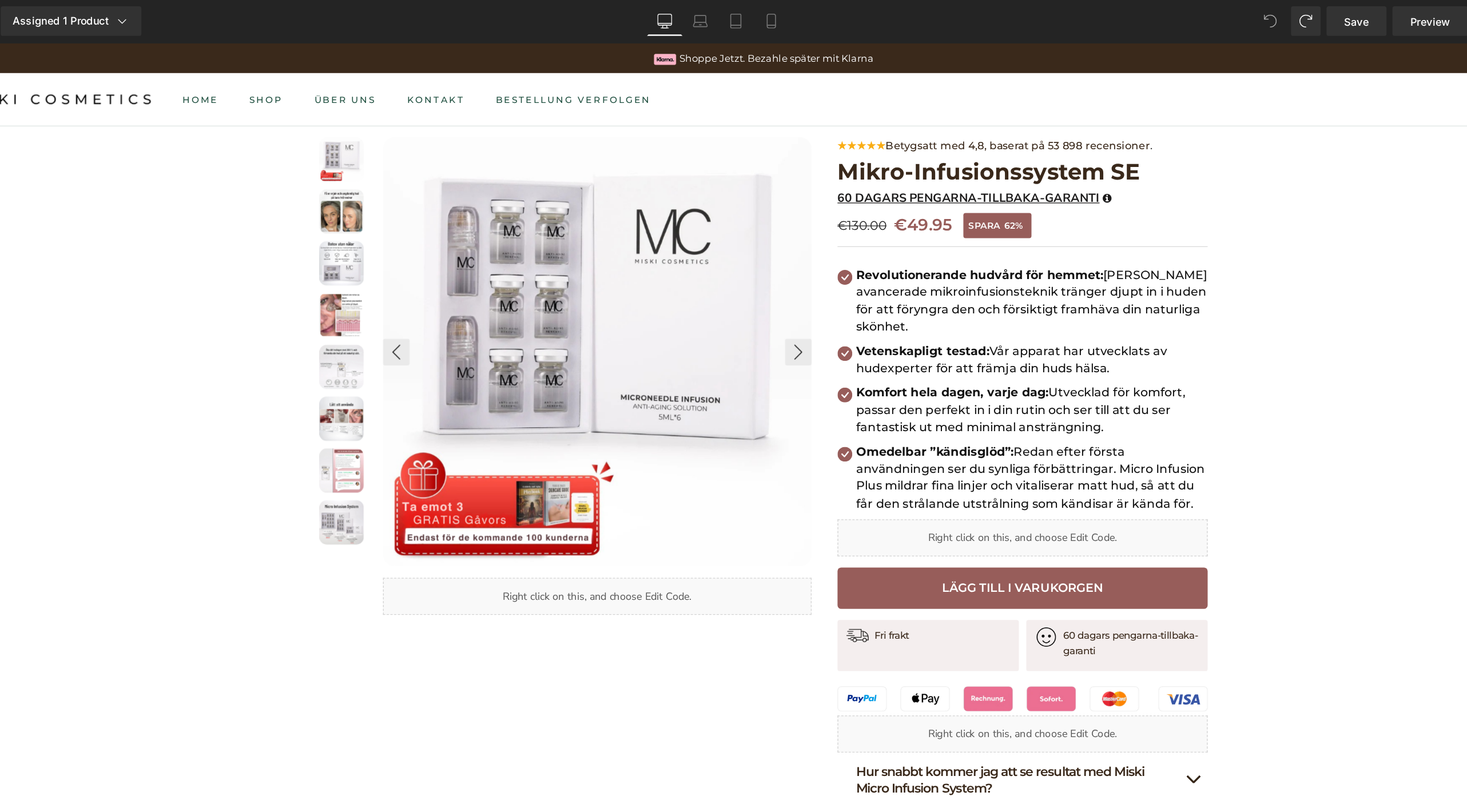
click at [1200, 16] on span at bounding box center [1208, 17] width 23 height 23
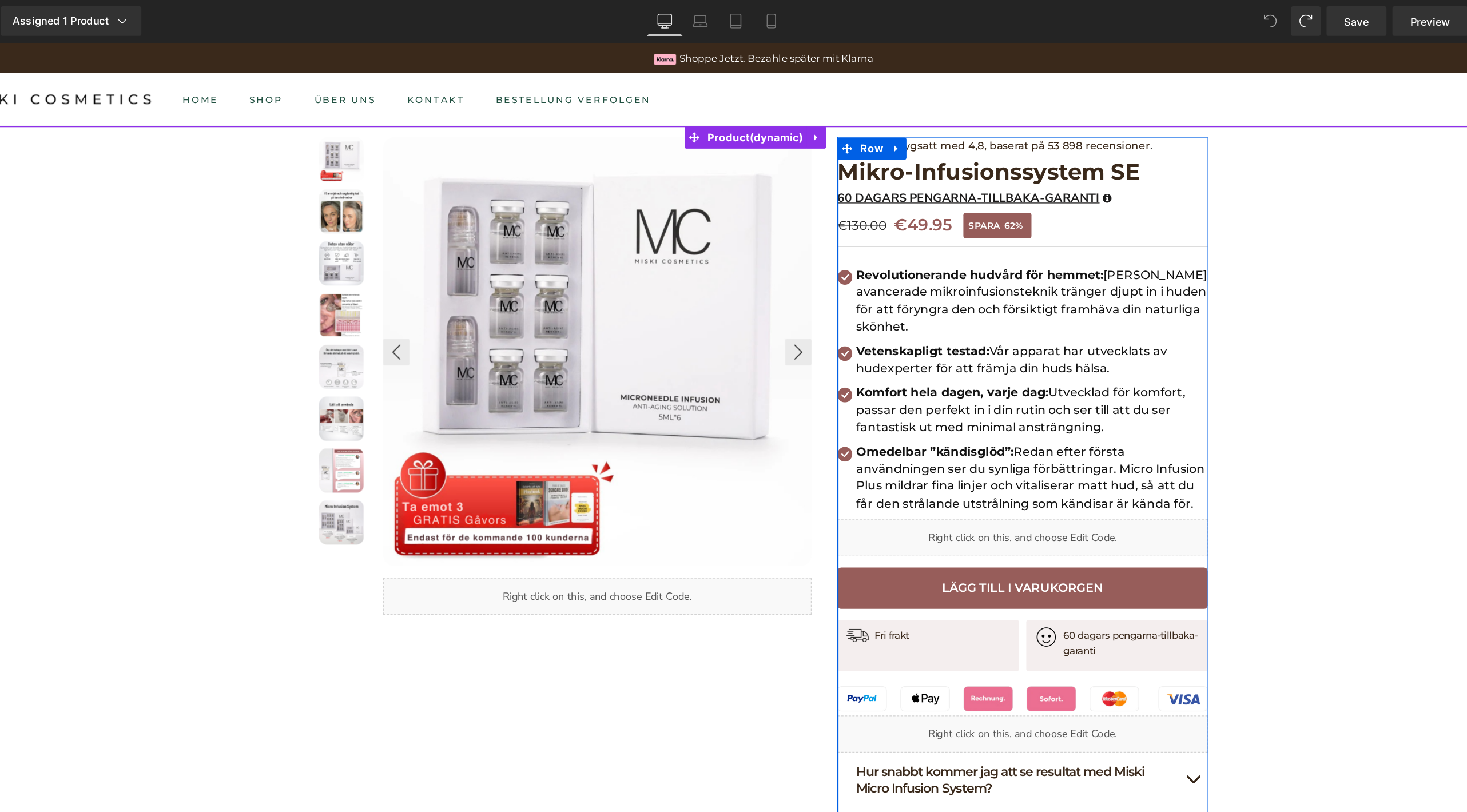
click at [787, 419] on div "Liquid" at bounding box center [772, 425] width 286 height 29
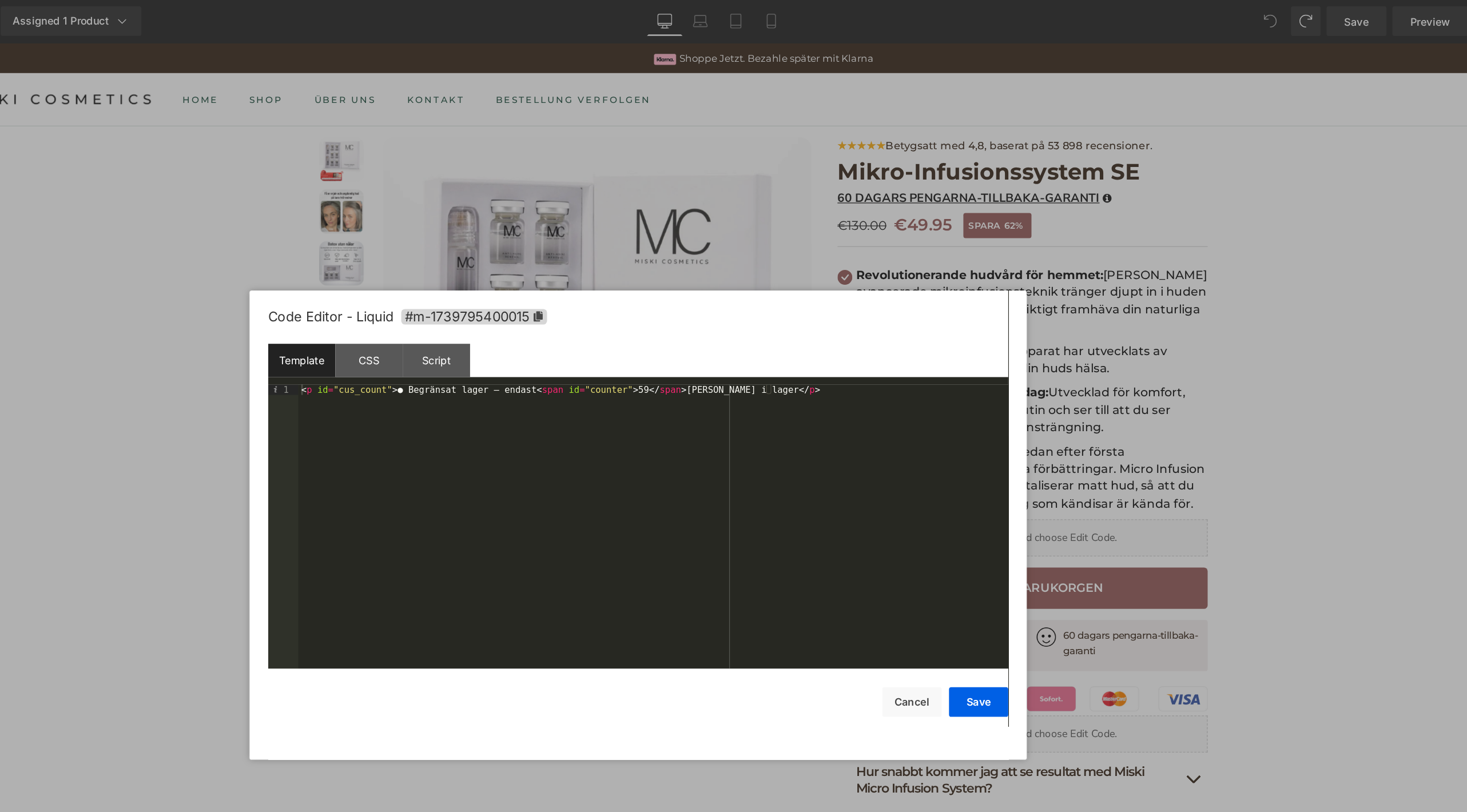
click at [1172, 188] on div at bounding box center [734, 406] width 1467 height 812
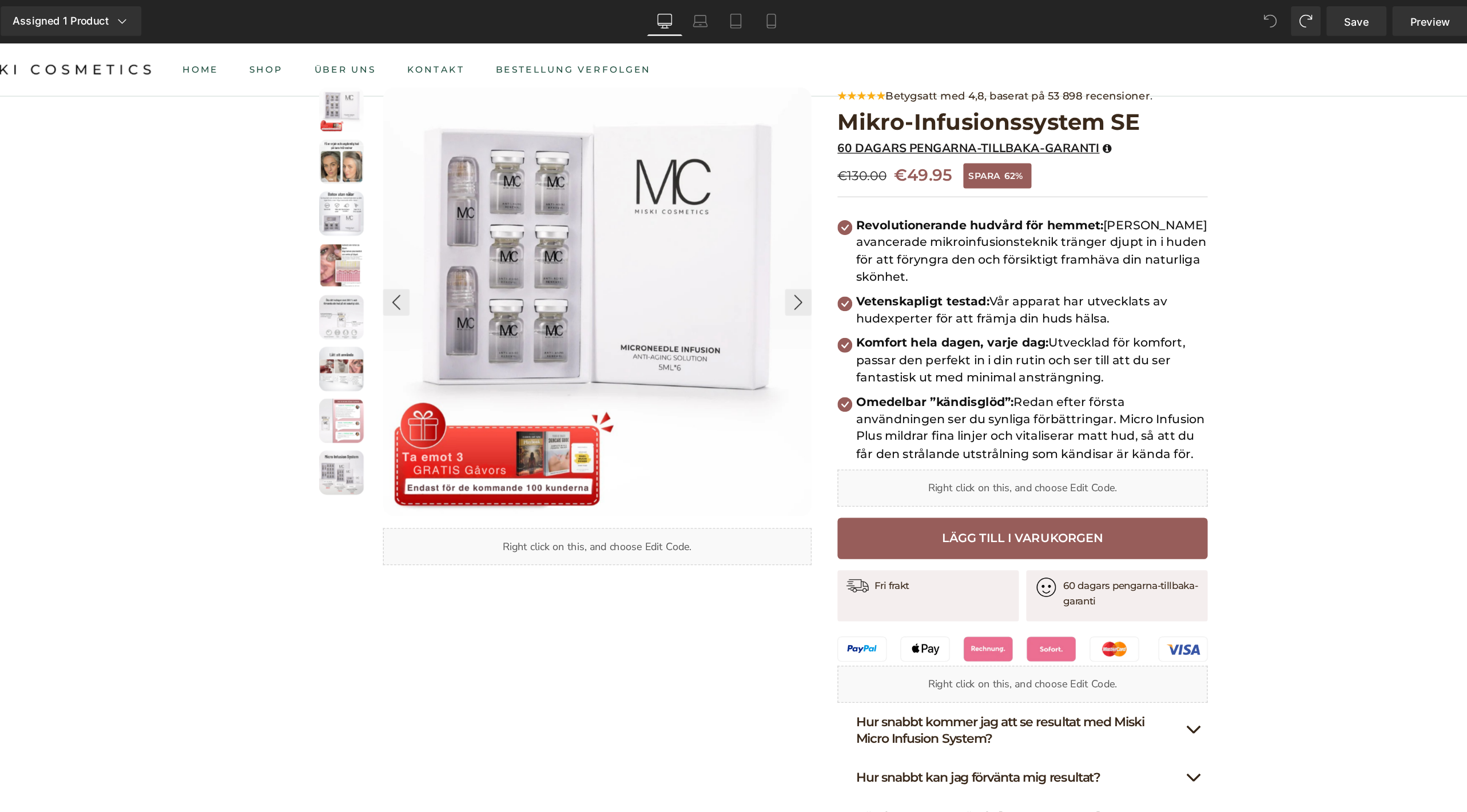
scroll to position [0, 0]
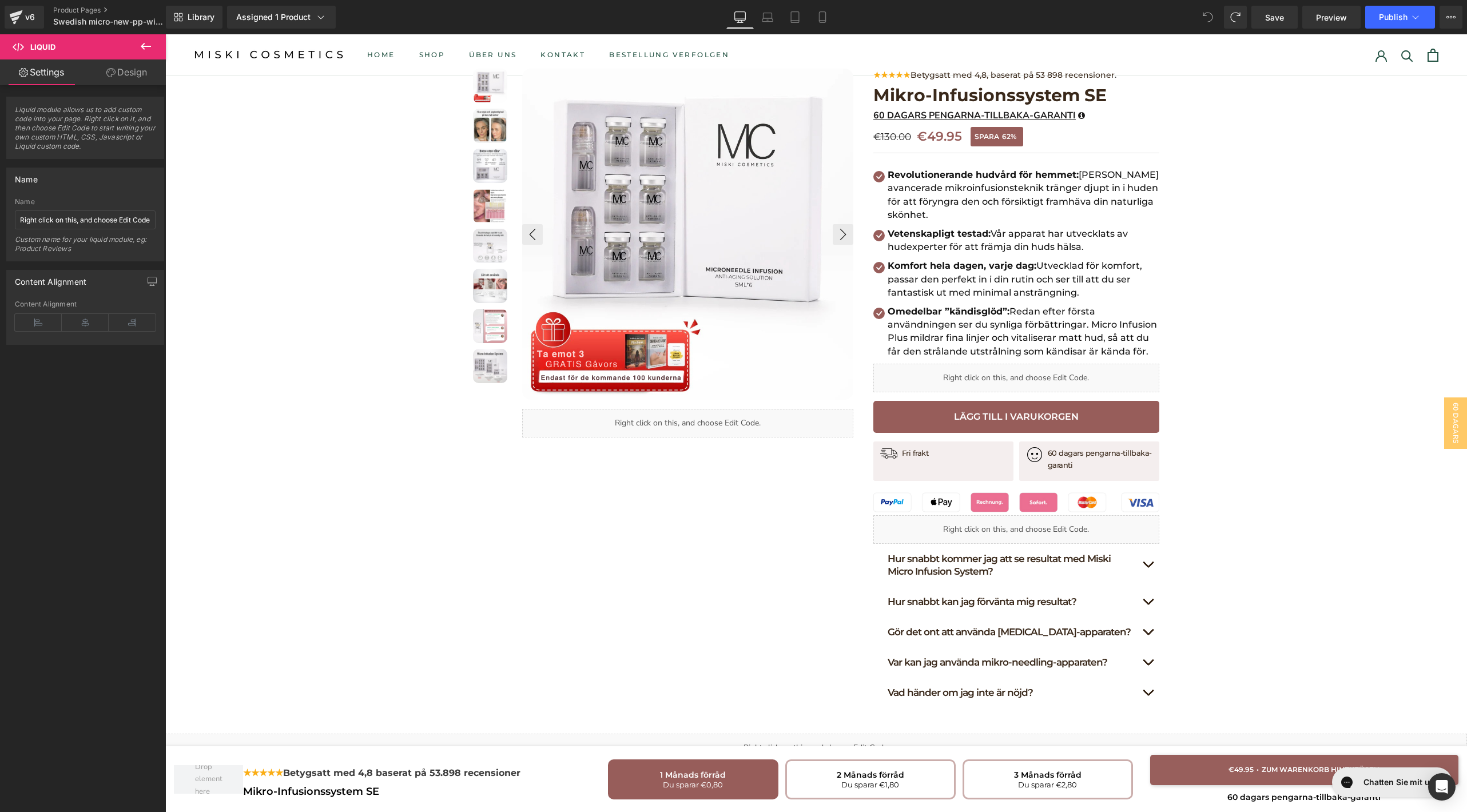
click at [153, 44] on button at bounding box center [146, 46] width 40 height 25
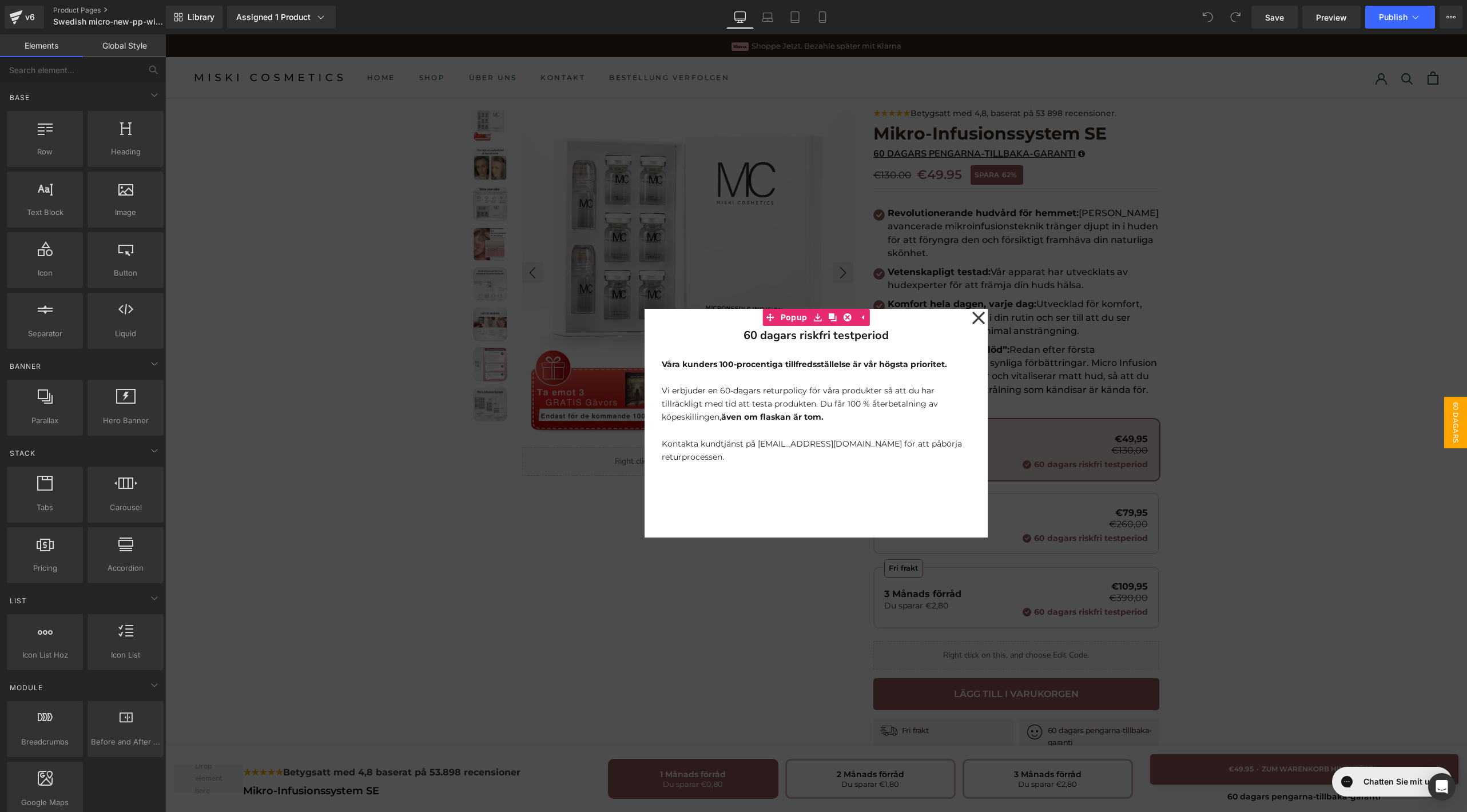
click at [972, 314] on icon at bounding box center [979, 318] width 13 height 13
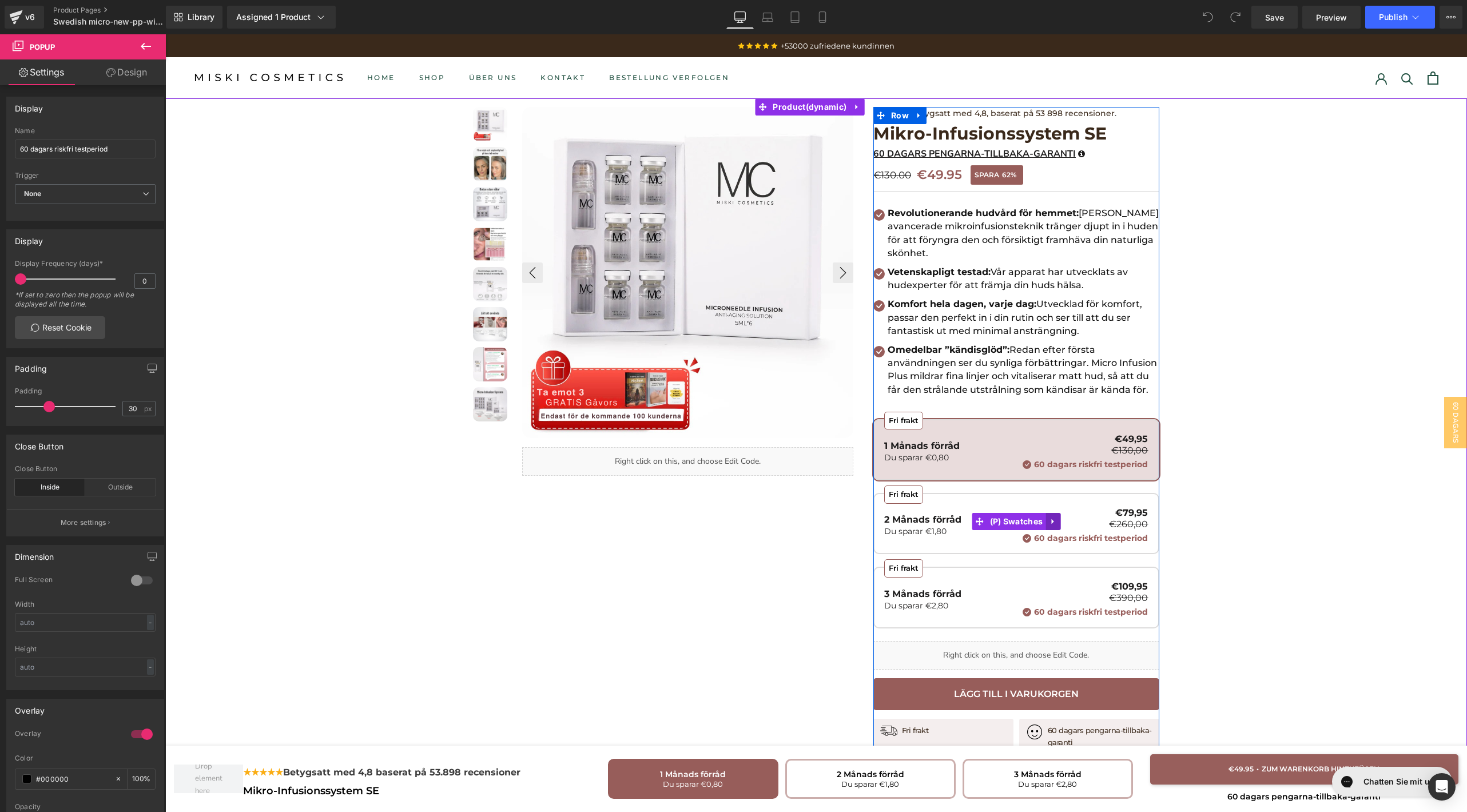
click at [1049, 522] on icon at bounding box center [1052, 521] width 8 height 9
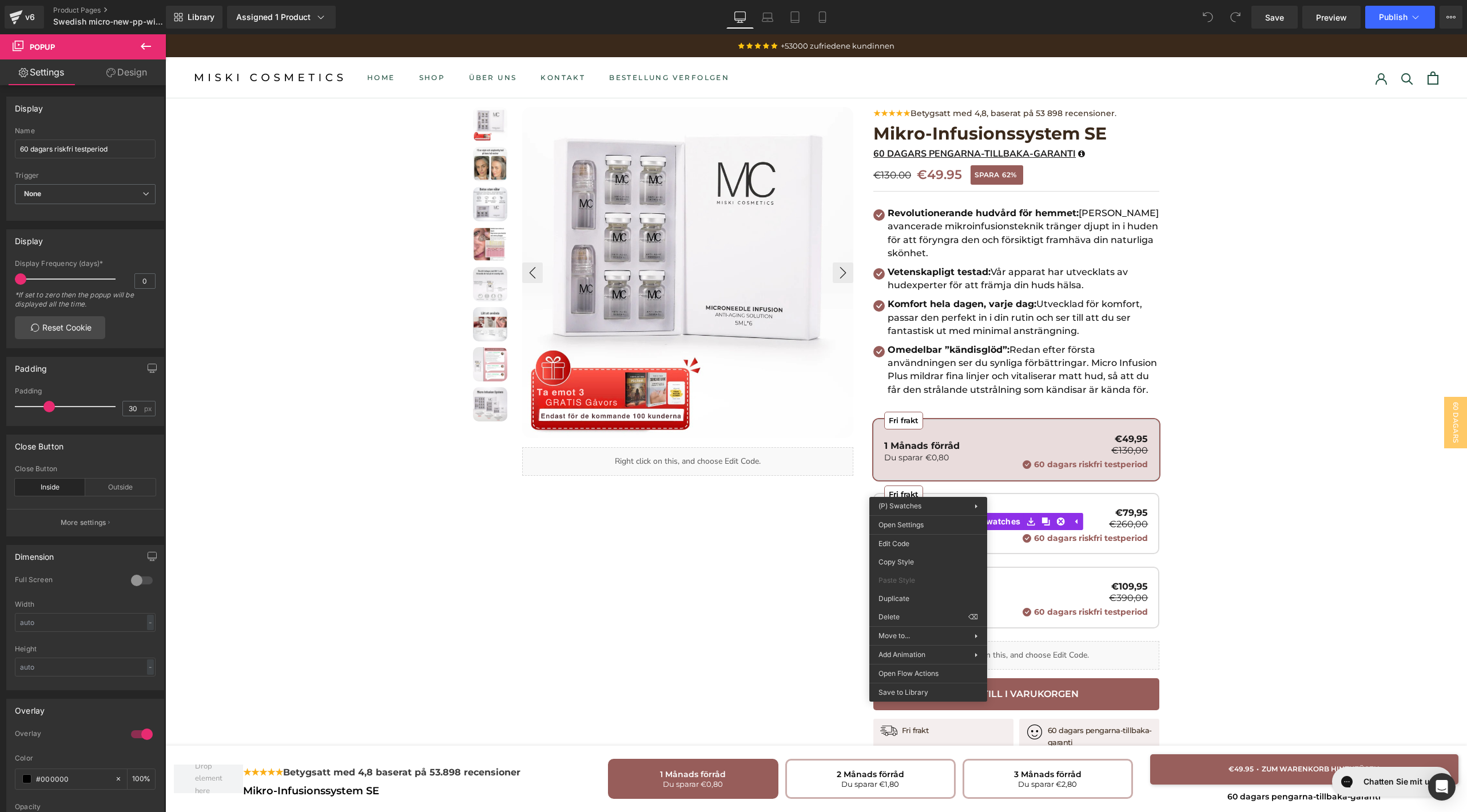
drag, startPoint x: 1087, startPoint y: 564, endPoint x: 922, endPoint y: 529, distance: 168.7
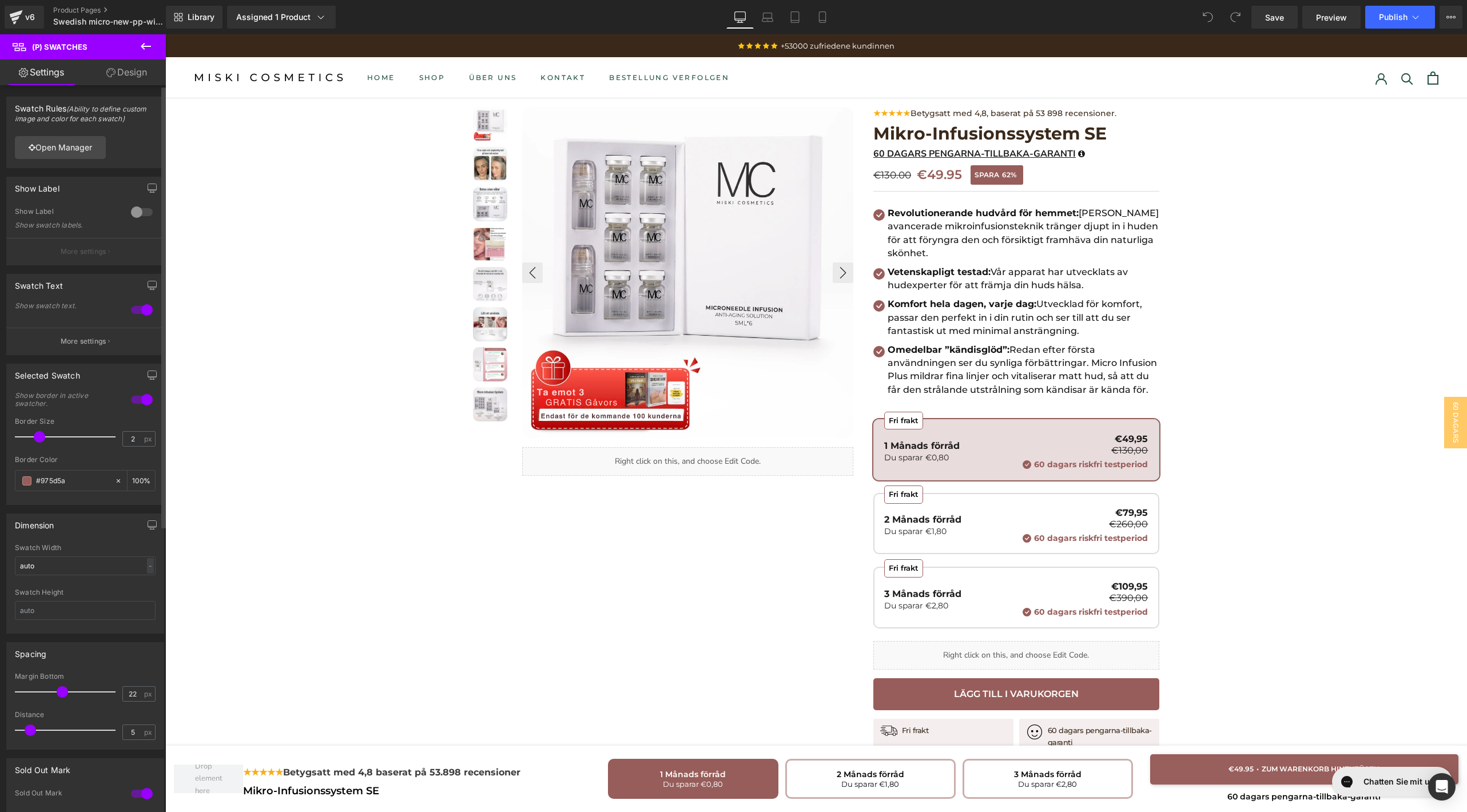
click at [135, 214] on div at bounding box center [142, 212] width 27 height 19
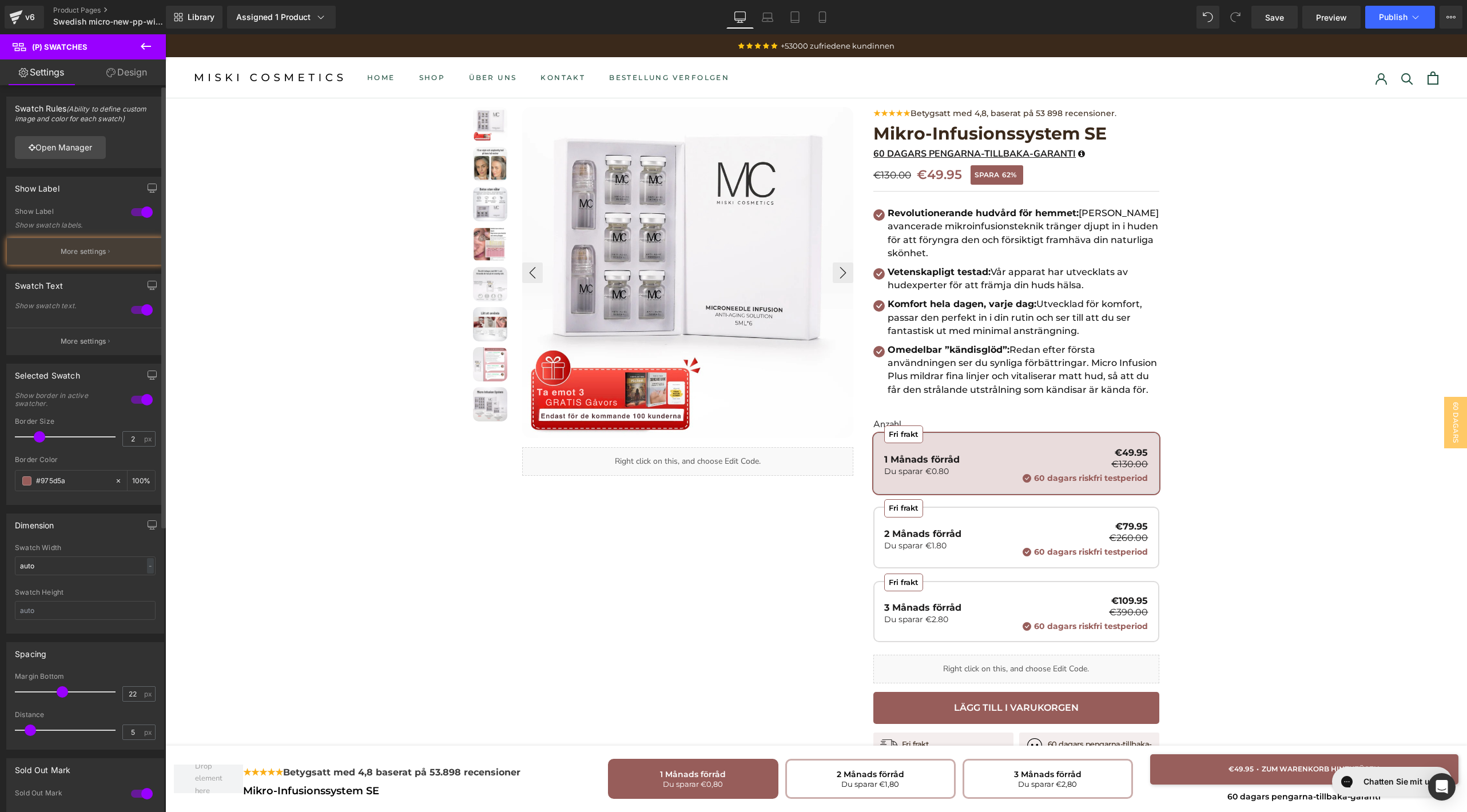
click at [135, 214] on div at bounding box center [142, 212] width 27 height 19
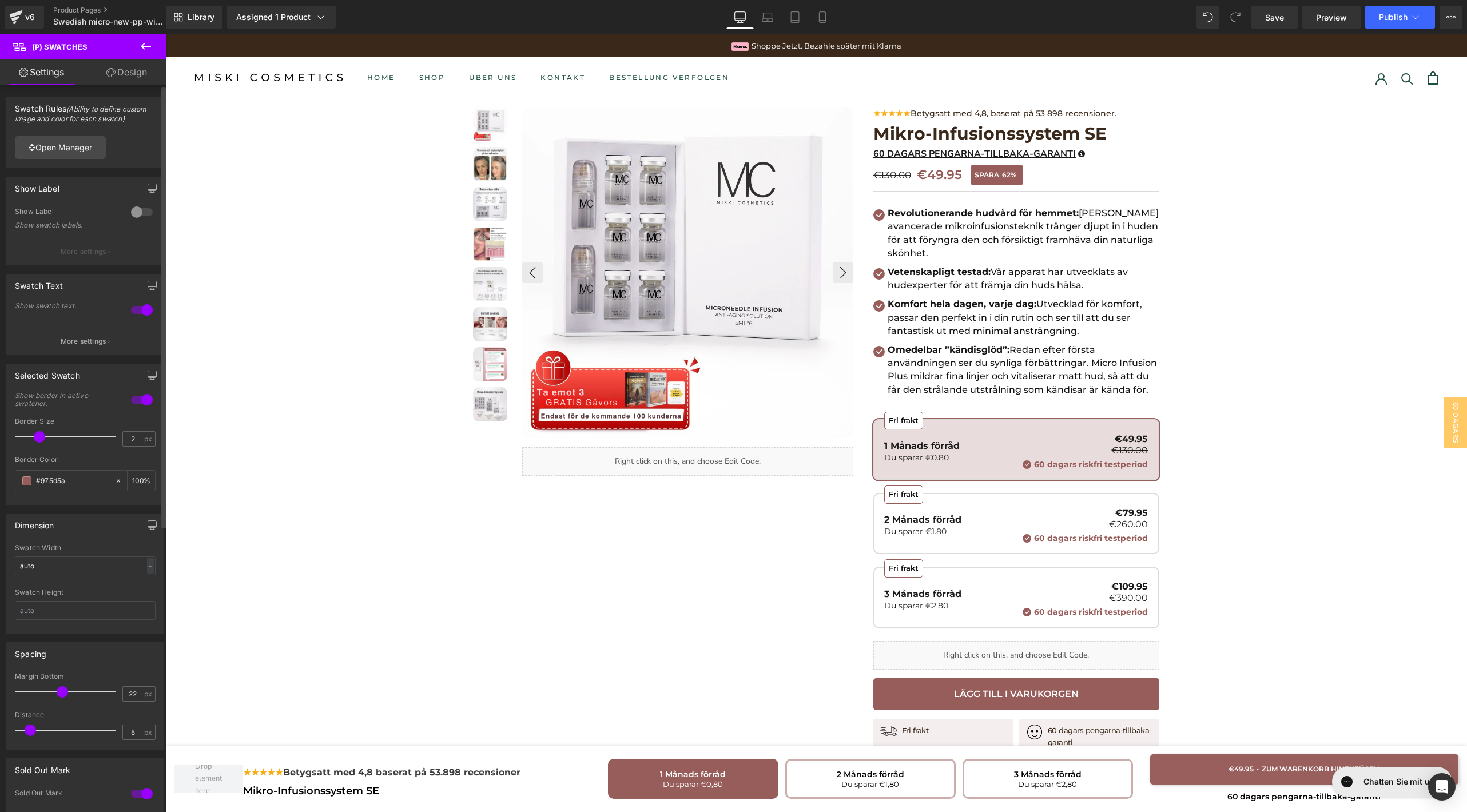
click at [143, 307] on div at bounding box center [142, 310] width 27 height 19
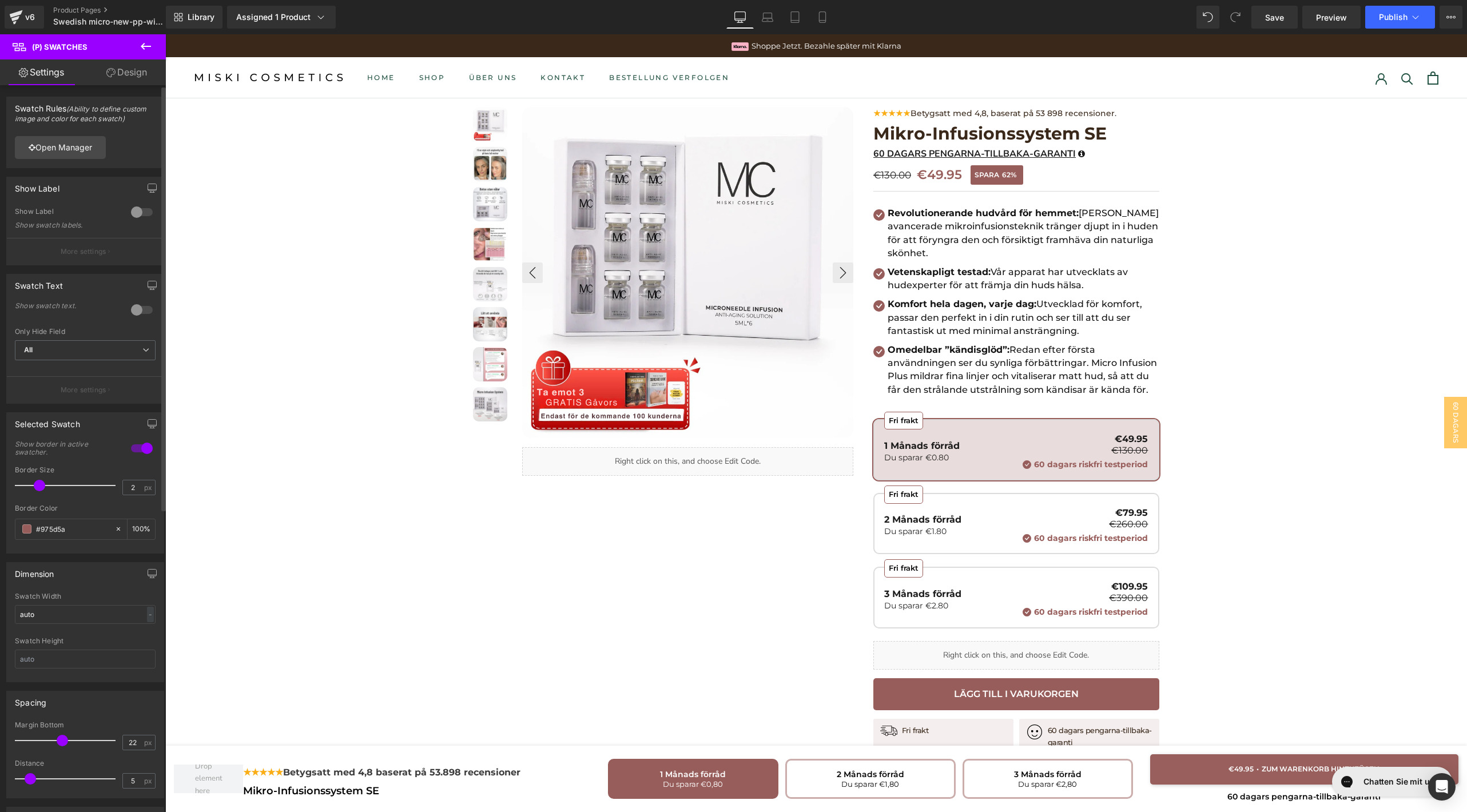
click at [143, 307] on div at bounding box center [142, 310] width 27 height 19
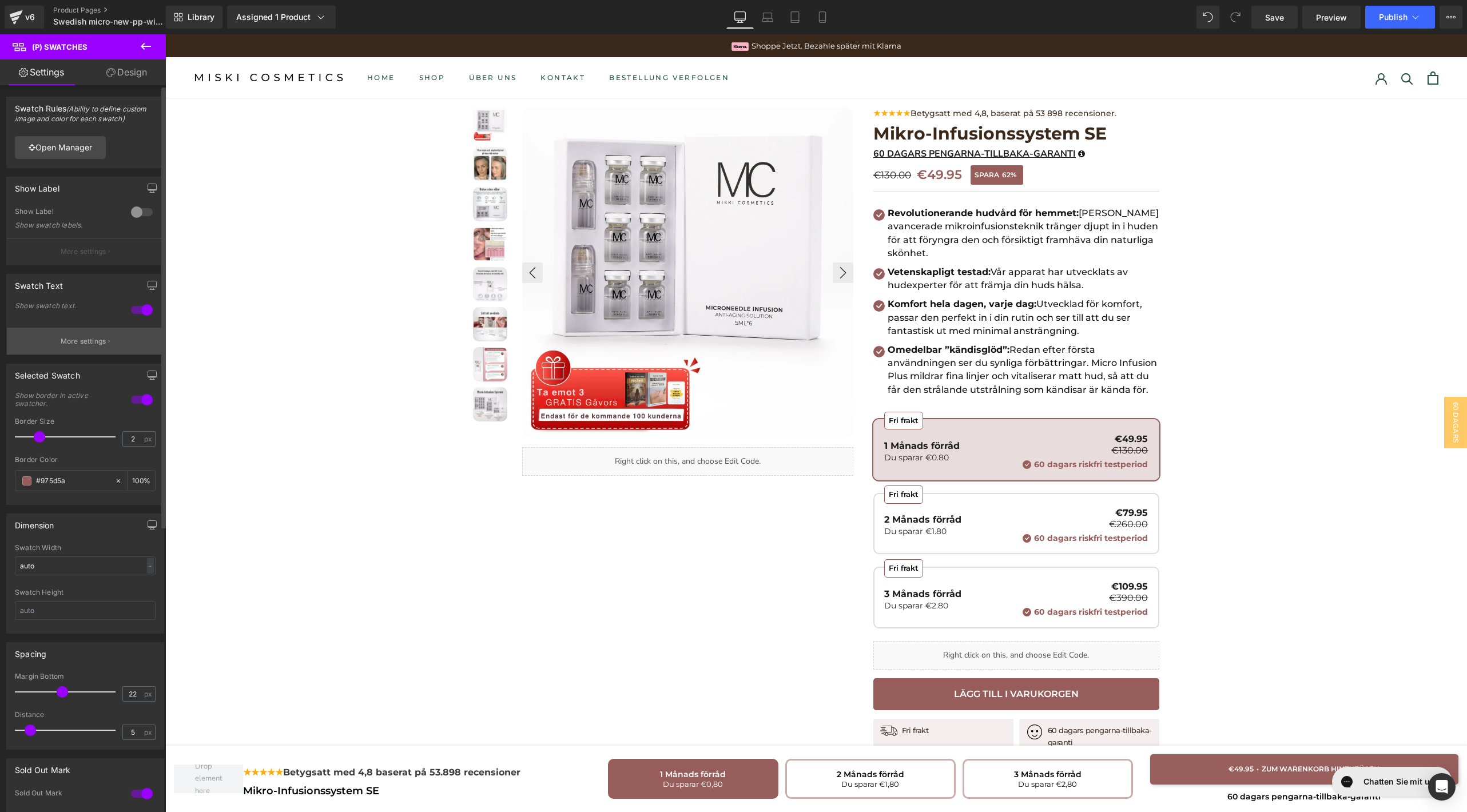
click at [104, 340] on button "More settings" at bounding box center [85, 341] width 157 height 27
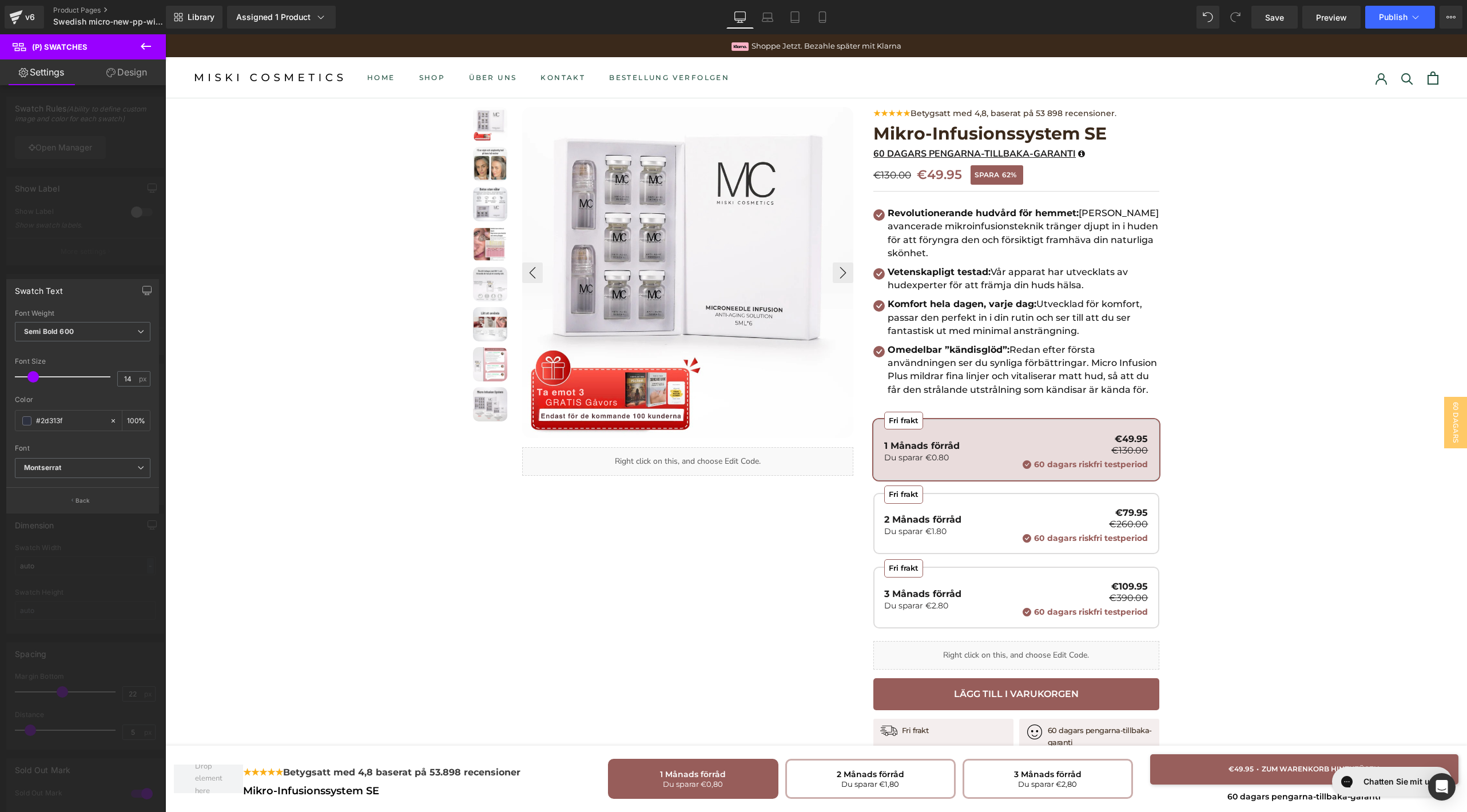
click at [113, 277] on div at bounding box center [83, 426] width 166 height 783
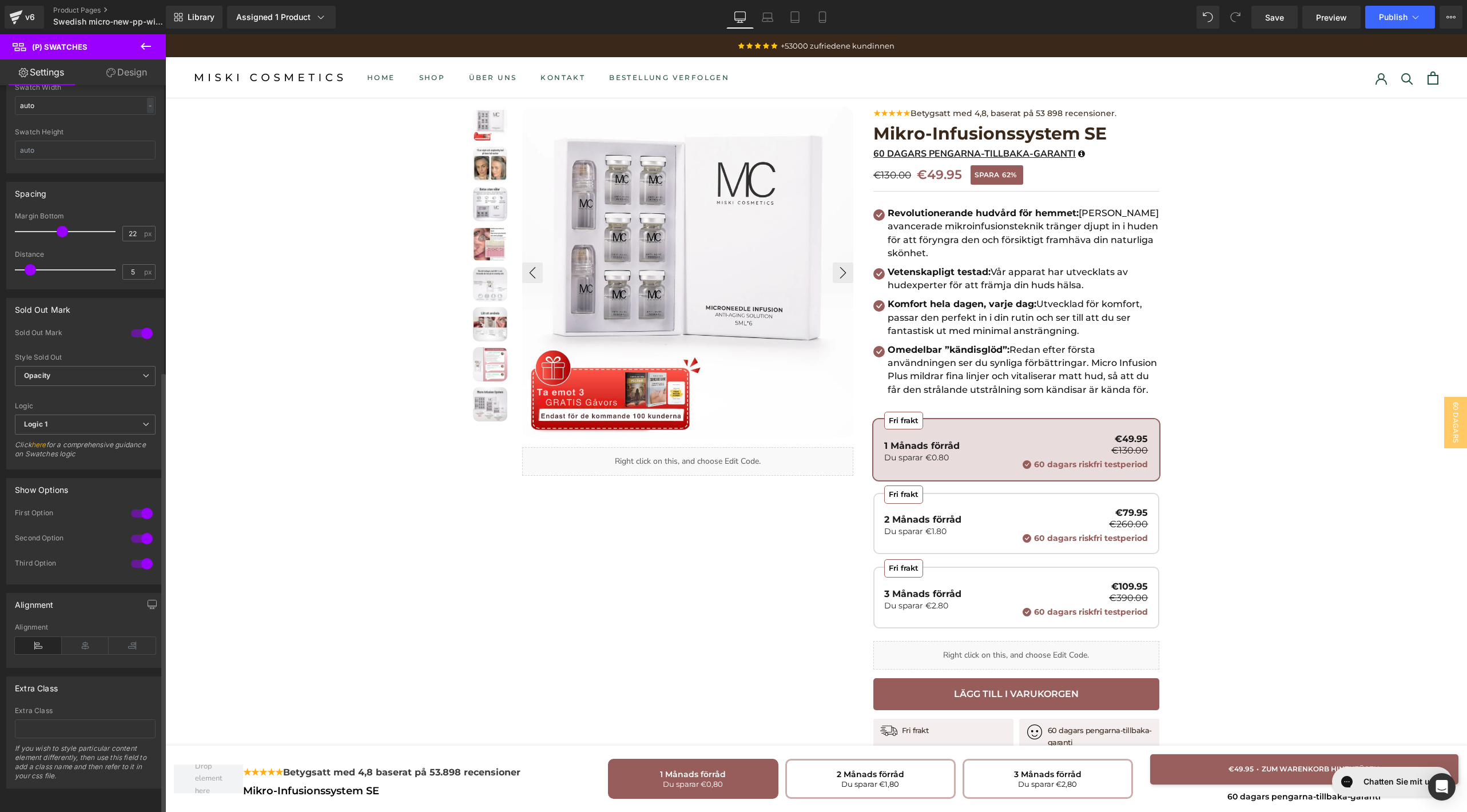
scroll to position [371, 0]
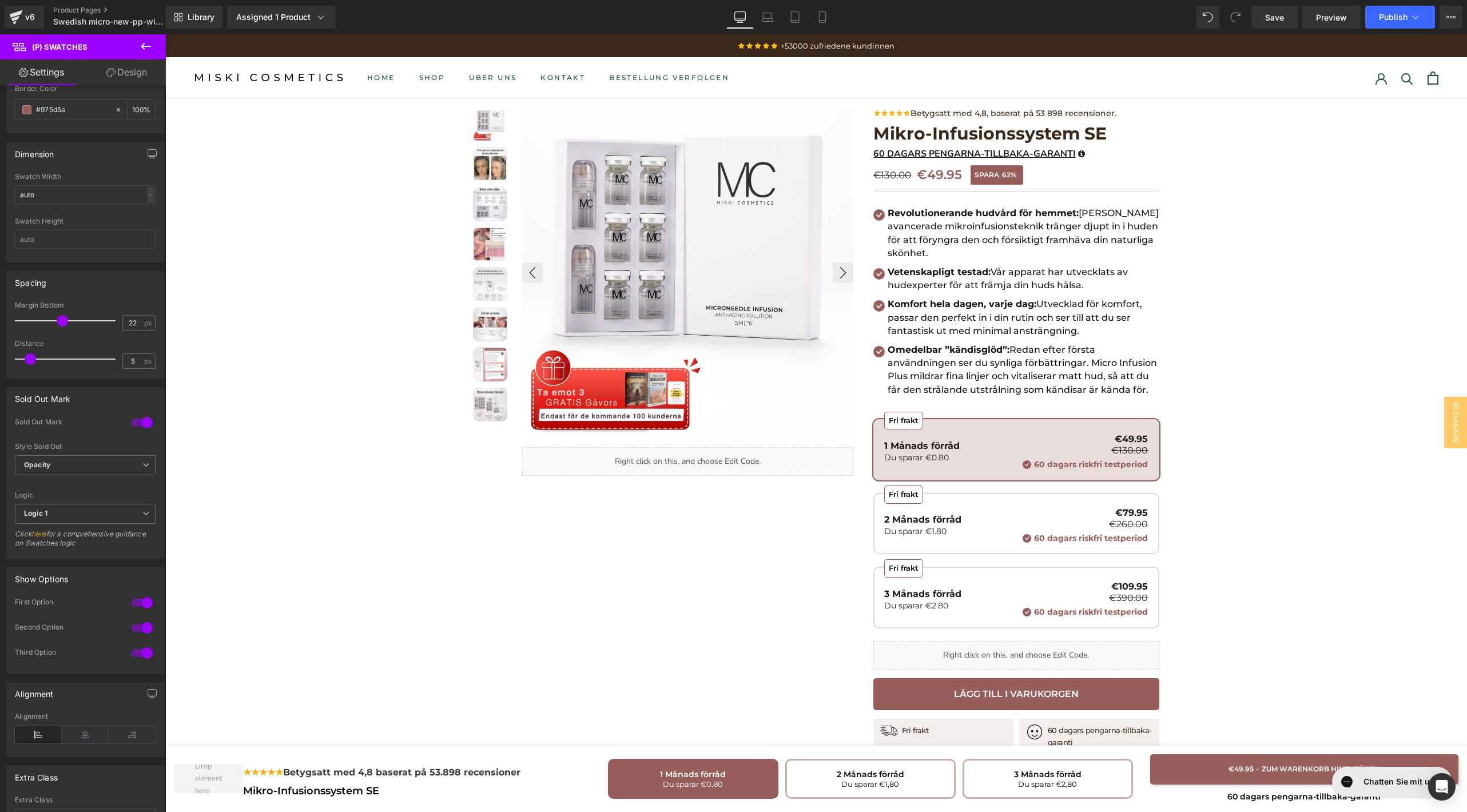
click at [128, 79] on link "Design" at bounding box center [127, 72] width 83 height 26
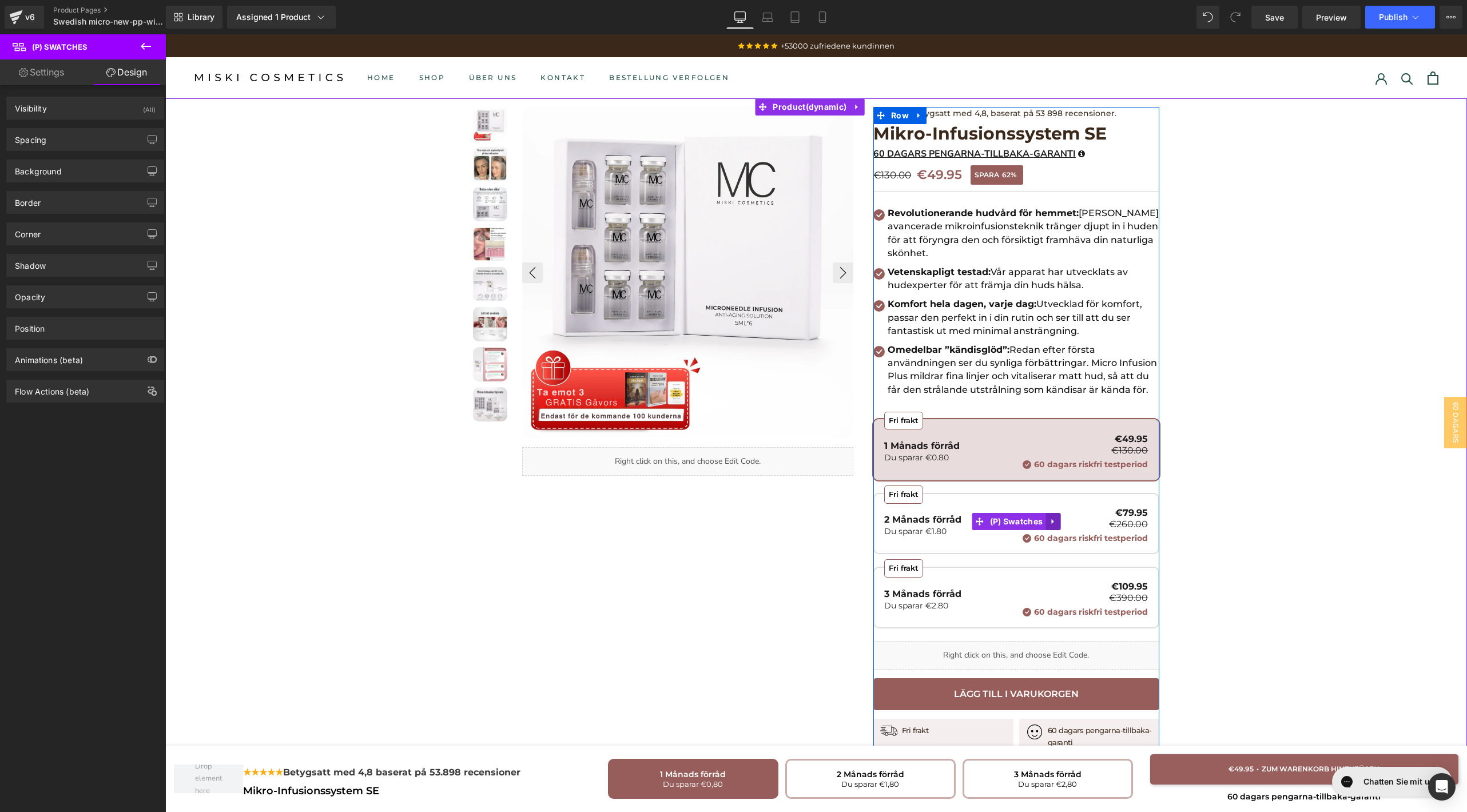
click at [1046, 516] on link at bounding box center [1053, 522] width 15 height 17
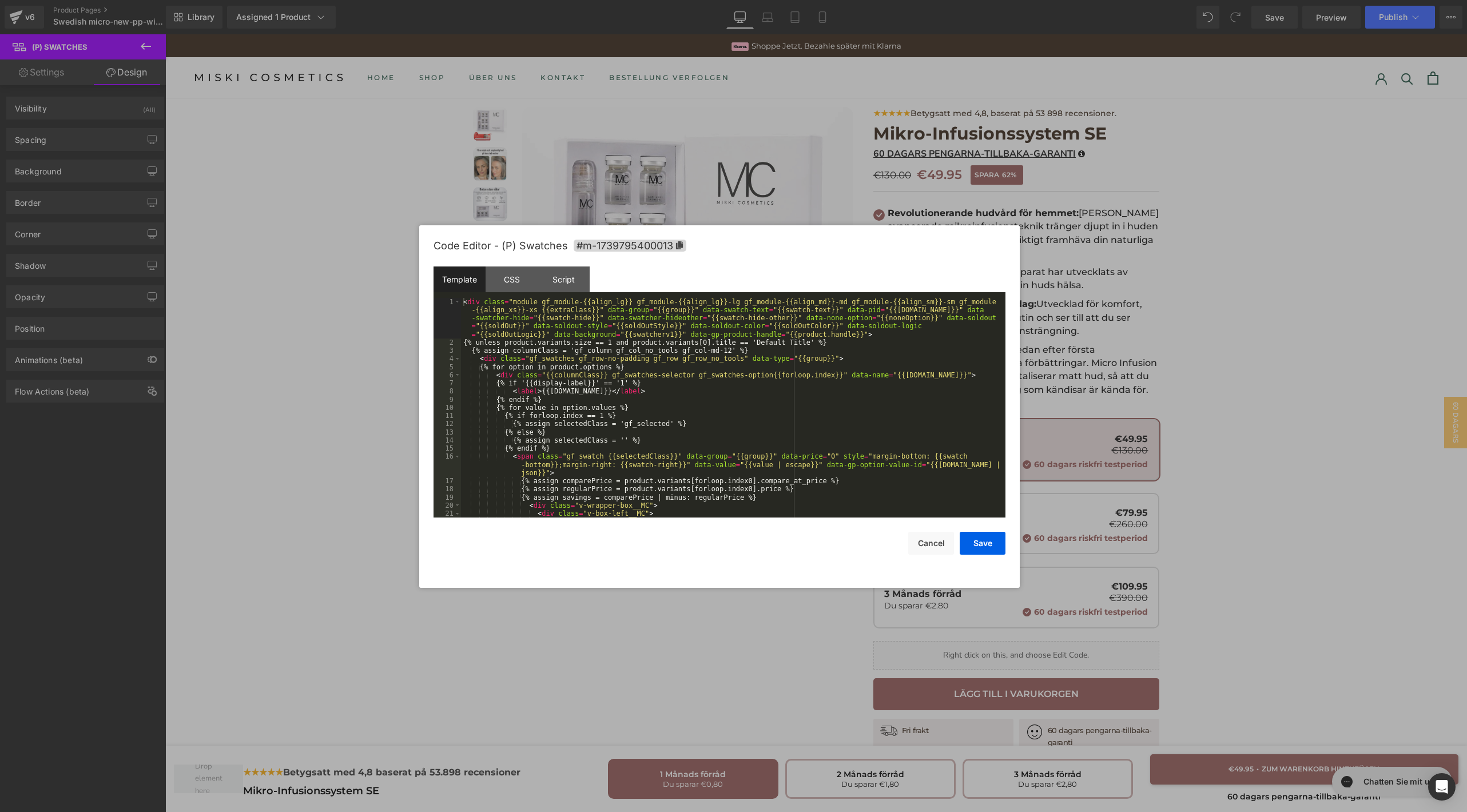
click at [984, 0] on div "You are previewing how the will restyle your page. You can not edit Elements in…" at bounding box center [734, 0] width 1467 height 0
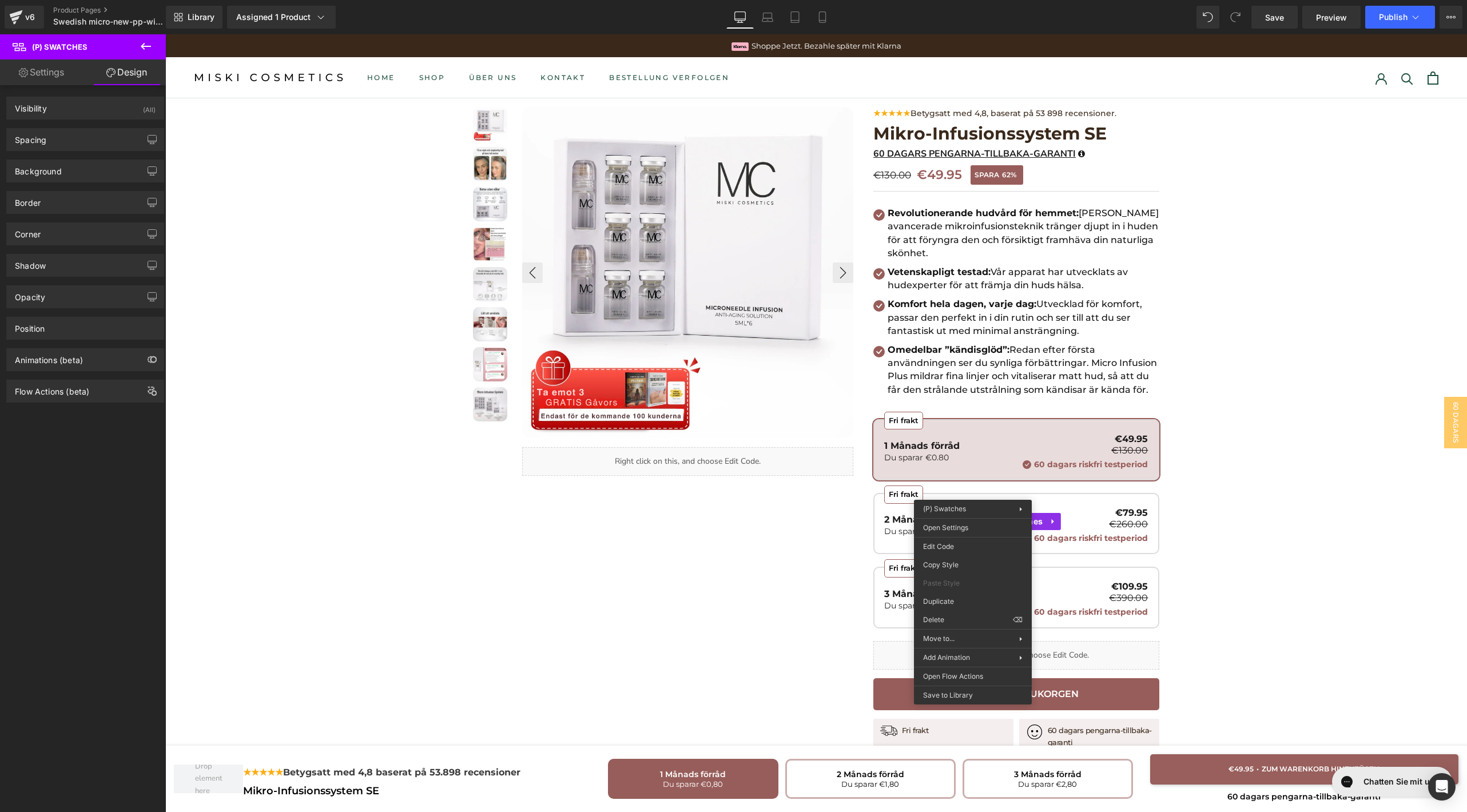
drag, startPoint x: 1125, startPoint y: 596, endPoint x: 960, endPoint y: 562, distance: 168.5
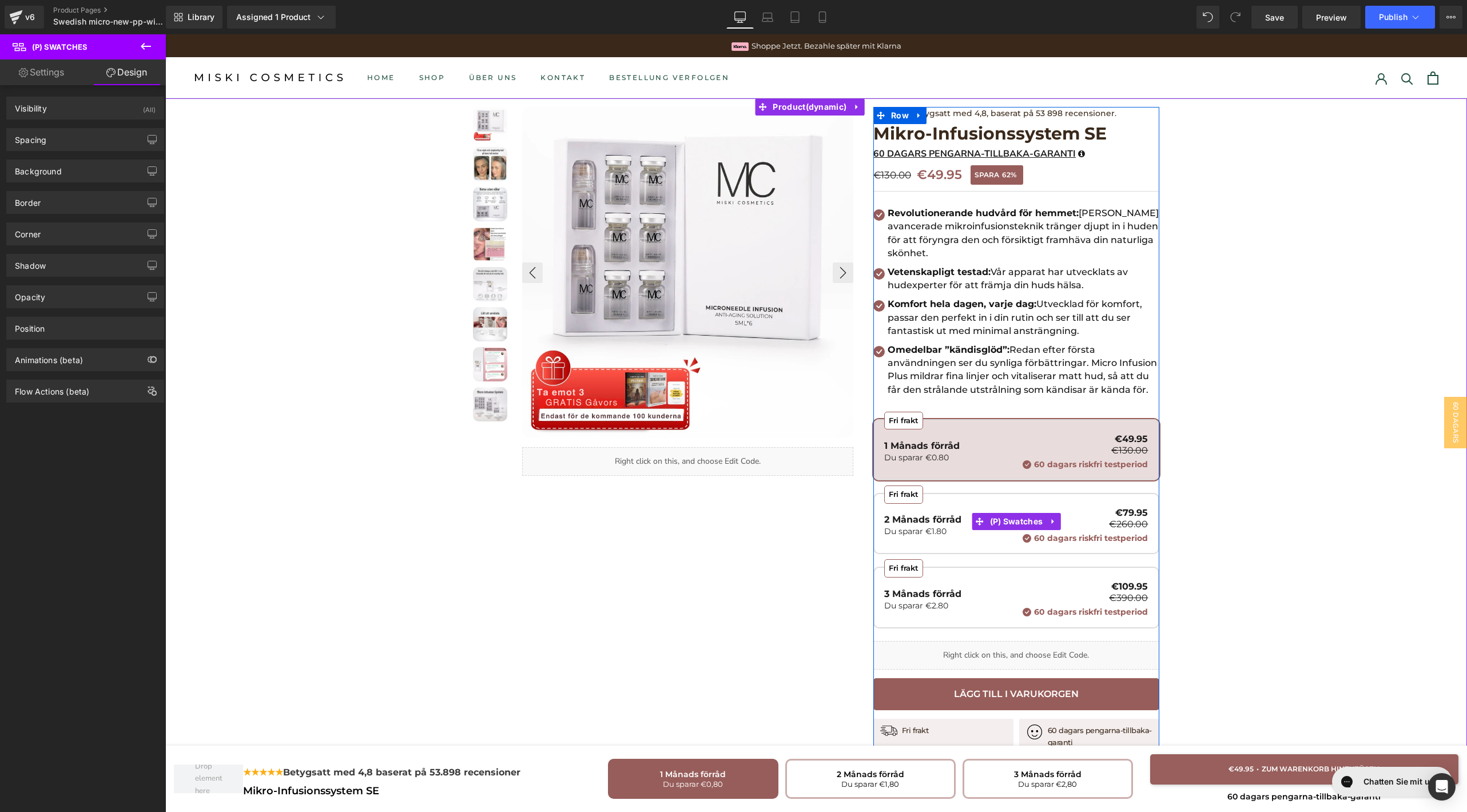
click at [960, 562] on div "Fri frakt 1 Månads förråd Du sparar €0.80 €49.95 €130.00 60 dagars riskfri test…" at bounding box center [1017, 530] width 286 height 222
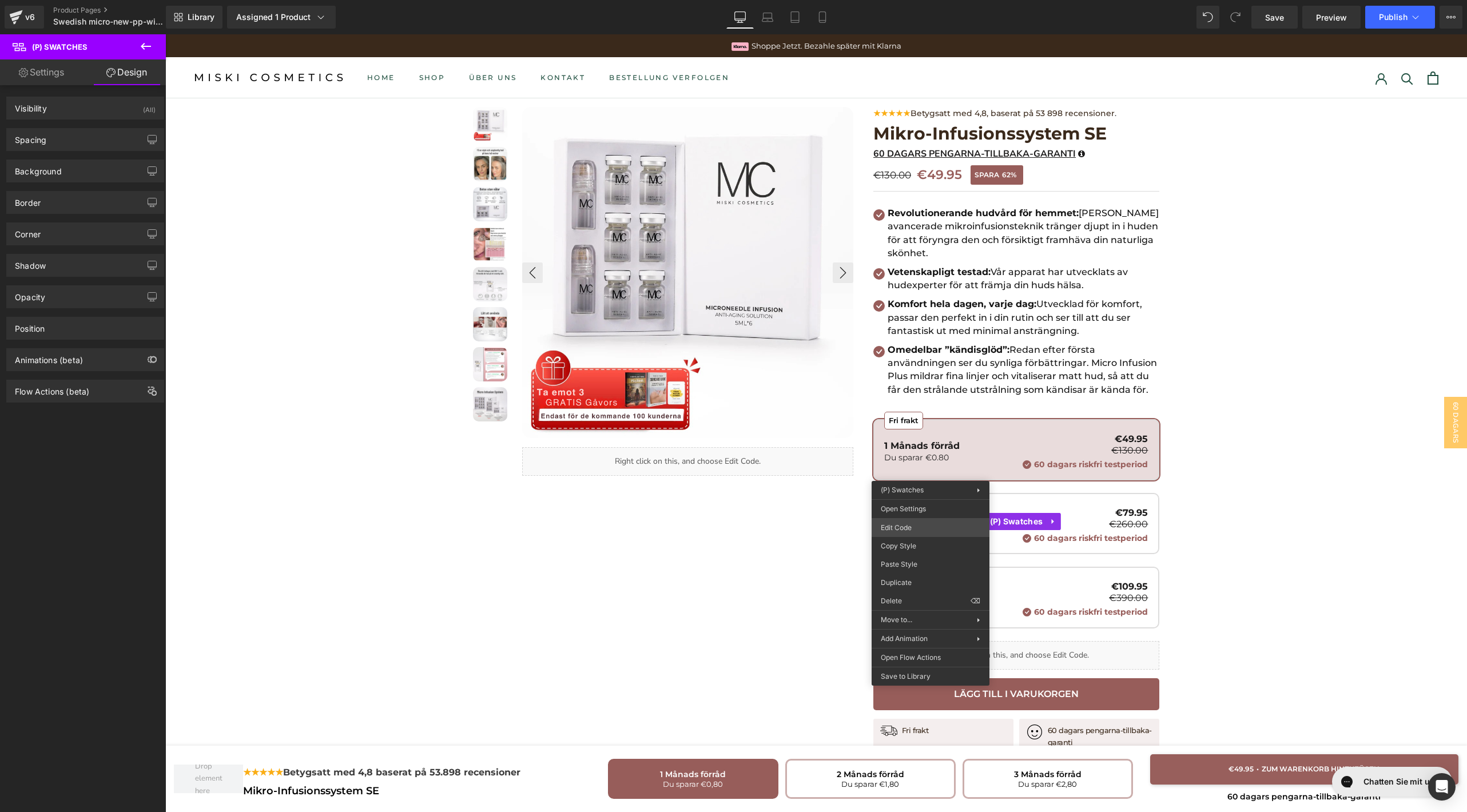
click at [932, 0] on div "You are previewing how the will restyle your page. You can not edit Elements in…" at bounding box center [734, 0] width 1467 height 0
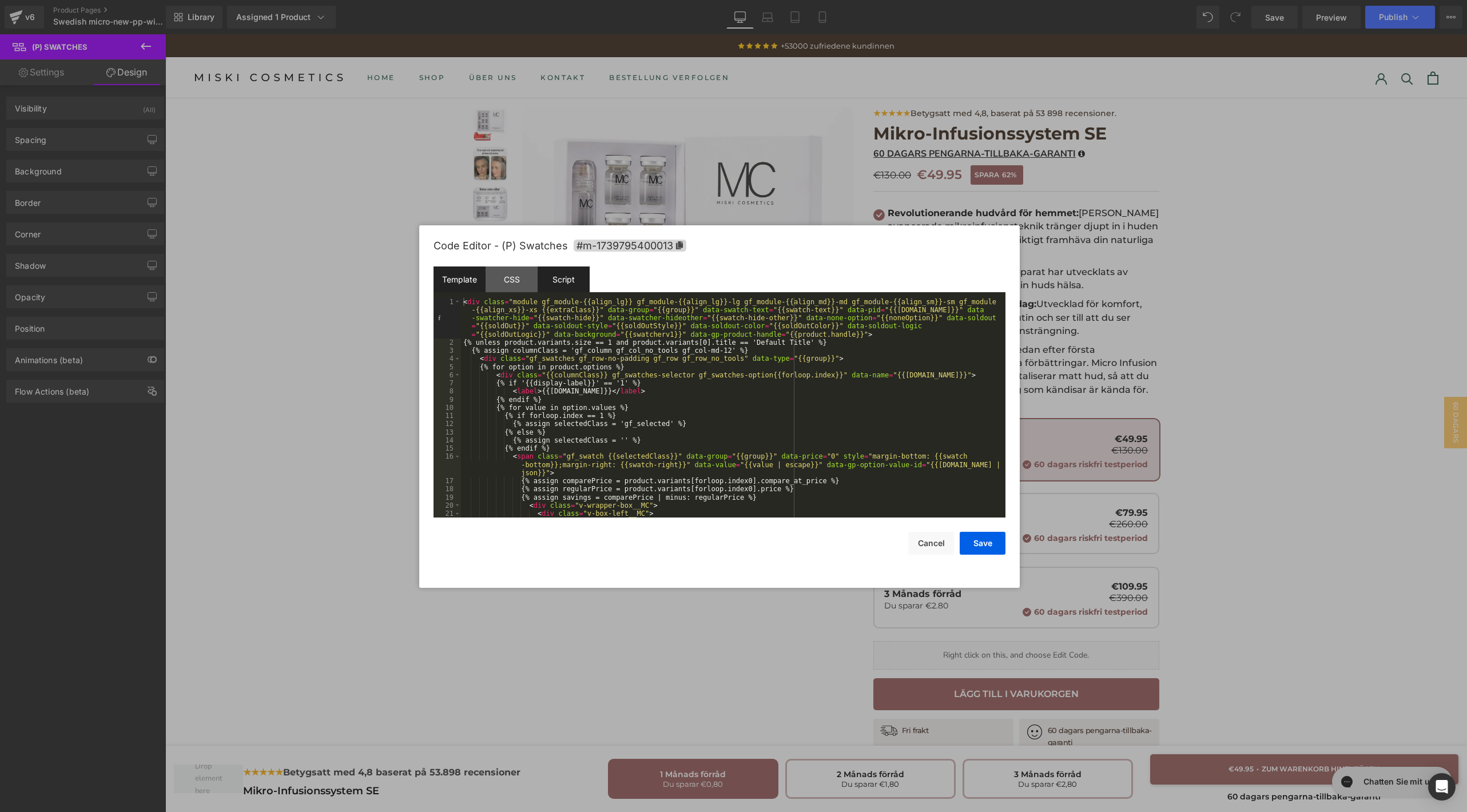
click at [576, 280] on div "Script" at bounding box center [563, 279] width 52 height 26
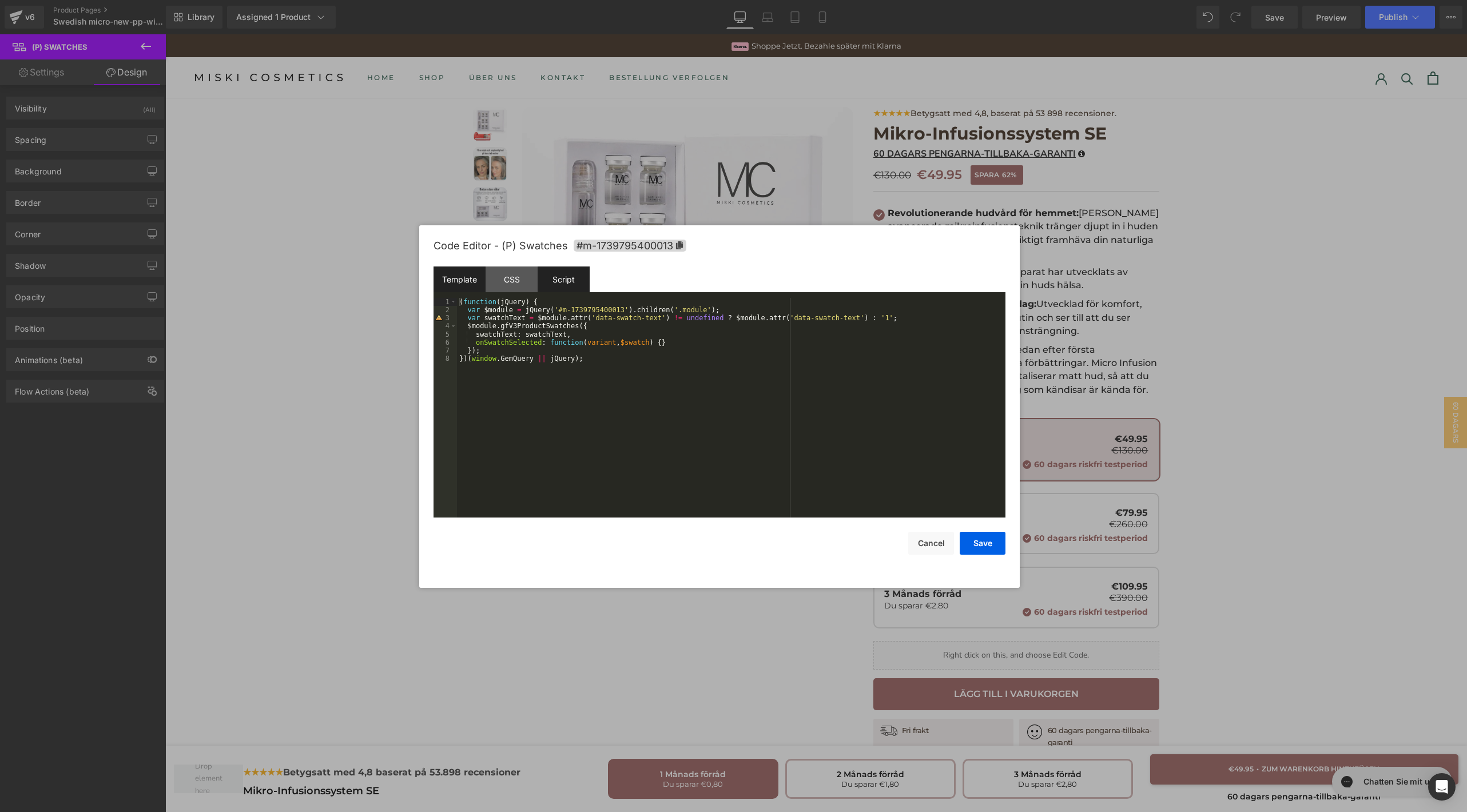
click at [474, 279] on div "Template" at bounding box center [459, 279] width 52 height 26
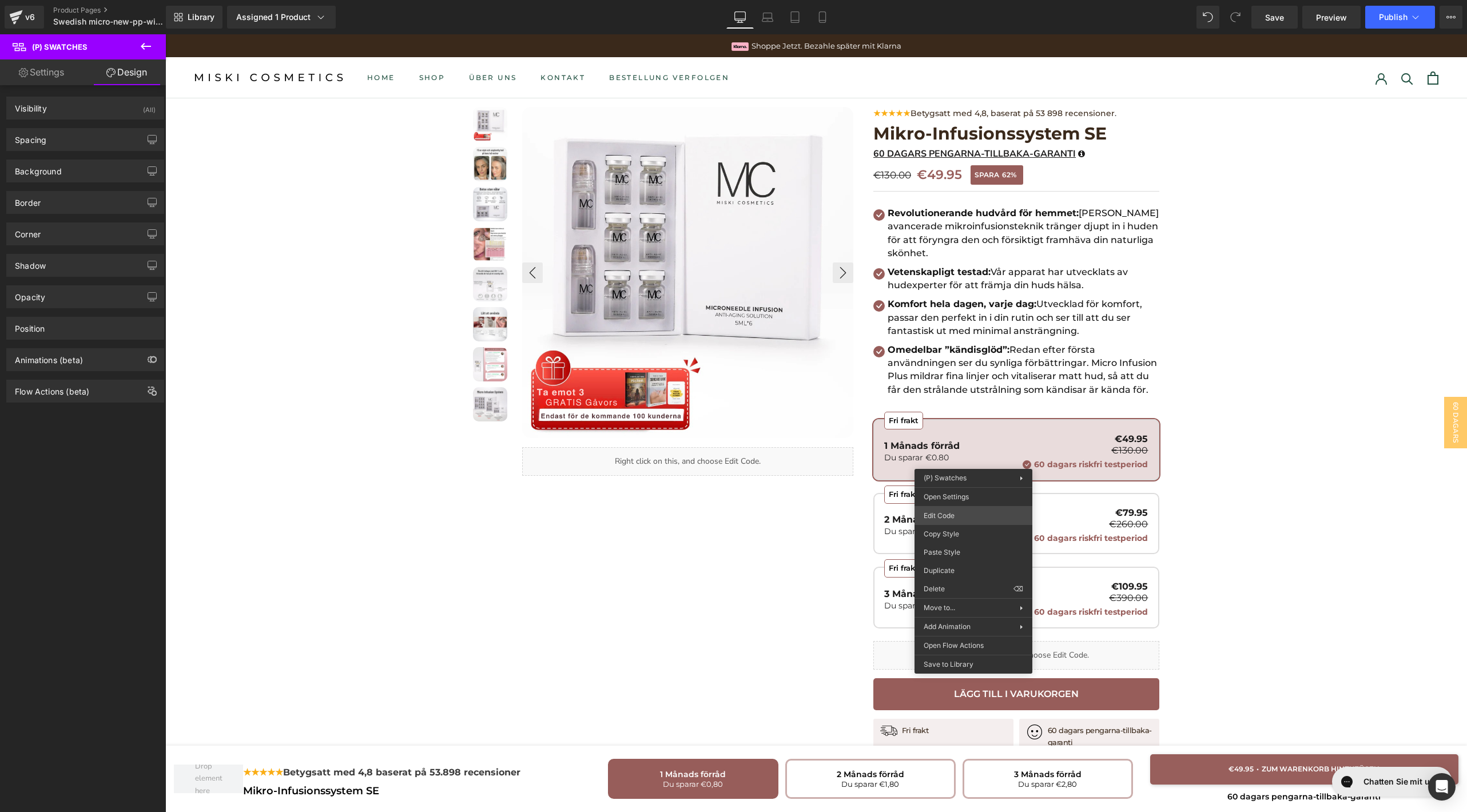
click at [964, 0] on div "You are previewing how the will restyle your page. You can not edit Elements in…" at bounding box center [734, 0] width 1467 height 0
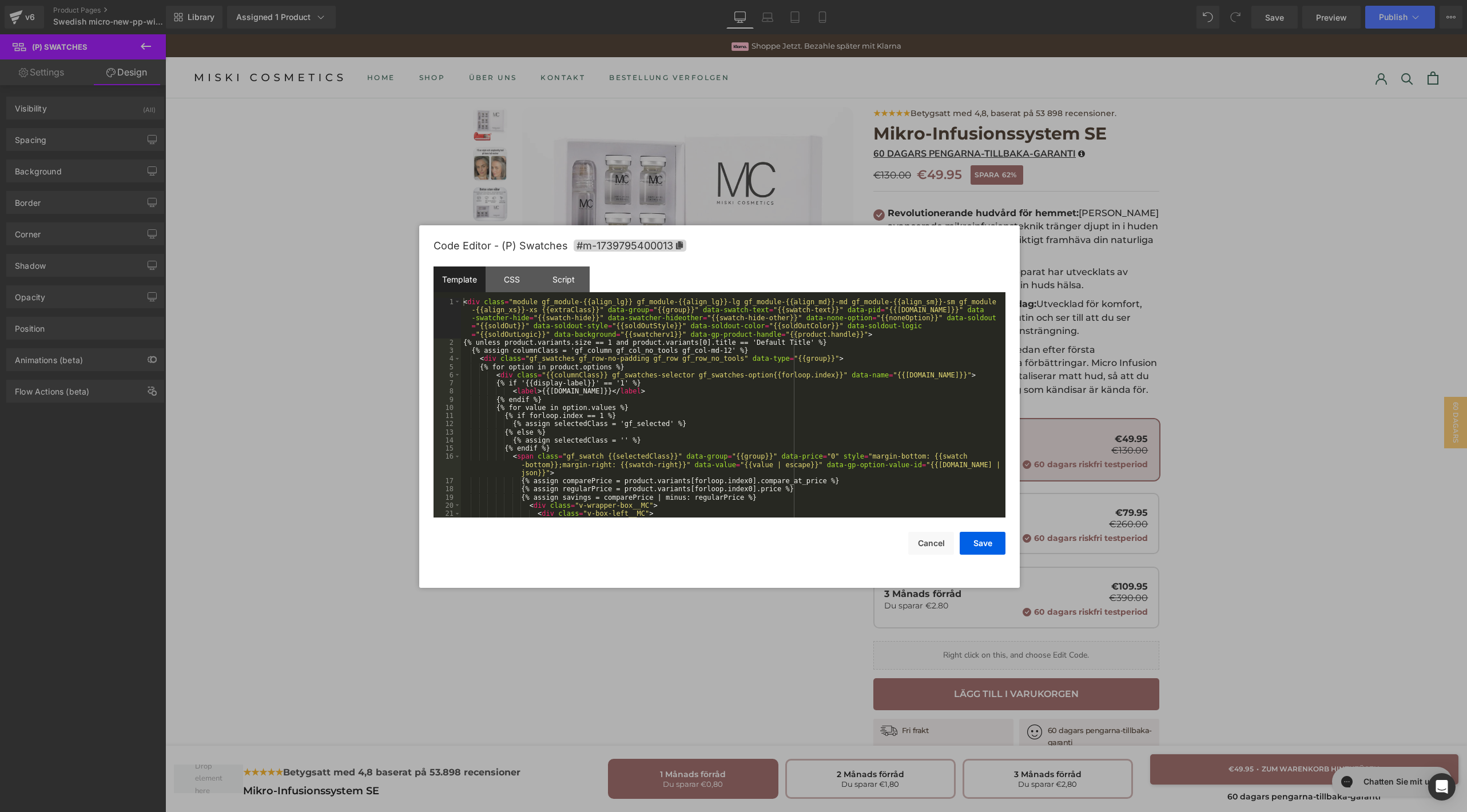
click at [801, 356] on div "< div class = "module gf_module-{{align_lg}} gf_module-{{align_lg}}-lg gf_modul…" at bounding box center [731, 432] width 540 height 269
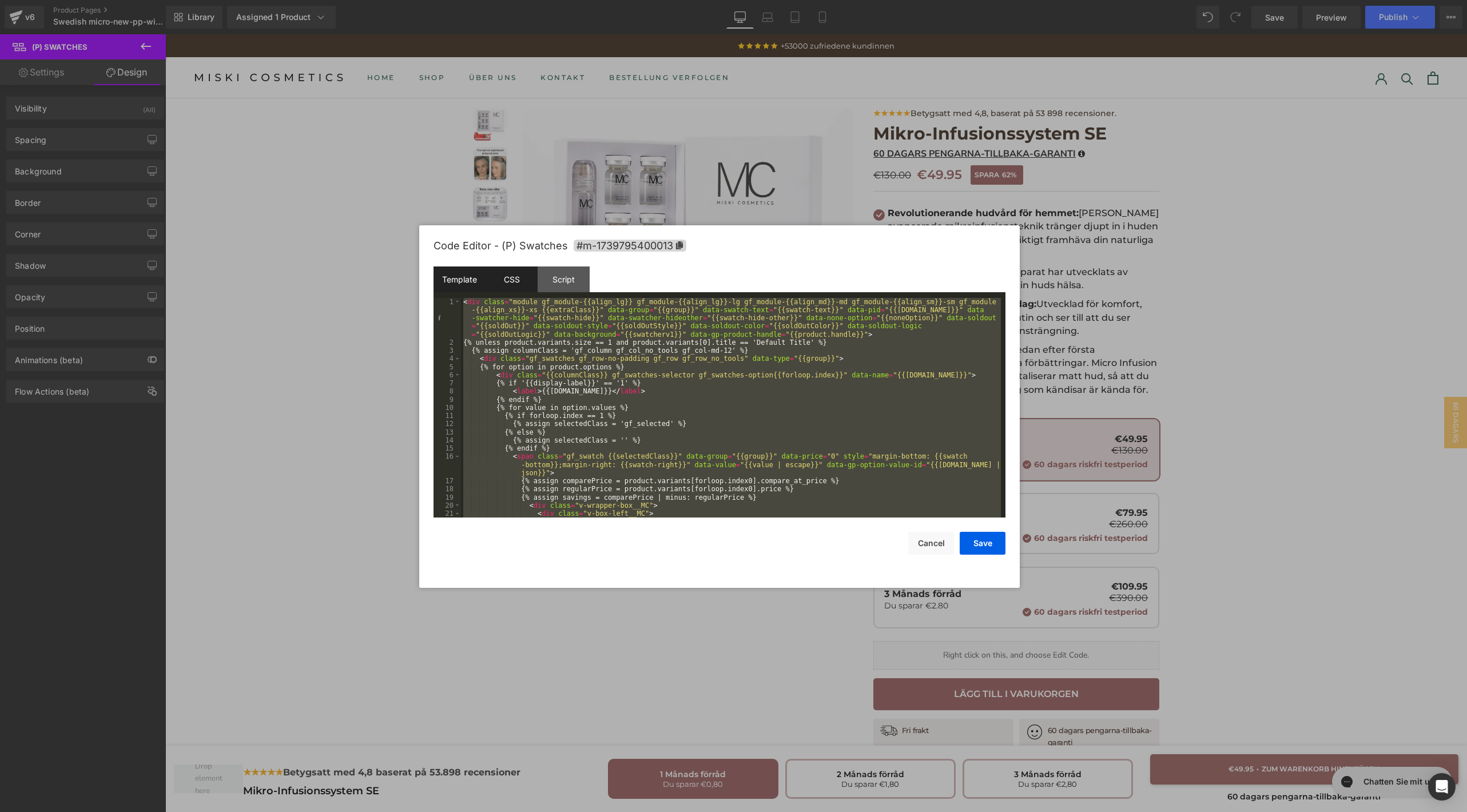
click at [502, 279] on div "CSS" at bounding box center [511, 279] width 52 height 26
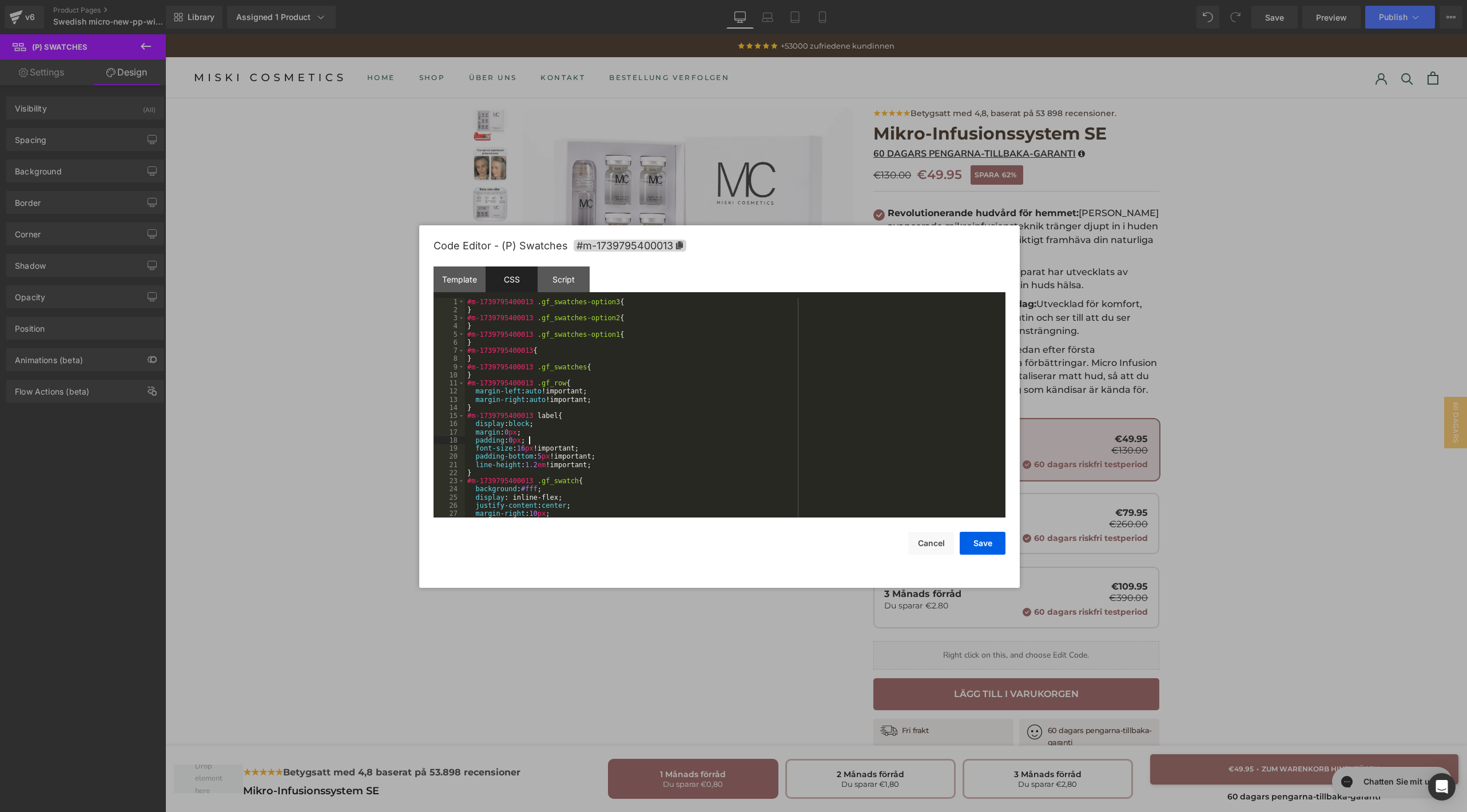
click at [662, 442] on div "#m-1739795400013 .gf_swatches-option3 { } #m-1739795400013 .gf_swatches-option2…" at bounding box center [734, 416] width 536 height 236
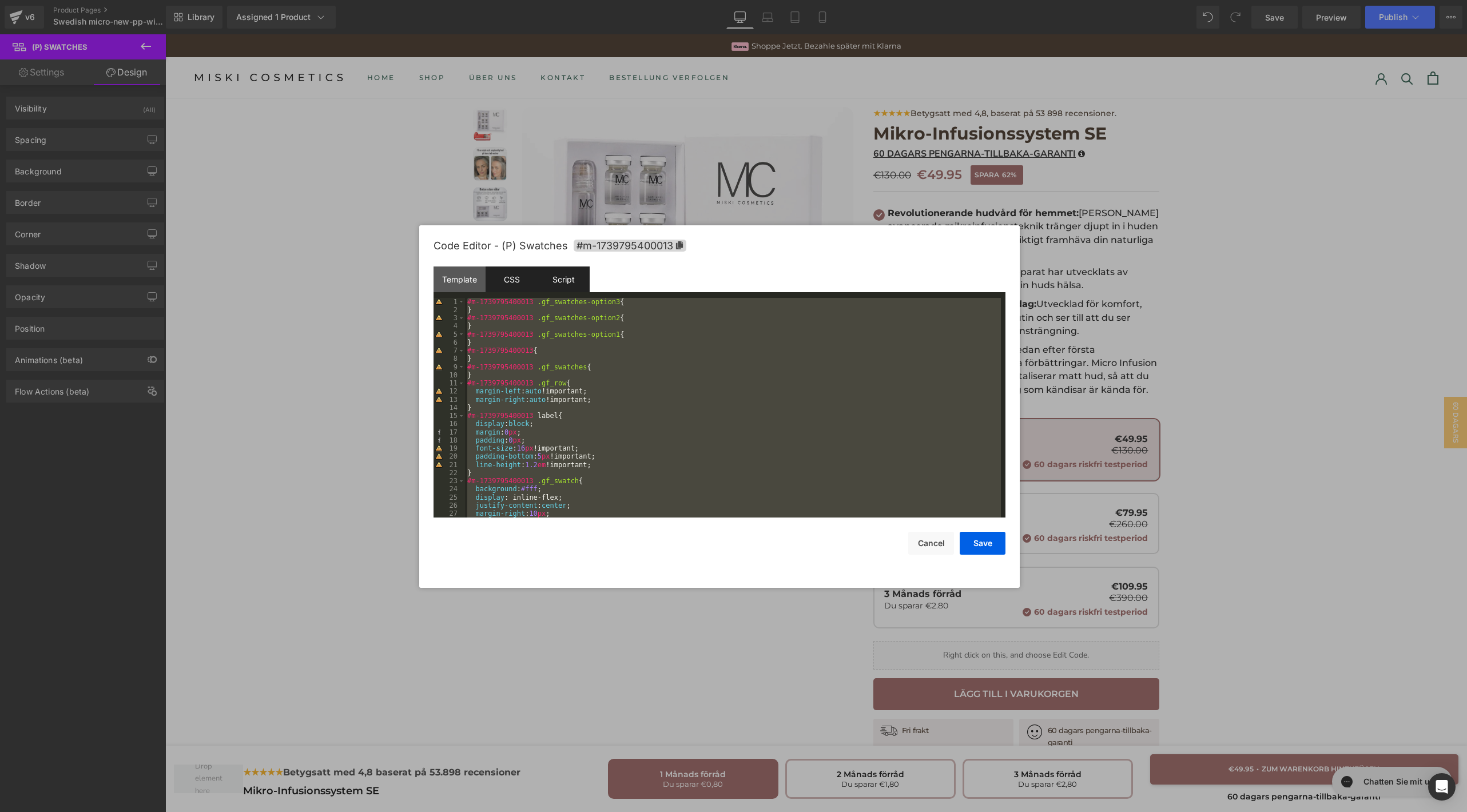
click at [567, 273] on div "Script" at bounding box center [563, 279] width 52 height 26
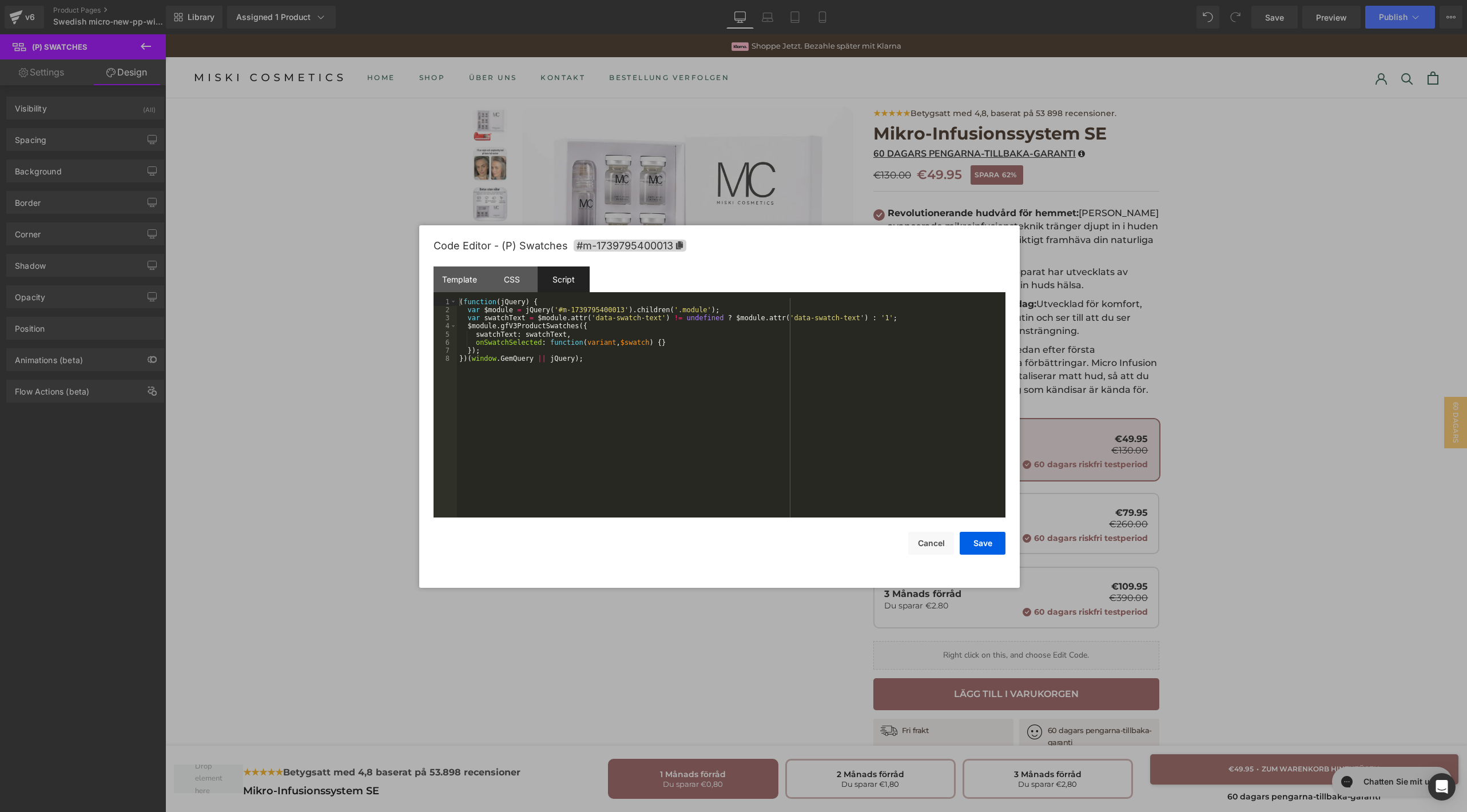
click at [612, 390] on div "( function ( jQuery ) { var $module = jQuery ( '#m-1739795400013' ) . children …" at bounding box center [731, 416] width 548 height 236
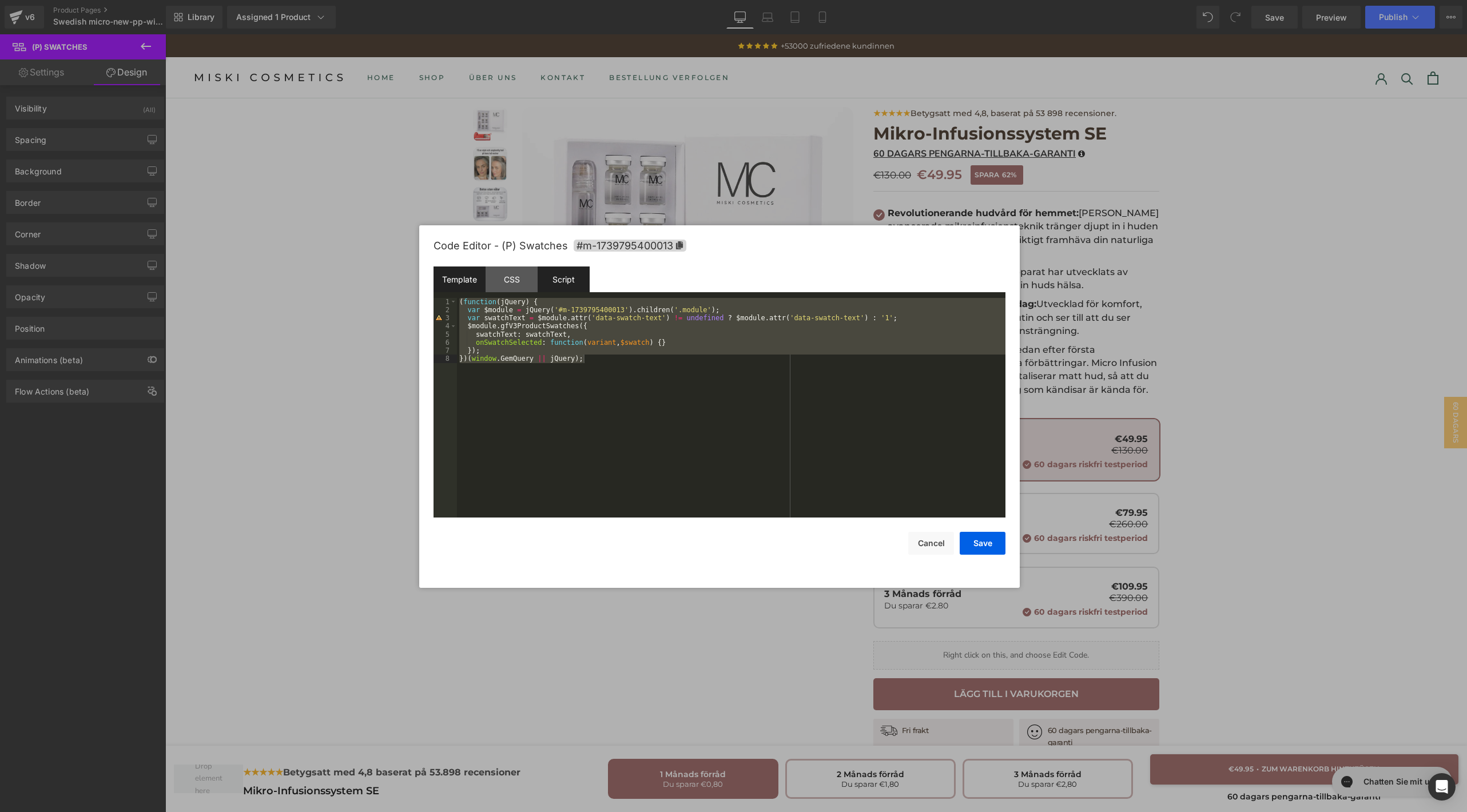
click at [468, 279] on div "Template" at bounding box center [459, 279] width 52 height 26
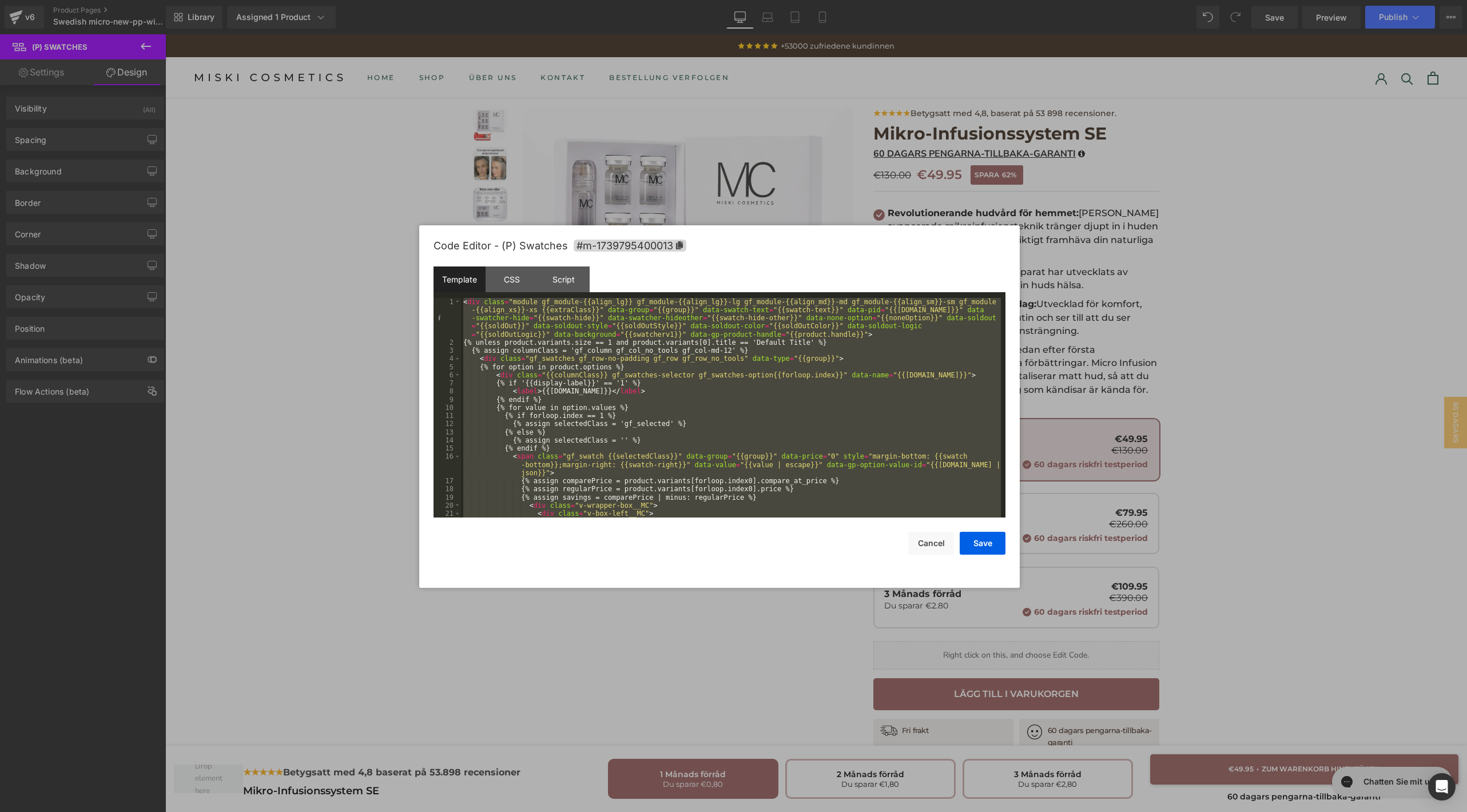
click at [606, 392] on div "< div class = "module gf_module-{{align_lg}} gf_module-{{align_lg}}-lg gf_modul…" at bounding box center [731, 432] width 540 height 269
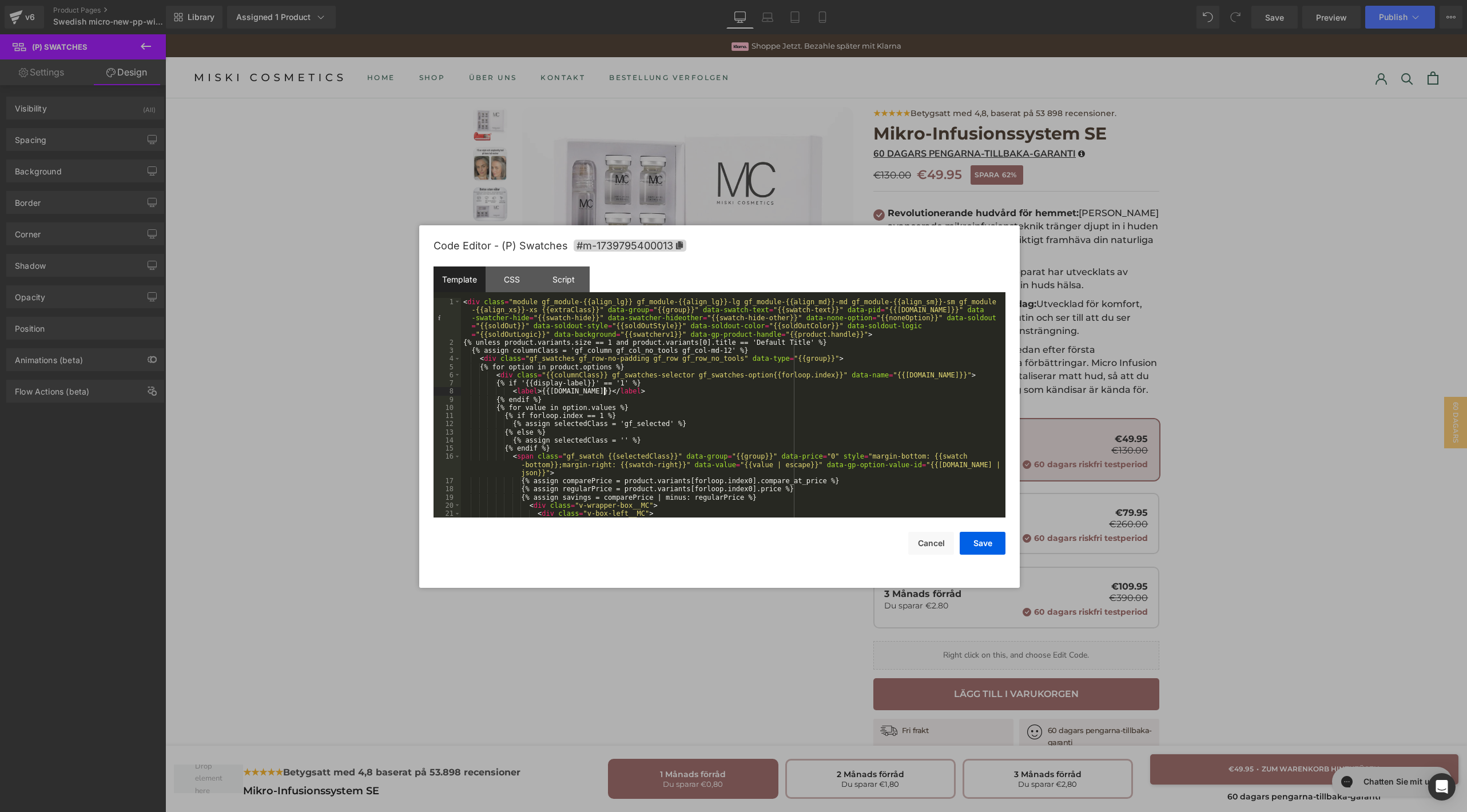
click at [606, 392] on div "< div class = "module gf_module-{{align_lg}} gf_module-{{align_lg}}-lg gf_modul…" at bounding box center [731, 432] width 540 height 269
click at [681, 393] on div "< div class = "module gf_module-{{align_lg}} gf_module-{{align_lg}}-lg gf_modul…" at bounding box center [731, 432] width 540 height 269
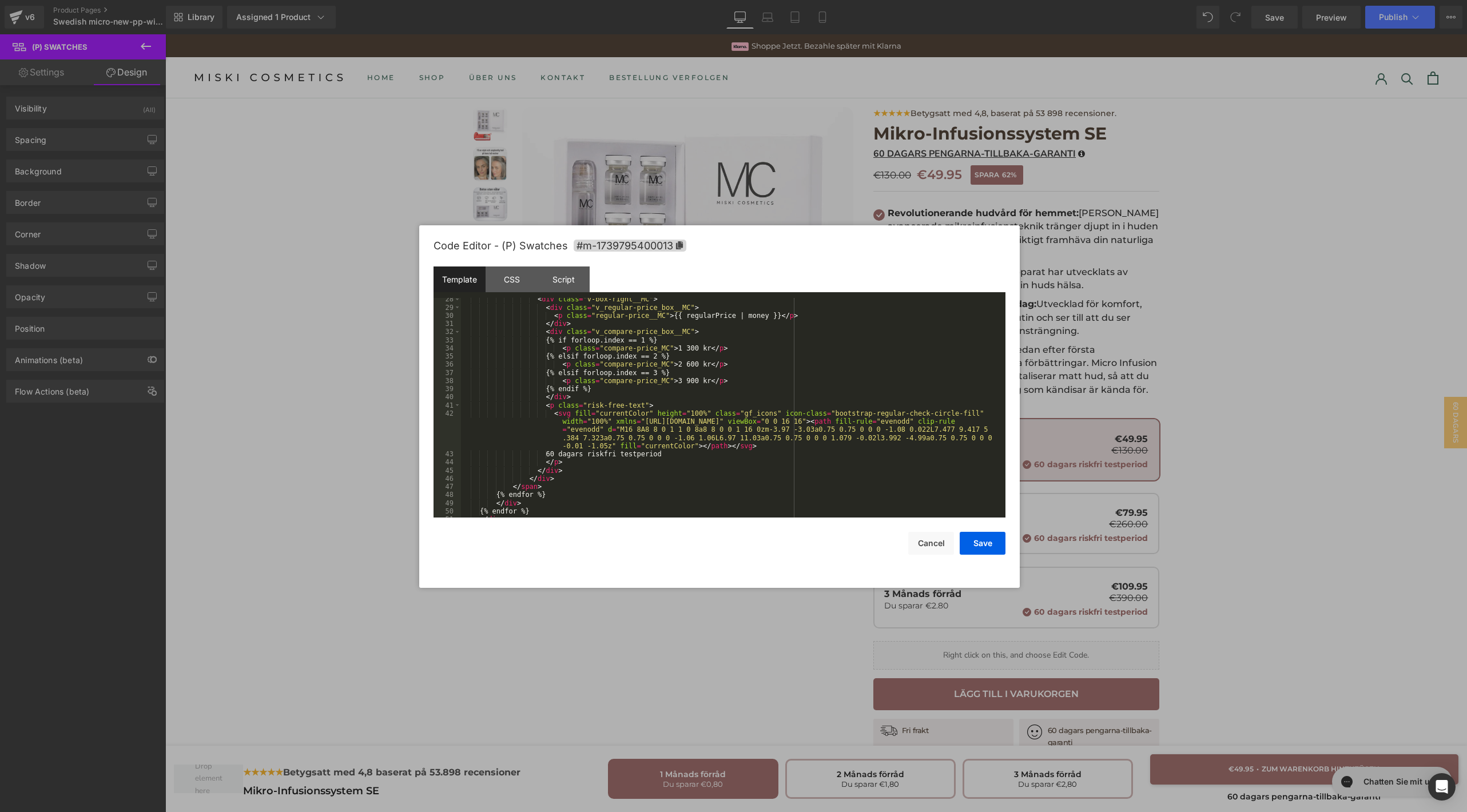
scroll to position [0, 0]
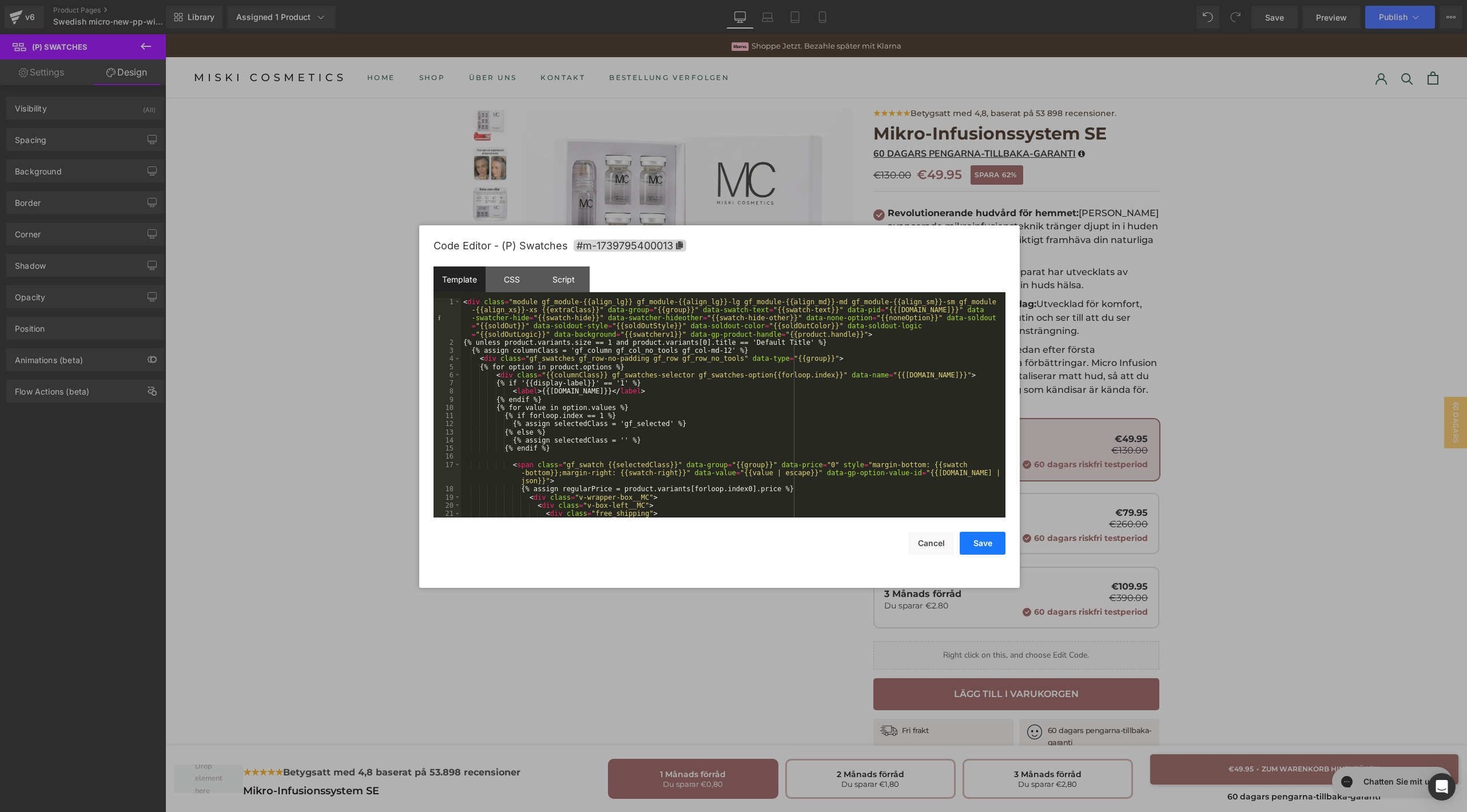
click at [968, 538] on button "Save" at bounding box center [983, 543] width 46 height 23
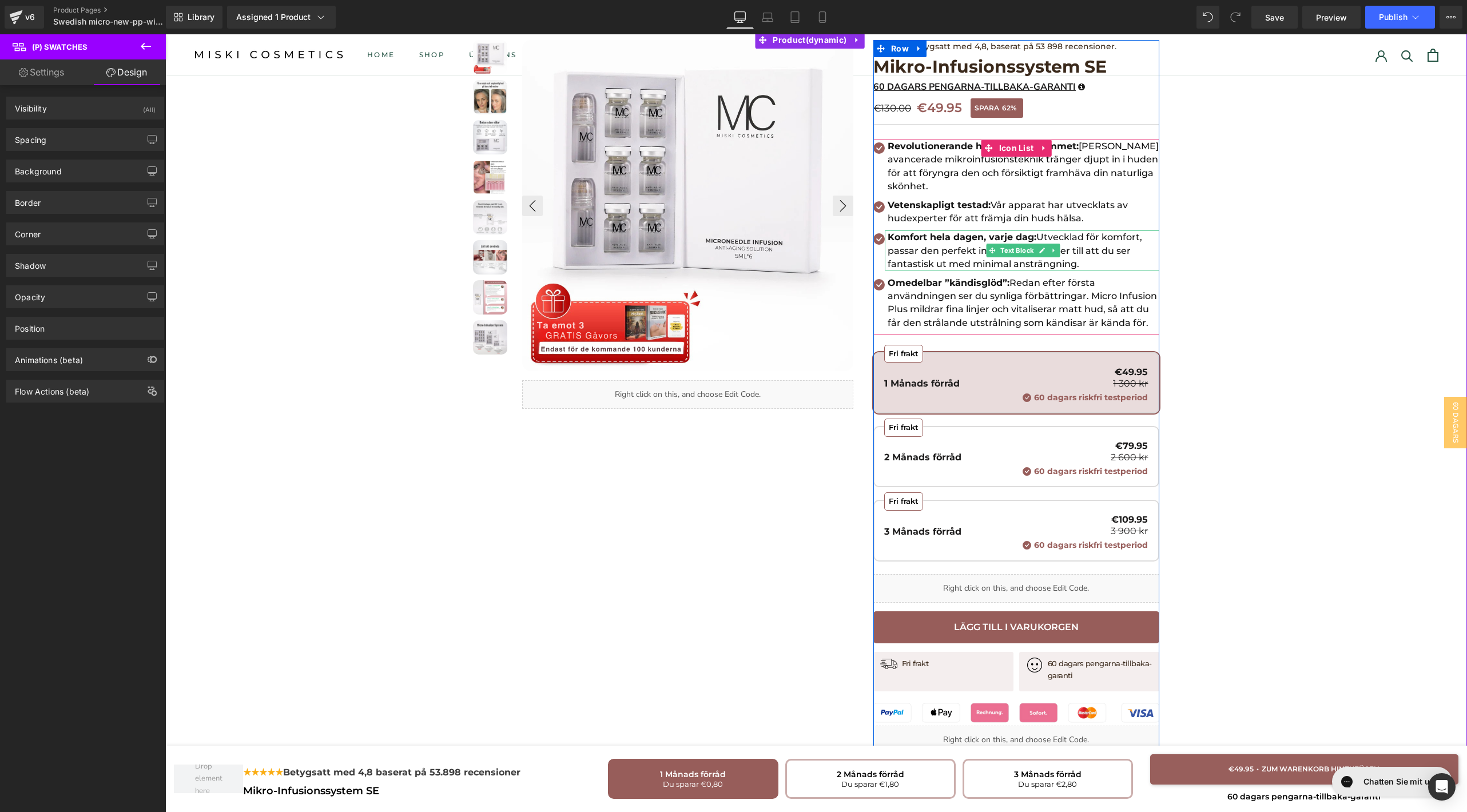
scroll to position [71, 0]
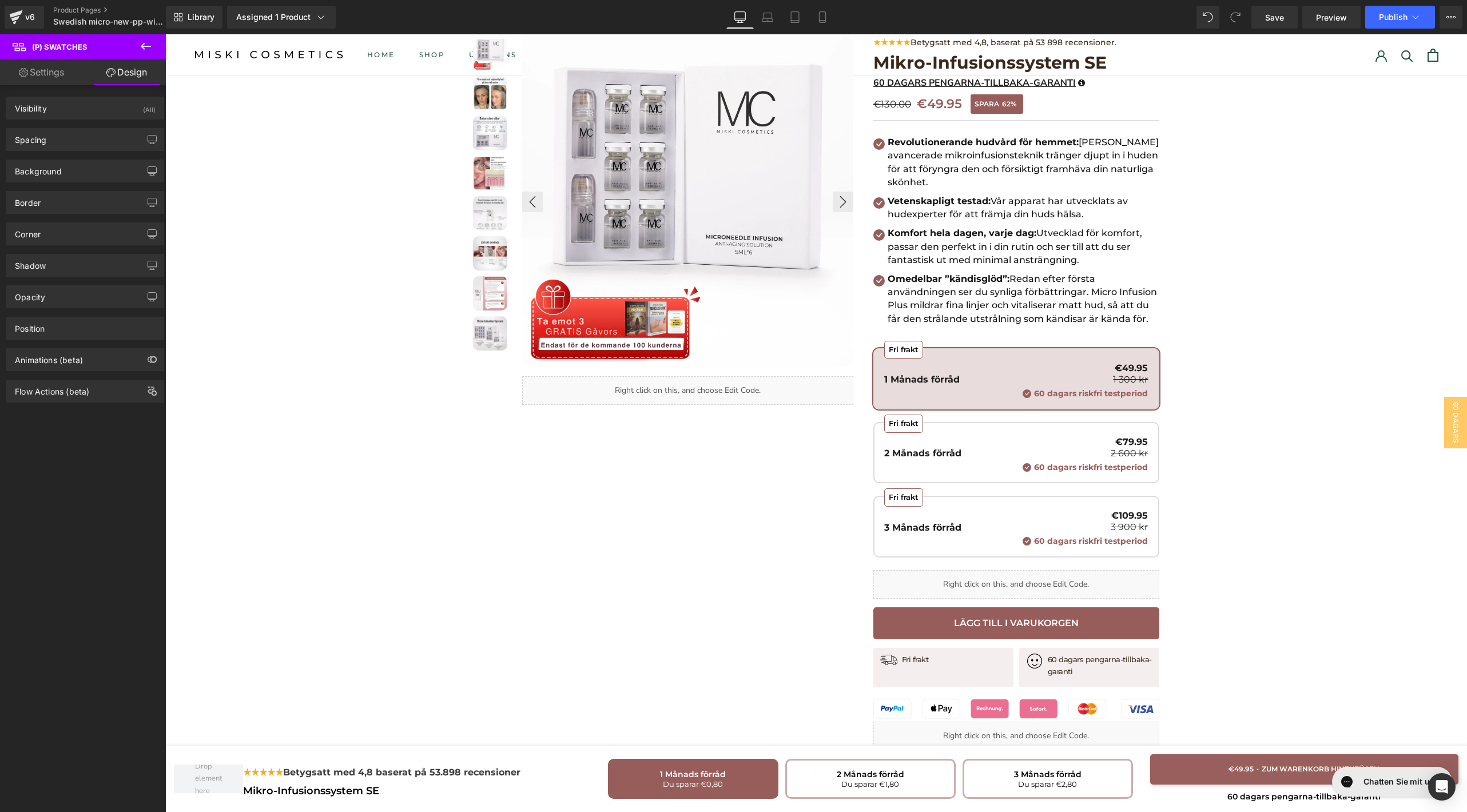
click at [997, 377] on div "Fri frakt 1 Månads förråd €49.95 1 300 kr 60 dagars riskfri testperiod" at bounding box center [1016, 381] width 264 height 35
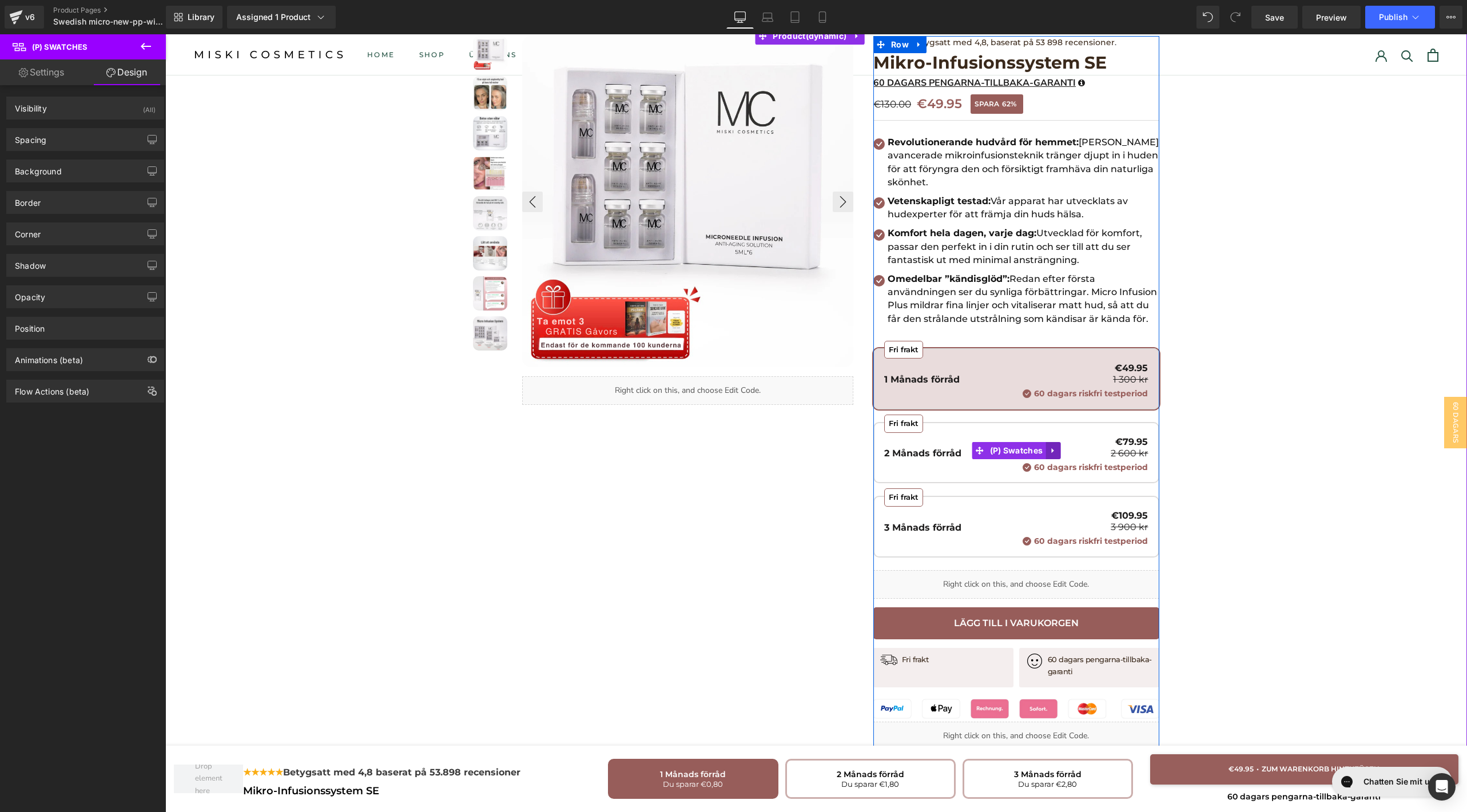
click at [1049, 447] on icon at bounding box center [1052, 450] width 8 height 9
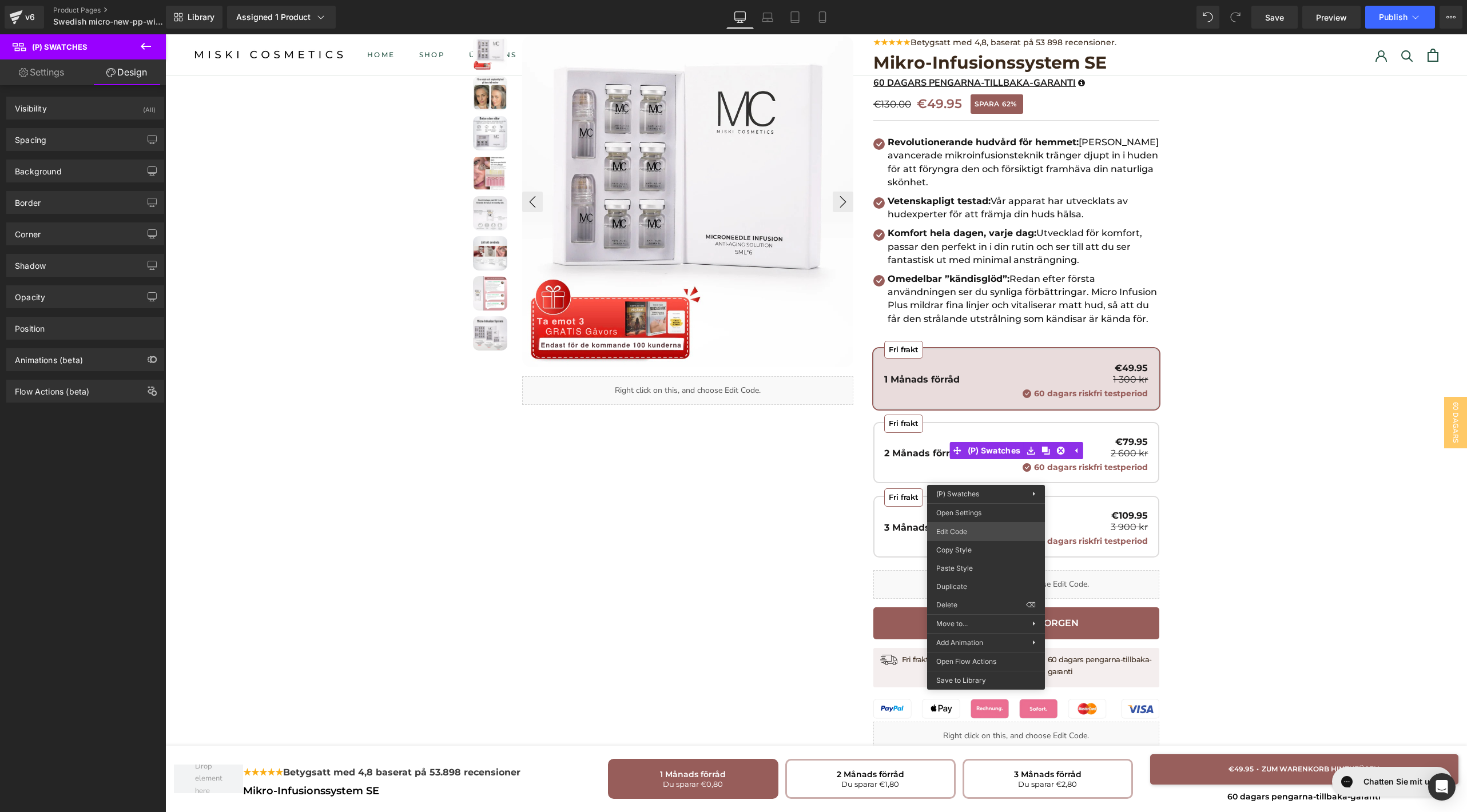
click at [983, 0] on div "You are previewing how the will restyle your page. You can not edit Elements in…" at bounding box center [734, 0] width 1467 height 0
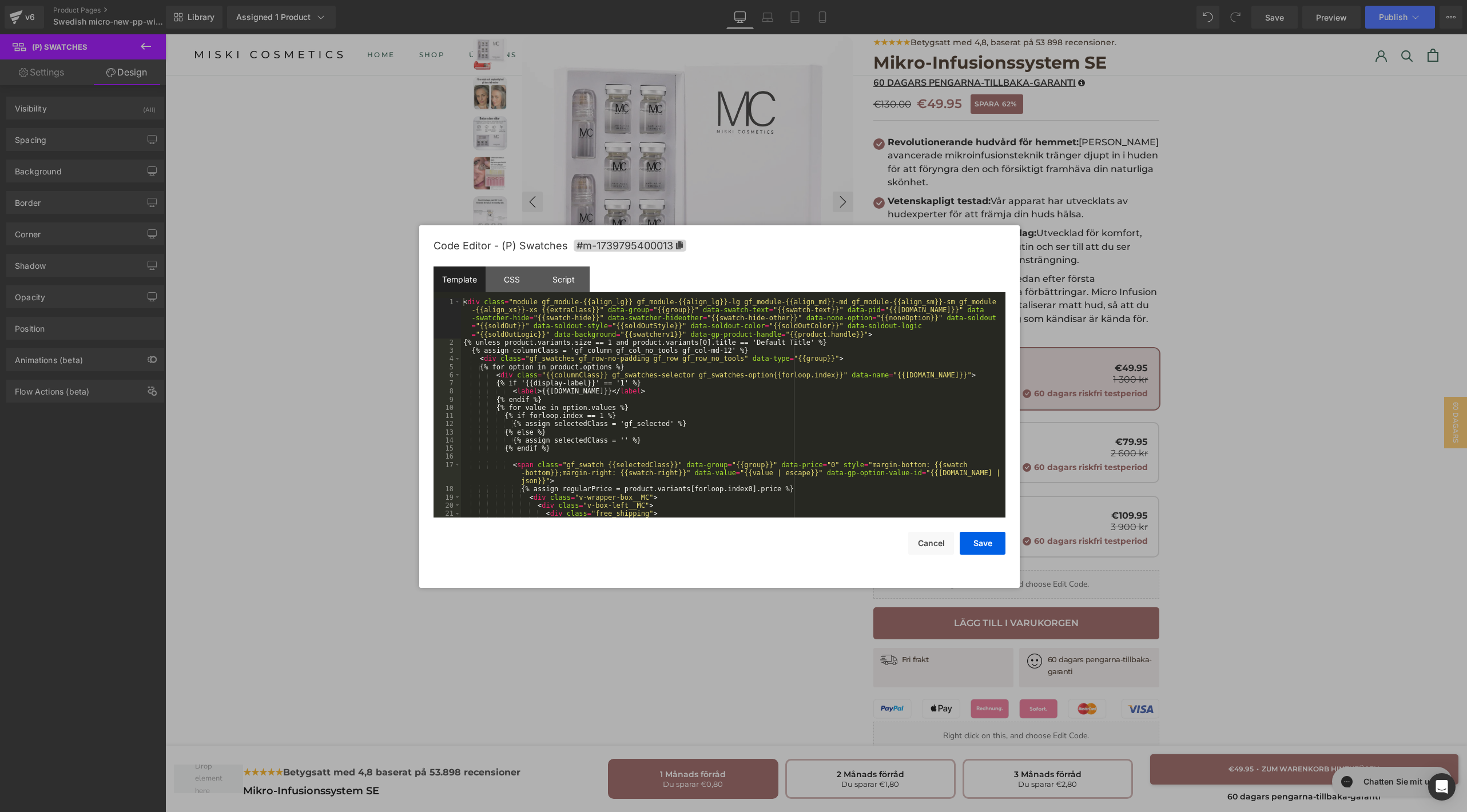
click at [668, 385] on div "< div class = "module gf_module-{{align_lg}} gf_module-{{align_lg}}-lg gf_modul…" at bounding box center [731, 432] width 540 height 269
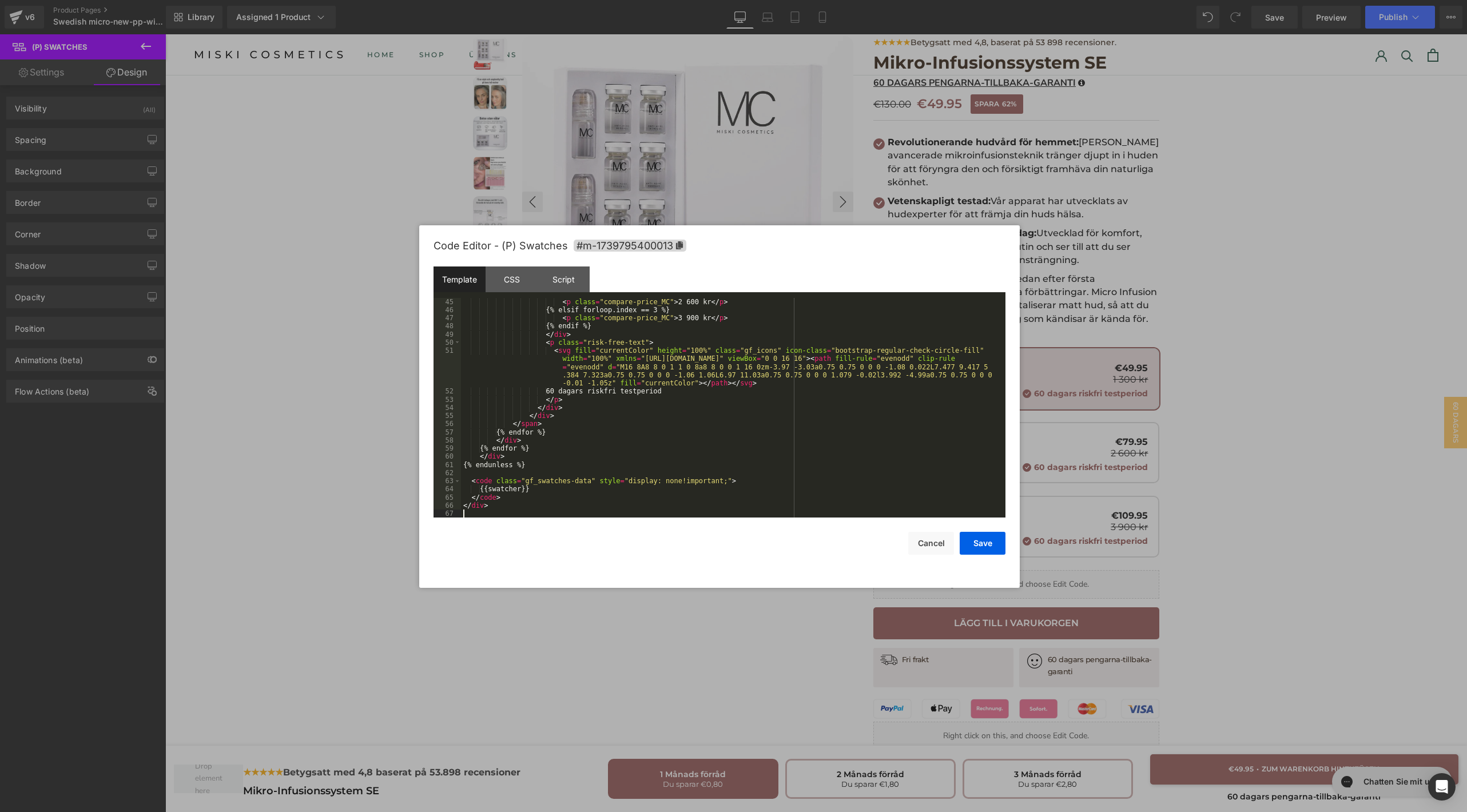
scroll to position [407, 0]
click at [983, 548] on button "Save" at bounding box center [983, 543] width 46 height 23
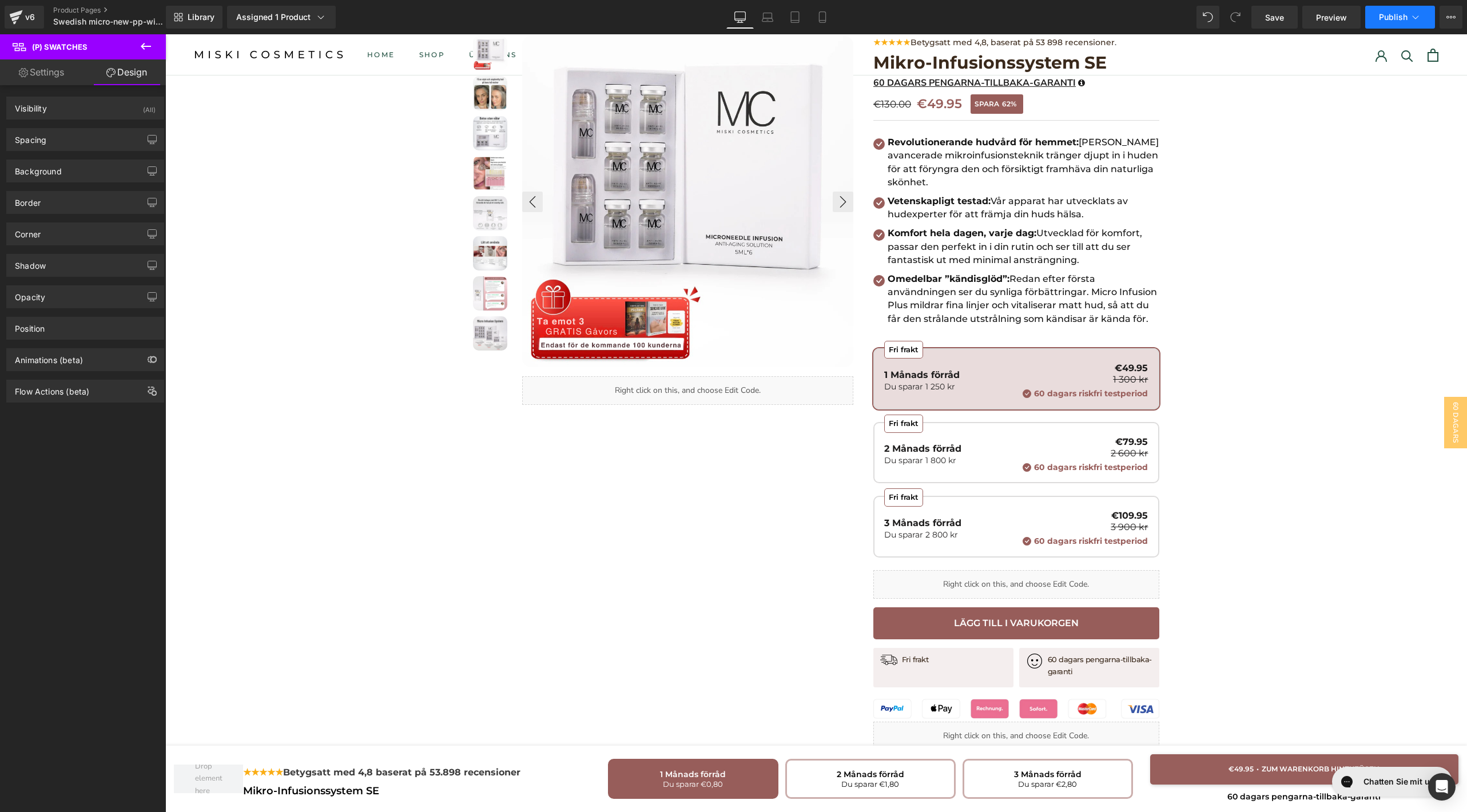
click at [1383, 10] on button "Publish" at bounding box center [1401, 17] width 70 height 23
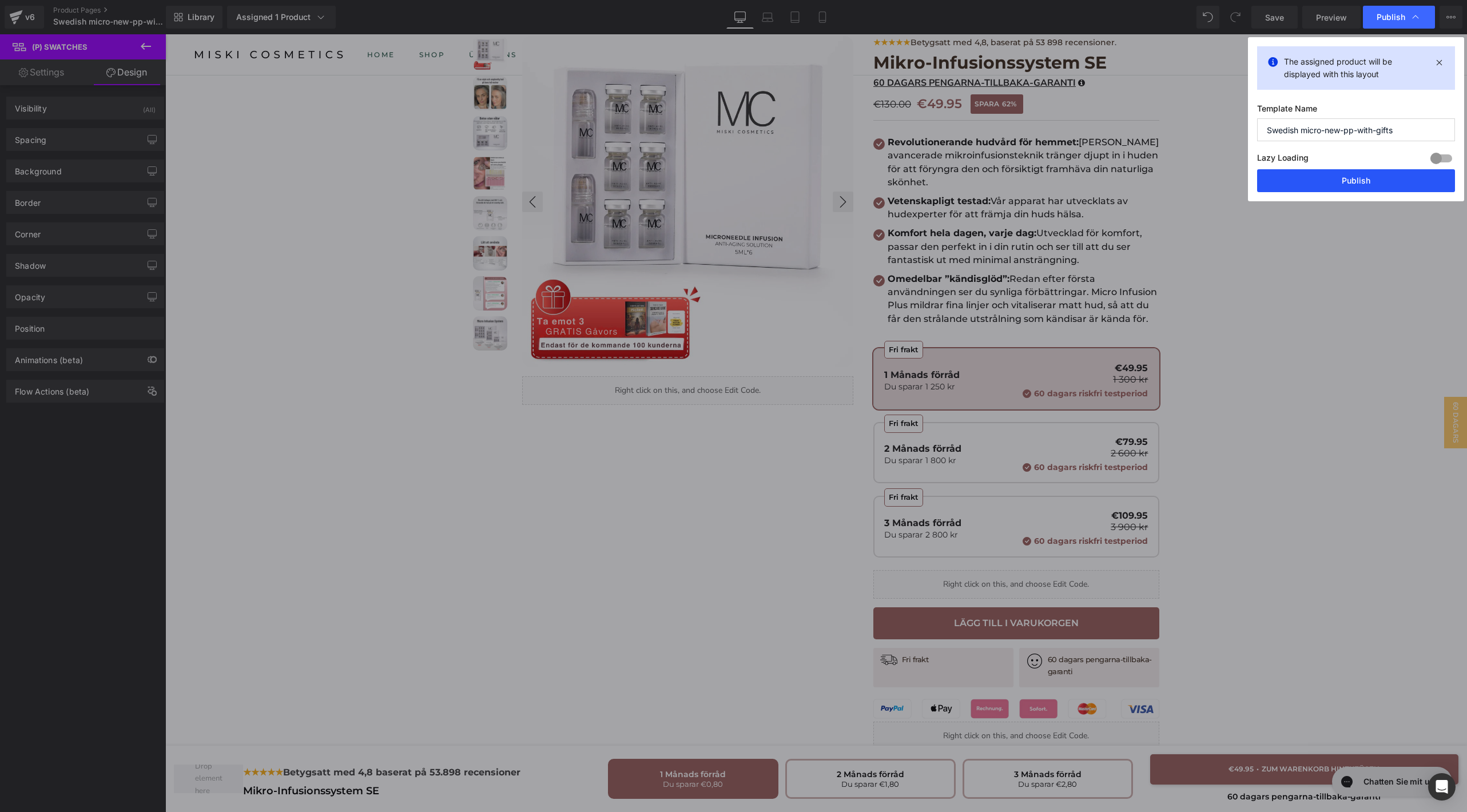
click at [1340, 172] on button "Publish" at bounding box center [1356, 181] width 198 height 23
